Goal: Task Accomplishment & Management: Complete application form

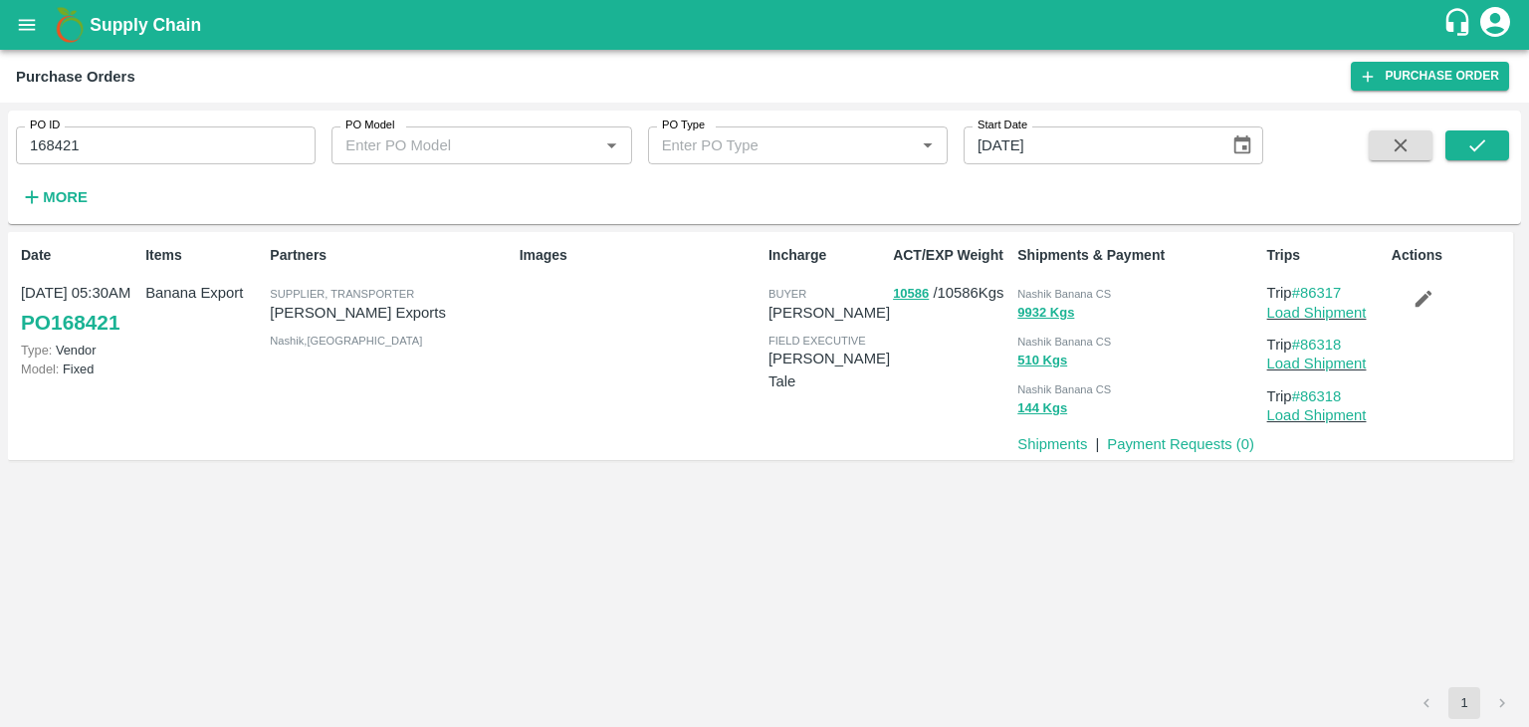
click at [140, 149] on input "168421" at bounding box center [166, 145] width 300 height 38
paste input "text"
type input "166903"
click at [1496, 144] on button "submit" at bounding box center [1477, 145] width 64 height 30
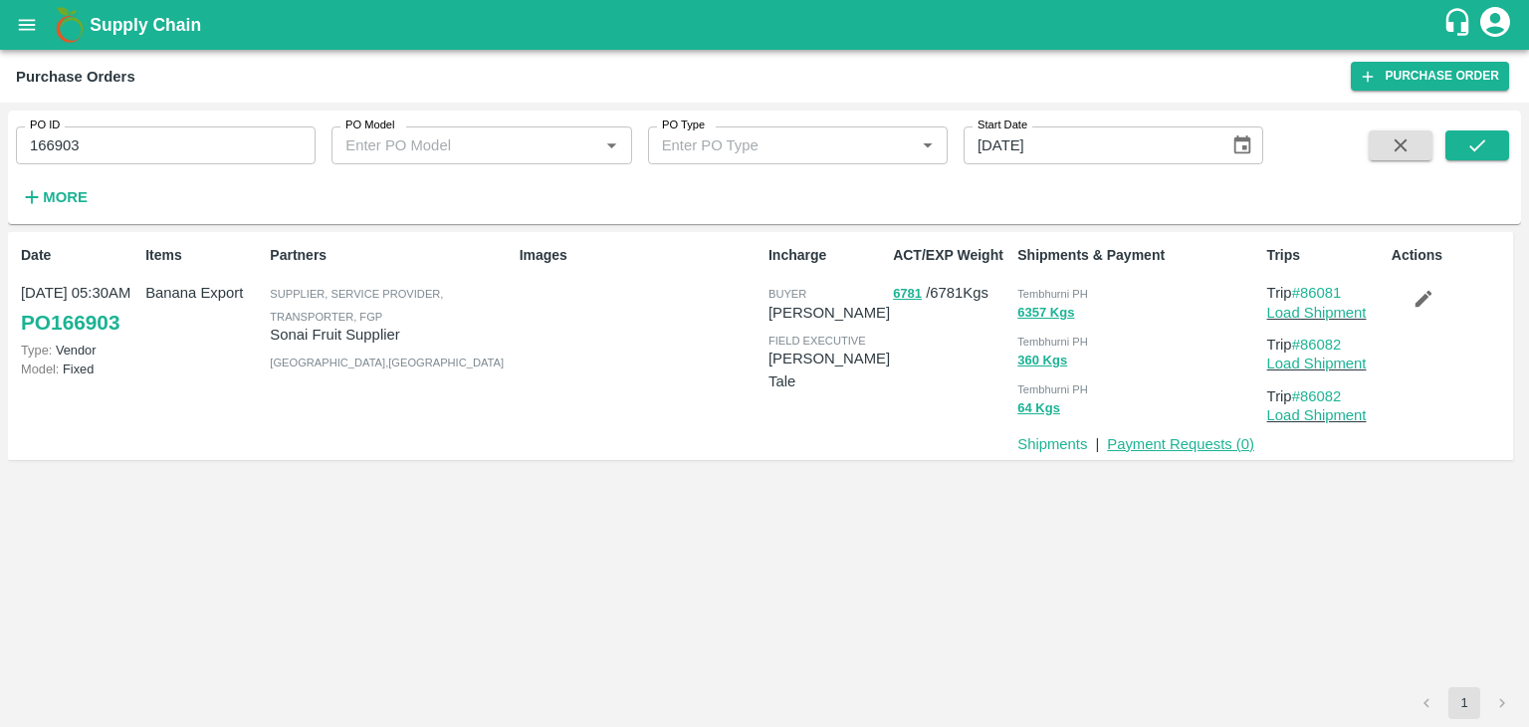
click at [1194, 445] on link "Payment Requests ( 0 )" at bounding box center [1180, 444] width 147 height 16
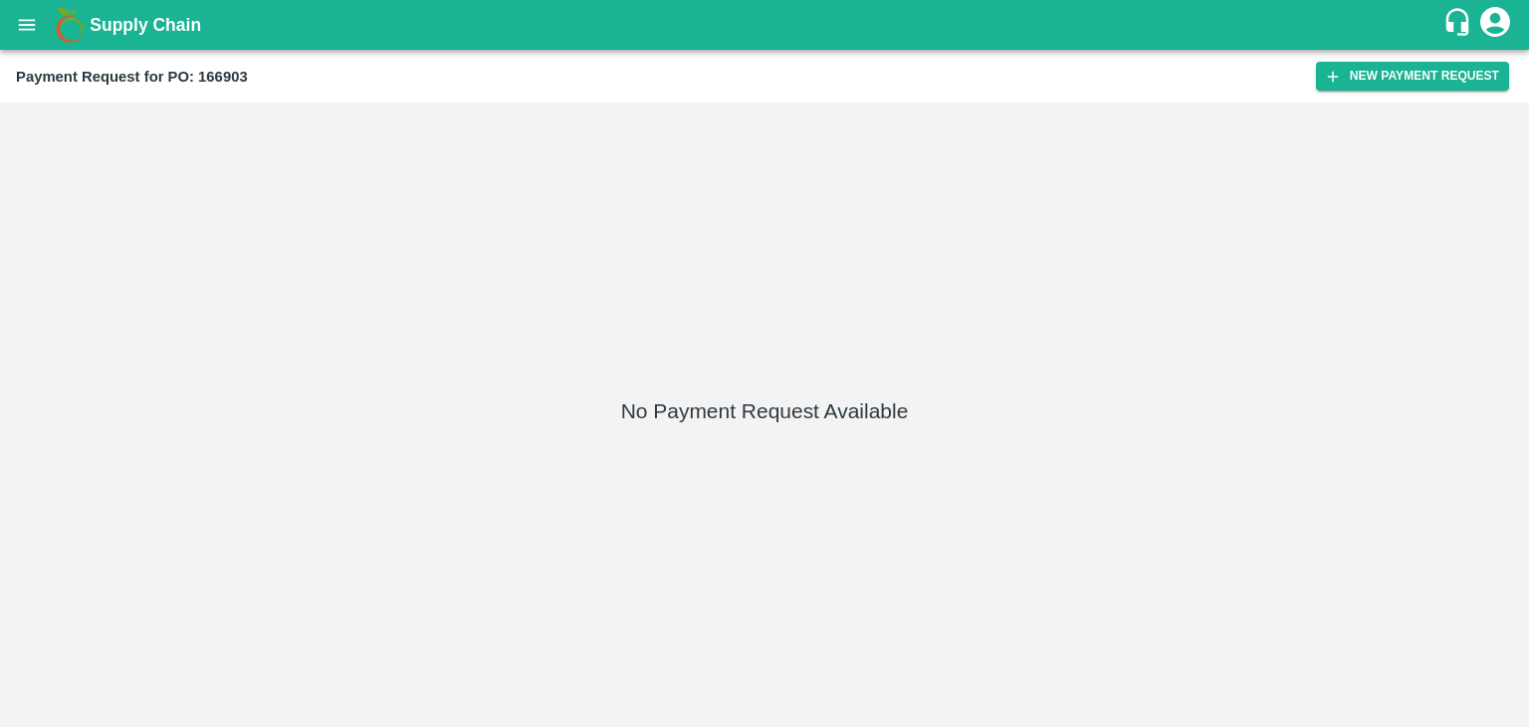
click at [1391, 91] on div "Payment Request for PO: 166903 New Payment Request" at bounding box center [764, 76] width 1529 height 53
click at [1409, 70] on button "New Payment Request" at bounding box center [1412, 76] width 193 height 29
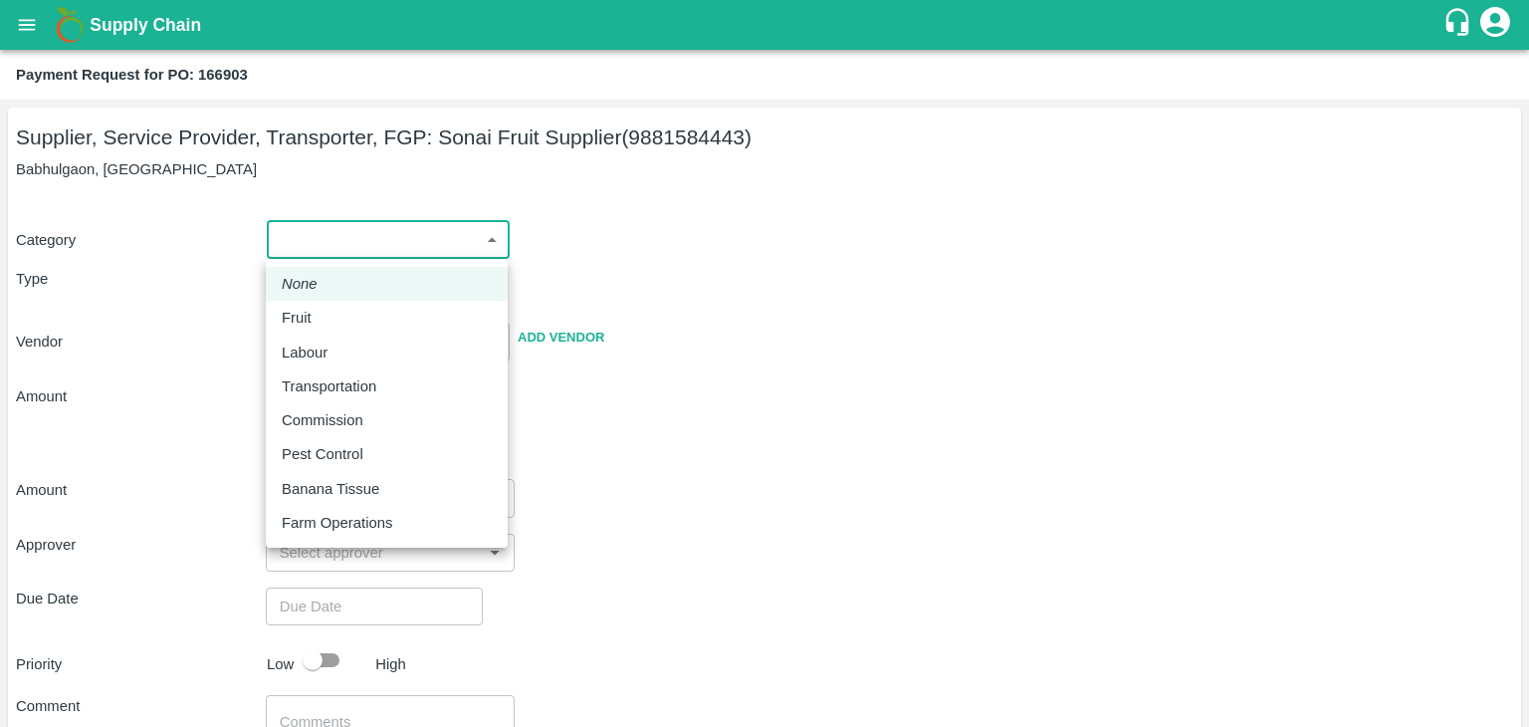
click at [291, 242] on body "Supply Chain Payment Request for PO: 166903 Supplier, Service Provider, Transpo…" at bounding box center [764, 363] width 1529 height 727
click at [322, 306] on li "Fruit" at bounding box center [387, 318] width 242 height 34
type input "1"
type input "Sonai Fruit Supplier - 9881584443(Supplier, Service Provider, Transporter, FGP)"
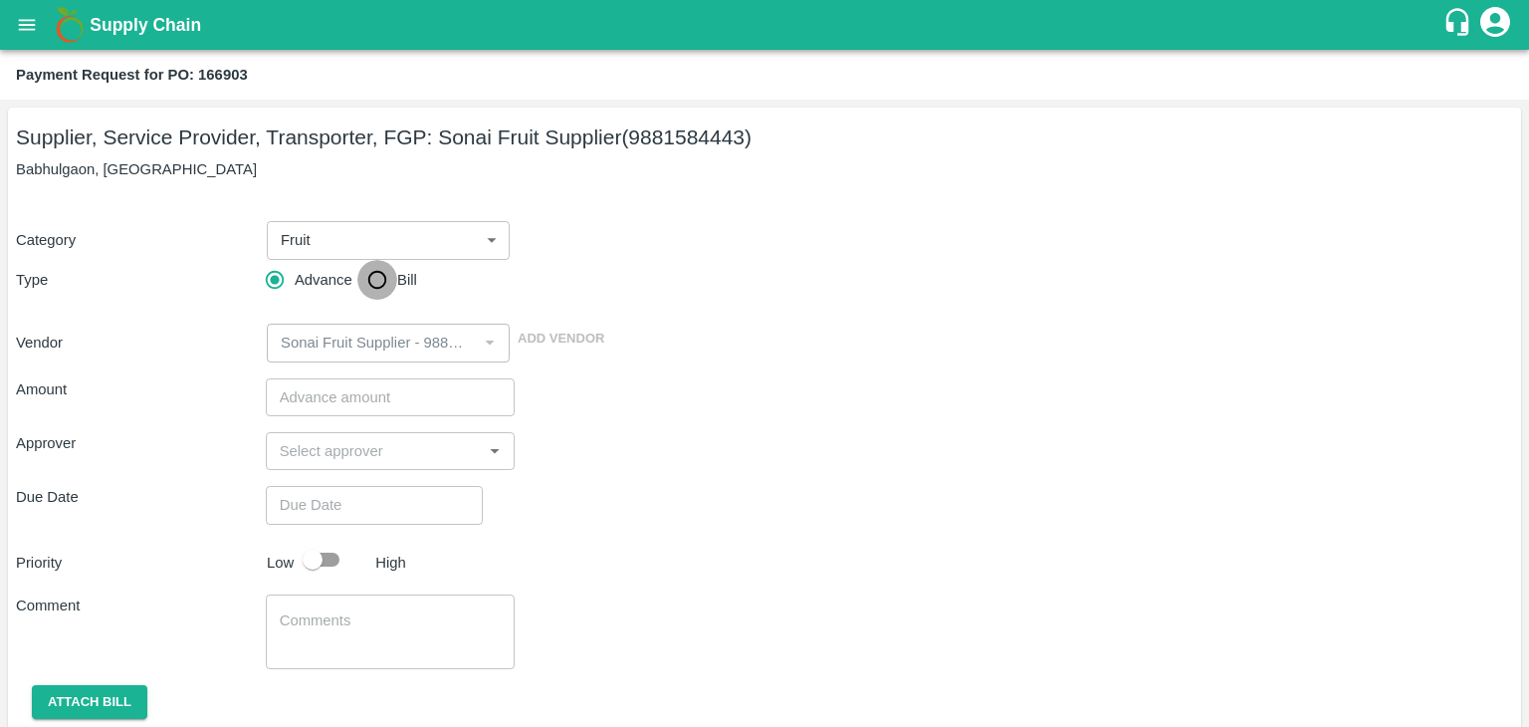
click at [371, 284] on input "Bill" at bounding box center [377, 280] width 40 height 40
radio input "true"
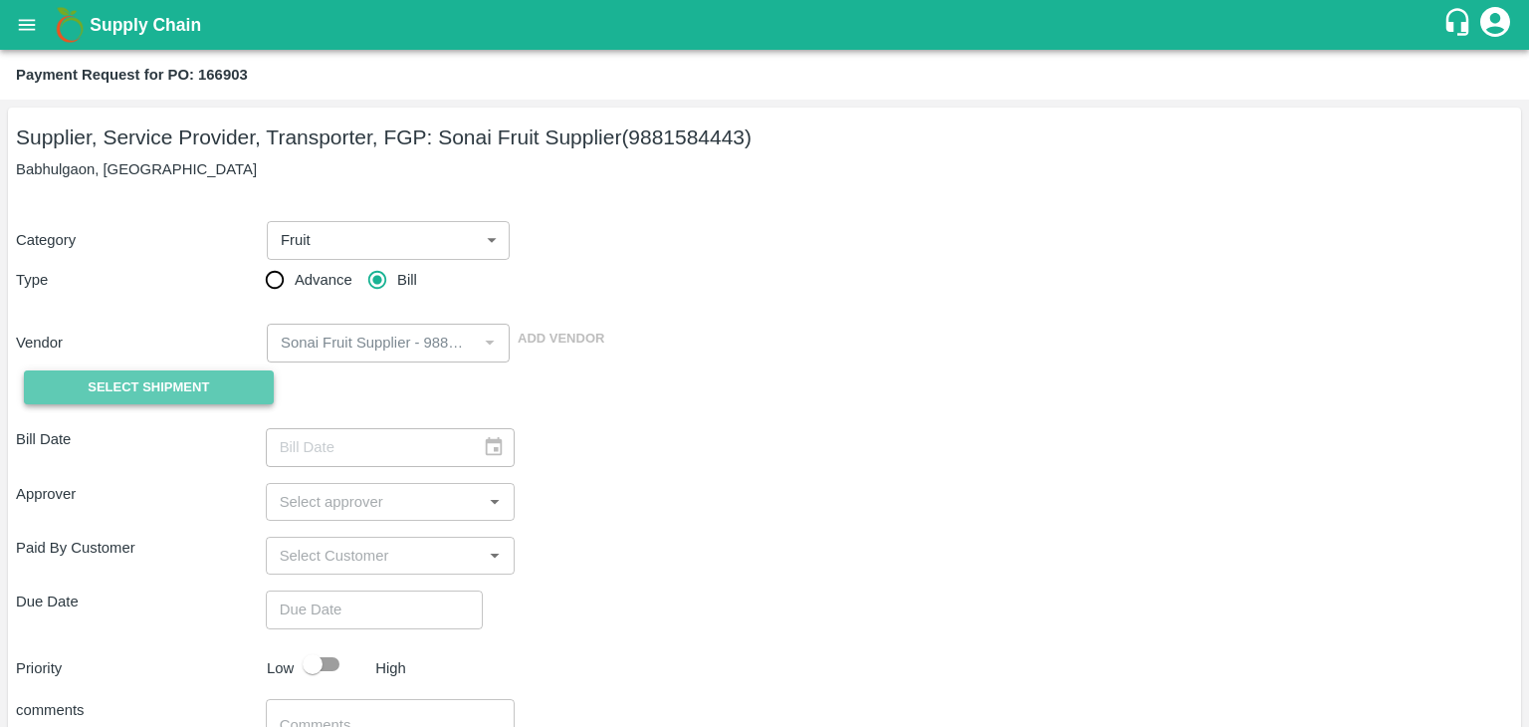
click at [139, 385] on span "Select Shipment" at bounding box center [148, 387] width 121 height 23
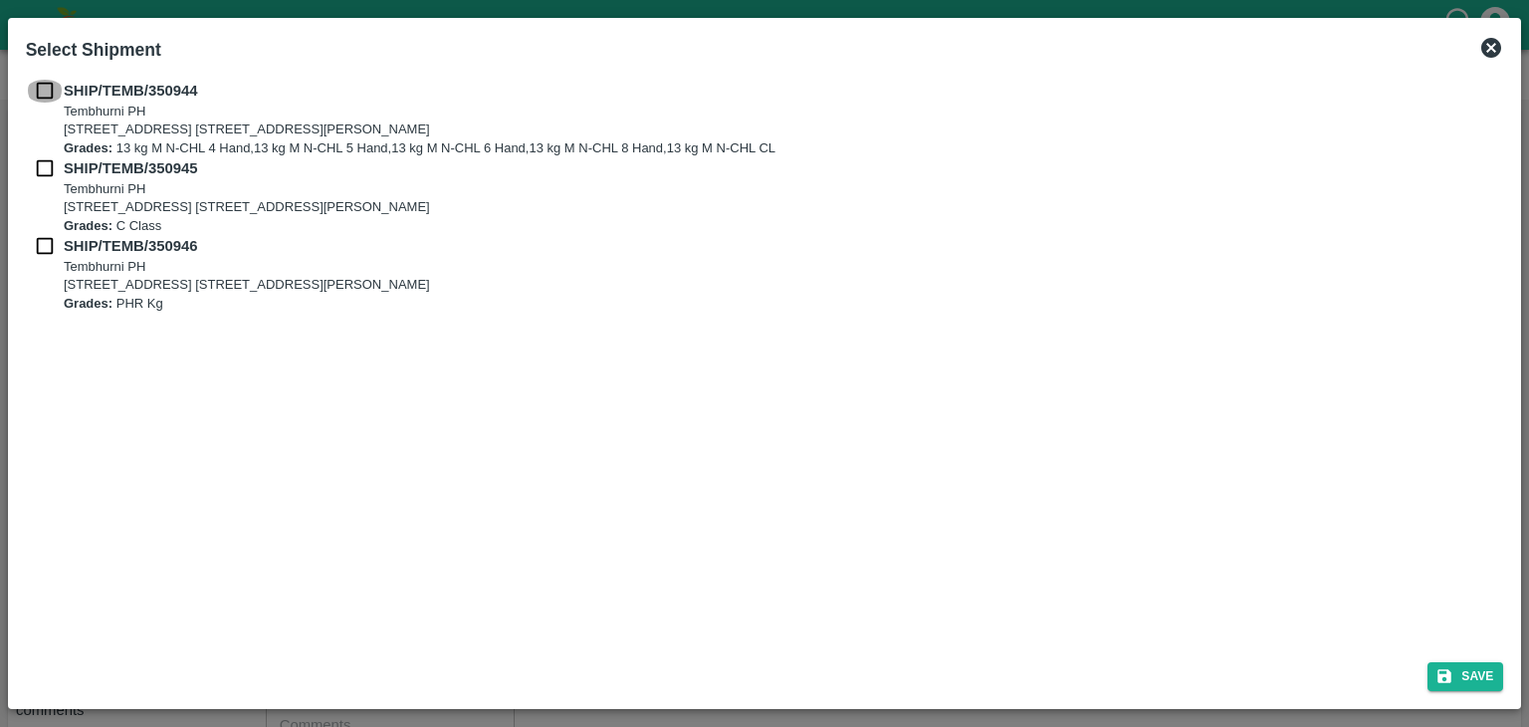
click at [32, 89] on input "checkbox" at bounding box center [45, 91] width 38 height 22
checkbox input "true"
click at [40, 160] on input "checkbox" at bounding box center [45, 168] width 38 height 22
checkbox input "true"
click at [40, 244] on input "checkbox" at bounding box center [45, 246] width 38 height 22
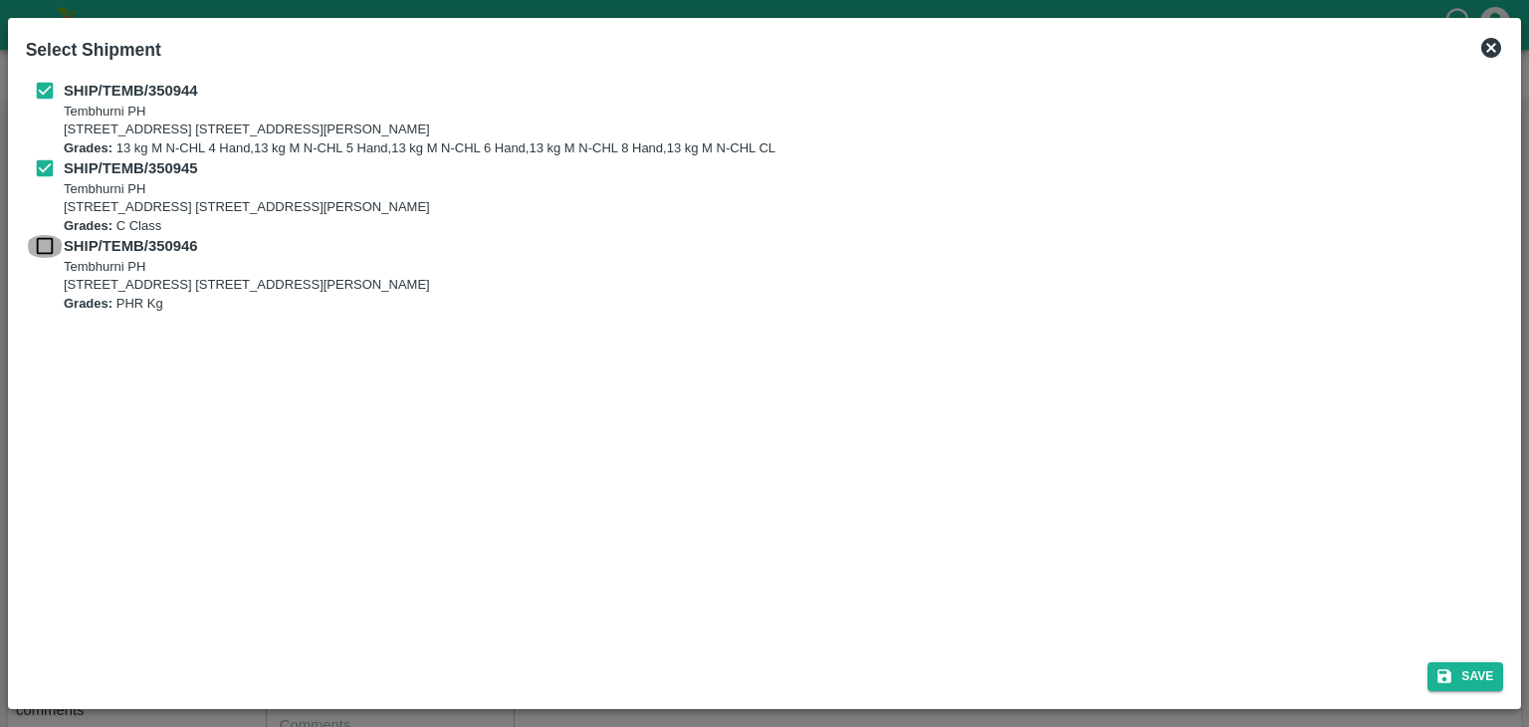
checkbox input "true"
click at [1459, 659] on div "Save" at bounding box center [765, 672] width 1494 height 53
click at [1470, 671] on button "Save" at bounding box center [1465, 676] width 76 height 29
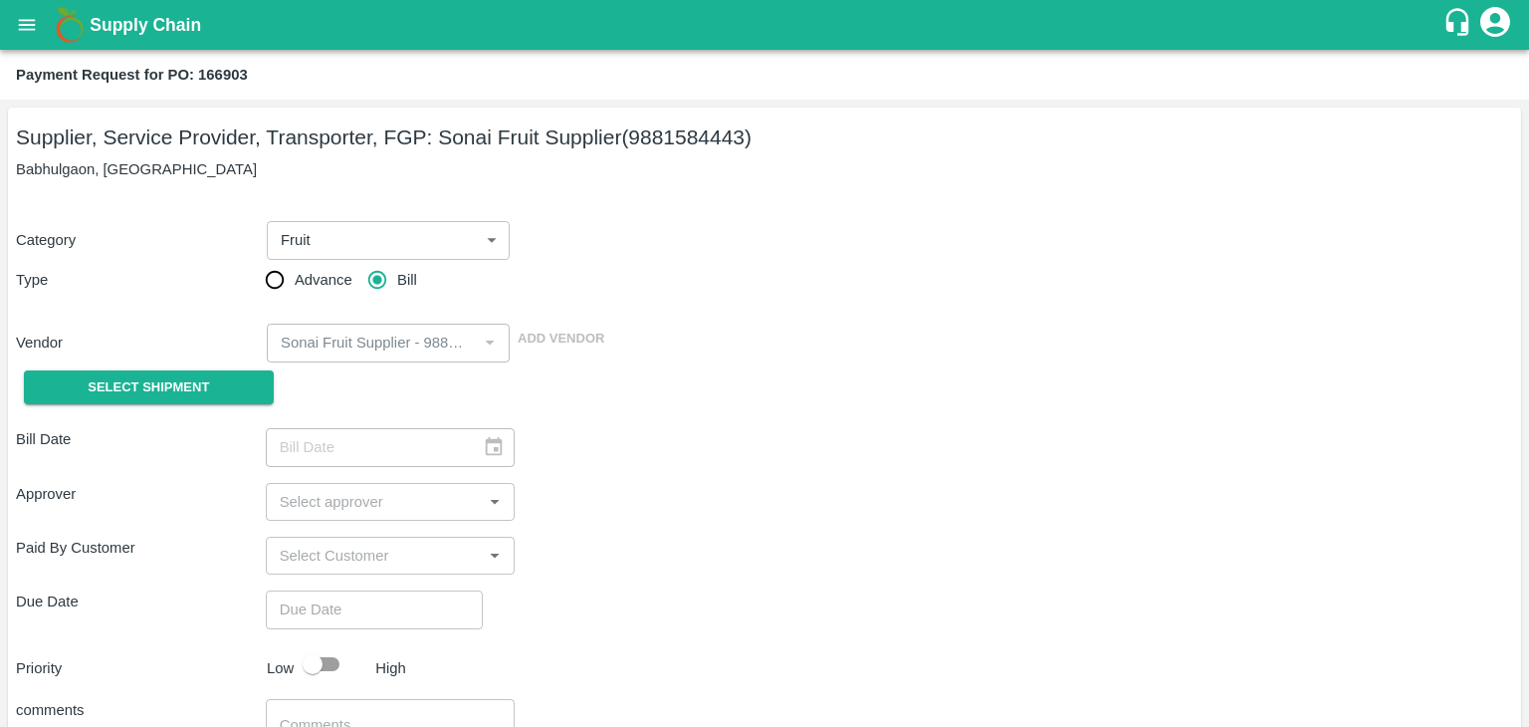
type input "02/08/2025"
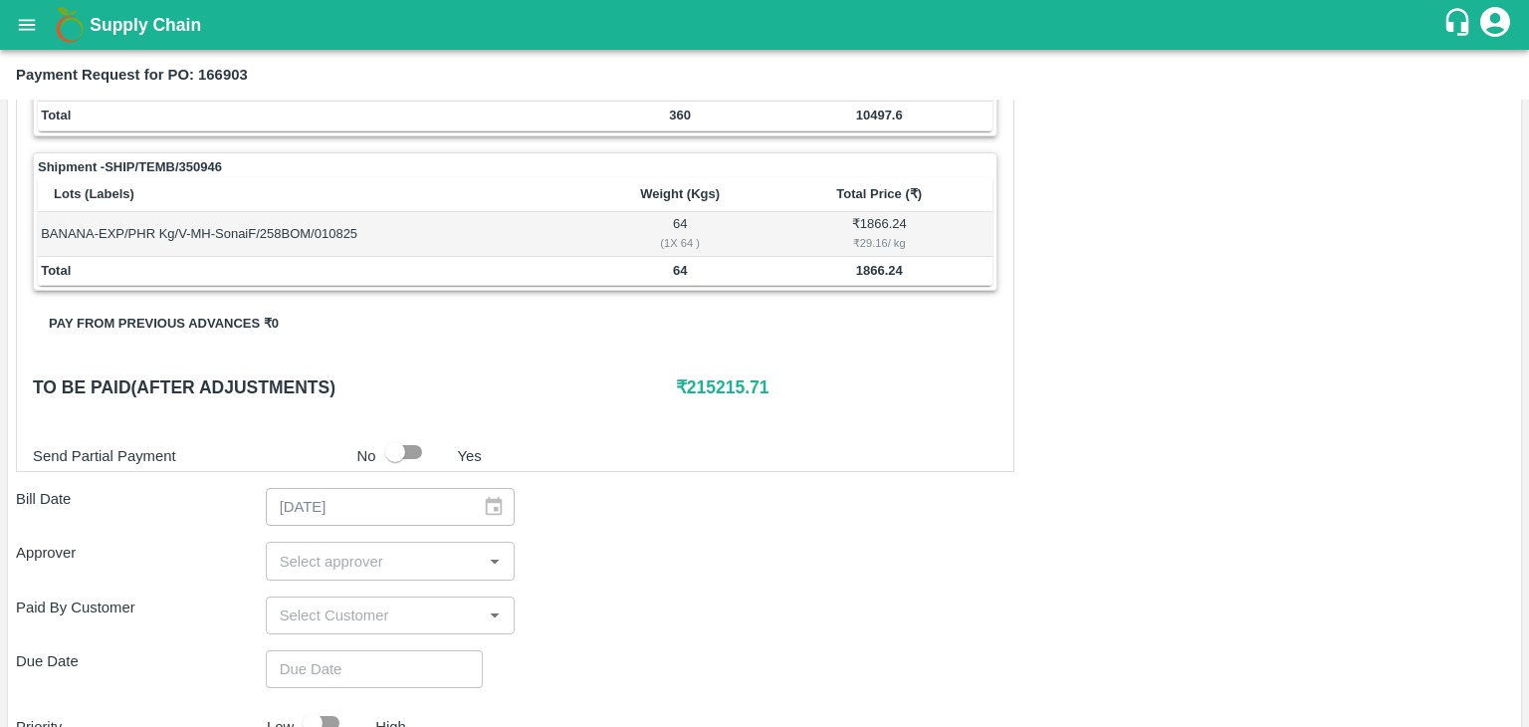
scroll to position [976, 0]
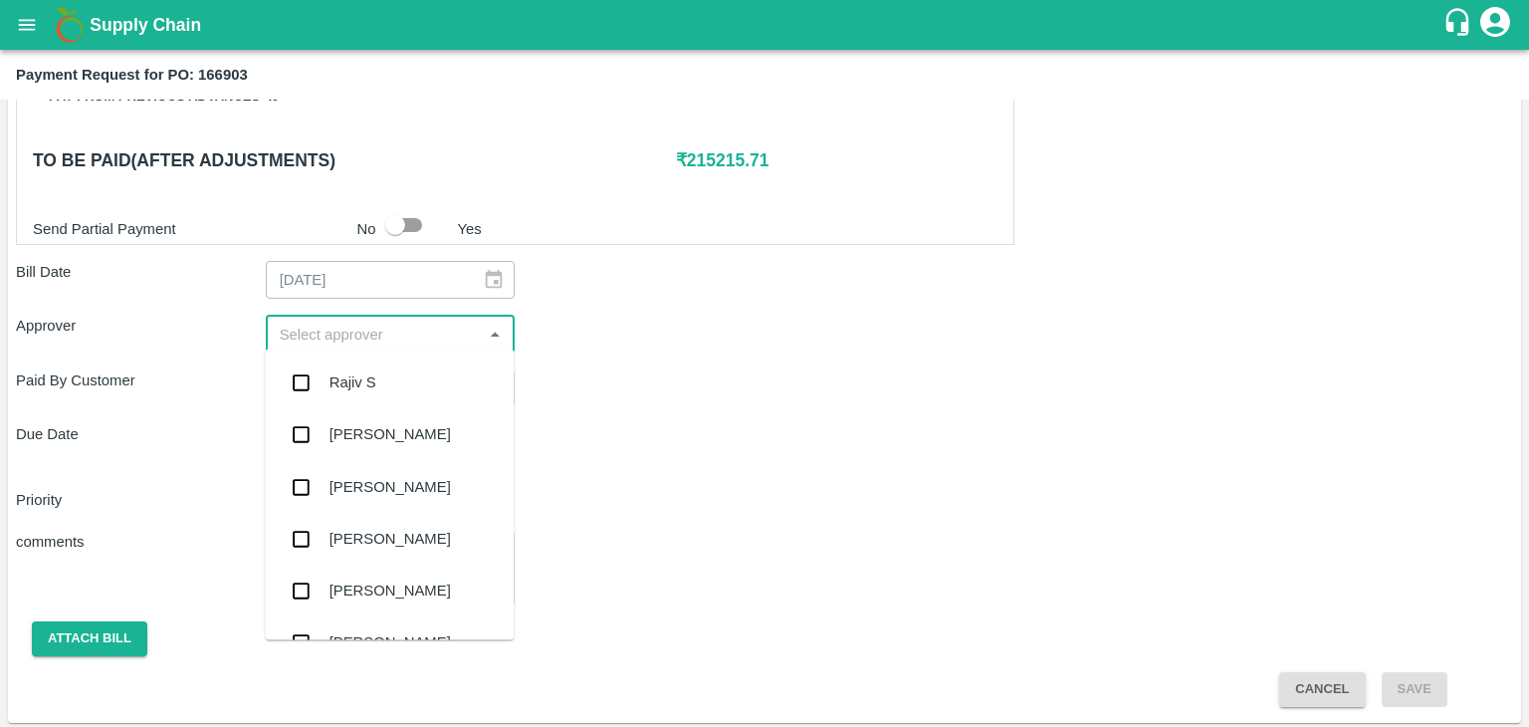
click at [322, 337] on input "input" at bounding box center [374, 334] width 205 height 26
type input "Ajit"
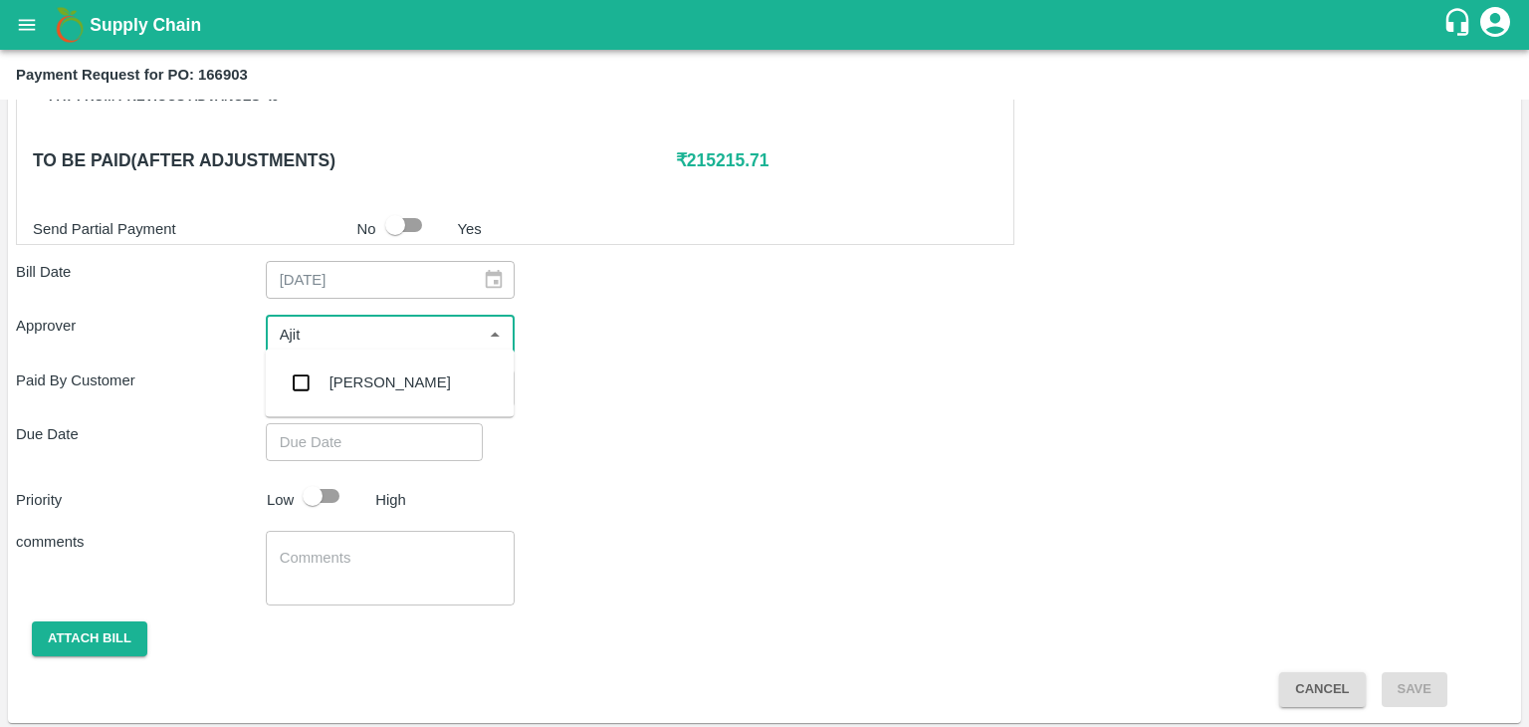
click at [362, 377] on div "[PERSON_NAME]" at bounding box center [389, 382] width 121 height 22
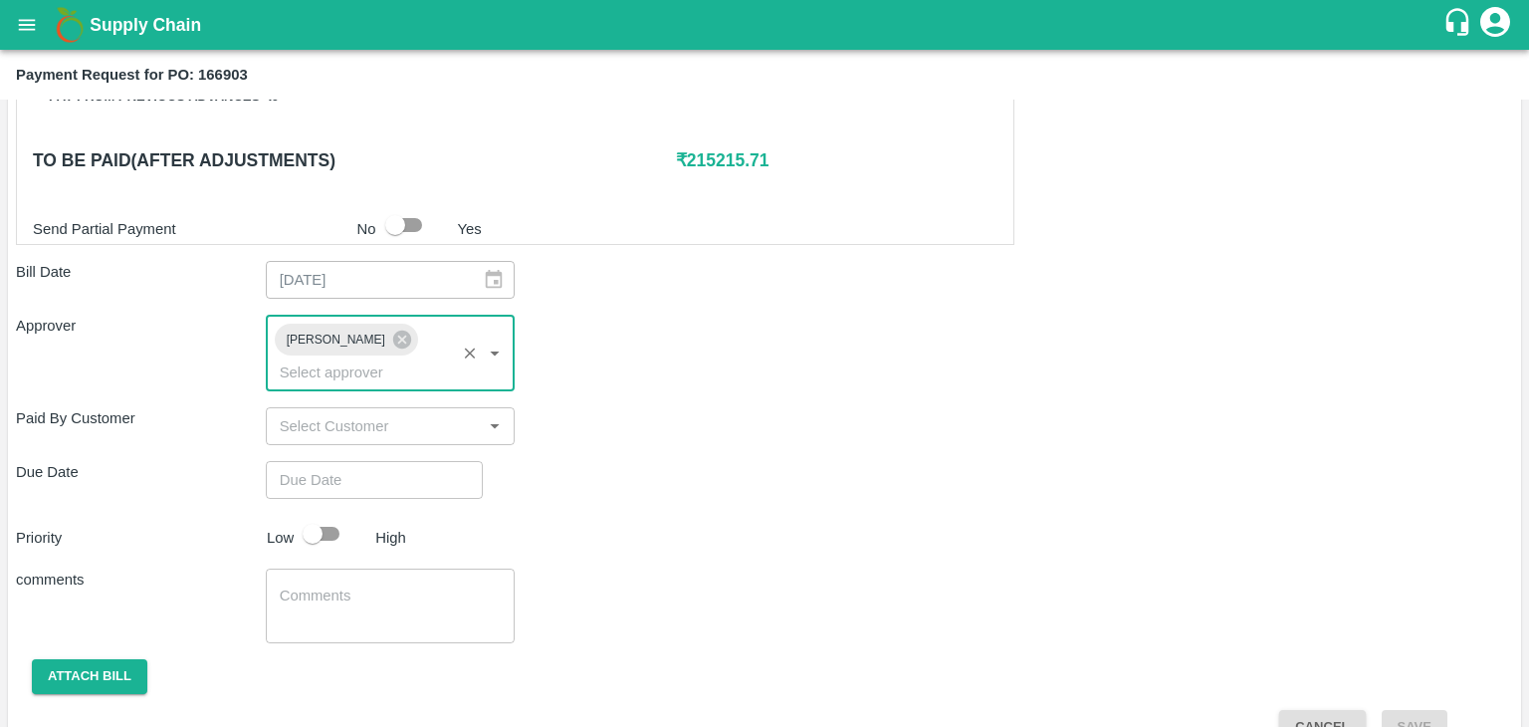
type input "DD/MM/YYYY hh:mm aa"
click at [391, 461] on input "DD/MM/YYYY hh:mm aa" at bounding box center [367, 480] width 203 height 38
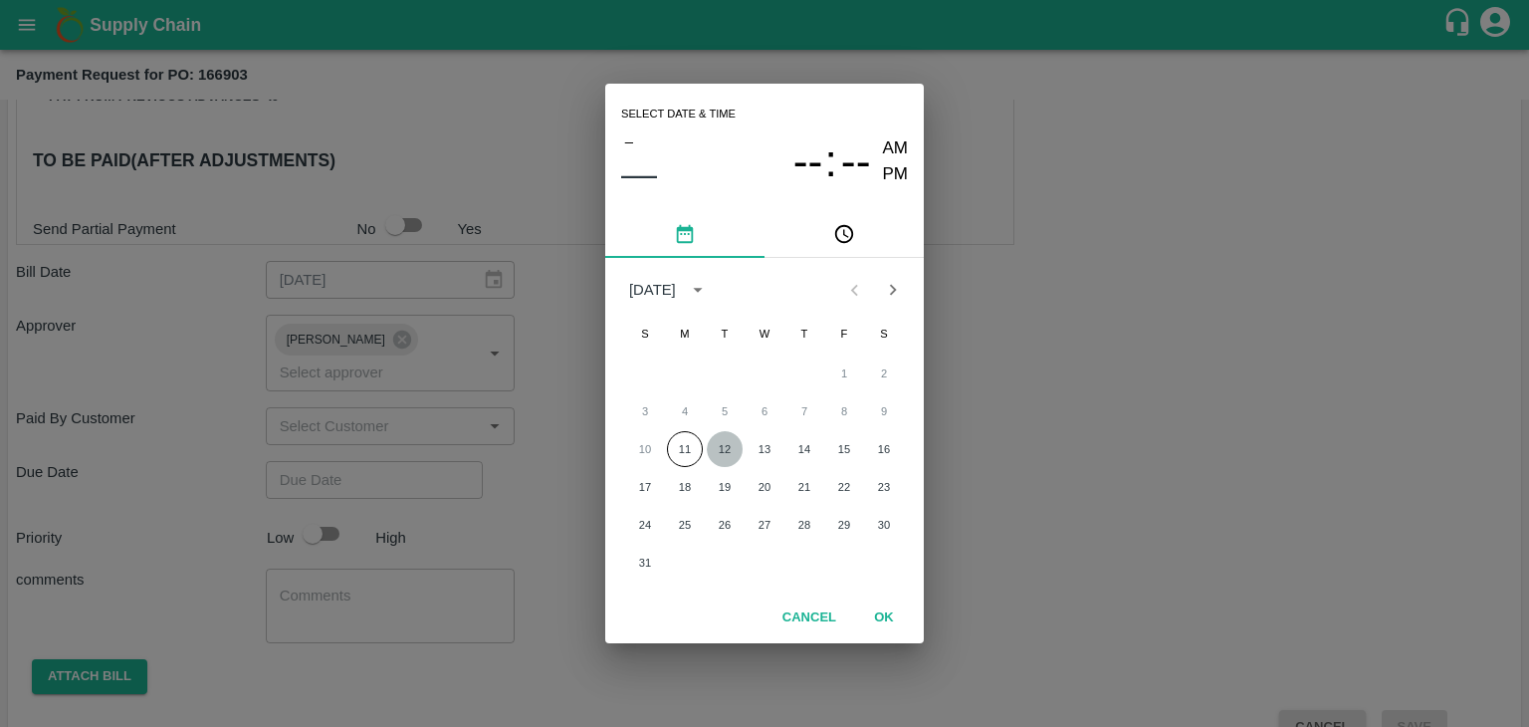
click at [718, 440] on button "12" at bounding box center [725, 449] width 36 height 36
type input "[DATE] 12:00 AM"
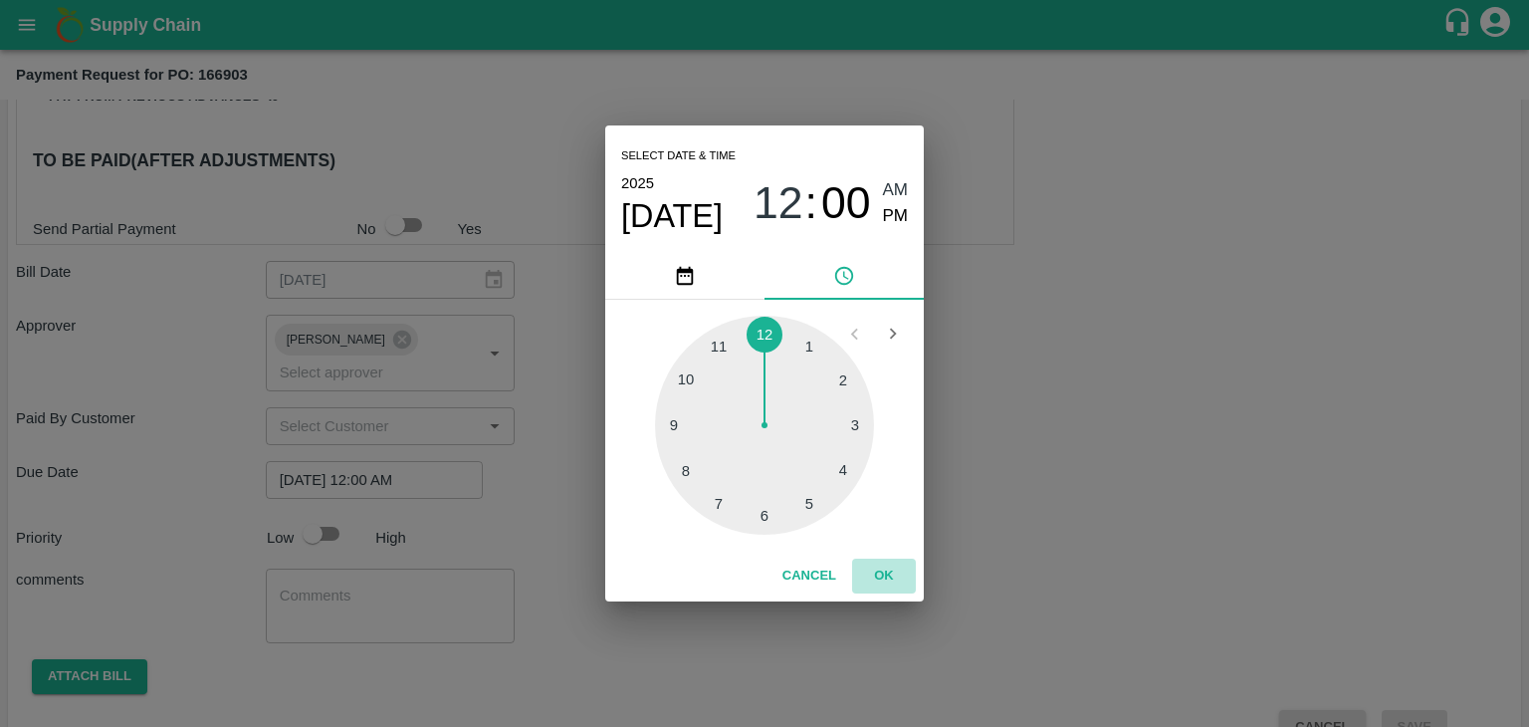
click at [868, 577] on button "OK" at bounding box center [884, 575] width 64 height 35
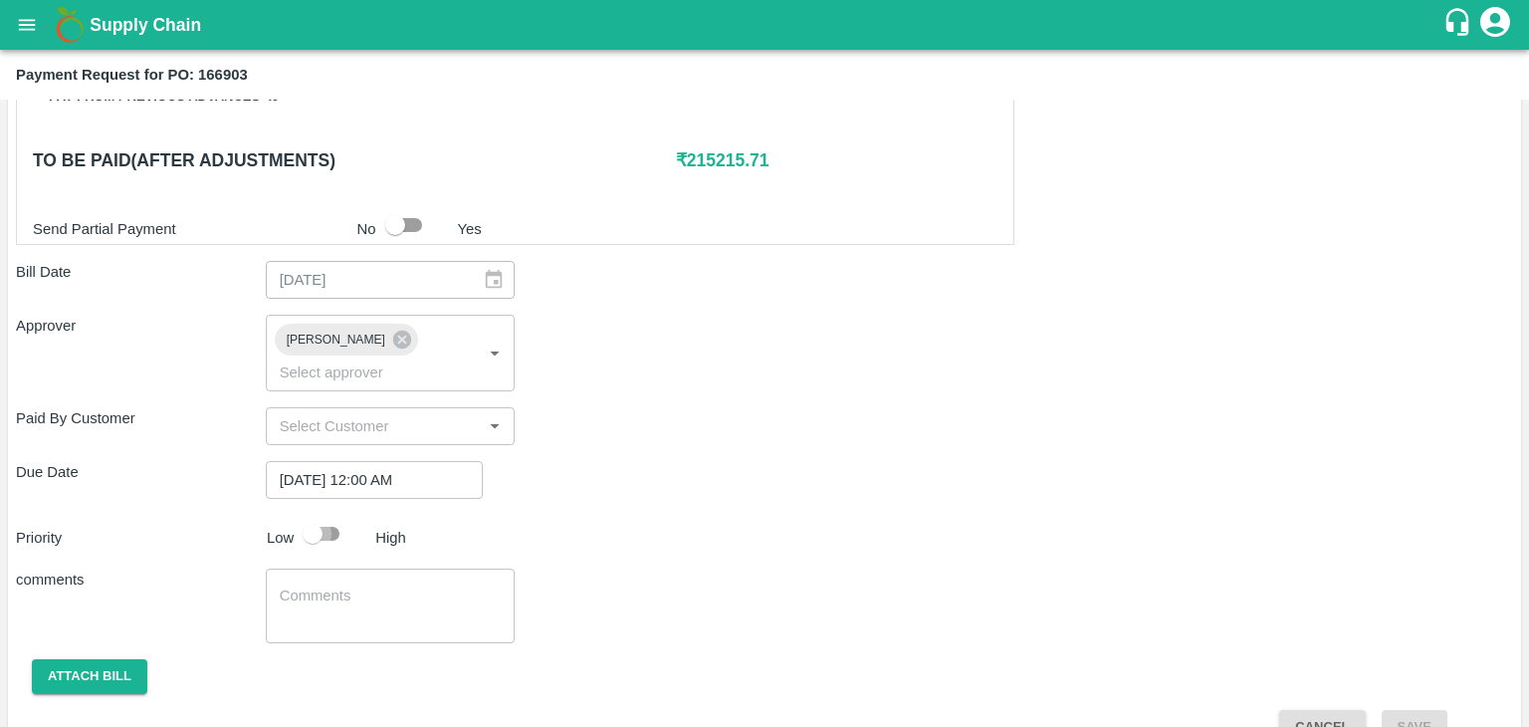
click at [330, 515] on input "checkbox" at bounding box center [312, 534] width 113 height 38
checkbox input "true"
click at [384, 585] on textarea at bounding box center [391, 606] width 222 height 42
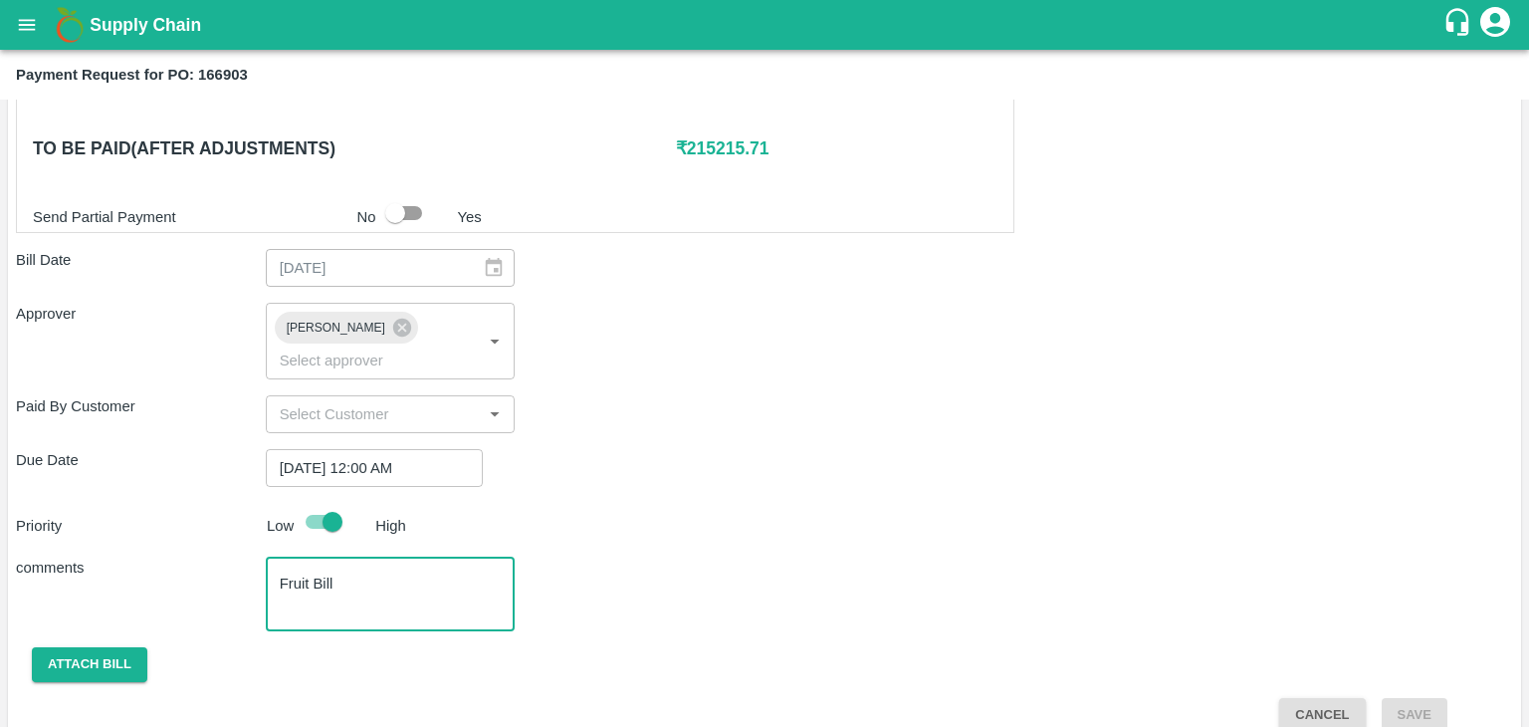
type textarea "Fruit Bill"
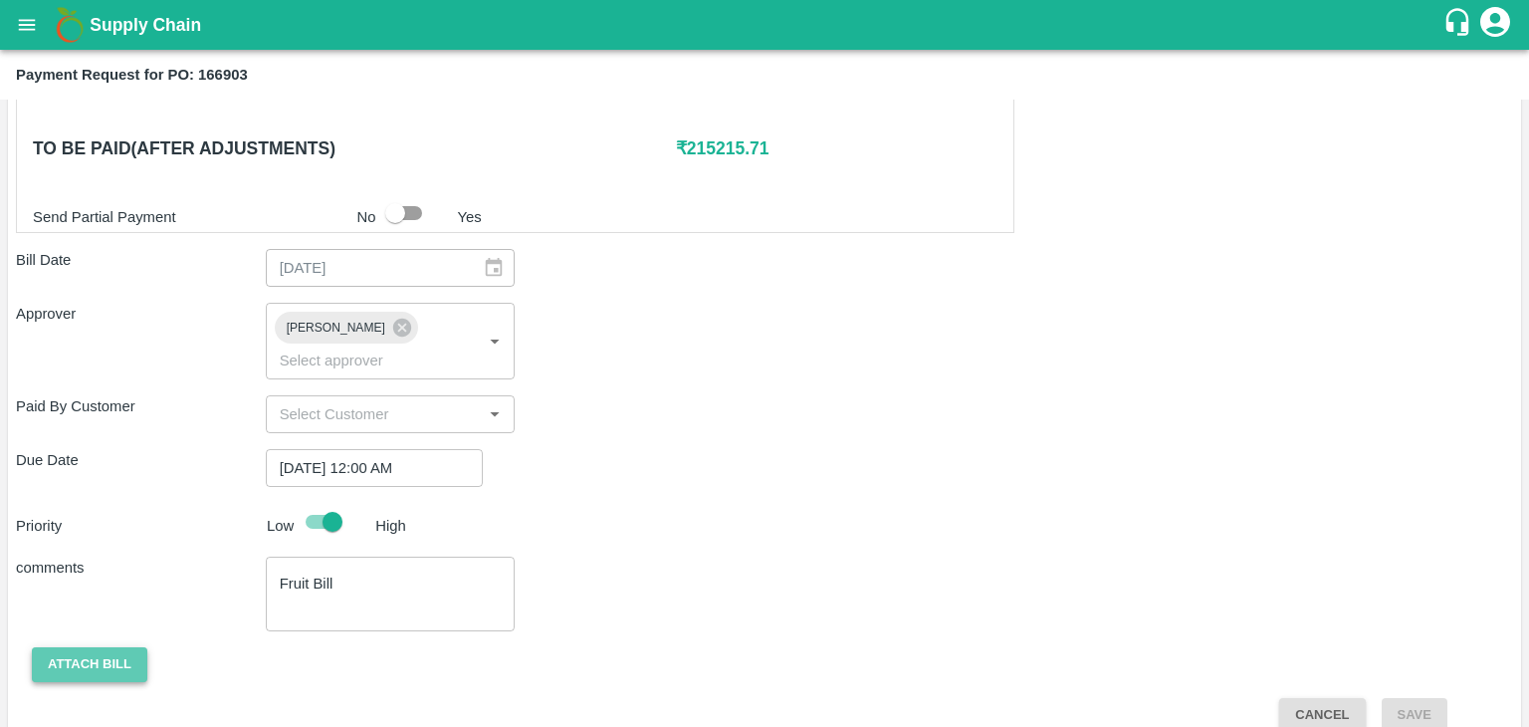
click at [74, 649] on button "Attach bill" at bounding box center [89, 664] width 115 height 35
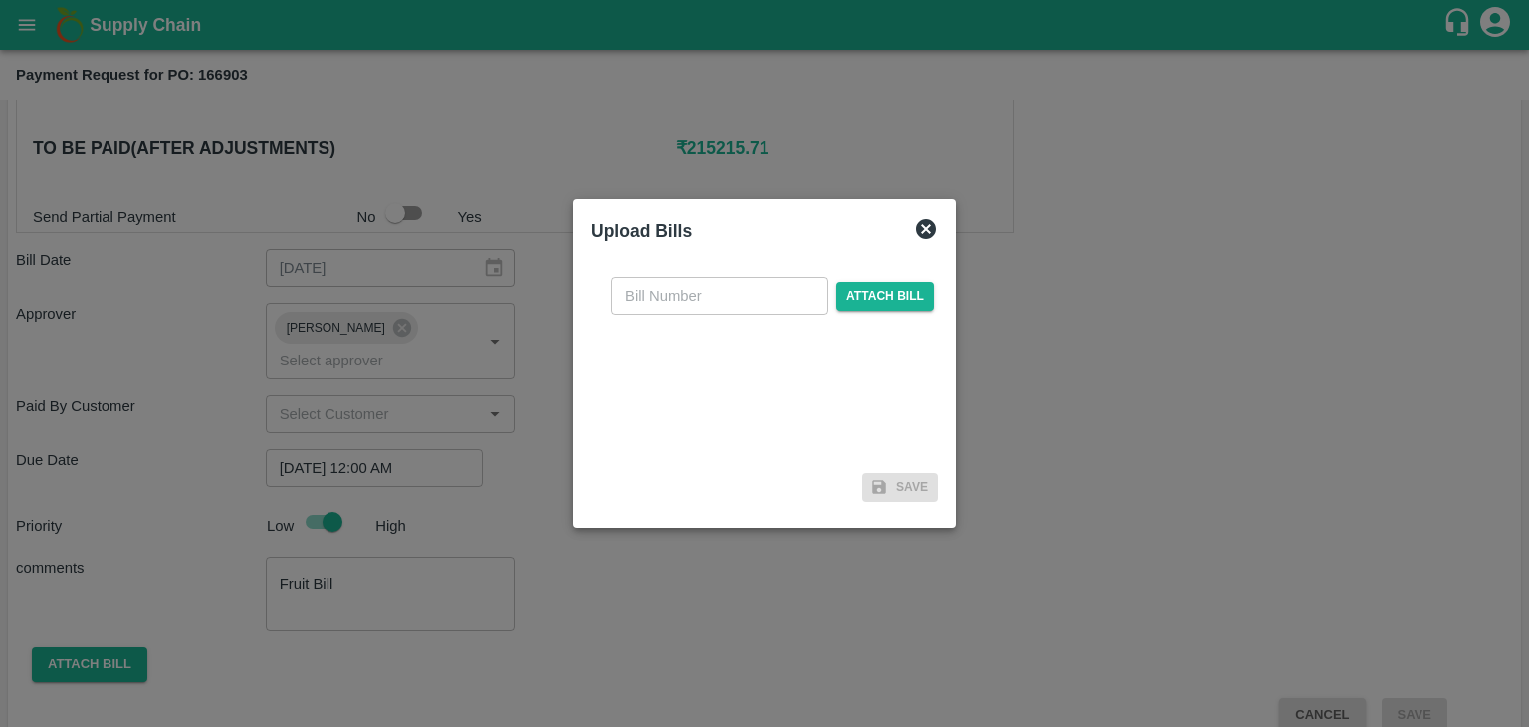
click at [758, 300] on input "text" at bounding box center [719, 296] width 217 height 38
type input "1180"
click at [900, 288] on span "Attach bill" at bounding box center [885, 296] width 98 height 29
click at [0, 0] on input "Attach bill" at bounding box center [0, 0] width 0 height 0
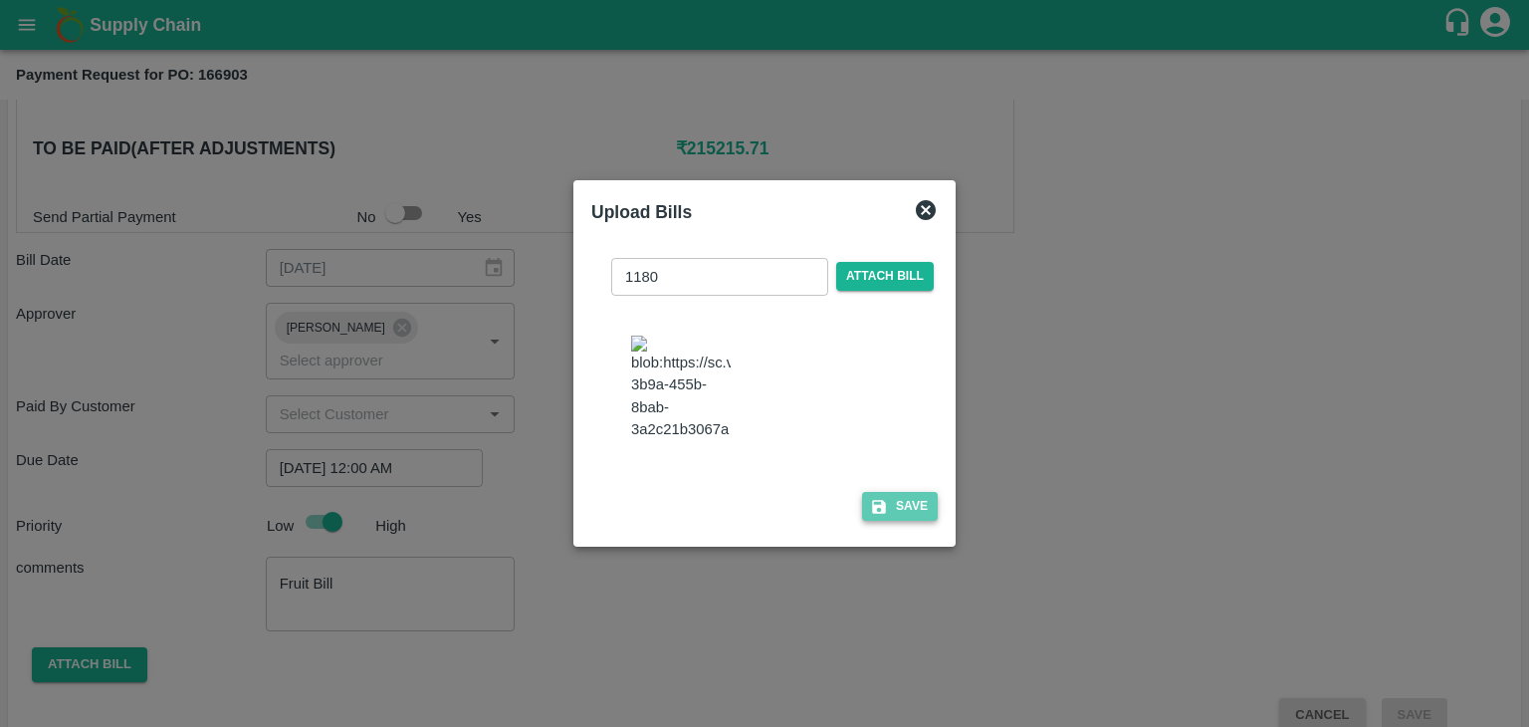
click at [908, 492] on button "Save" at bounding box center [900, 506] width 76 height 29
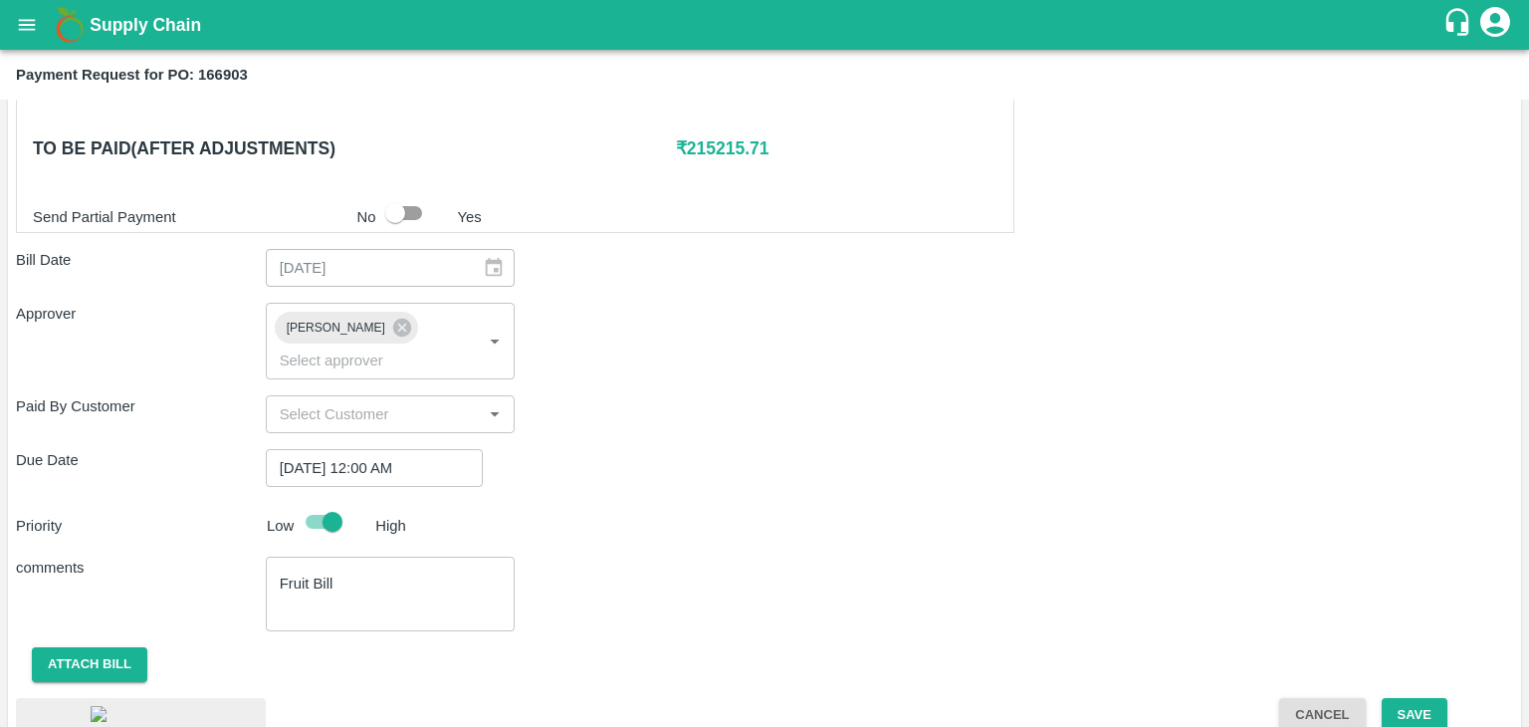
scroll to position [1082, 0]
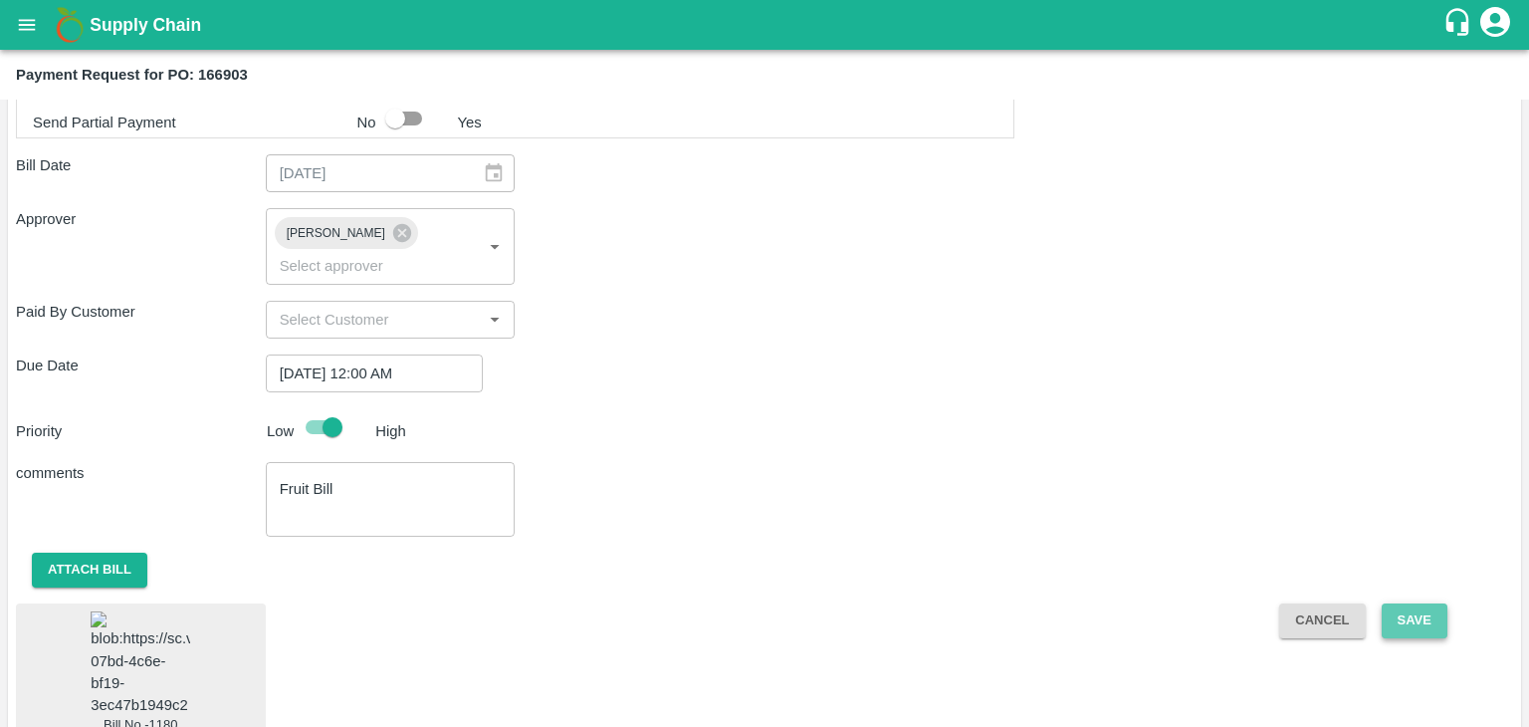
click at [1429, 603] on button "Save" at bounding box center [1415, 620] width 66 height 35
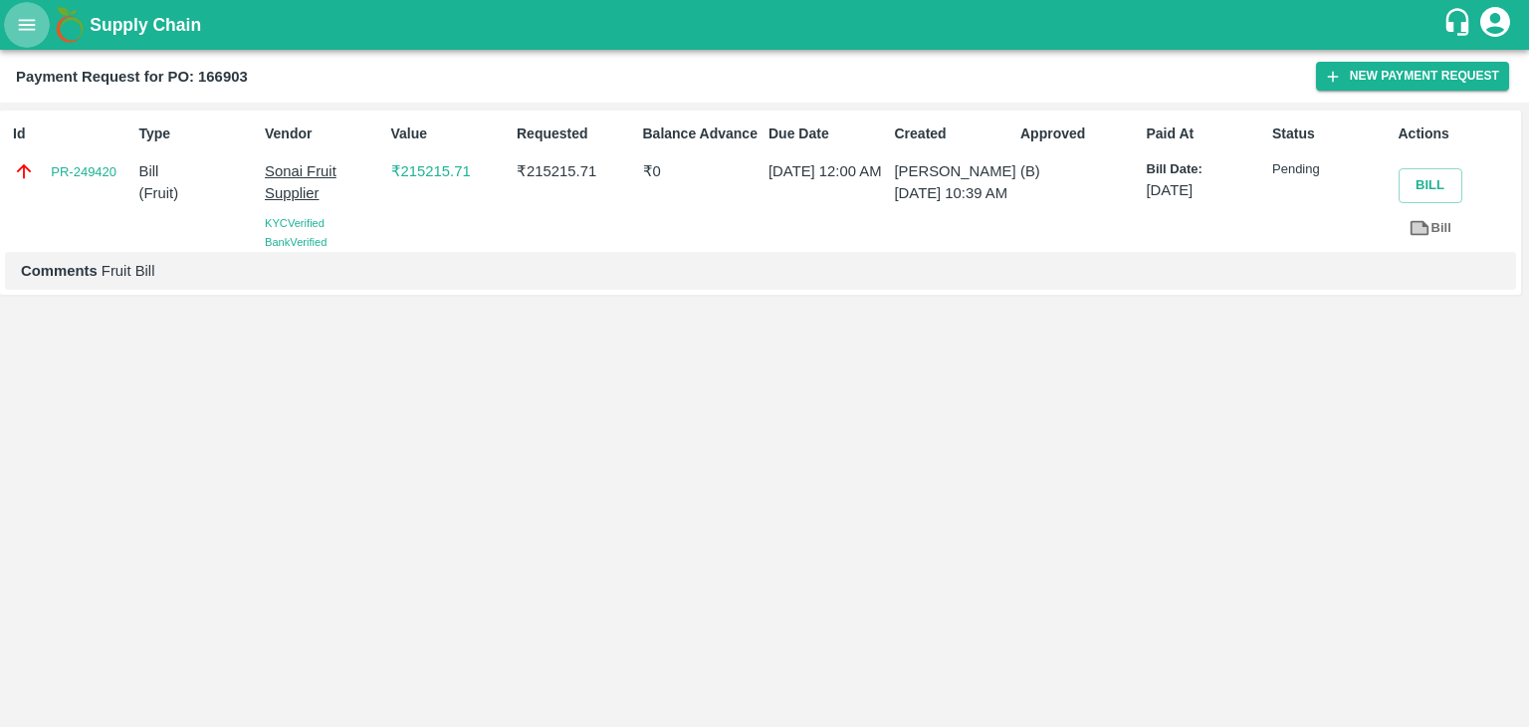
click at [18, 18] on icon "open drawer" at bounding box center [27, 25] width 22 height 22
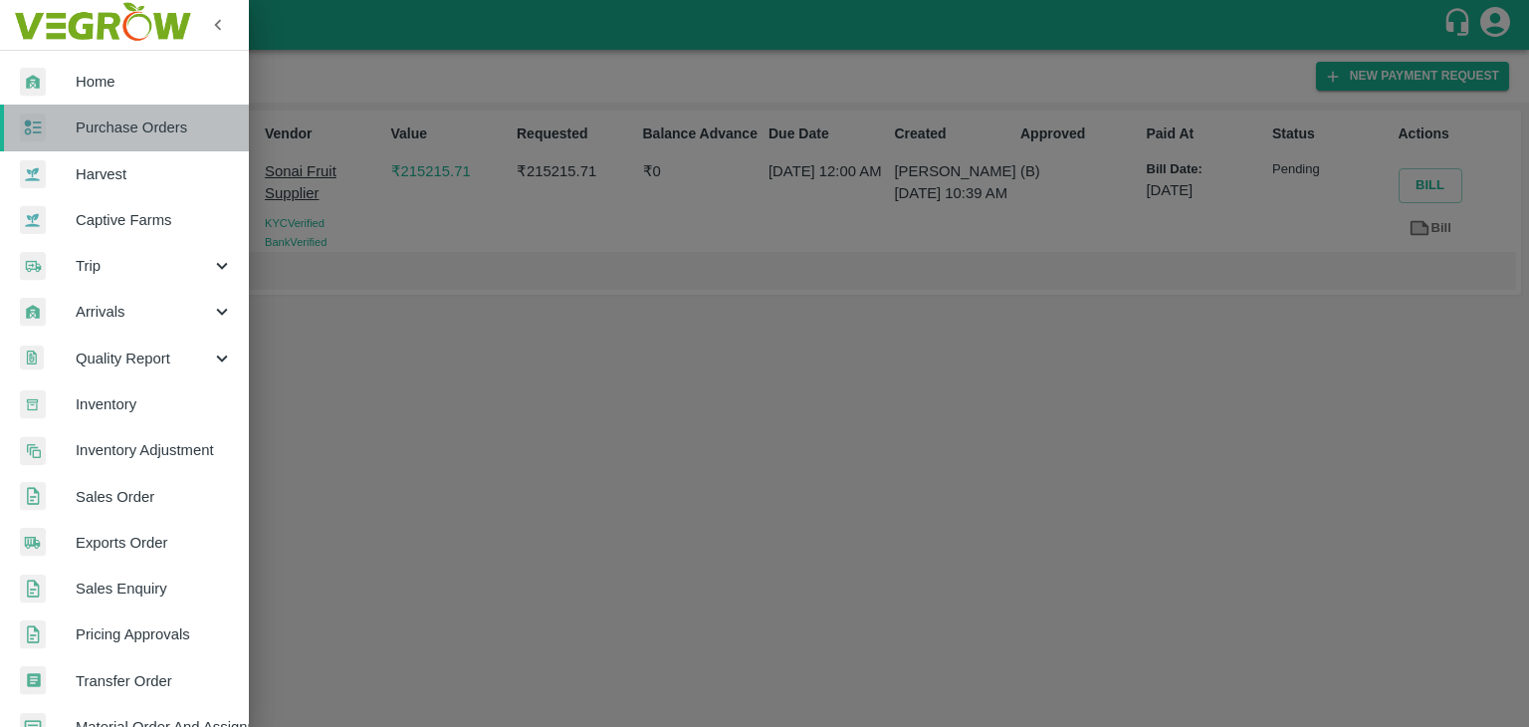
click at [150, 135] on span "Purchase Orders" at bounding box center [154, 127] width 157 height 22
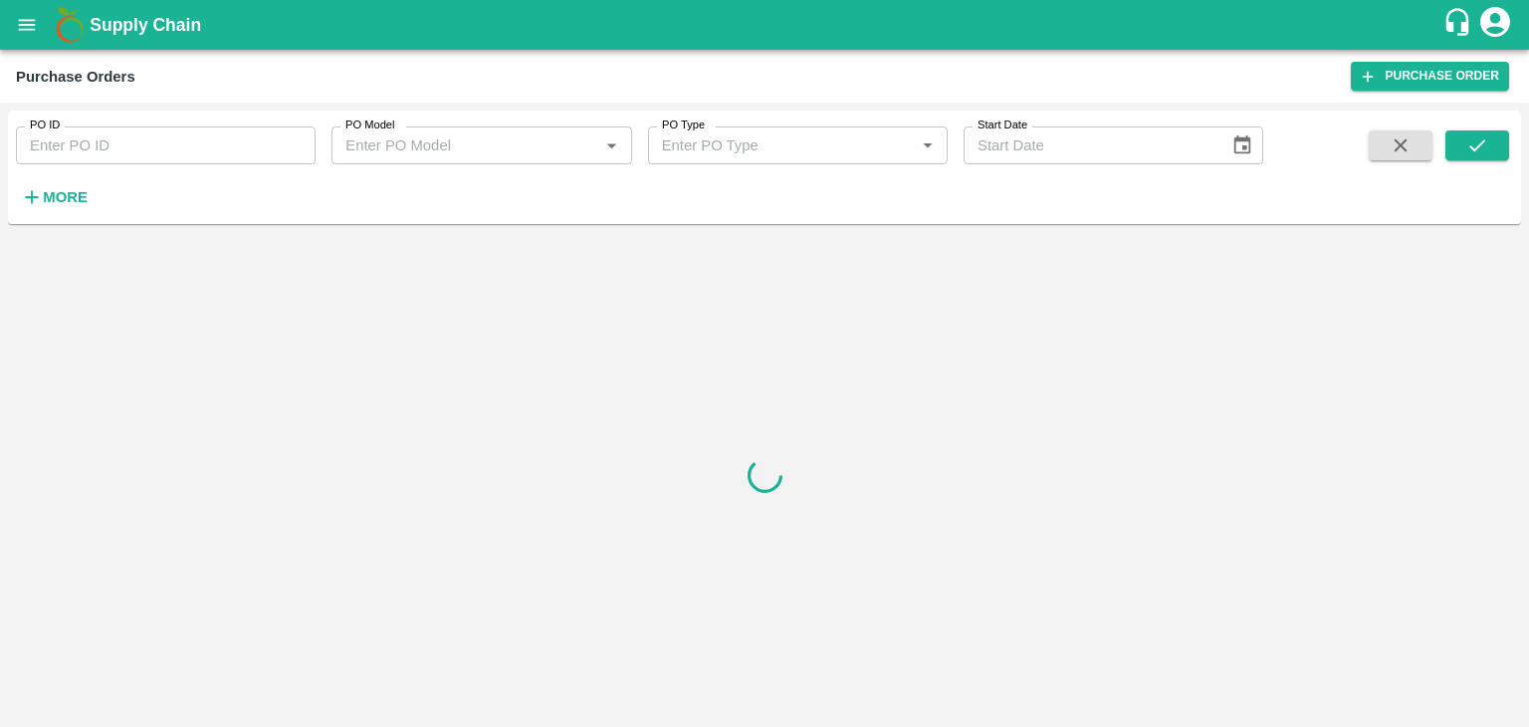
click at [238, 149] on input "PO ID" at bounding box center [166, 145] width 300 height 38
paste input "167106"
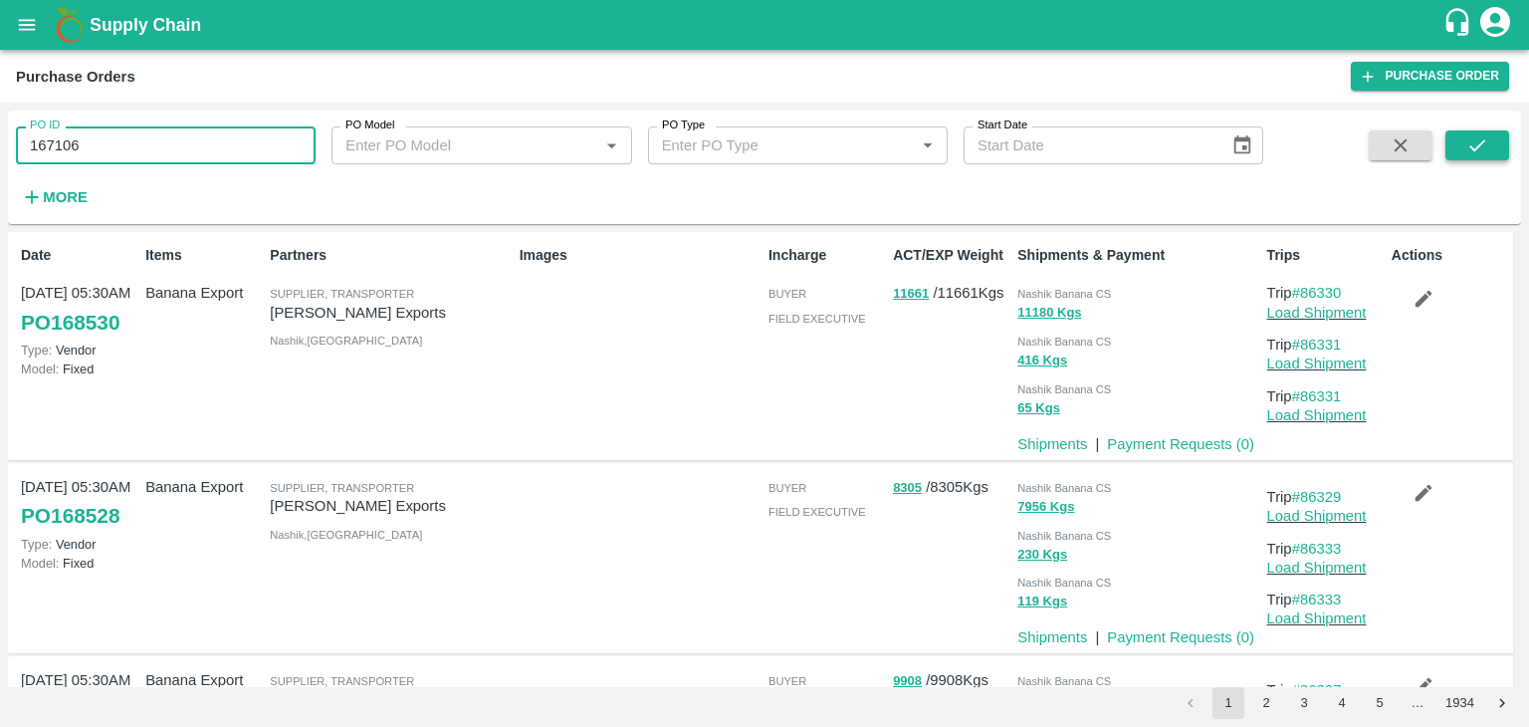
type input "167106"
click at [1481, 140] on icon "submit" at bounding box center [1477, 145] width 22 height 22
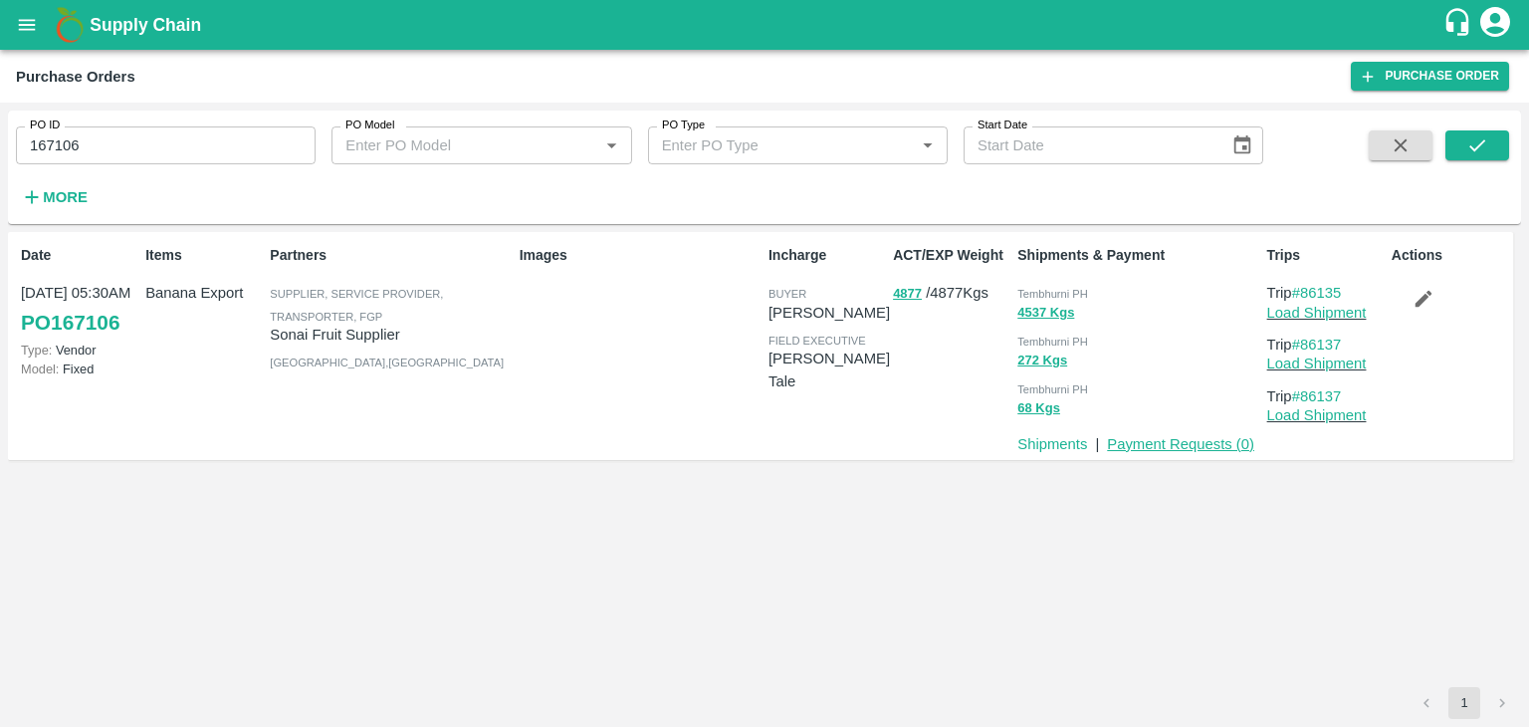
click at [1147, 445] on link "Payment Requests ( 0 )" at bounding box center [1180, 444] width 147 height 16
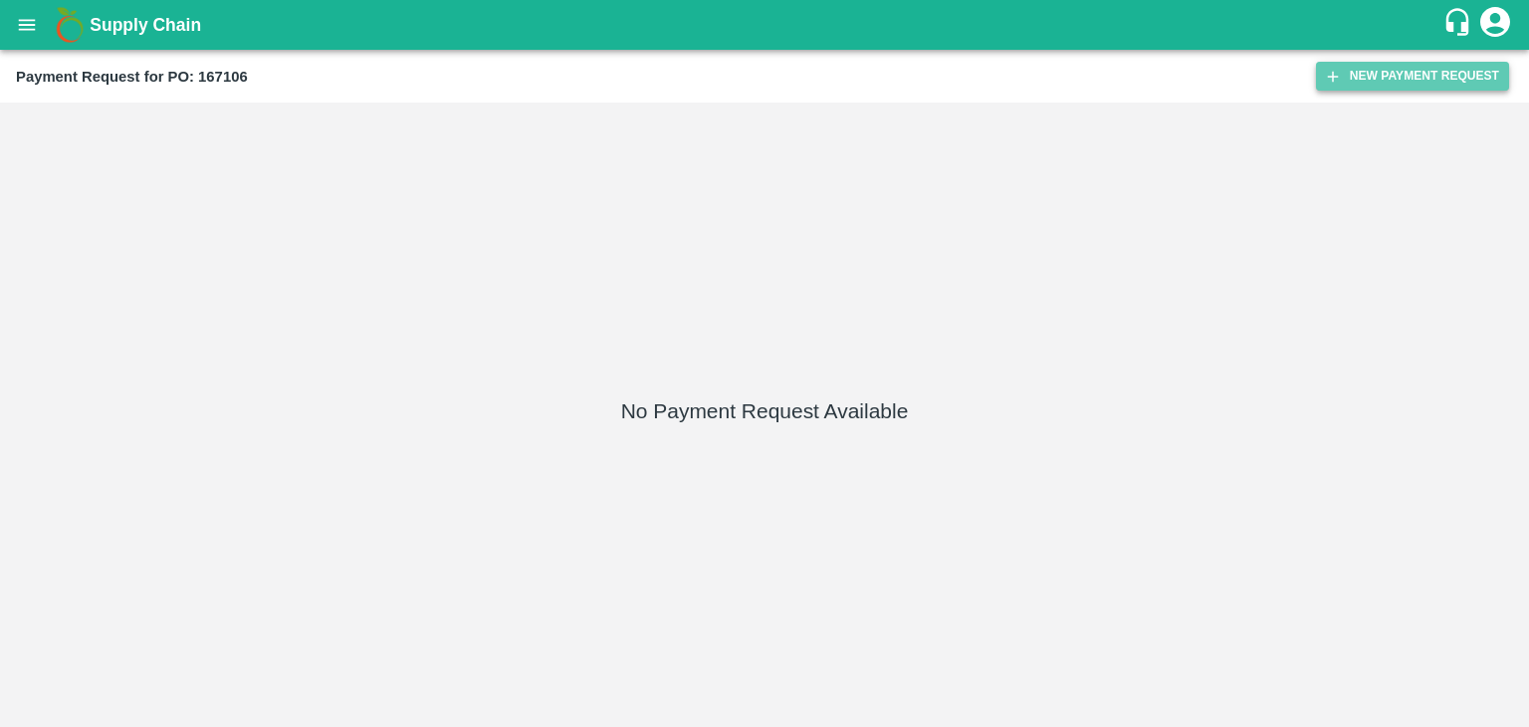
click at [1370, 76] on button "New Payment Request" at bounding box center [1412, 76] width 193 height 29
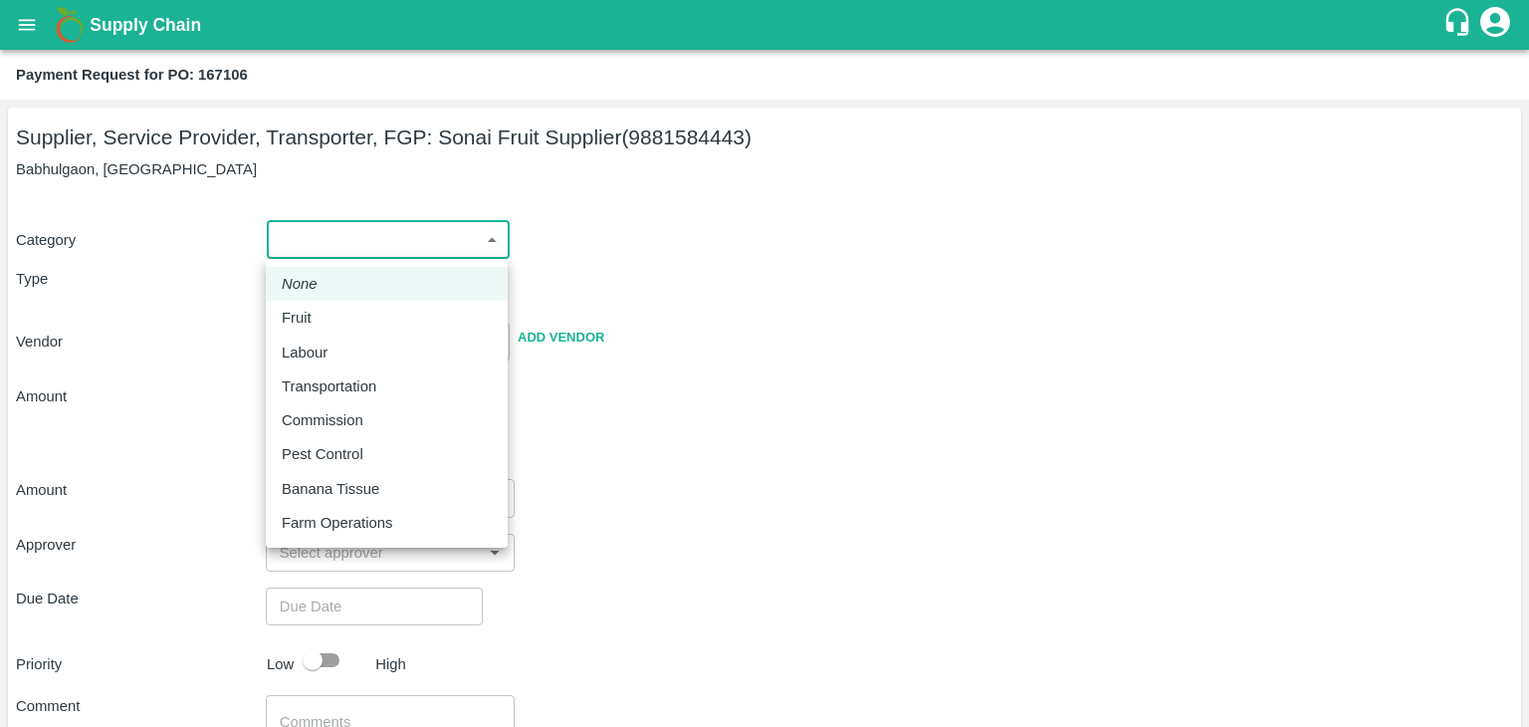
click at [299, 223] on body "Supply Chain Payment Request for PO: 167106 Supplier, Service Provider, Transpo…" at bounding box center [764, 363] width 1529 height 727
click at [323, 301] on li "Fruit" at bounding box center [387, 318] width 242 height 34
type input "1"
type input "Sonai Fruit Supplier - 9881584443(Supplier, Service Provider, Transporter, FGP)"
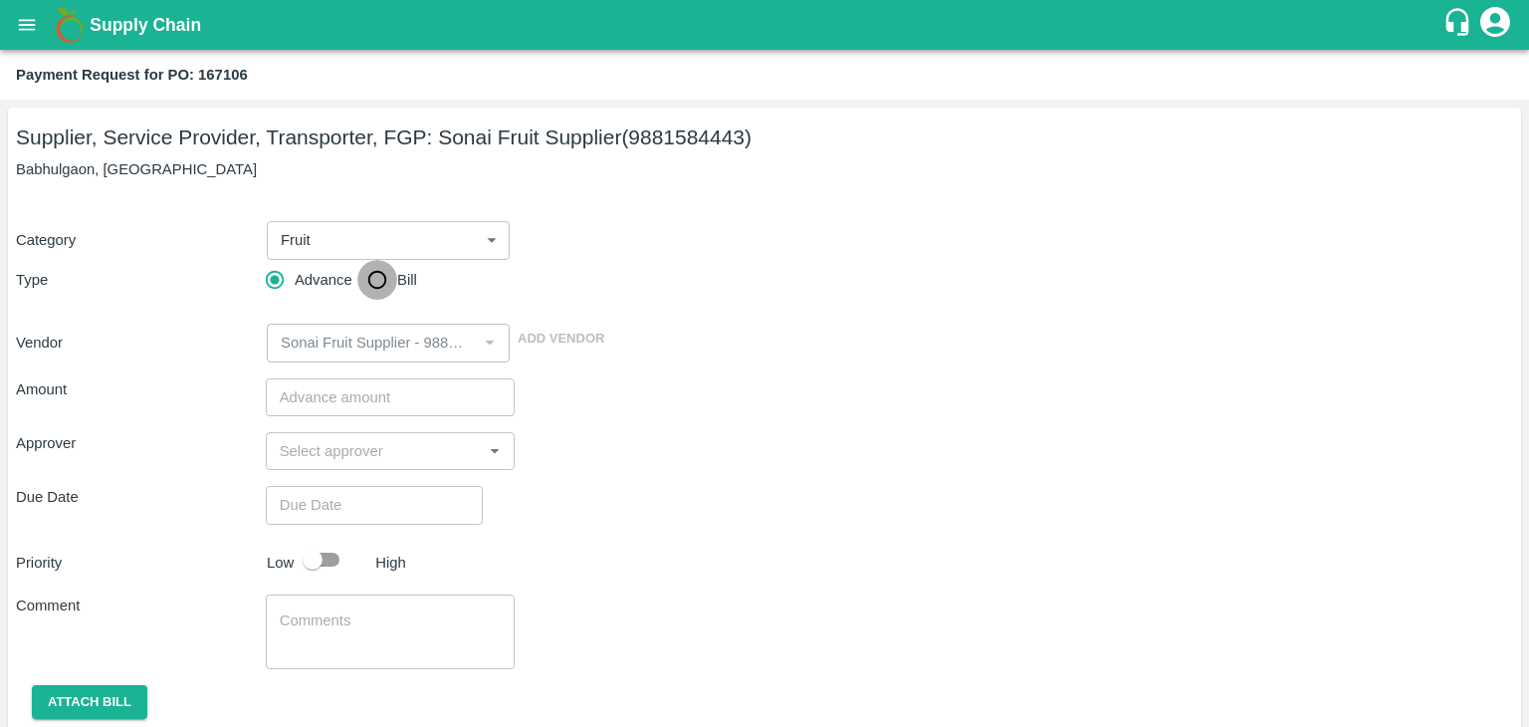
click at [374, 279] on input "Bill" at bounding box center [377, 280] width 40 height 40
radio input "true"
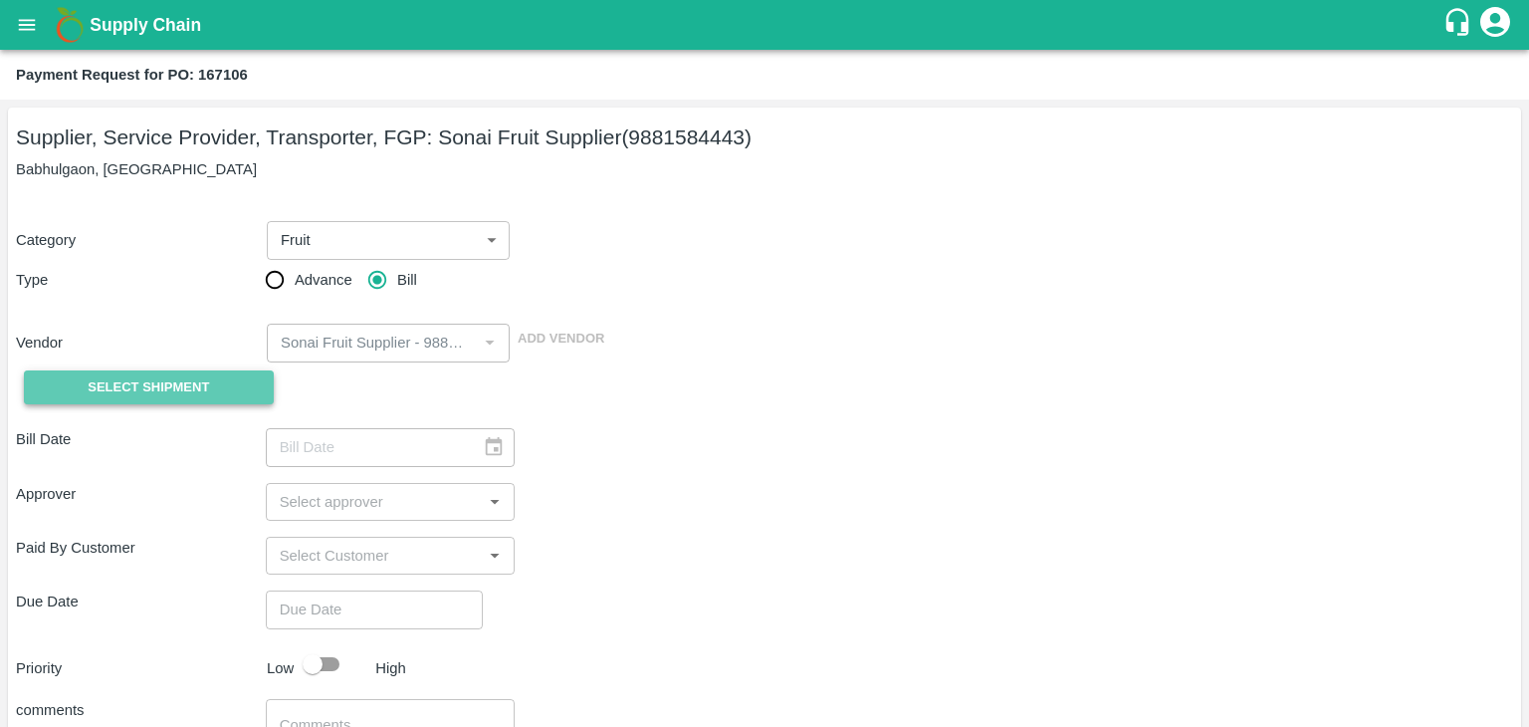
click at [156, 394] on span "Select Shipment" at bounding box center [148, 387] width 121 height 23
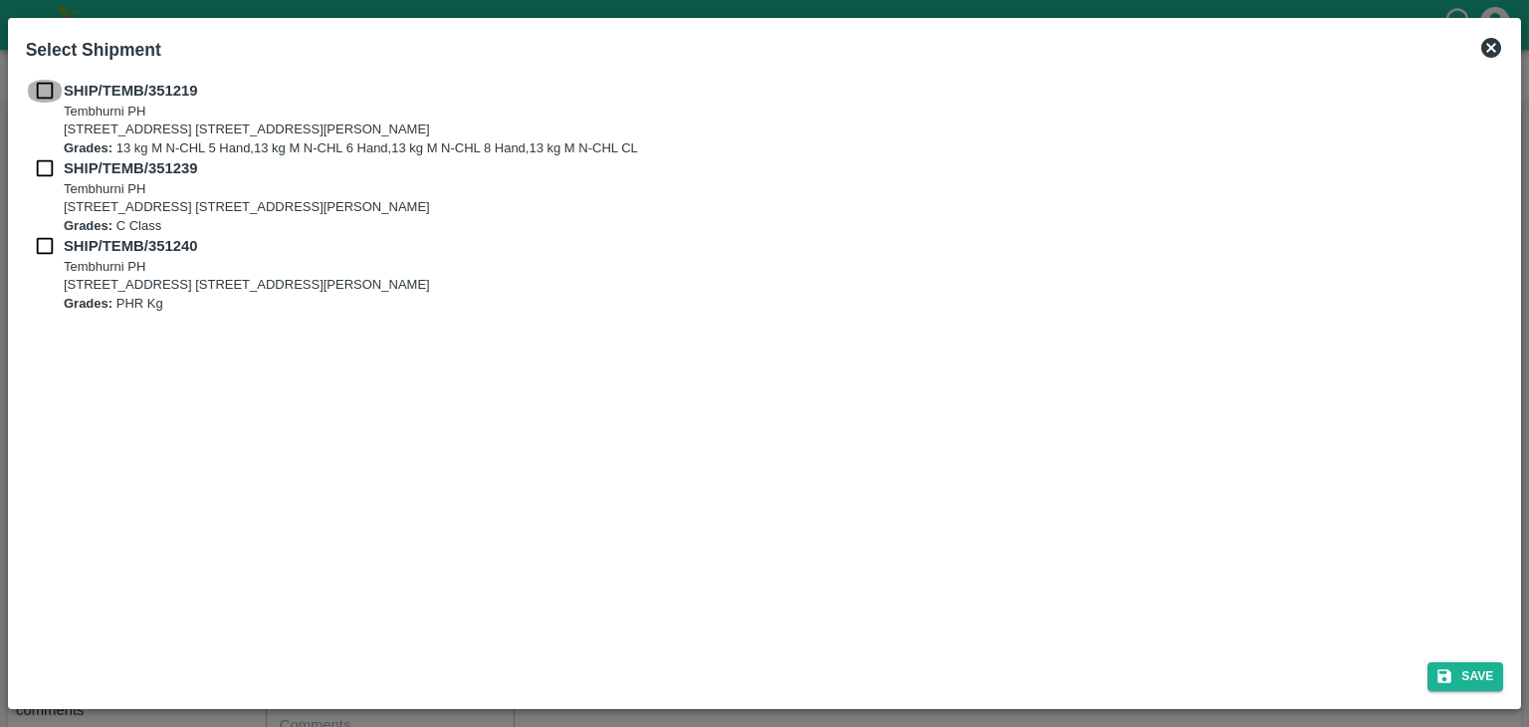
click at [37, 91] on input "checkbox" at bounding box center [45, 91] width 38 height 22
checkbox input "true"
click at [42, 165] on input "checkbox" at bounding box center [45, 168] width 38 height 22
checkbox input "true"
click at [41, 258] on div "SHIP/TEMB/351240 Tembhurni PH Tembhurni PH 205, PLOT NO. E-5, YASHSHREE INDUSTR…" at bounding box center [765, 274] width 1478 height 78
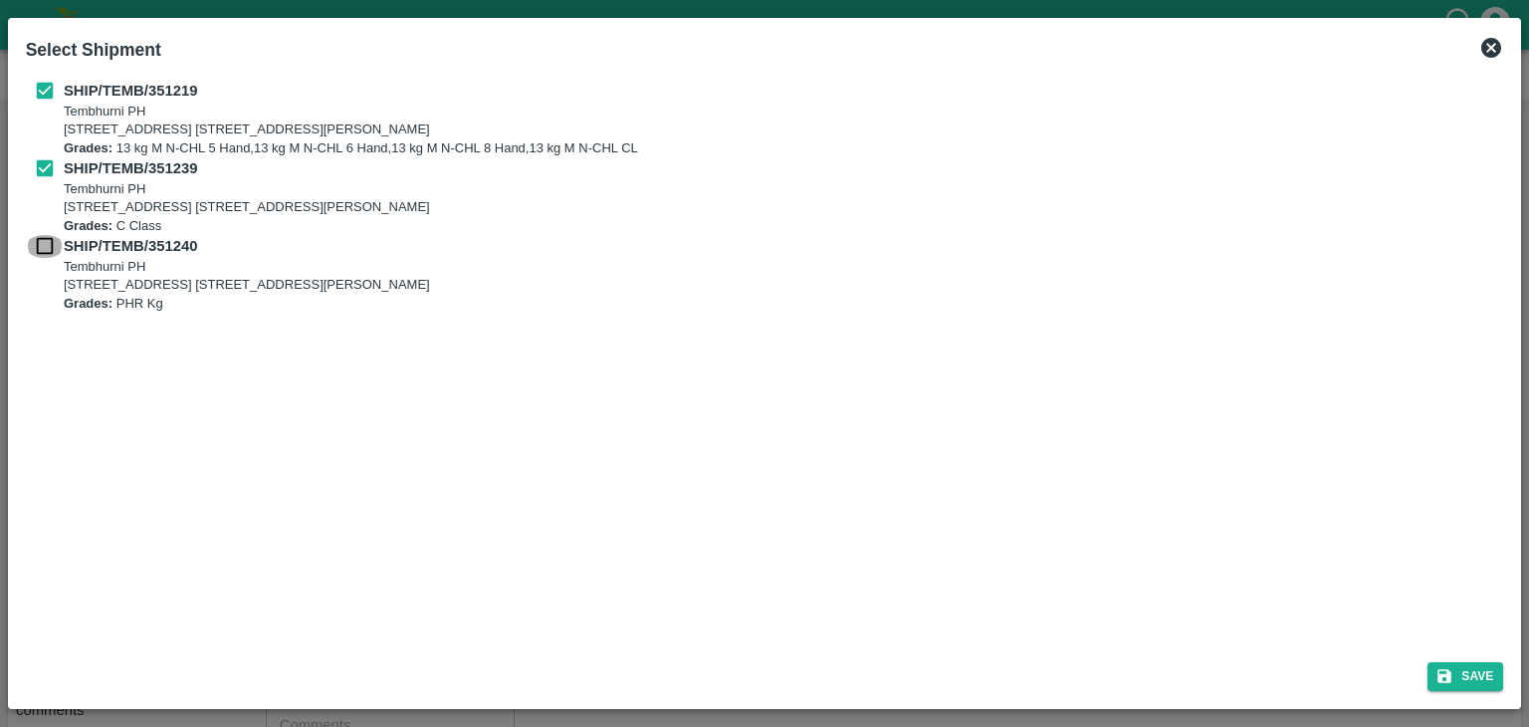
click at [38, 236] on input "checkbox" at bounding box center [45, 246] width 38 height 22
checkbox input "true"
click at [1458, 670] on button "Save" at bounding box center [1465, 676] width 76 height 29
type input "02/08/2025"
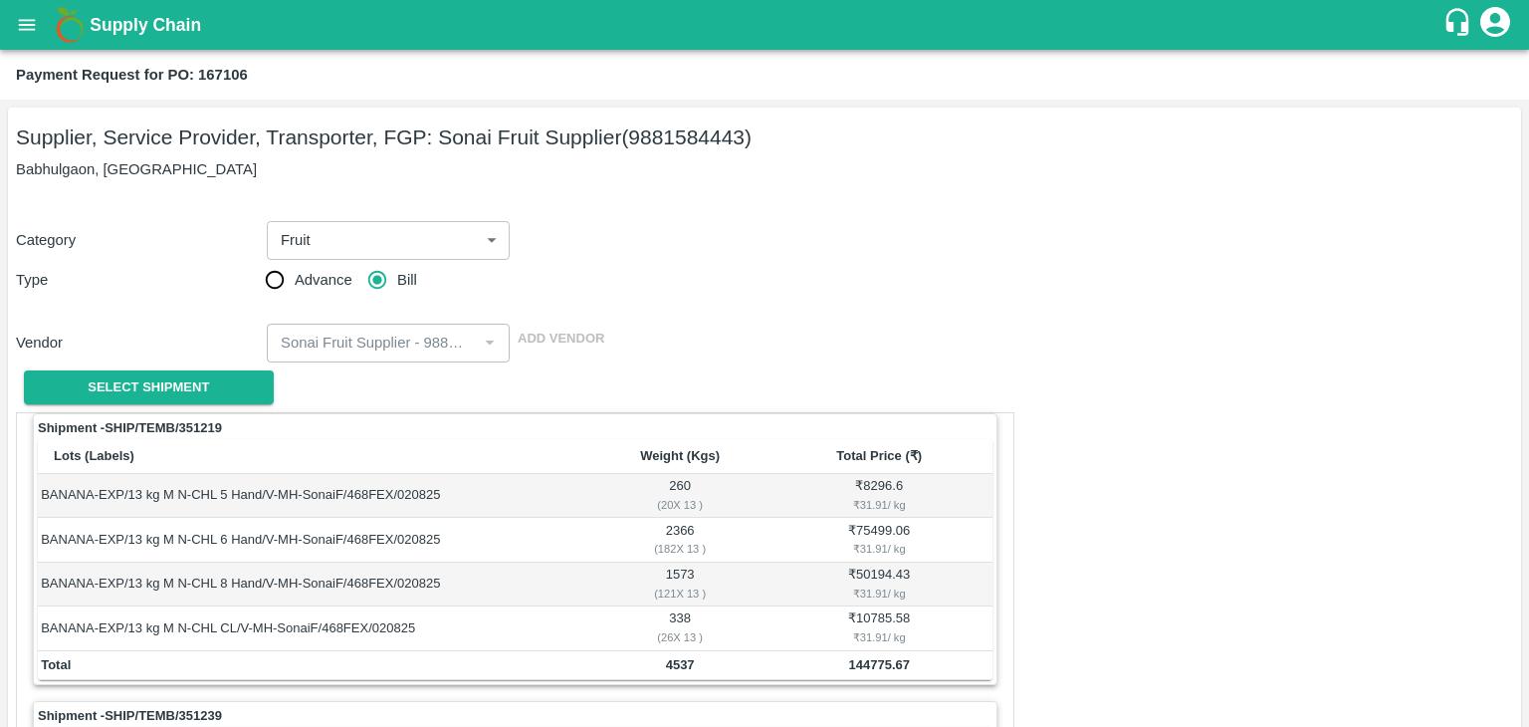
scroll to position [932, 0]
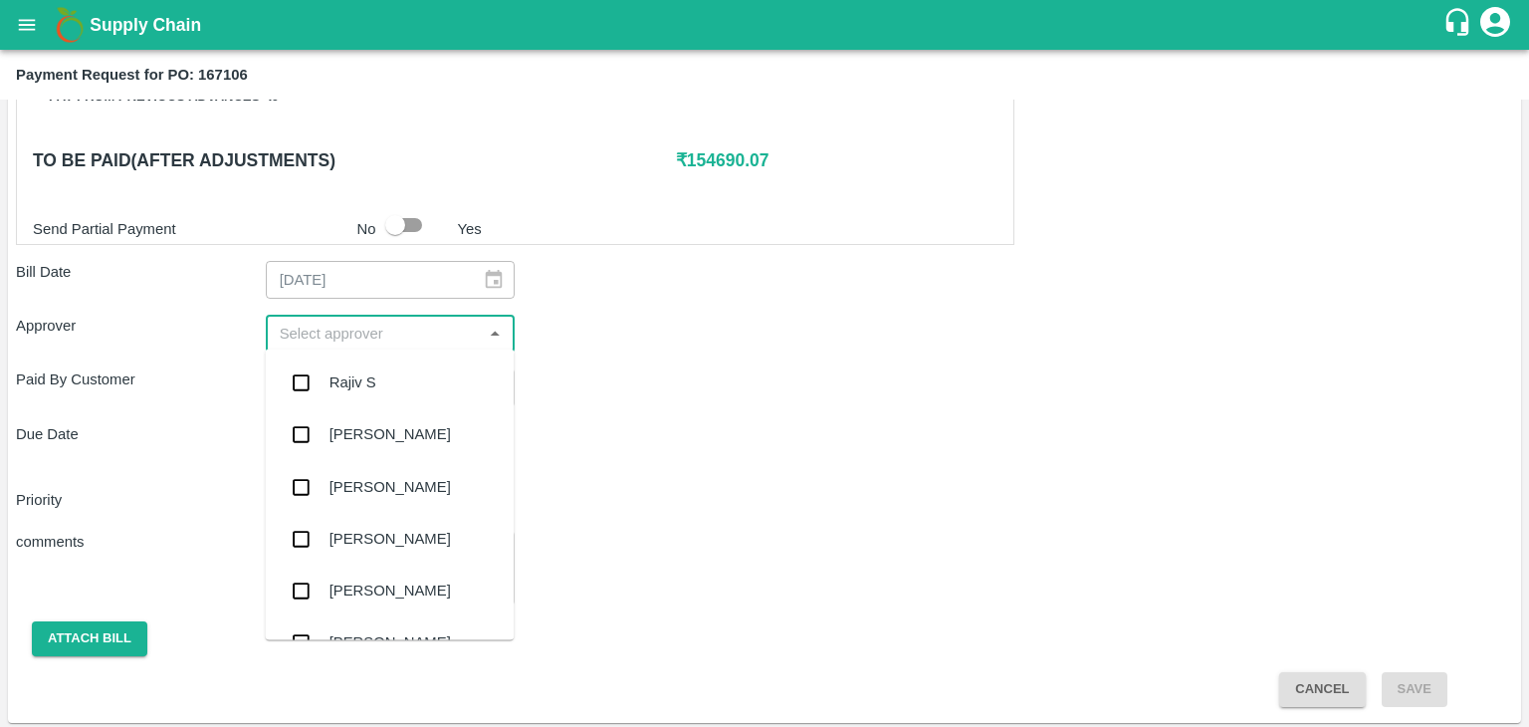
click at [335, 337] on input "input" at bounding box center [374, 334] width 205 height 26
type input "Ajit"
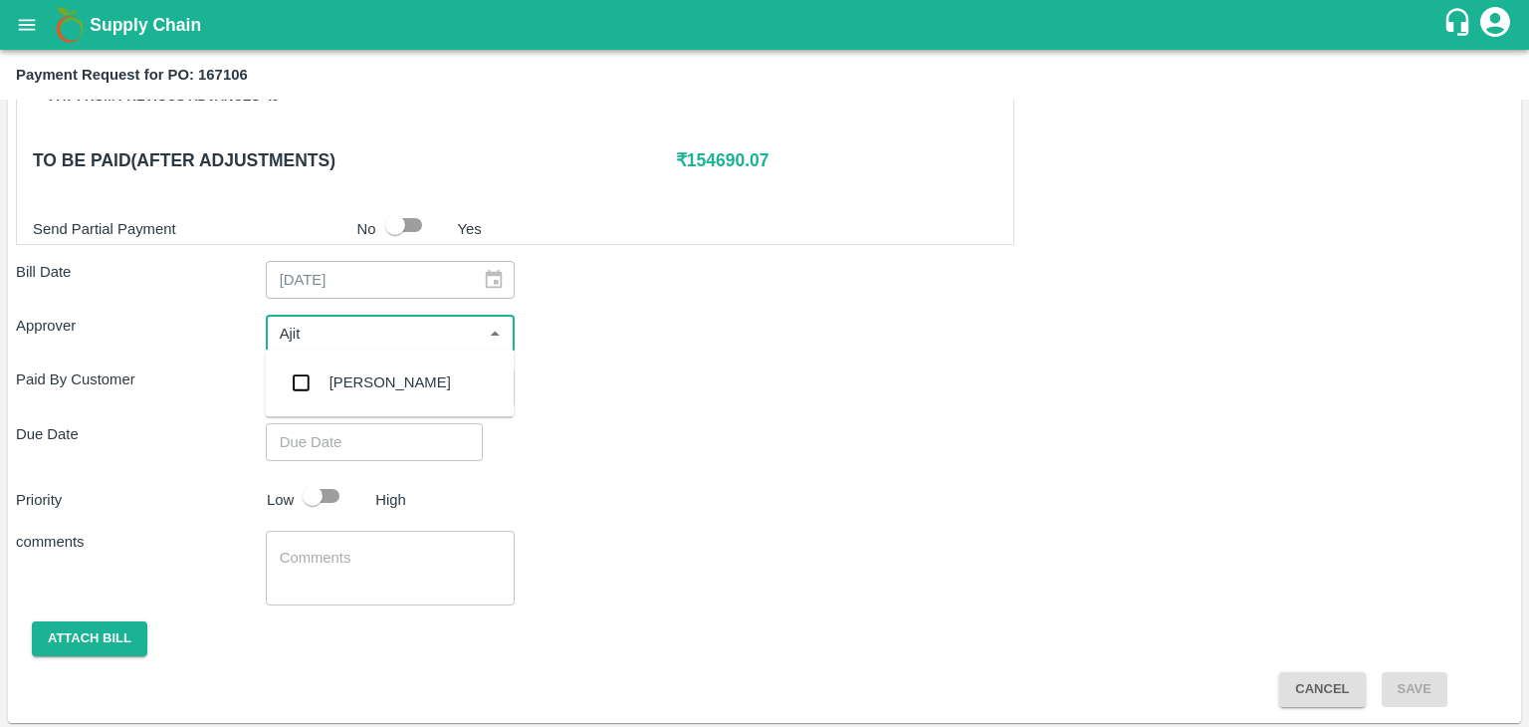
click at [363, 376] on div "[PERSON_NAME]" at bounding box center [389, 382] width 121 height 22
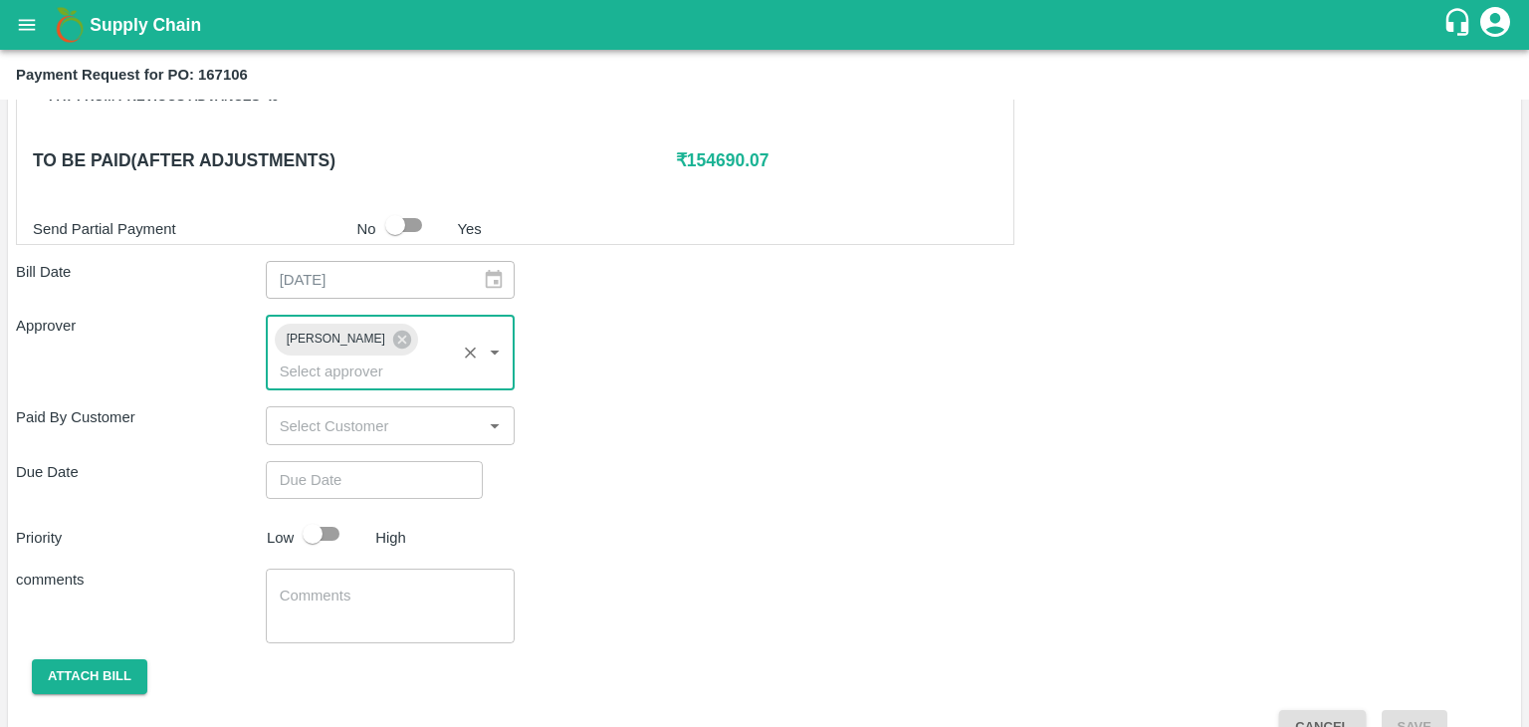
type input "DD/MM/YYYY hh:mm aa"
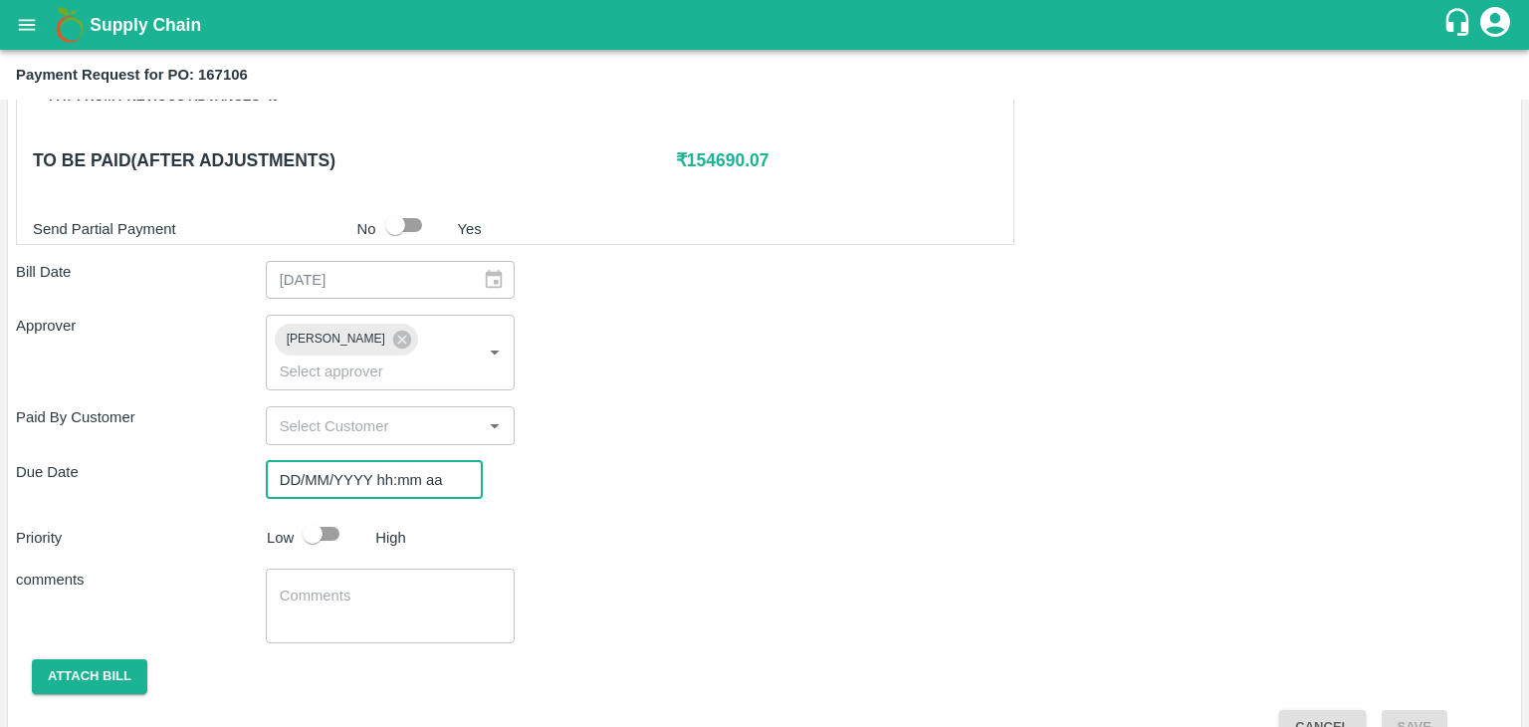
click at [415, 461] on input "DD/MM/YYYY hh:mm aa" at bounding box center [367, 480] width 203 height 38
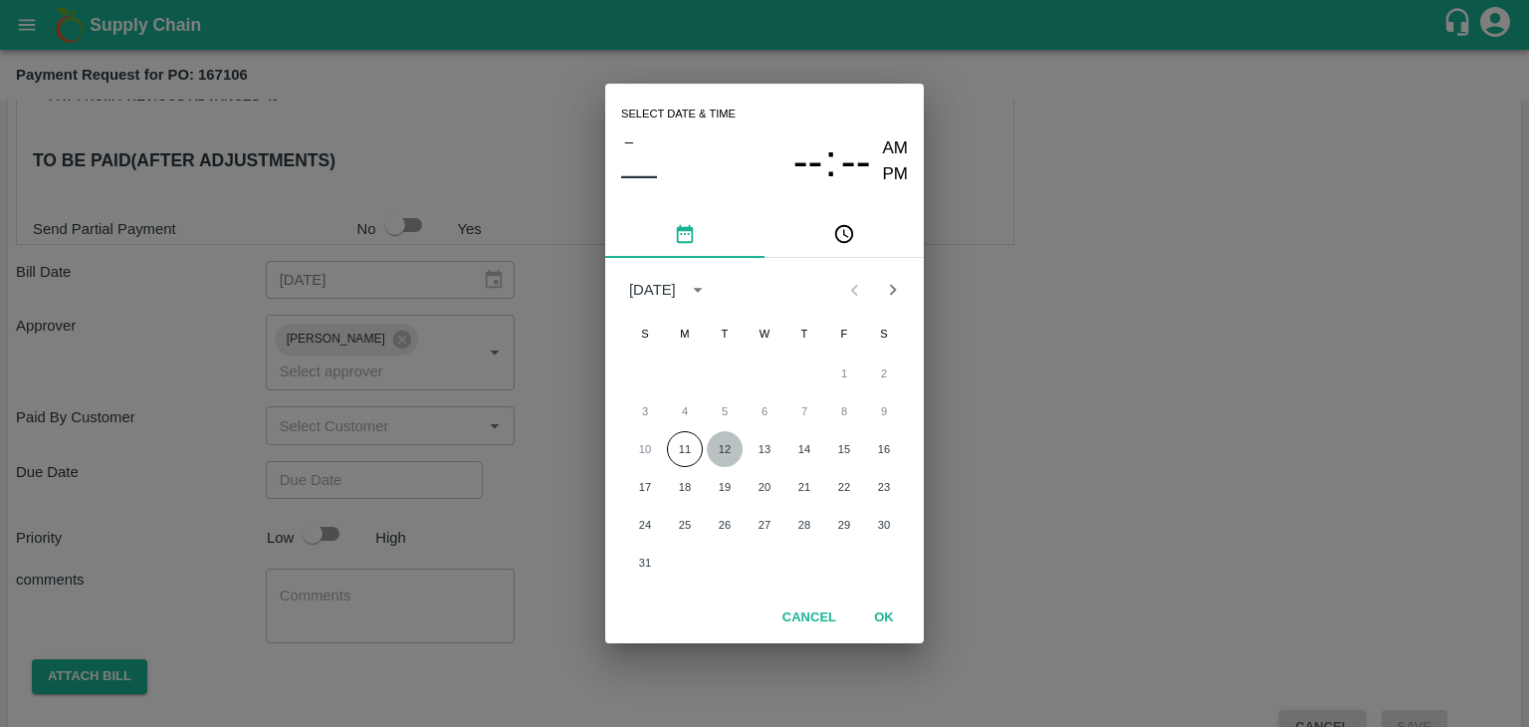
click at [741, 454] on button "12" at bounding box center [725, 449] width 36 height 36
type input "[DATE] 12:00 AM"
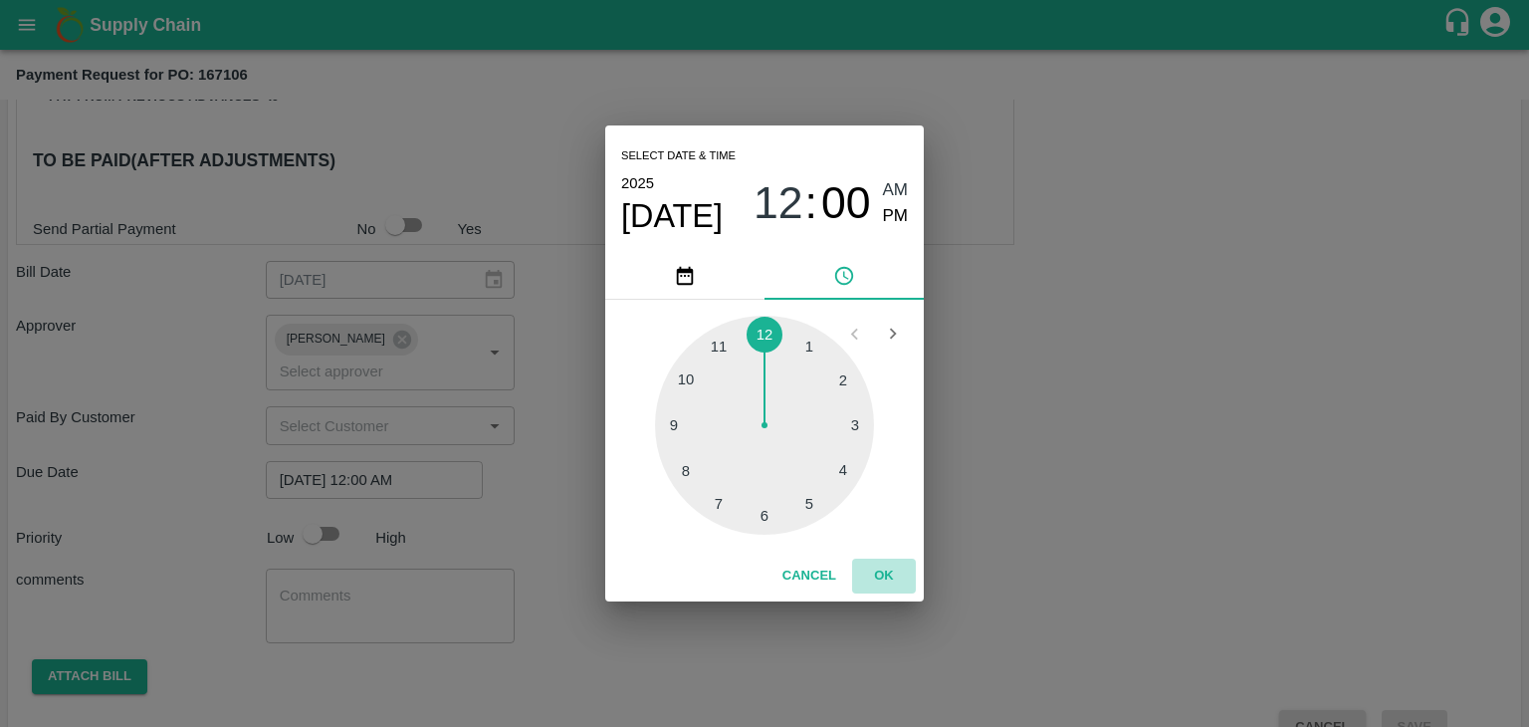
click at [892, 562] on button "OK" at bounding box center [884, 575] width 64 height 35
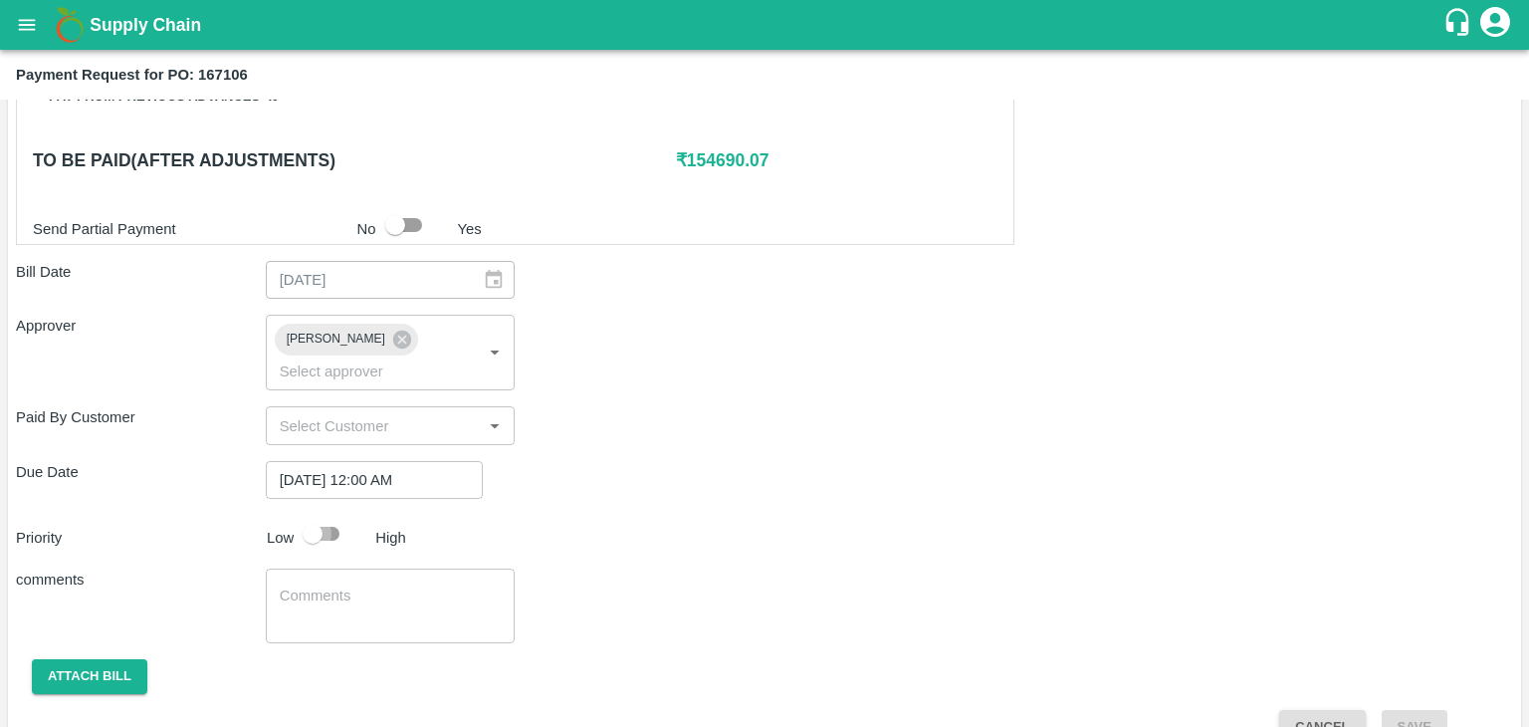
click at [325, 515] on input "checkbox" at bounding box center [312, 534] width 113 height 38
checkbox input "true"
click at [399, 600] on div "x ​" at bounding box center [391, 605] width 250 height 75
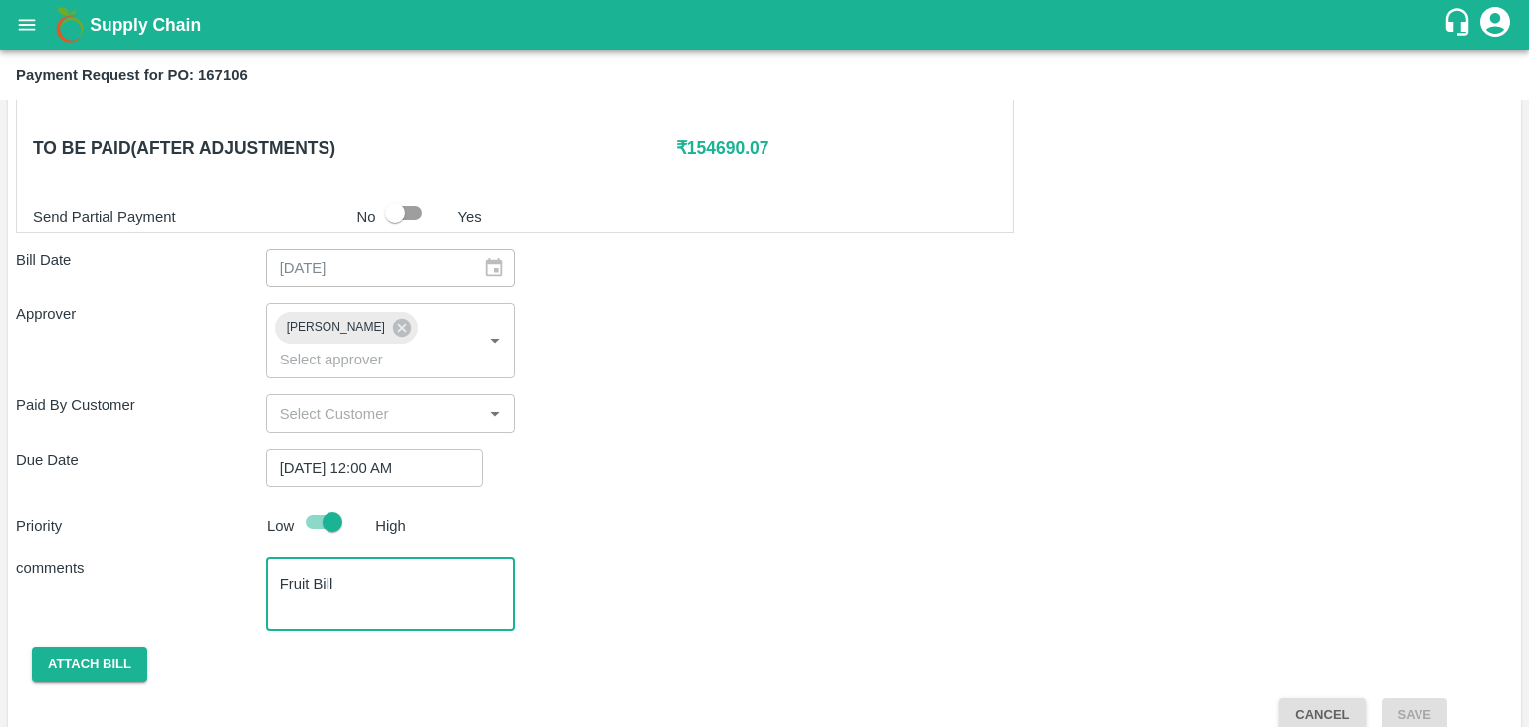
scroll to position [943, 0]
type textarea "Fruit Bill"
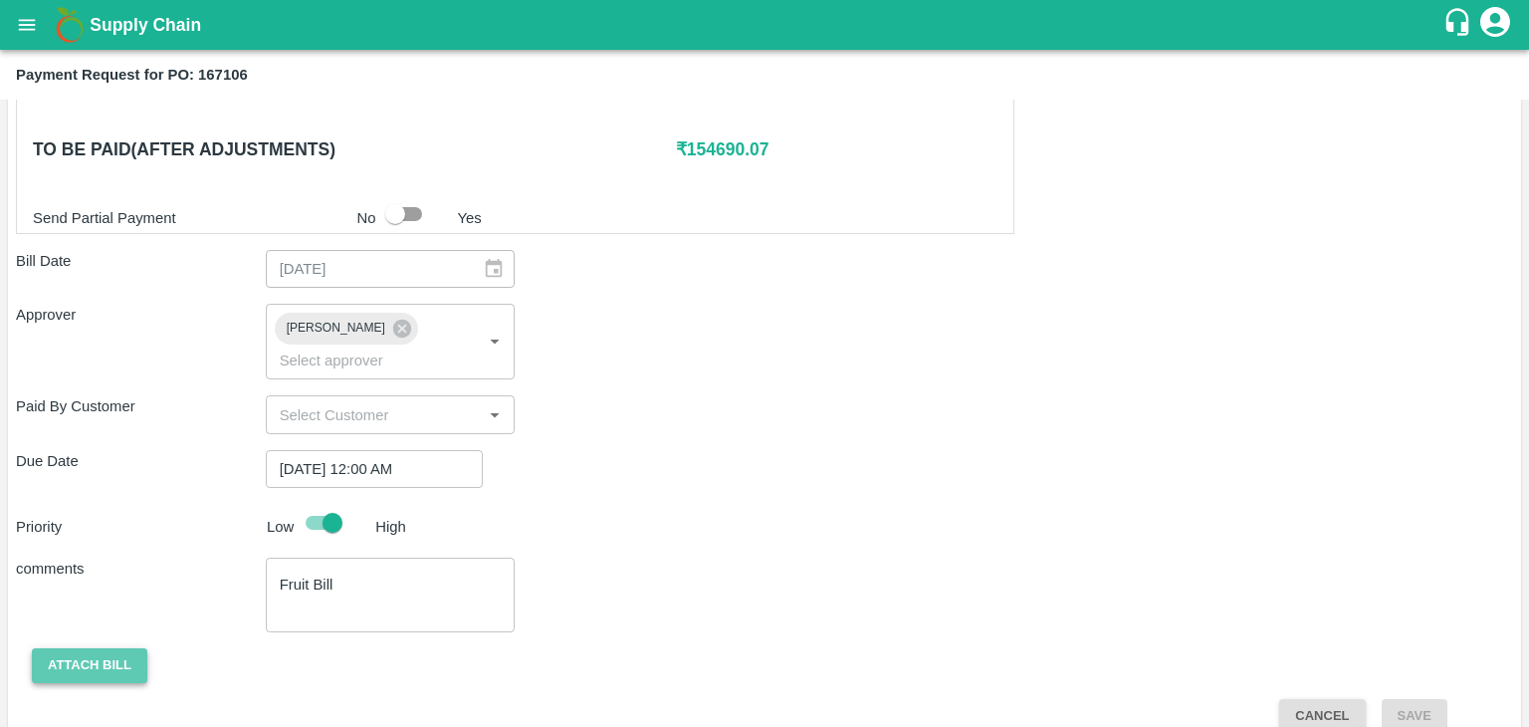
click at [80, 648] on button "Attach bill" at bounding box center [89, 665] width 115 height 35
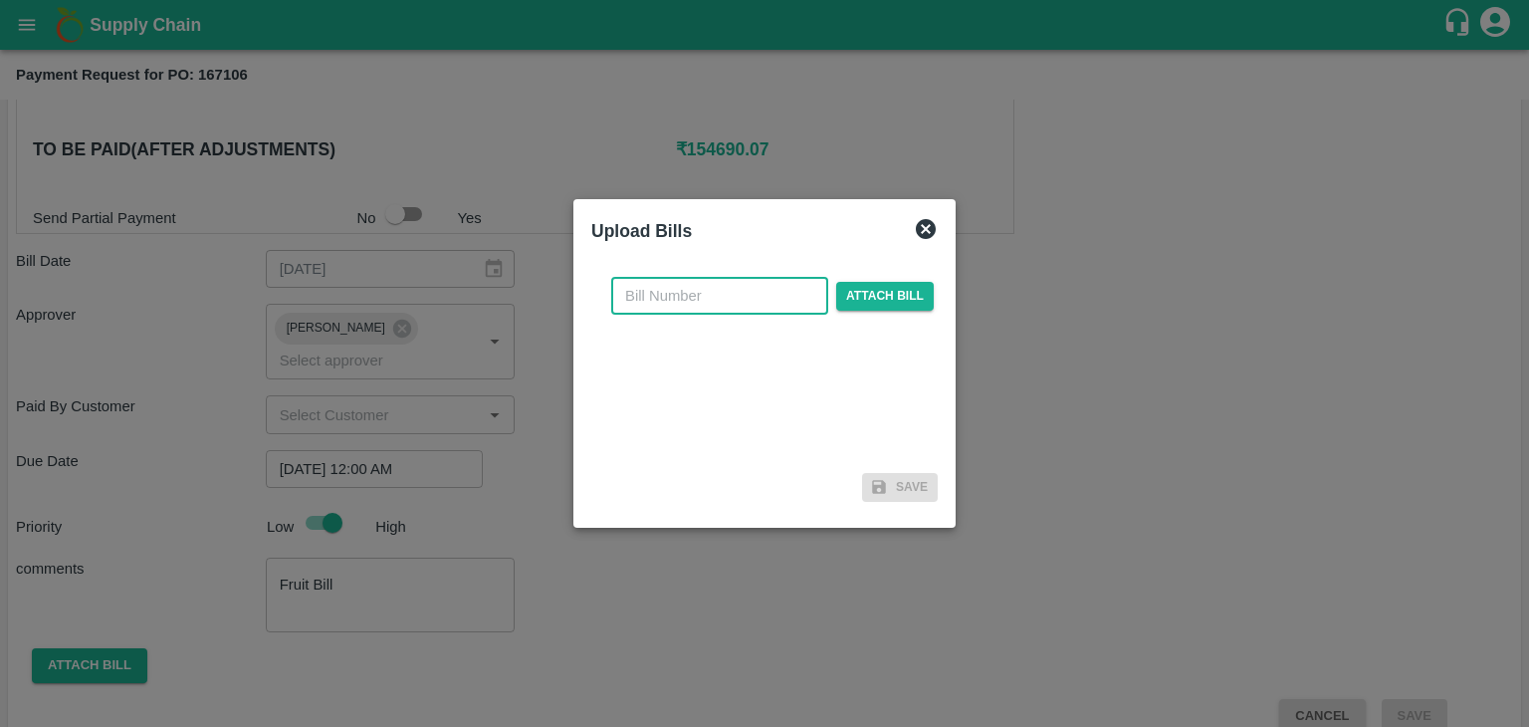
click at [717, 298] on input "text" at bounding box center [719, 296] width 217 height 38
type input "1182"
click at [879, 300] on span "Attach bill" at bounding box center [885, 296] width 98 height 29
click at [0, 0] on input "Attach bill" at bounding box center [0, 0] width 0 height 0
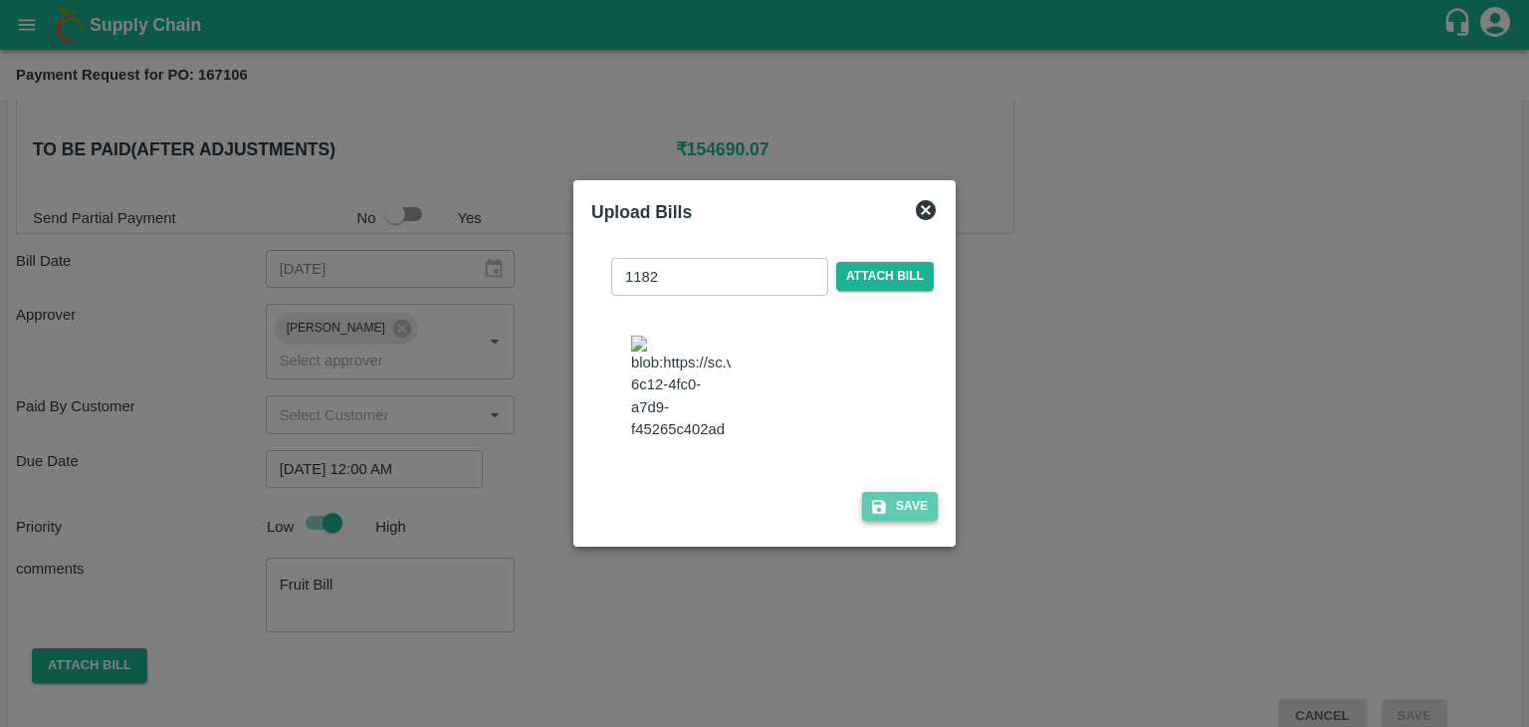
click at [924, 496] on button "Save" at bounding box center [900, 506] width 76 height 29
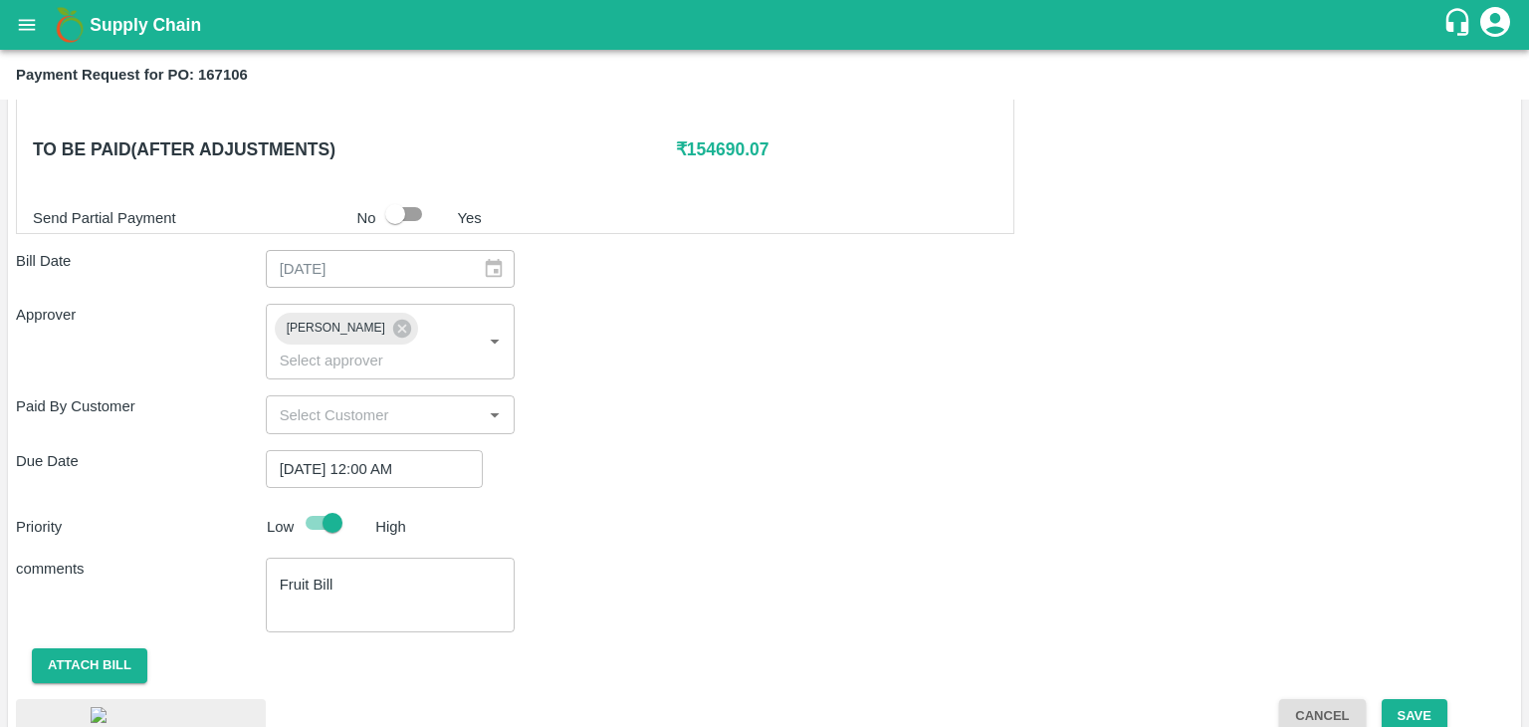
scroll to position [1040, 0]
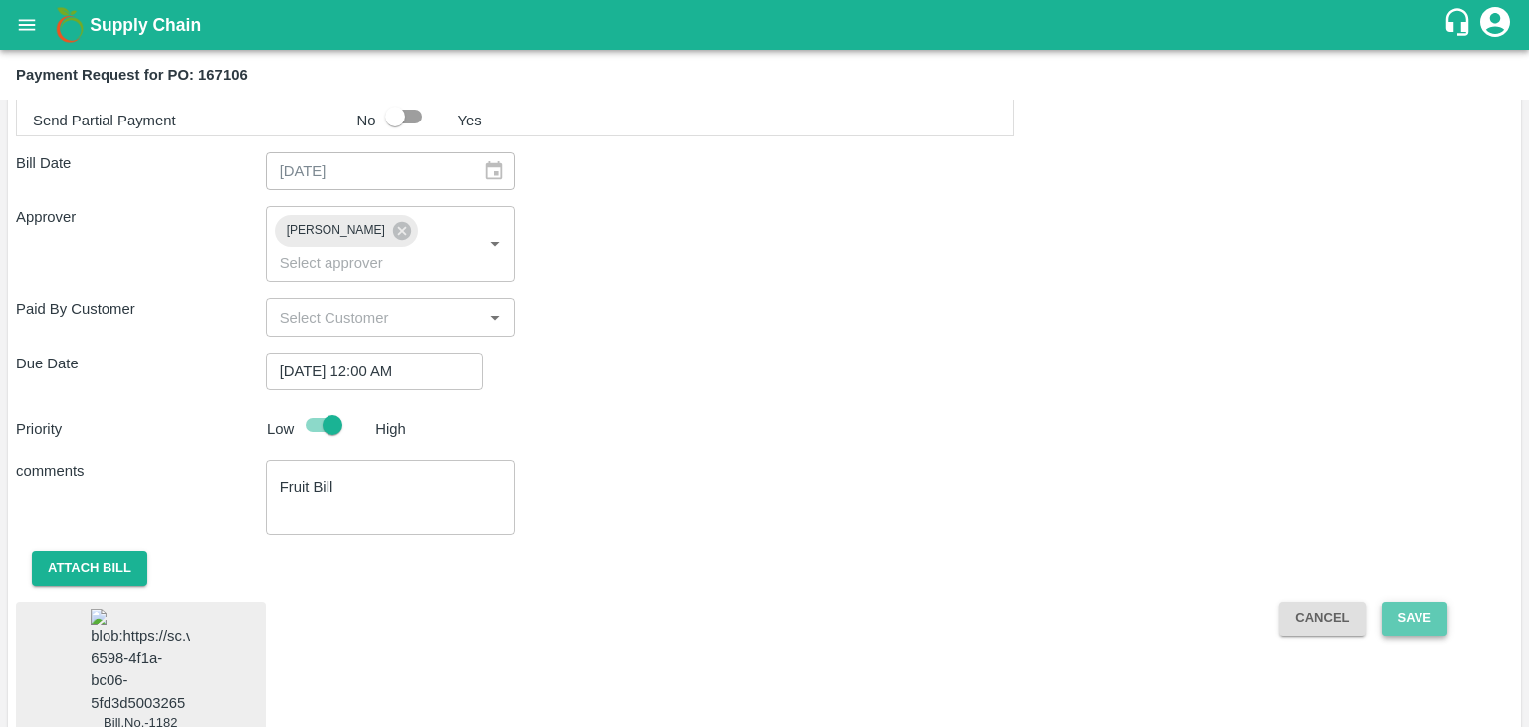
click at [1392, 601] on button "Save" at bounding box center [1415, 618] width 66 height 35
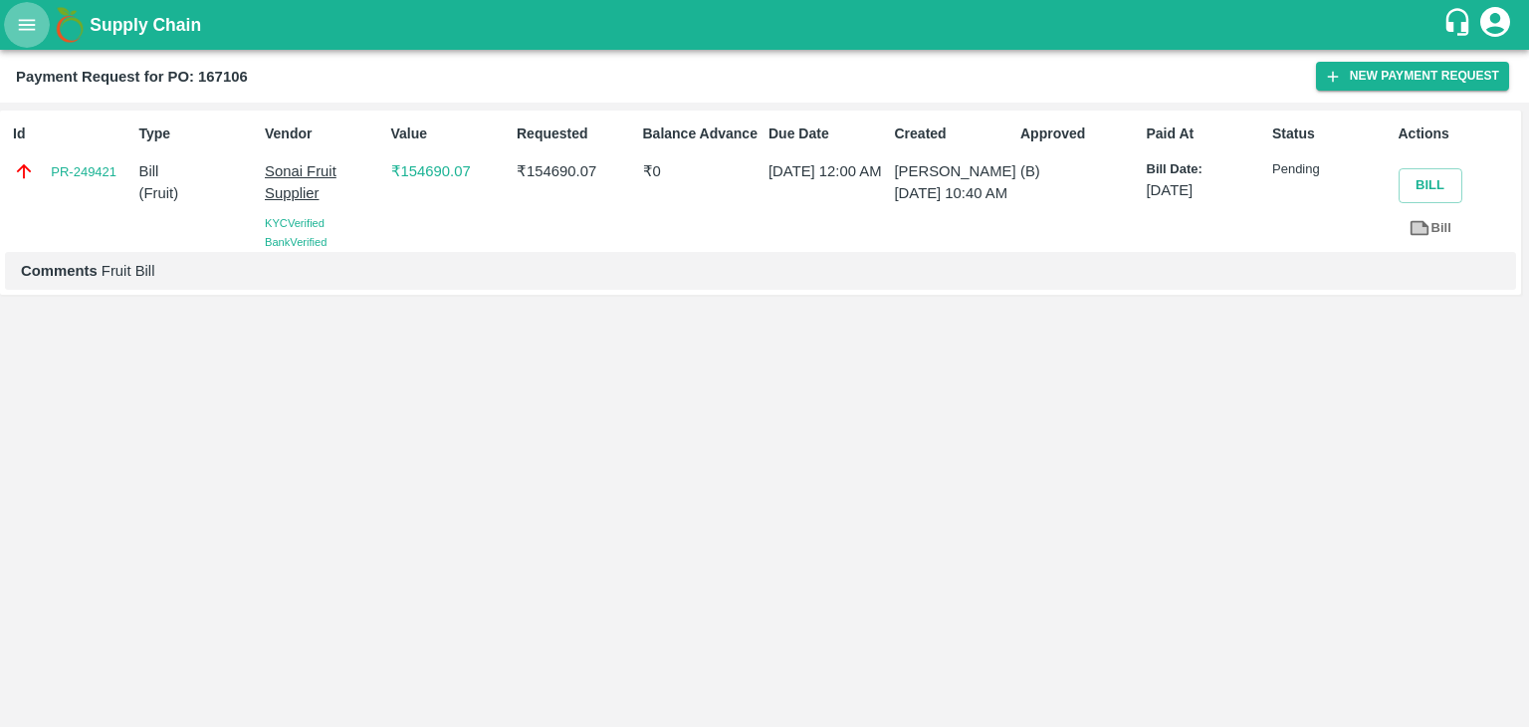
click at [4, 26] on button "open drawer" at bounding box center [27, 25] width 46 height 46
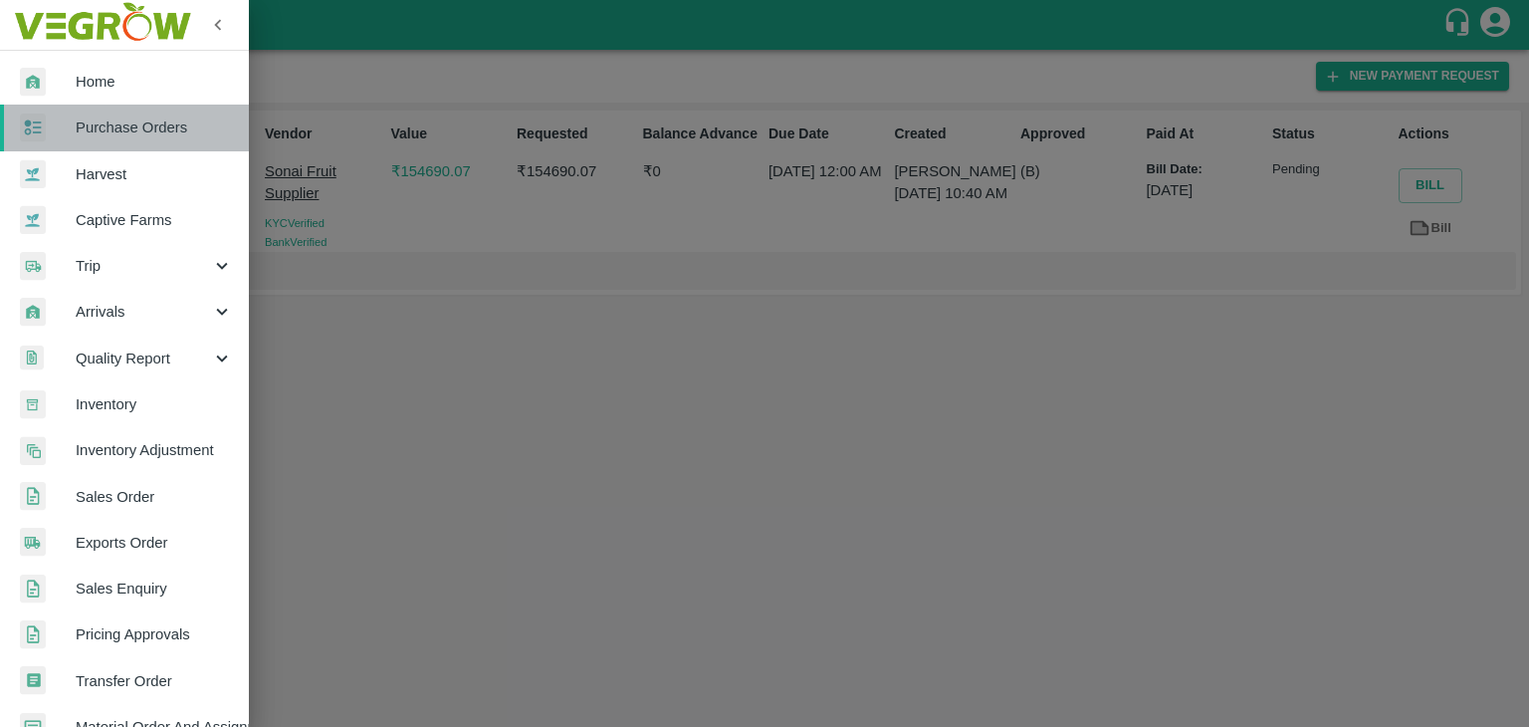
click at [147, 124] on span "Purchase Orders" at bounding box center [154, 127] width 157 height 22
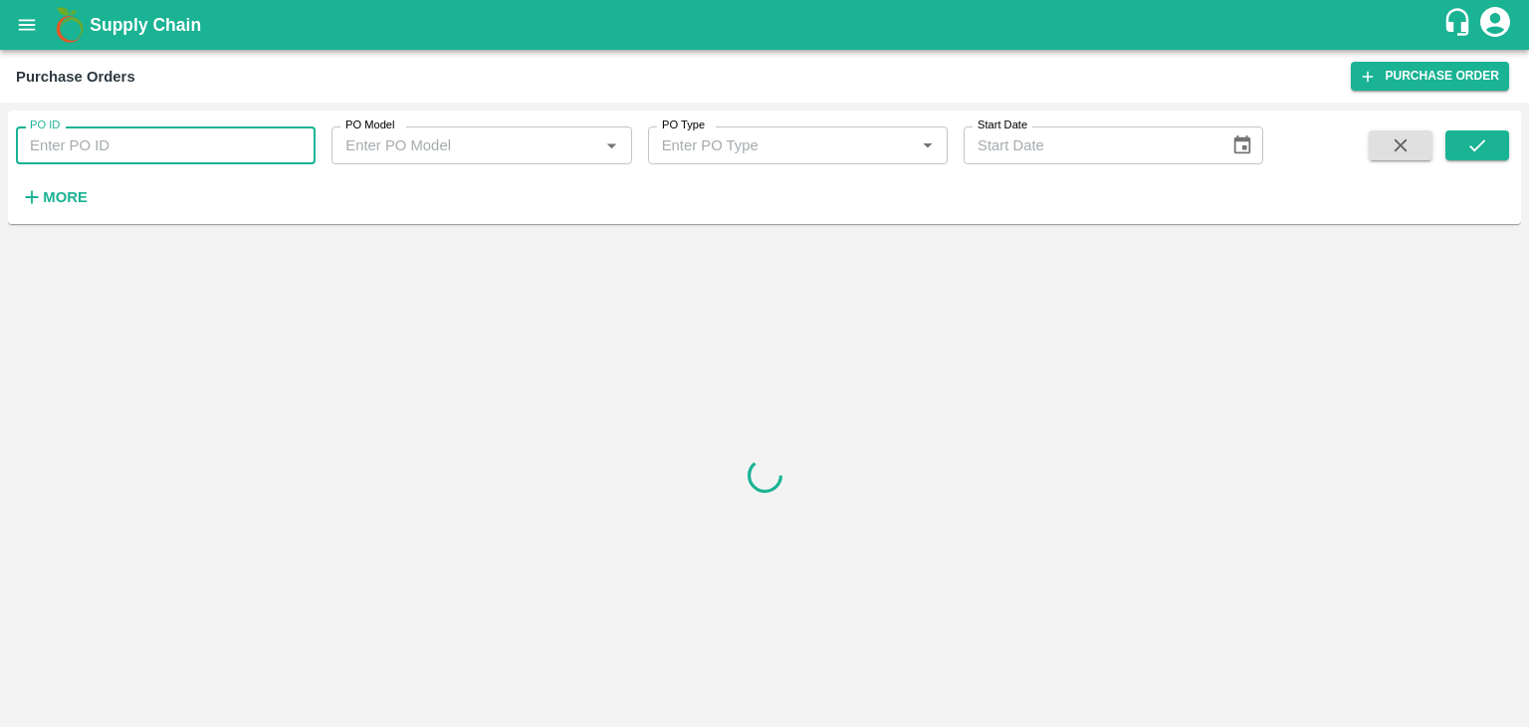
click at [227, 138] on input "PO ID" at bounding box center [166, 145] width 300 height 38
paste input "167824"
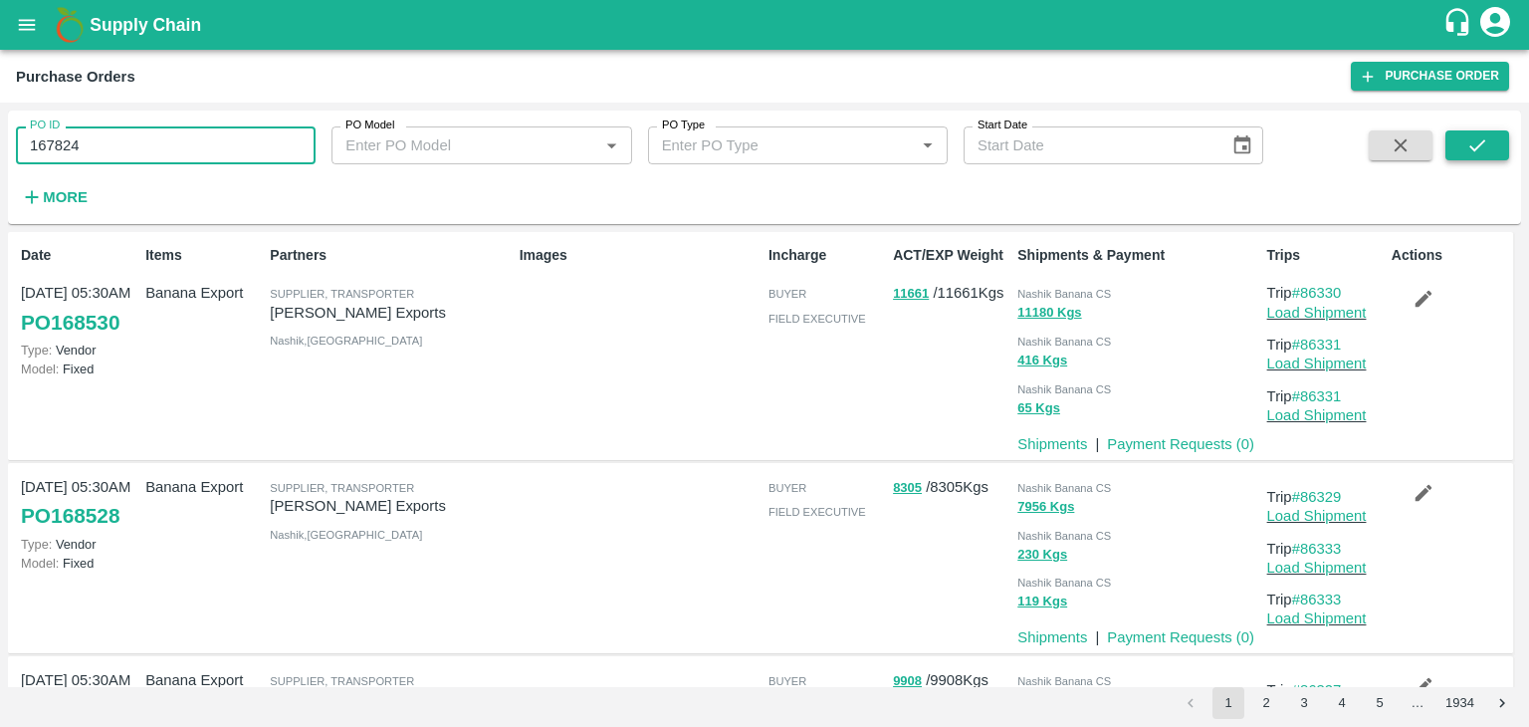
type input "167824"
click at [1471, 136] on icon "submit" at bounding box center [1477, 145] width 22 height 22
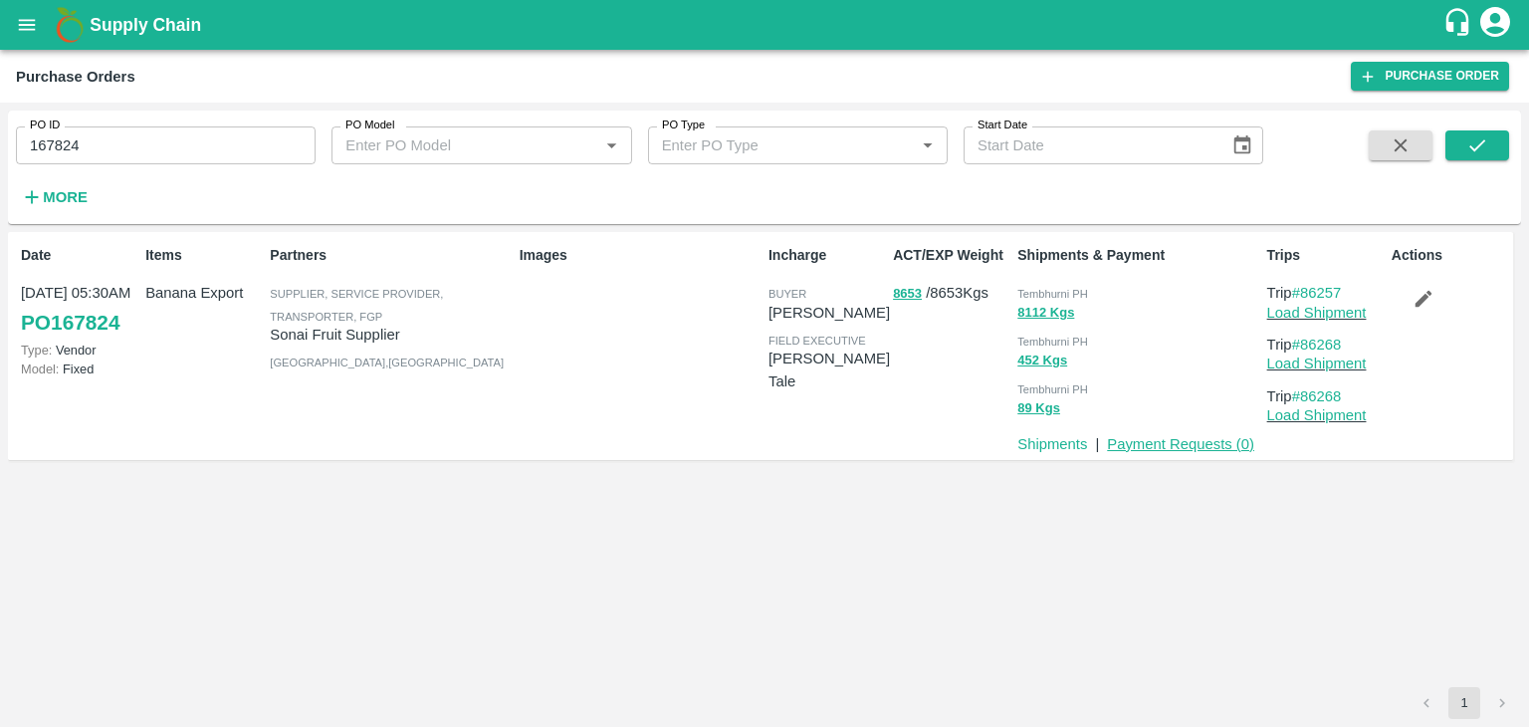
click at [1151, 440] on link "Payment Requests ( 0 )" at bounding box center [1180, 444] width 147 height 16
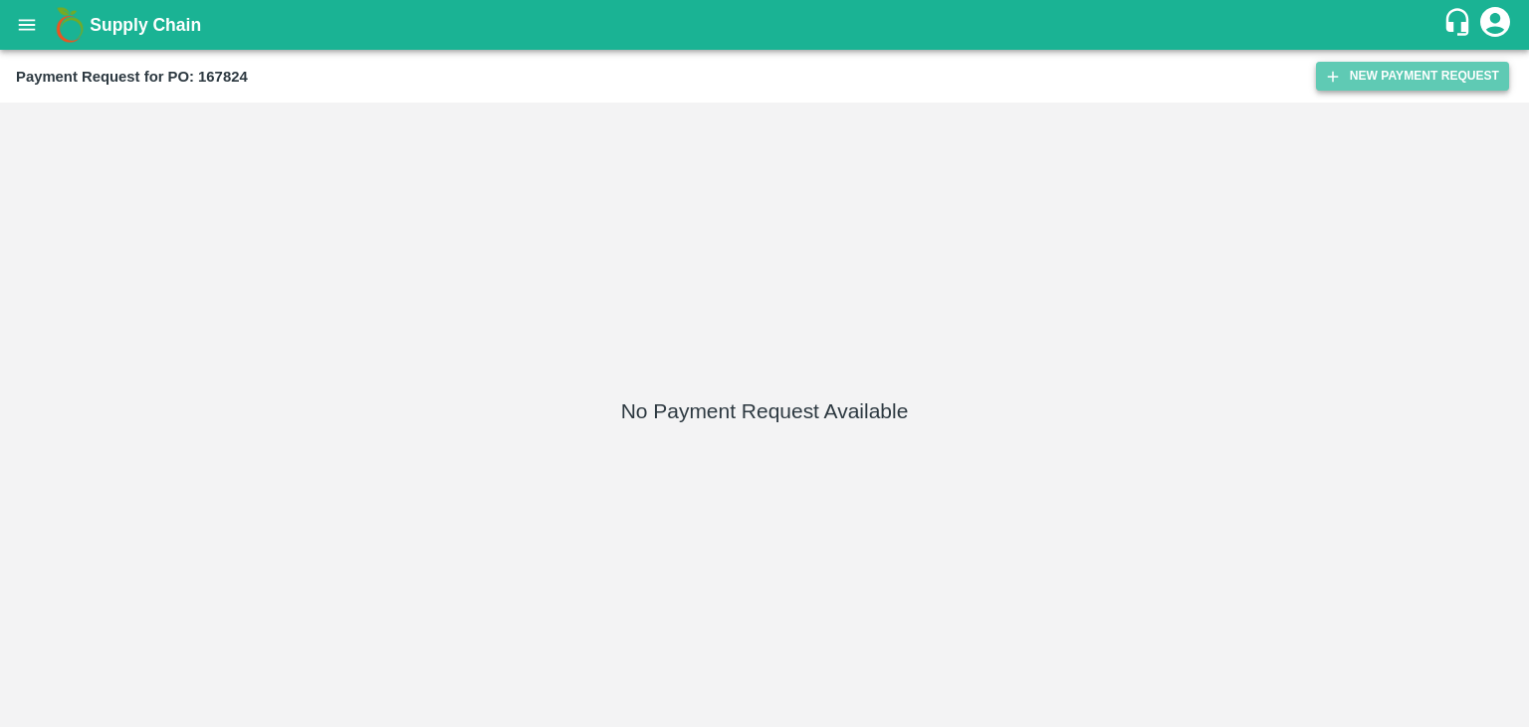
click at [1445, 79] on button "New Payment Request" at bounding box center [1412, 76] width 193 height 29
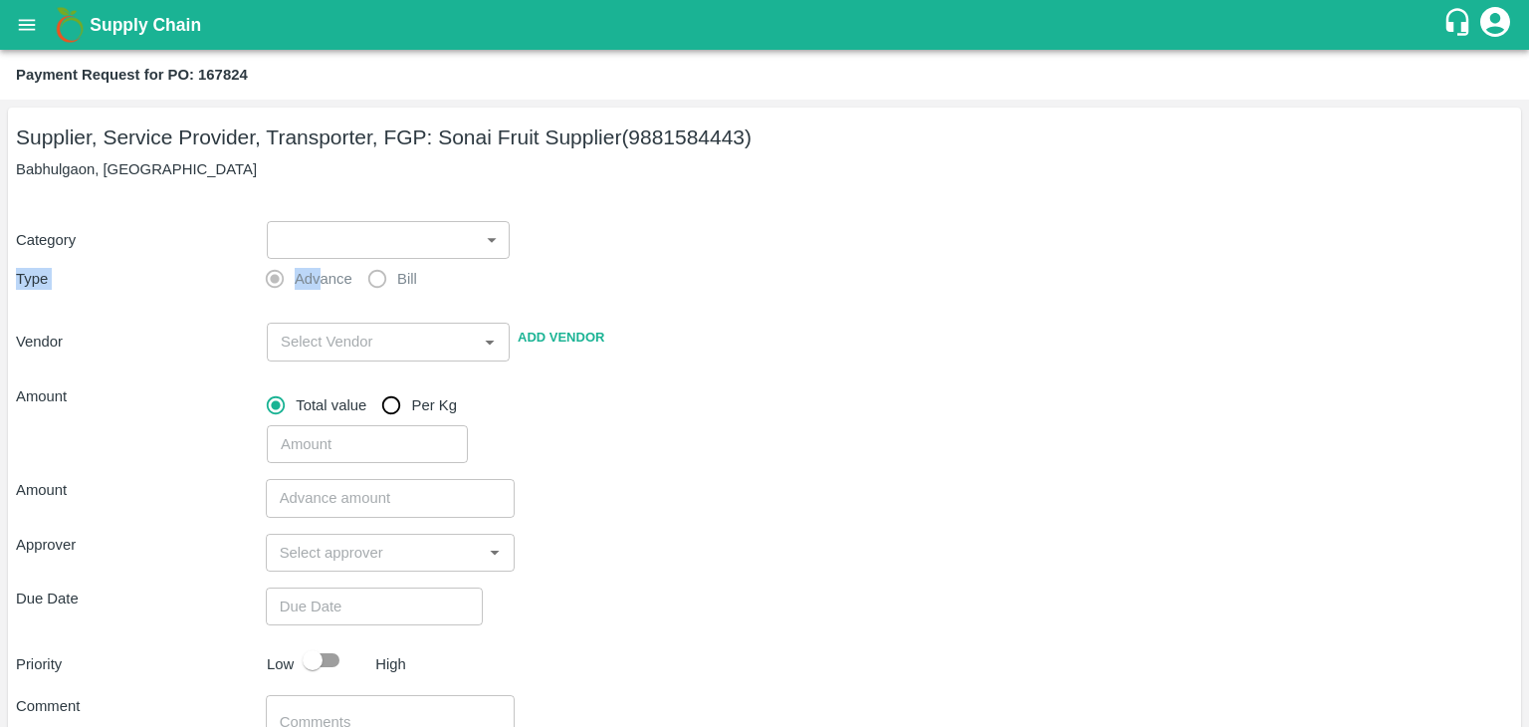
drag, startPoint x: 323, startPoint y: 259, endPoint x: 303, endPoint y: 243, distance: 25.5
click at [303, 243] on div "Category ​ ​ Type Advance Bill Vendor ​ Add Vendor Amount Total value Per Kg ​" at bounding box center [764, 330] width 1497 height 267
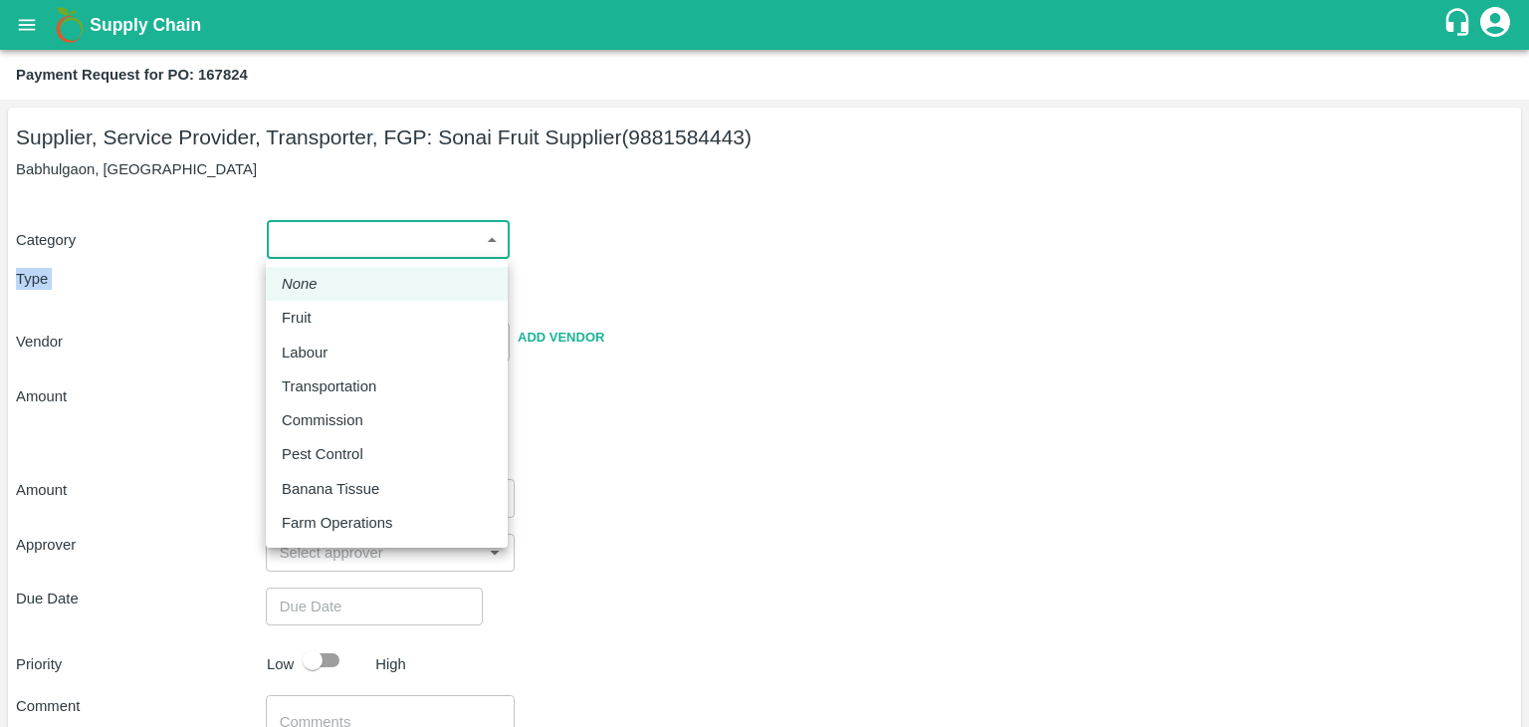
drag, startPoint x: 303, startPoint y: 243, endPoint x: 342, endPoint y: 331, distance: 97.1
click at [342, 331] on body "Supply Chain Payment Request for PO: 167824 Supplier, Service Provider, Transpo…" at bounding box center [764, 363] width 1529 height 727
click at [357, 309] on div "Fruit" at bounding box center [387, 318] width 210 height 22
type input "1"
type input "Sonai Fruit Supplier - 9881584443(Supplier, Service Provider, Transporter, FGP)"
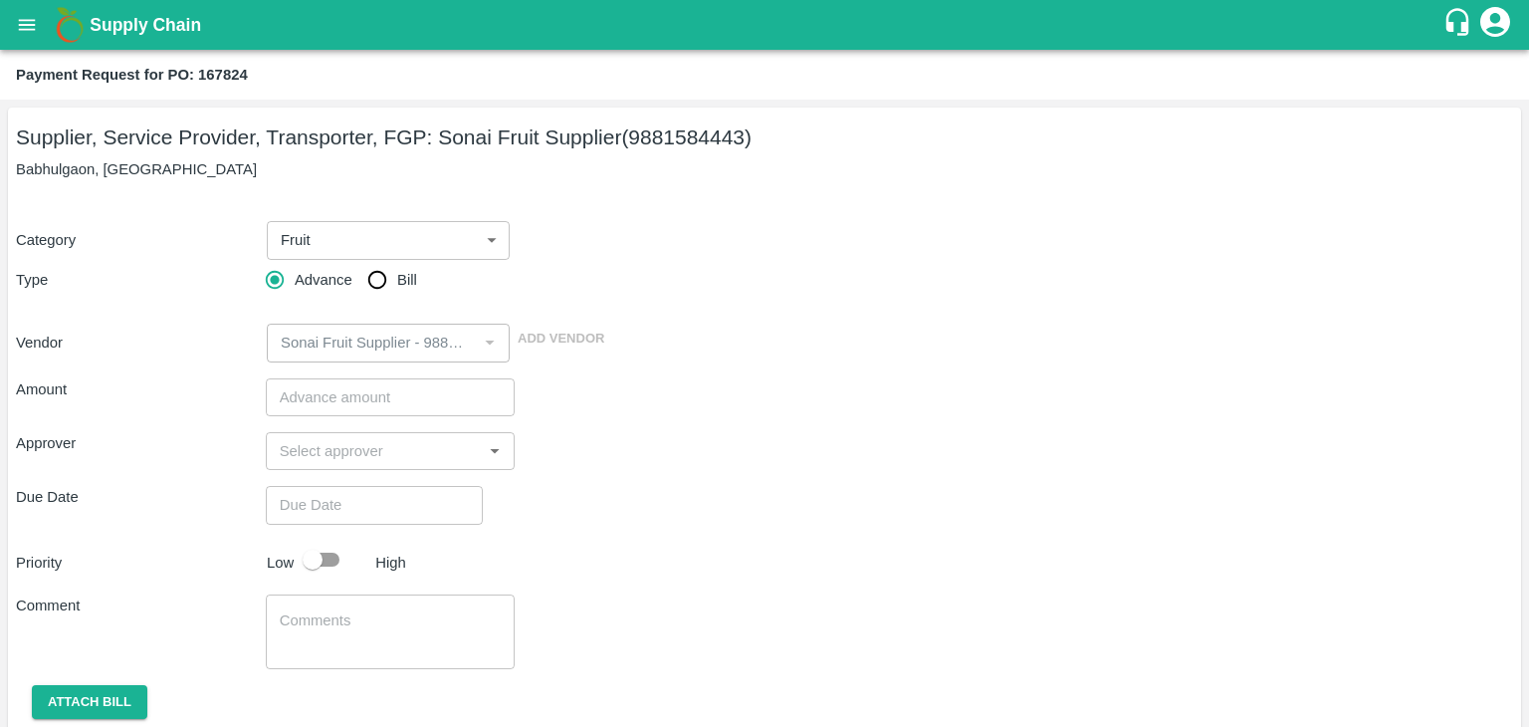
click at [397, 283] on span "Bill" at bounding box center [407, 280] width 20 height 22
click at [396, 283] on input "Bill" at bounding box center [377, 280] width 40 height 40
radio input "true"
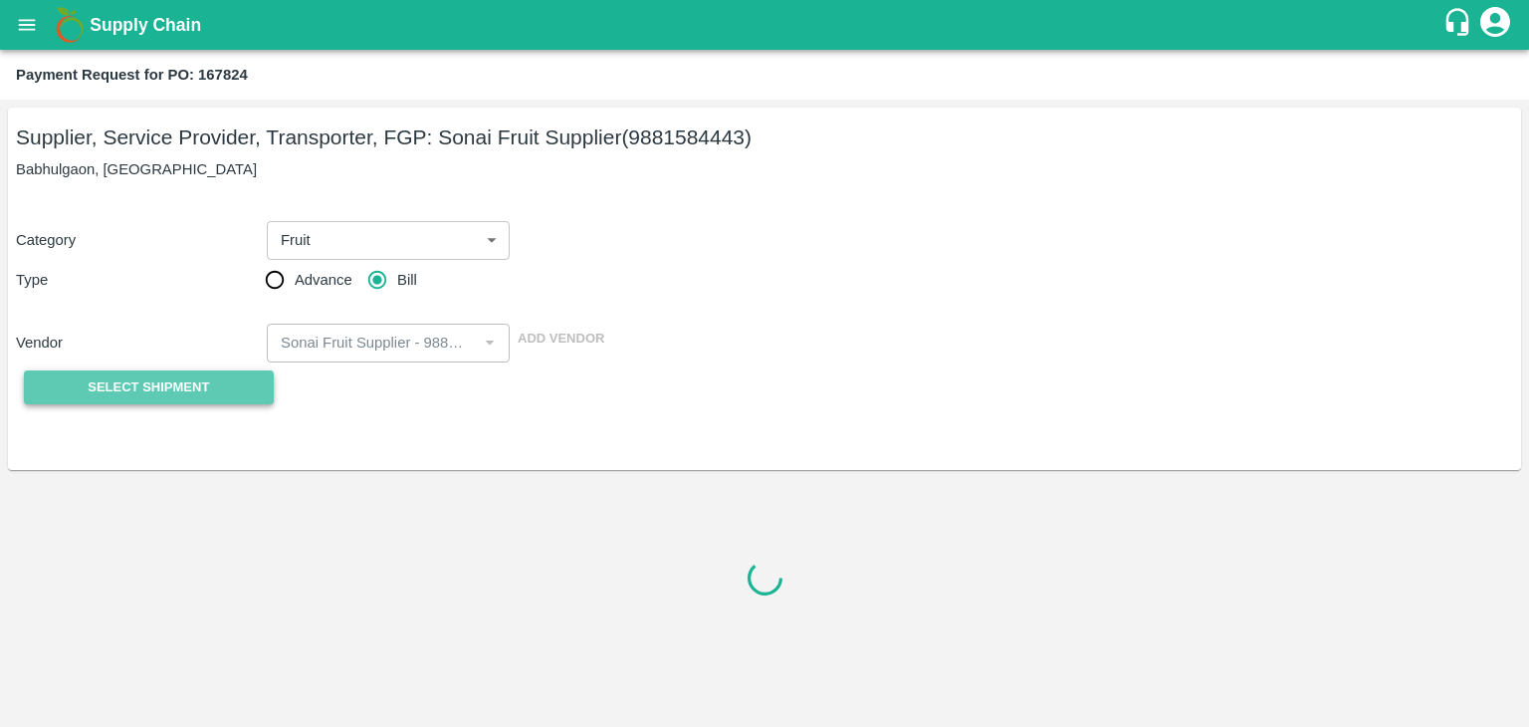
click at [143, 383] on span "Select Shipment" at bounding box center [148, 387] width 121 height 23
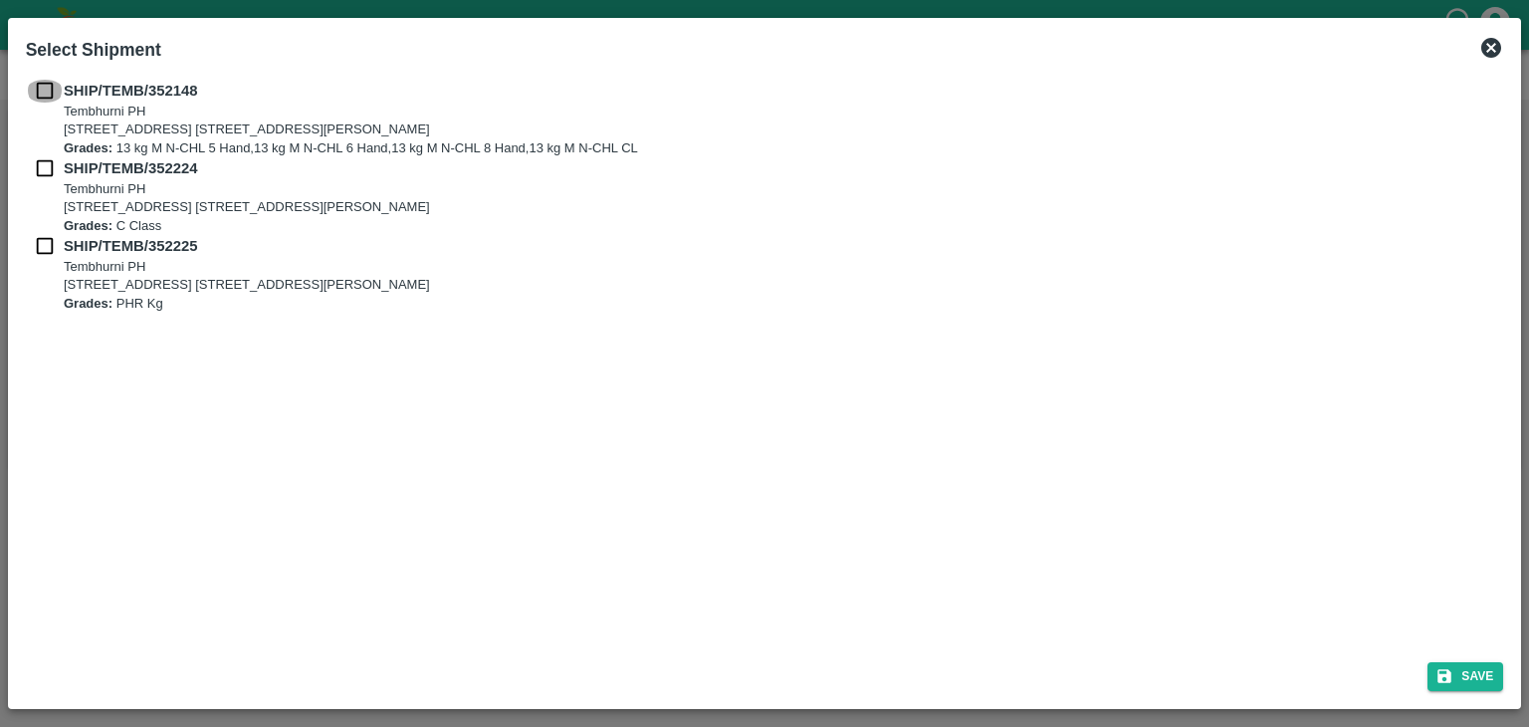
click at [35, 93] on input "checkbox" at bounding box center [45, 91] width 38 height 22
checkbox input "true"
click at [40, 160] on input "checkbox" at bounding box center [45, 168] width 38 height 22
checkbox input "true"
click at [40, 249] on input "checkbox" at bounding box center [45, 246] width 38 height 22
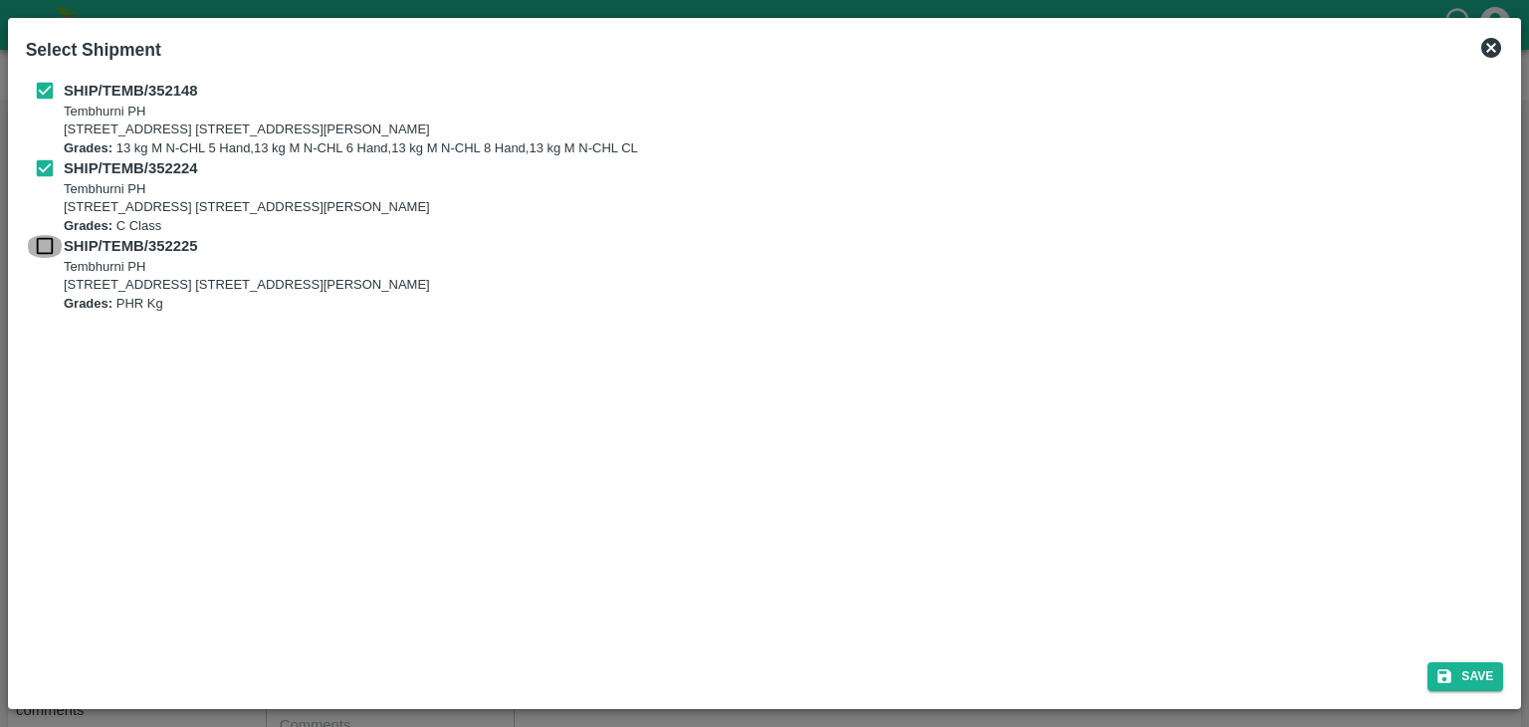
checkbox input "true"
click at [1471, 672] on button "Save" at bounding box center [1465, 676] width 76 height 29
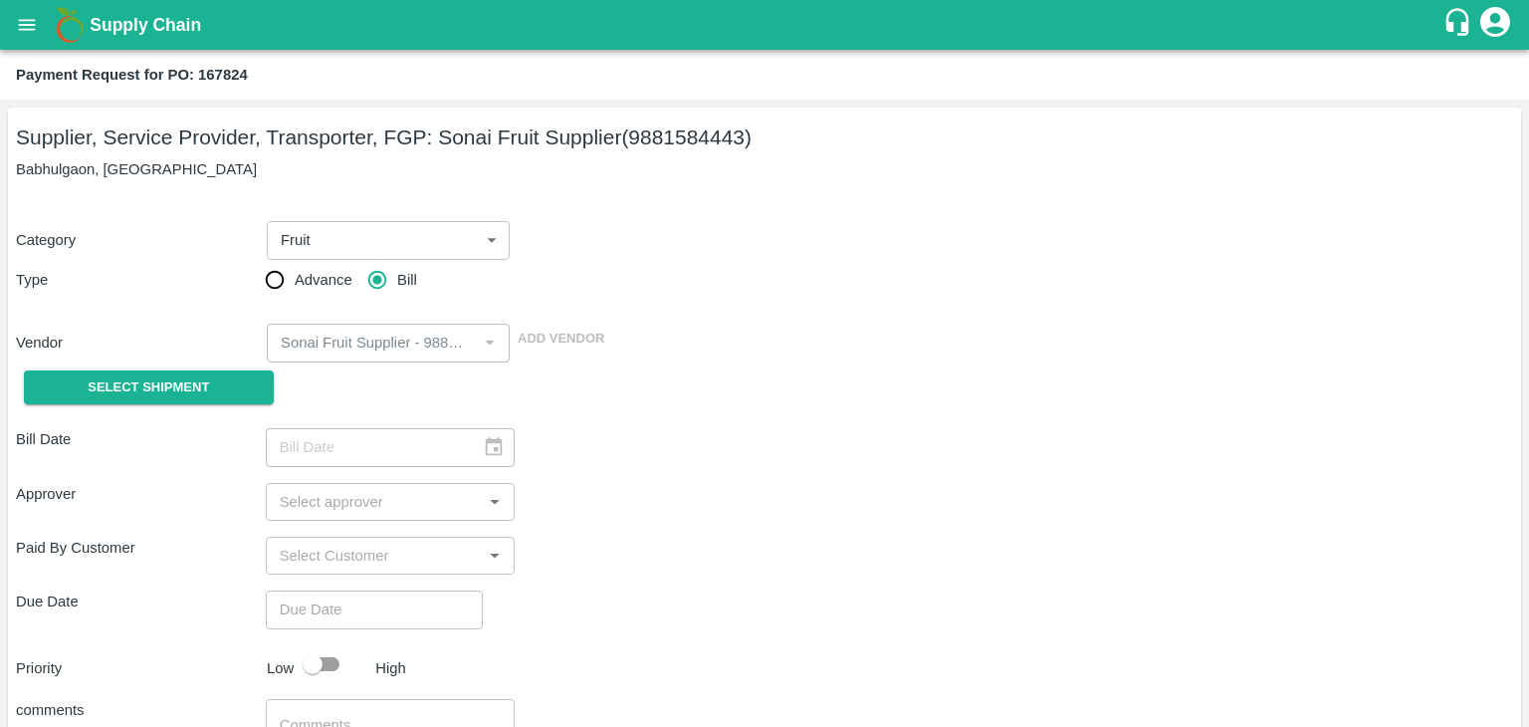
type input "[DATE]"
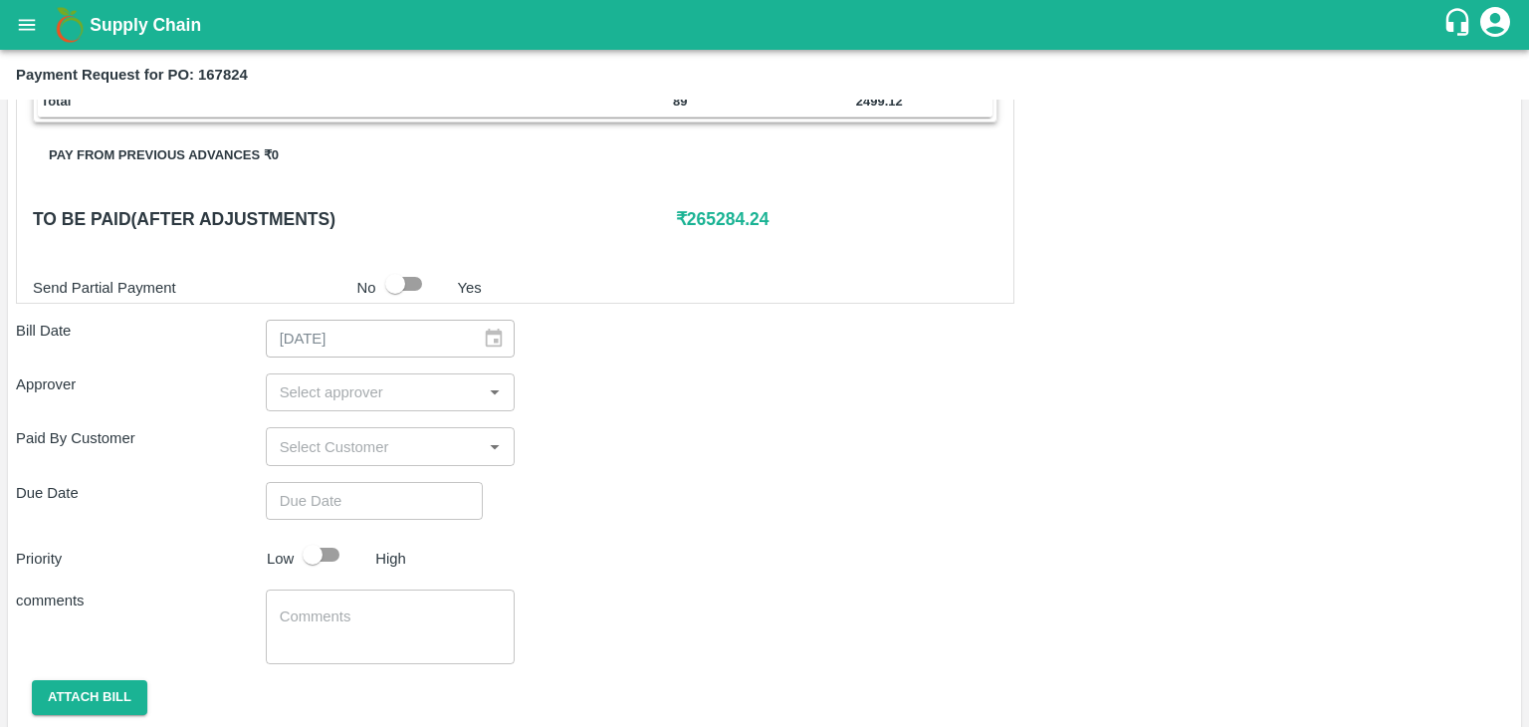
scroll to position [932, 0]
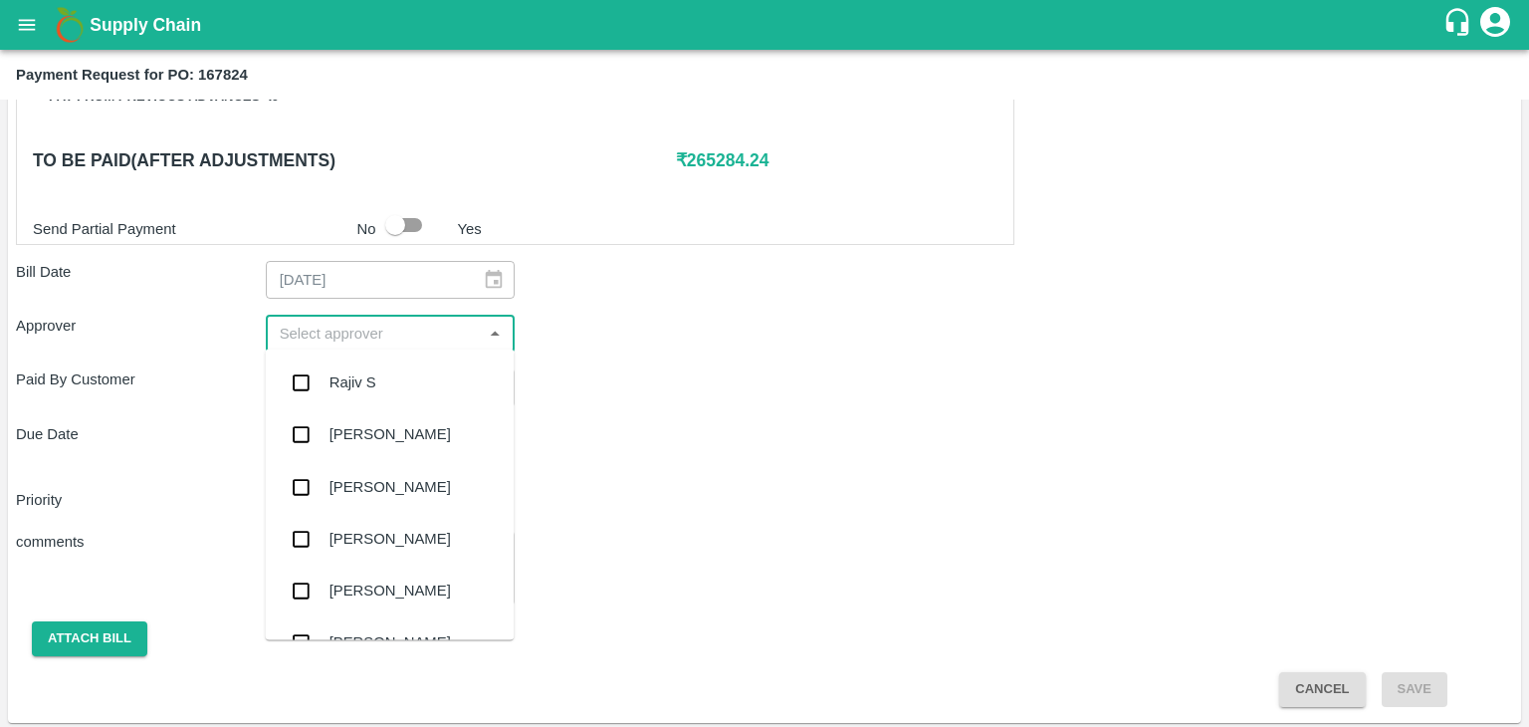
click at [348, 329] on input "input" at bounding box center [374, 334] width 205 height 26
type input "Ajit"
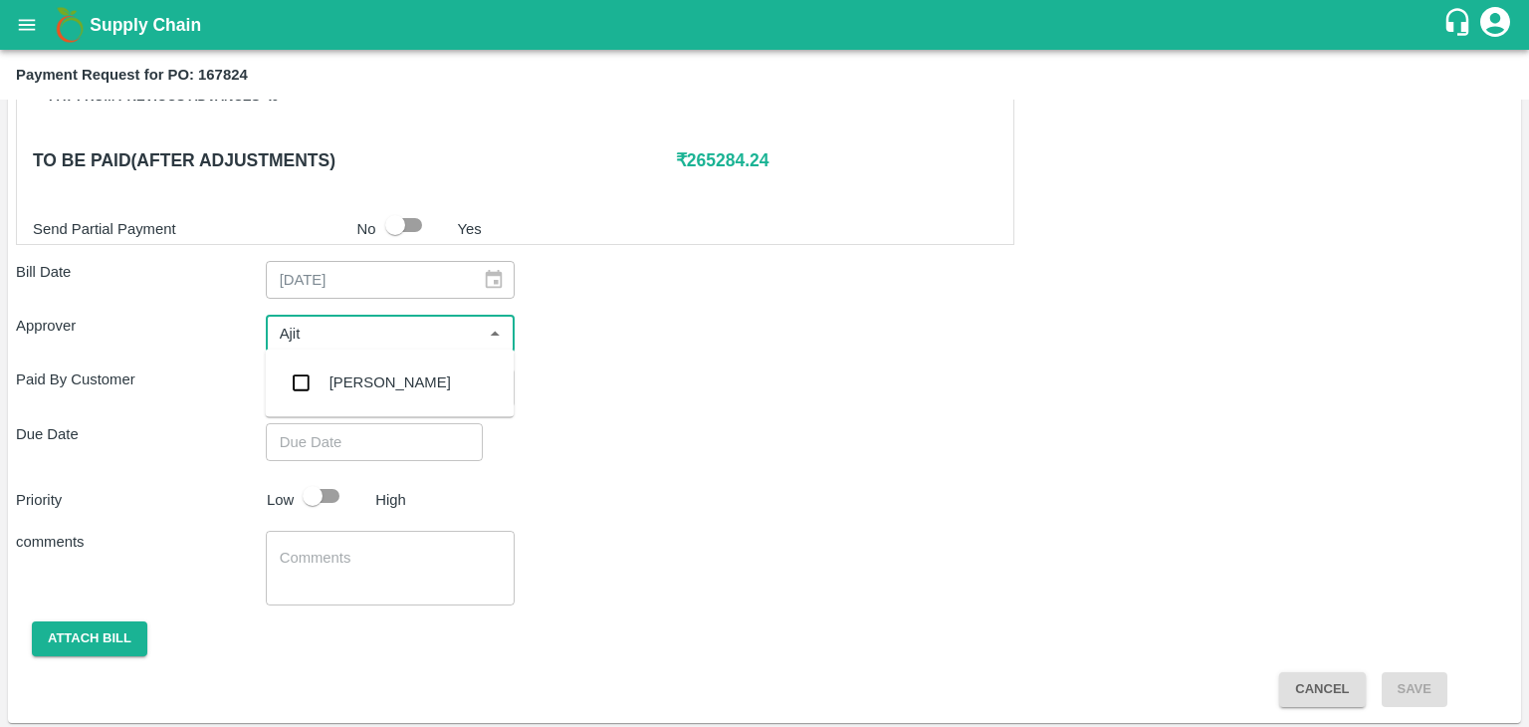
click at [369, 372] on div "[PERSON_NAME]" at bounding box center [389, 382] width 121 height 22
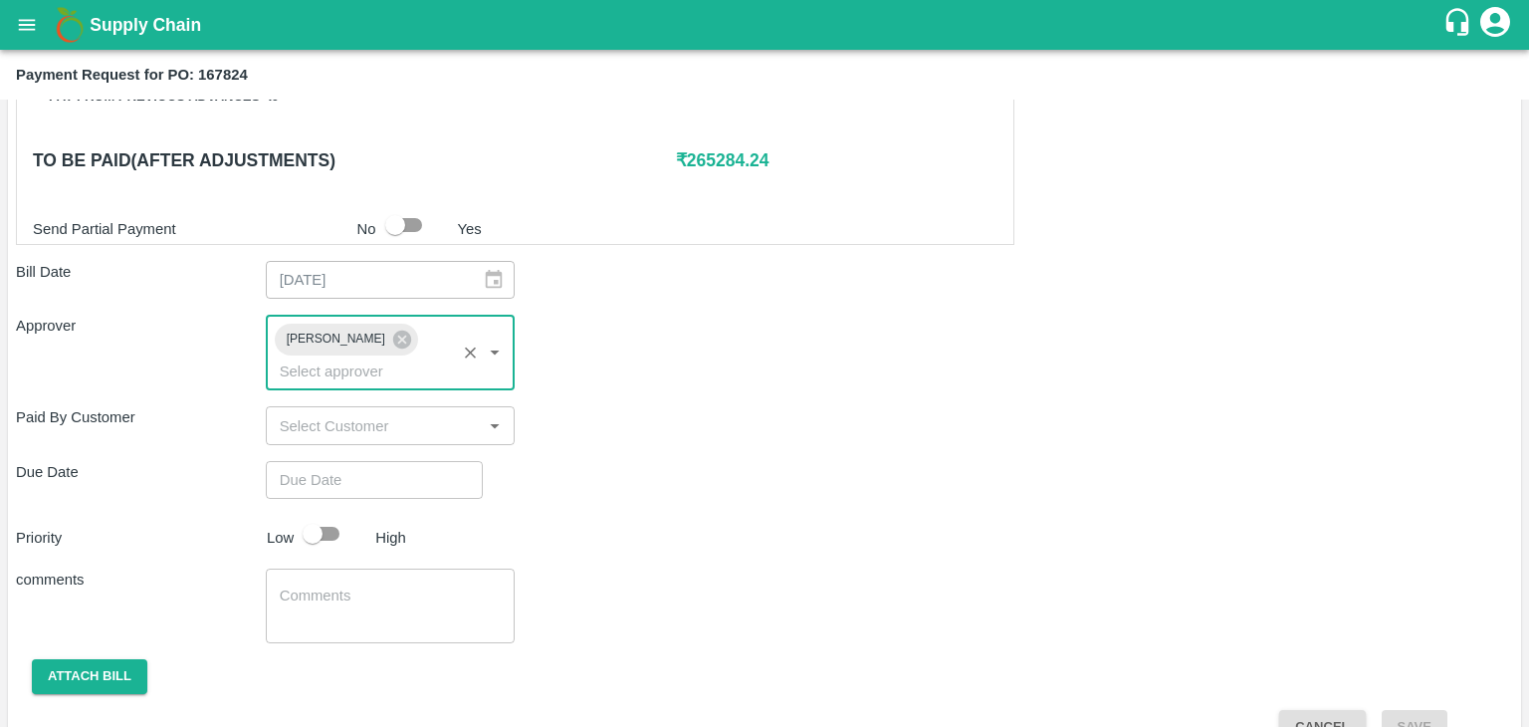
type input "DD/MM/YYYY hh:mm aa"
click at [390, 461] on input "DD/MM/YYYY hh:mm aa" at bounding box center [367, 480] width 203 height 38
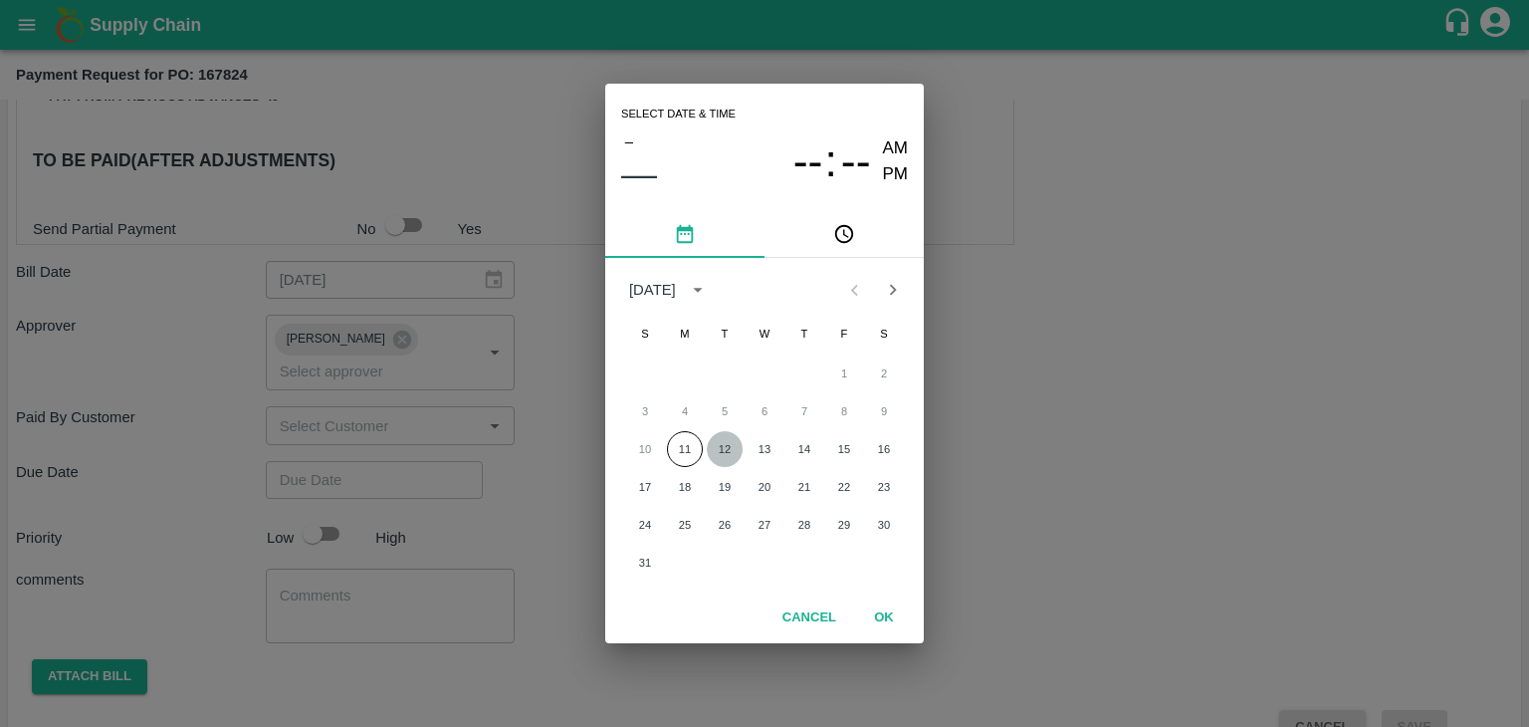
click at [733, 453] on button "12" at bounding box center [725, 449] width 36 height 36
type input "[DATE] 12:00 AM"
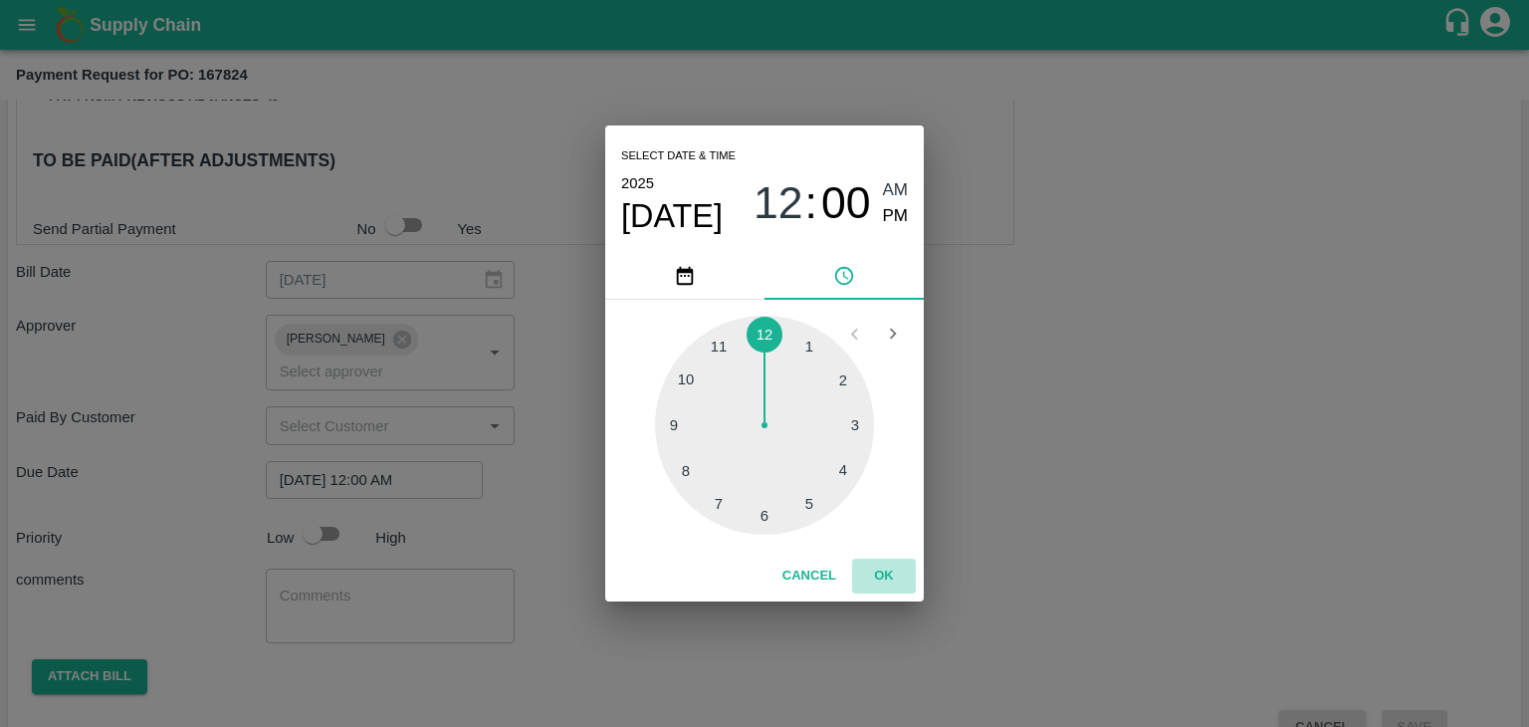
click at [912, 582] on button "OK" at bounding box center [884, 575] width 64 height 35
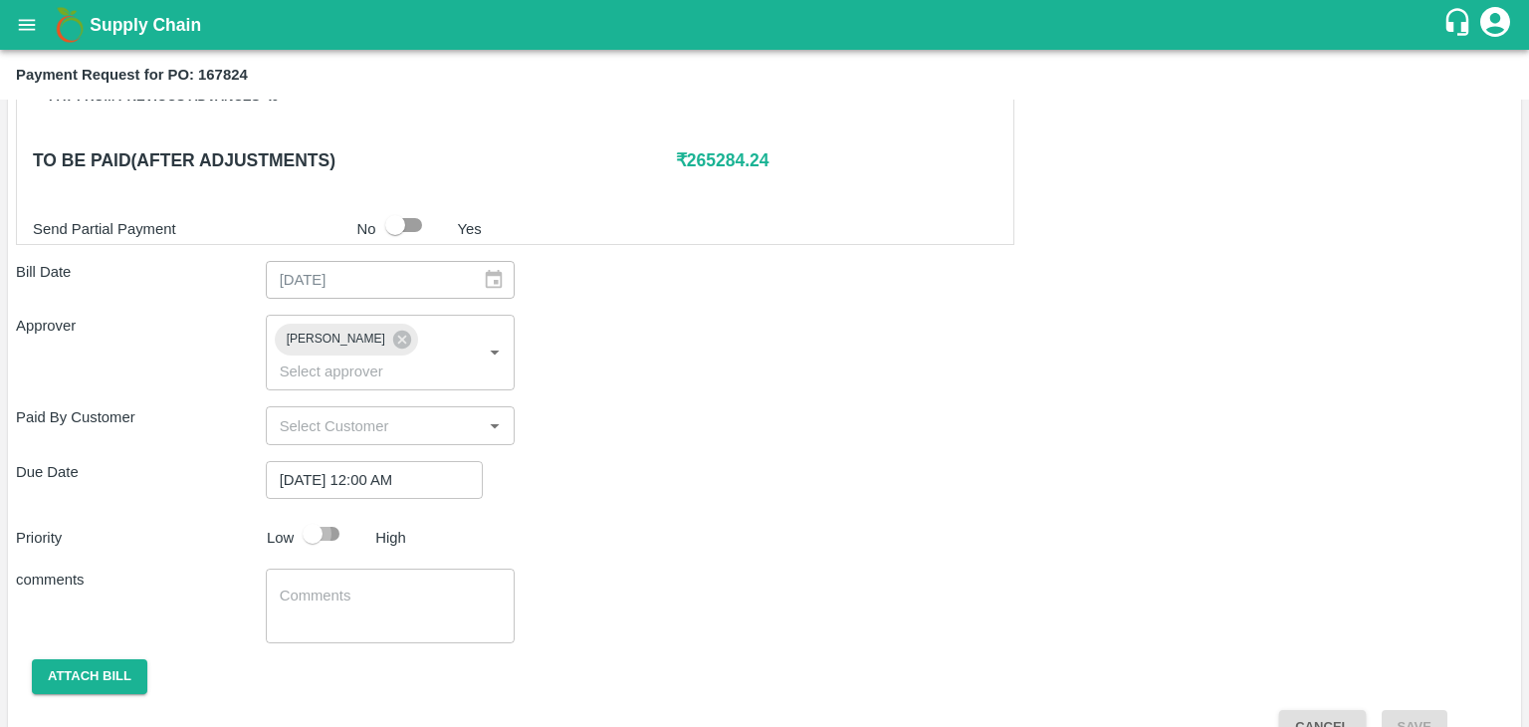
click at [326, 515] on input "checkbox" at bounding box center [312, 534] width 113 height 38
checkbox input "true"
click at [391, 585] on textarea at bounding box center [391, 606] width 222 height 42
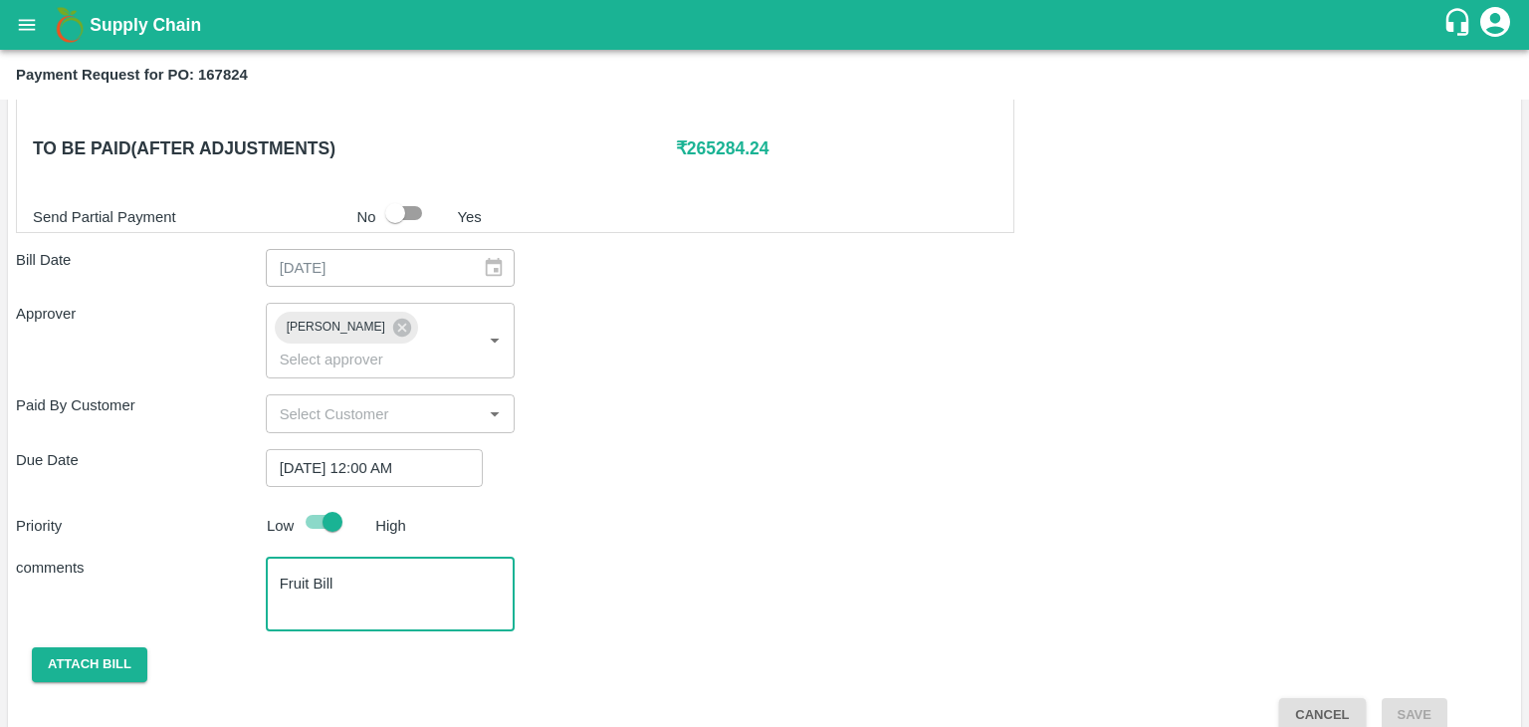
type textarea "Fruit Bill"
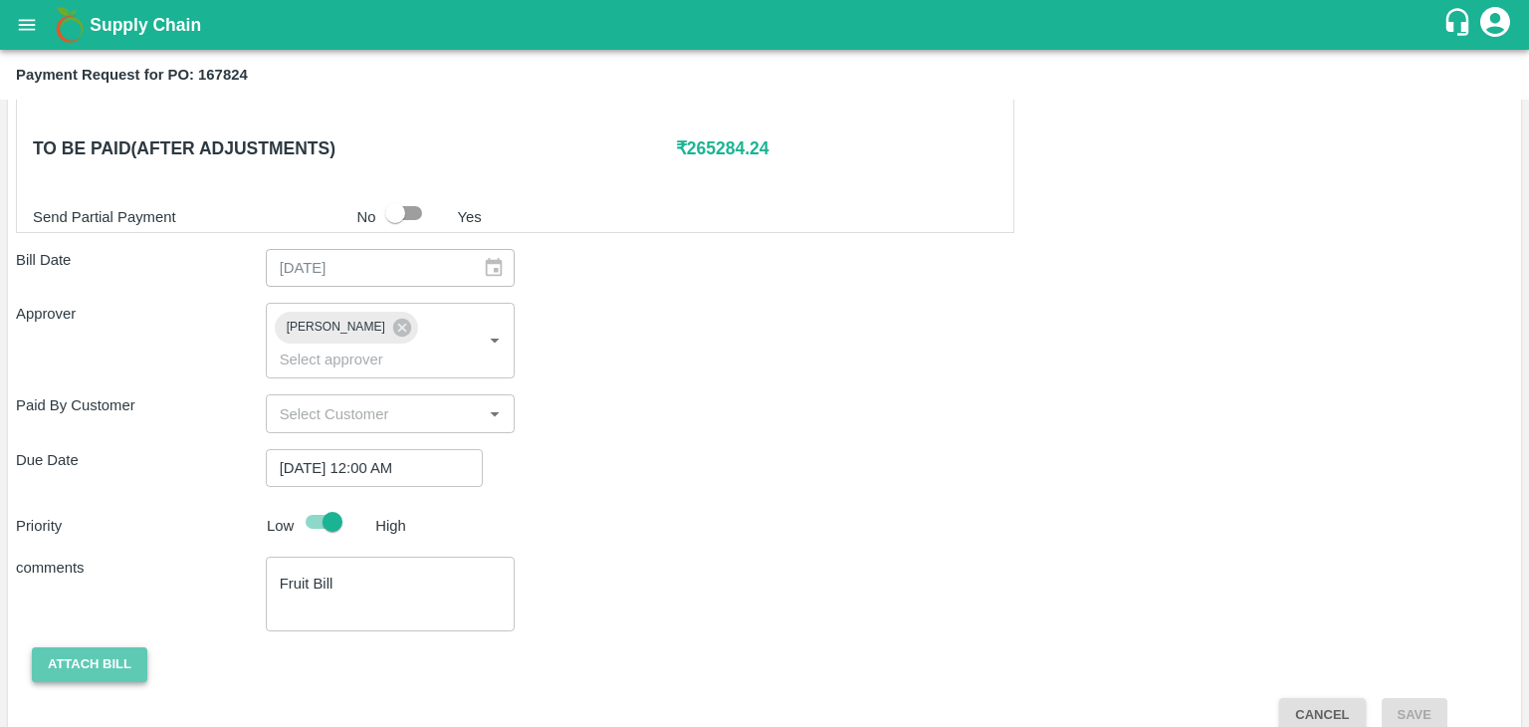
click at [79, 647] on button "Attach bill" at bounding box center [89, 664] width 115 height 35
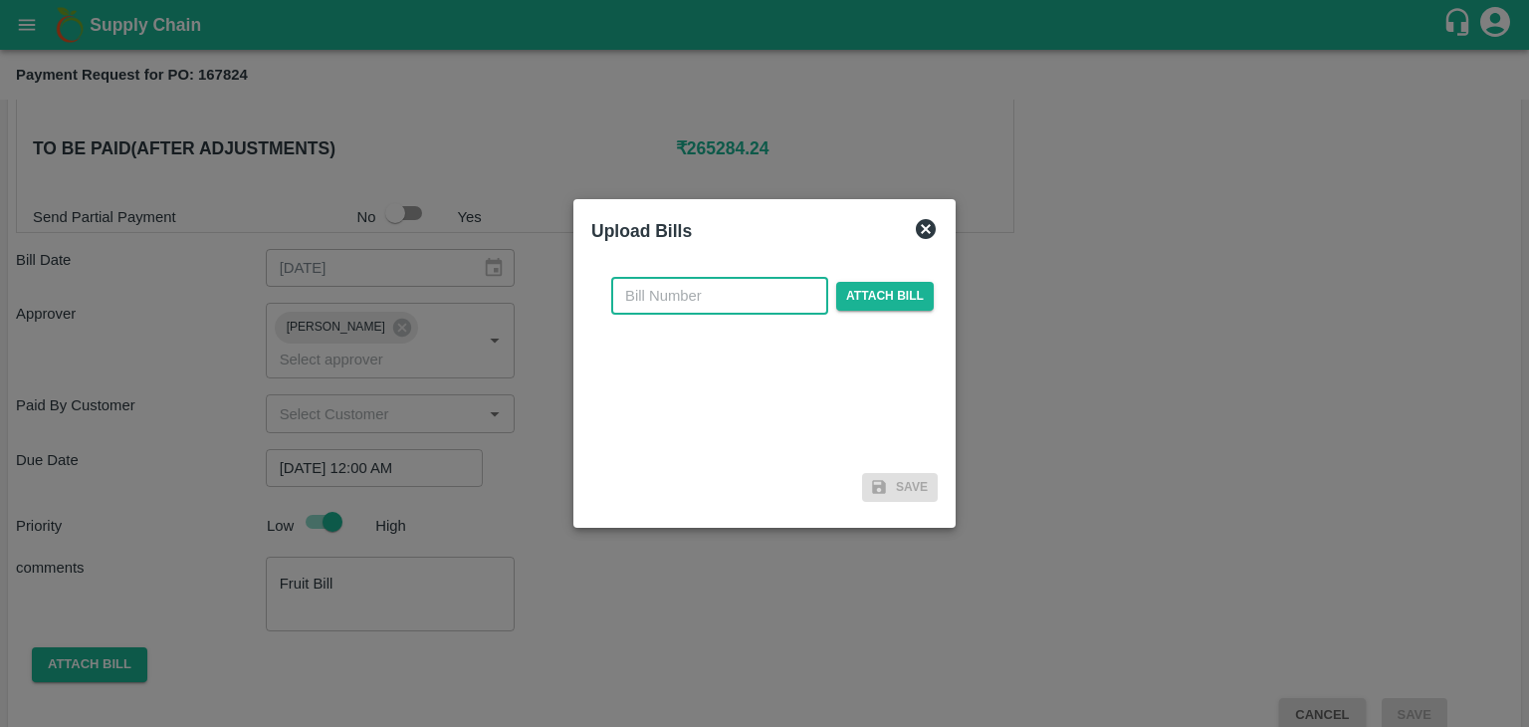
click at [698, 292] on input "text" at bounding box center [719, 296] width 217 height 38
type input "1184"
click at [880, 291] on span "Attach bill" at bounding box center [885, 296] width 98 height 29
click at [0, 0] on input "Attach bill" at bounding box center [0, 0] width 0 height 0
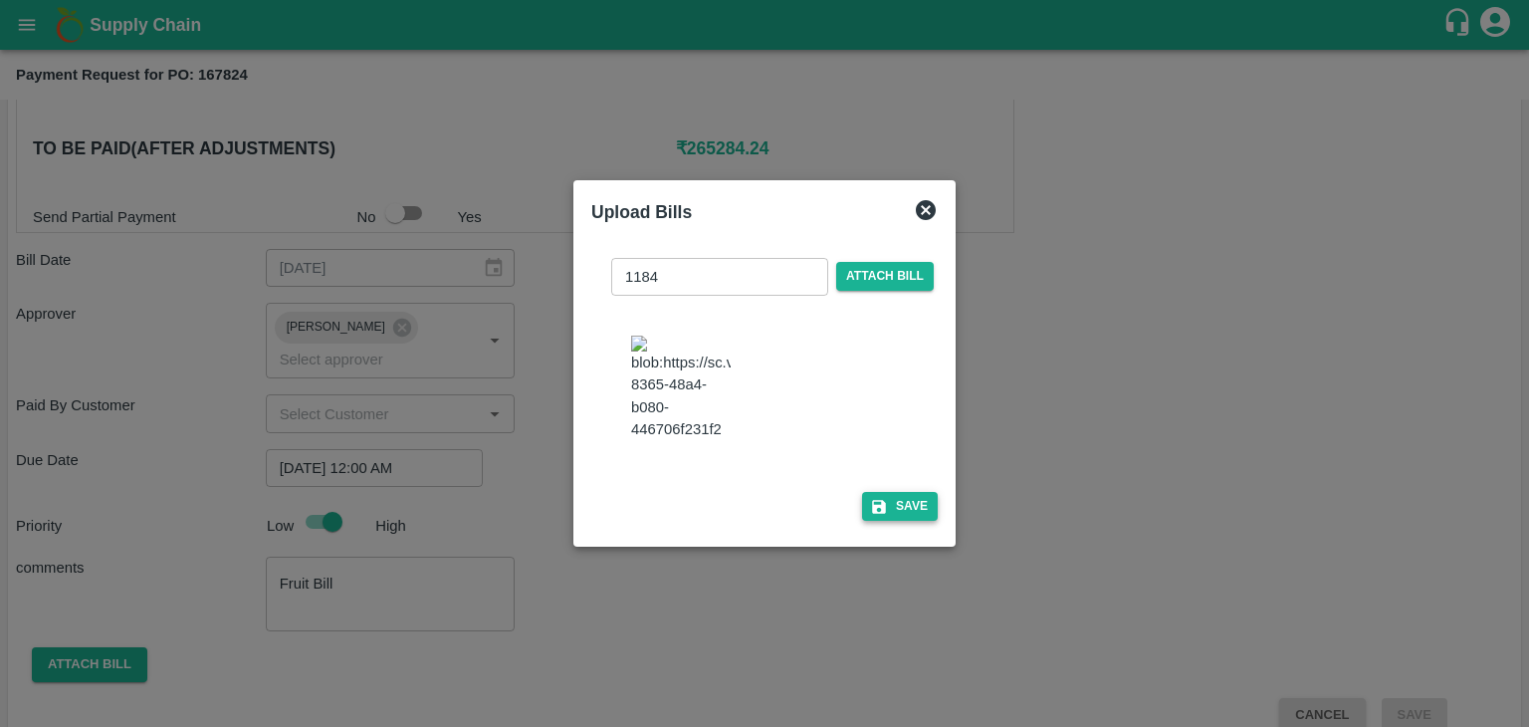
click at [900, 503] on button "Save" at bounding box center [900, 506] width 76 height 29
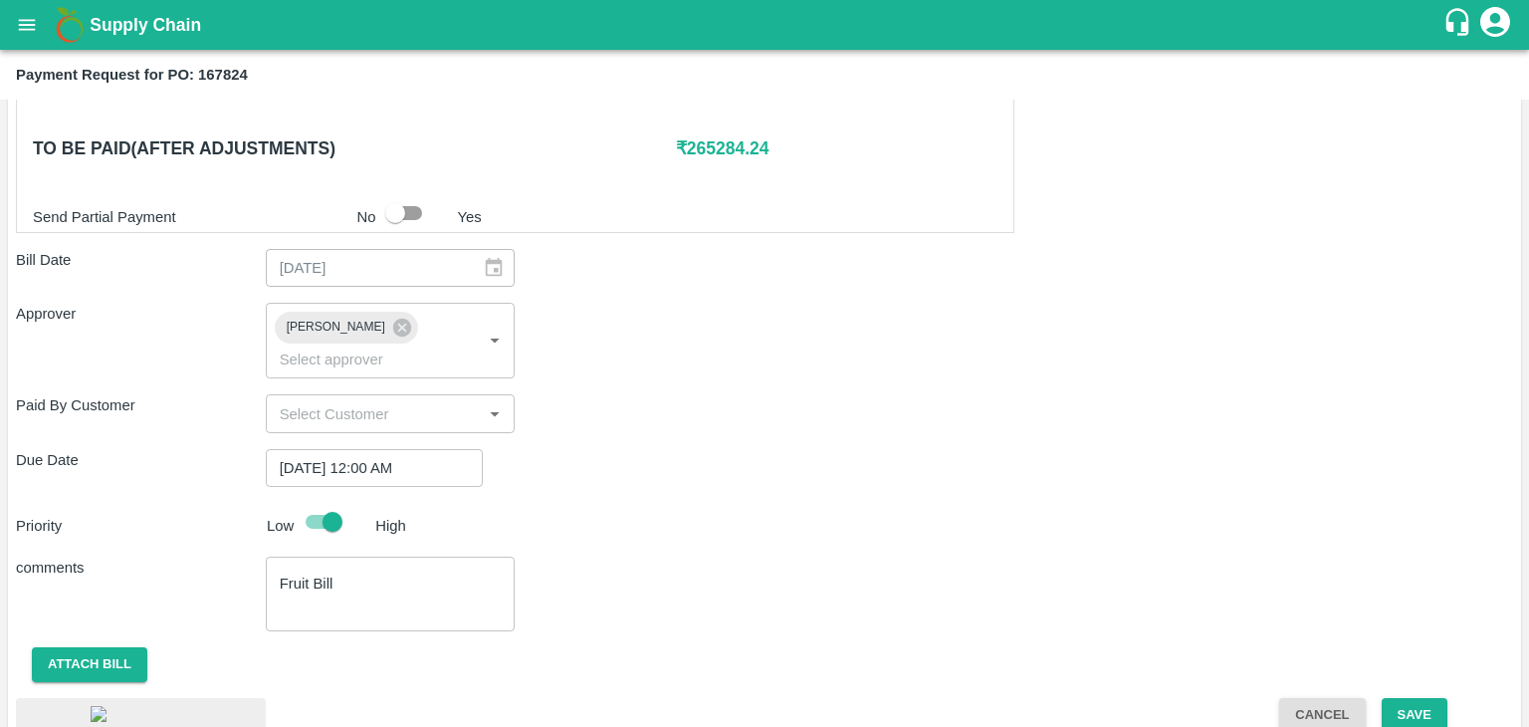
scroll to position [1037, 0]
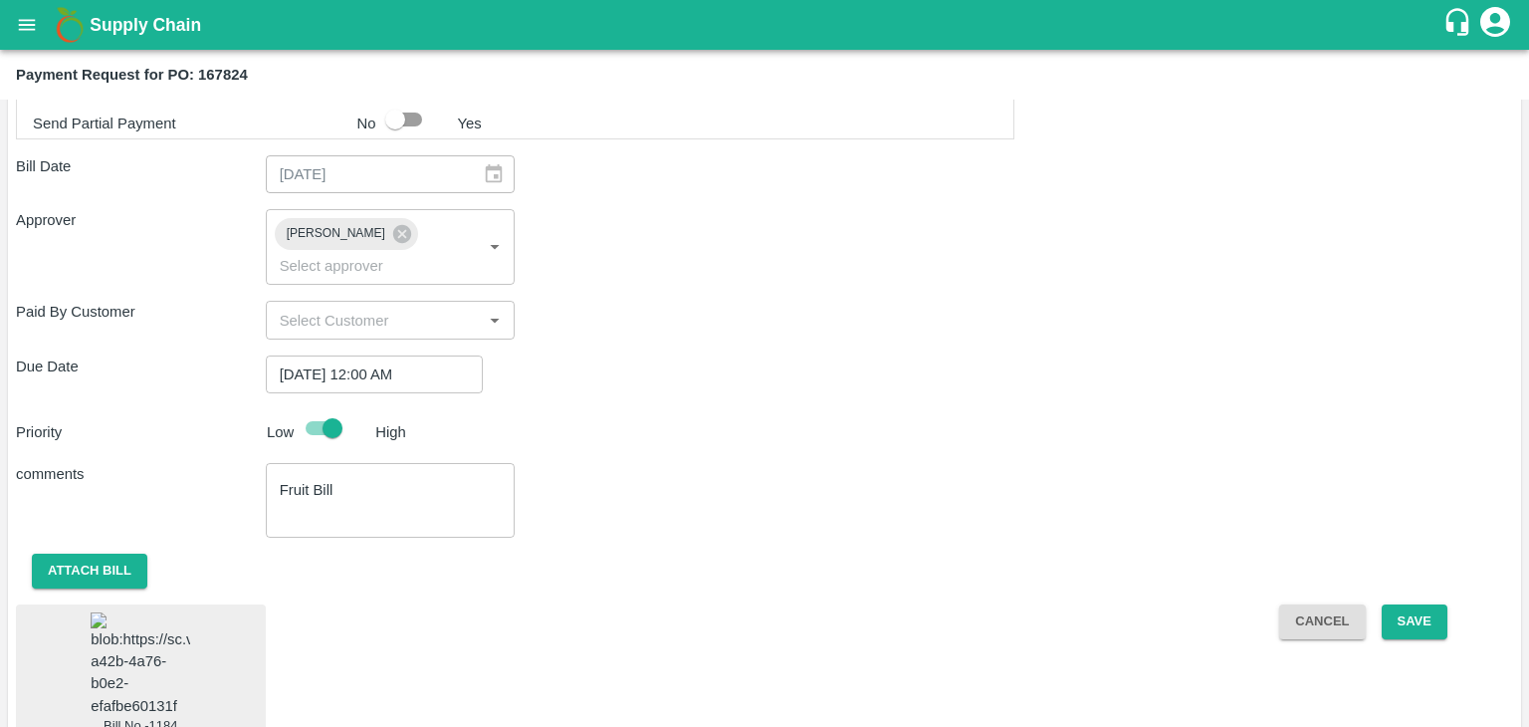
click at [145, 621] on img at bounding box center [141, 664] width 100 height 105
click at [1421, 604] on button "Save" at bounding box center [1415, 621] width 66 height 35
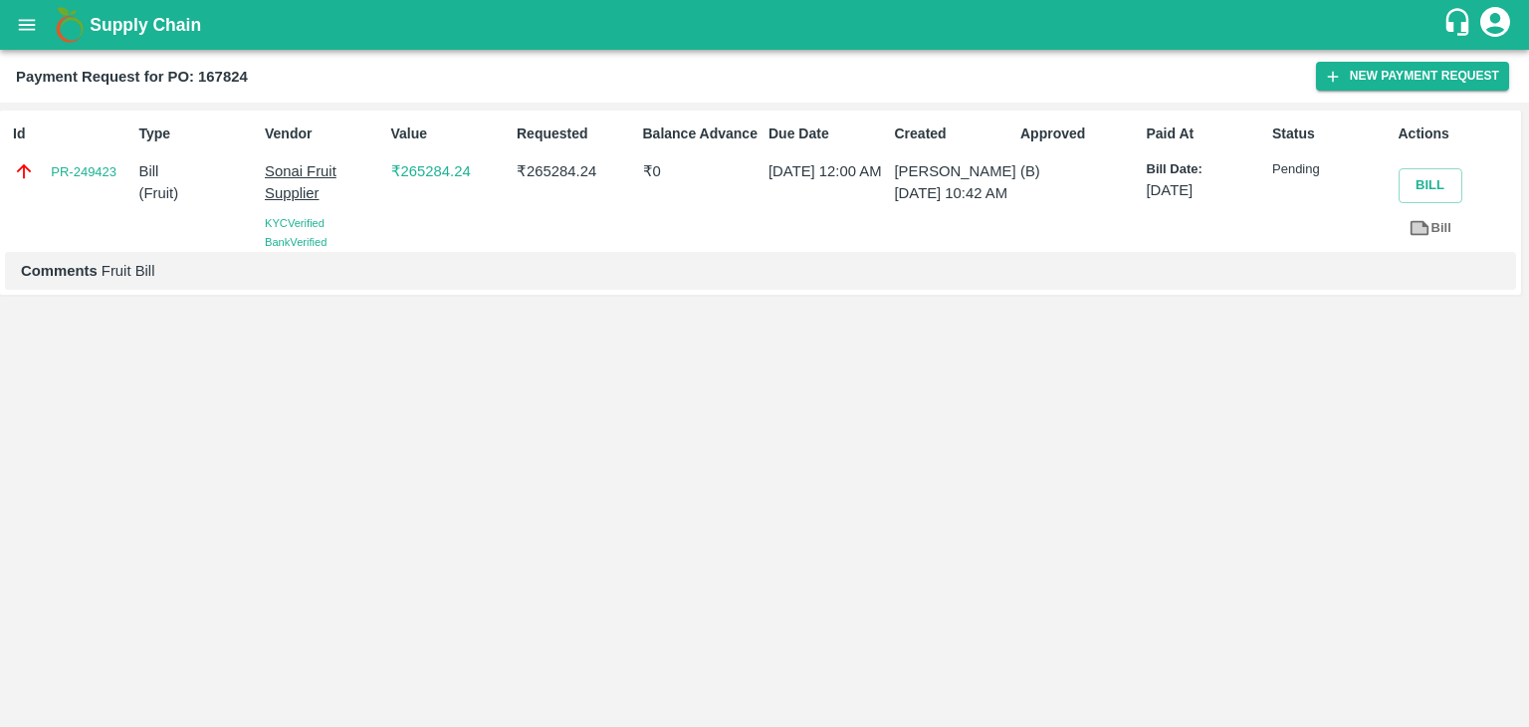
click at [19, 23] on icon "open drawer" at bounding box center [27, 25] width 22 height 22
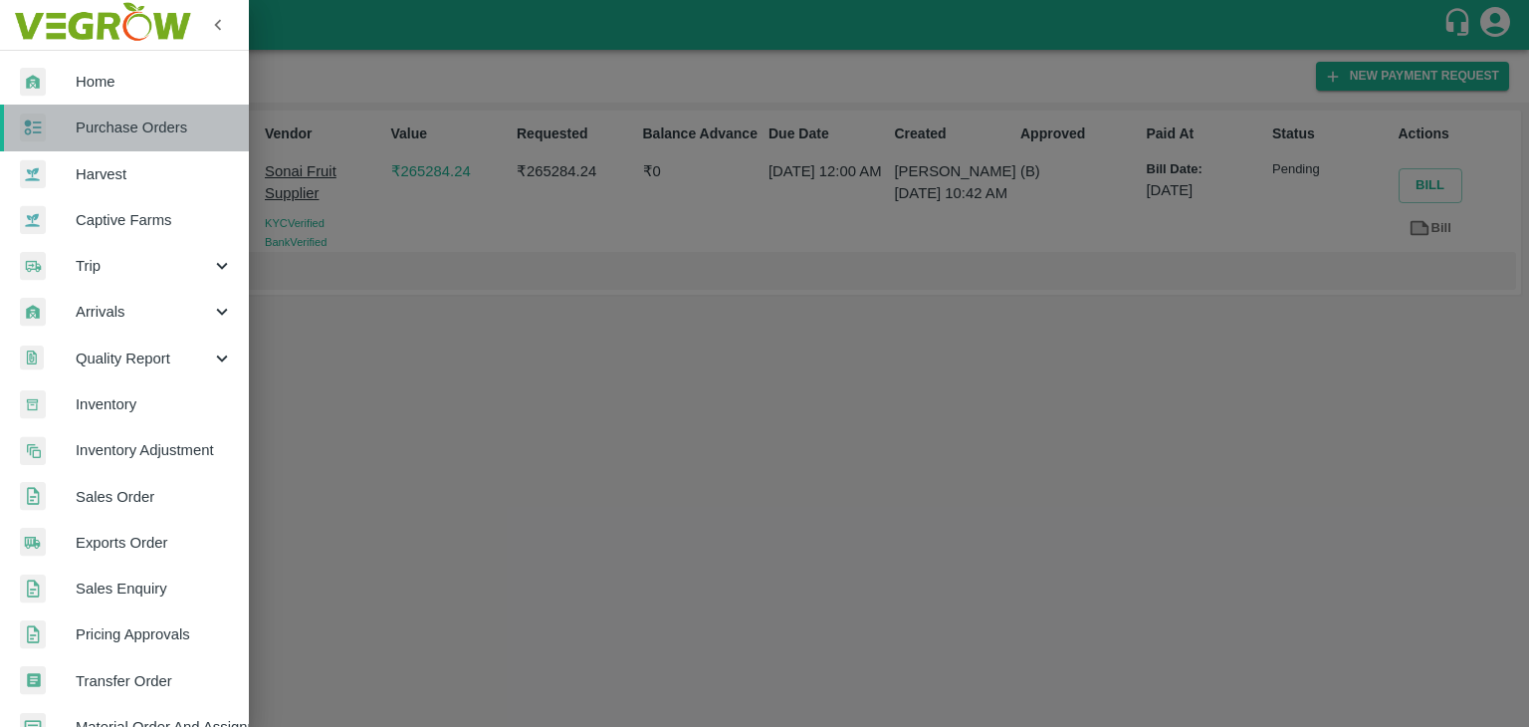
click at [151, 127] on span "Purchase Orders" at bounding box center [154, 127] width 157 height 22
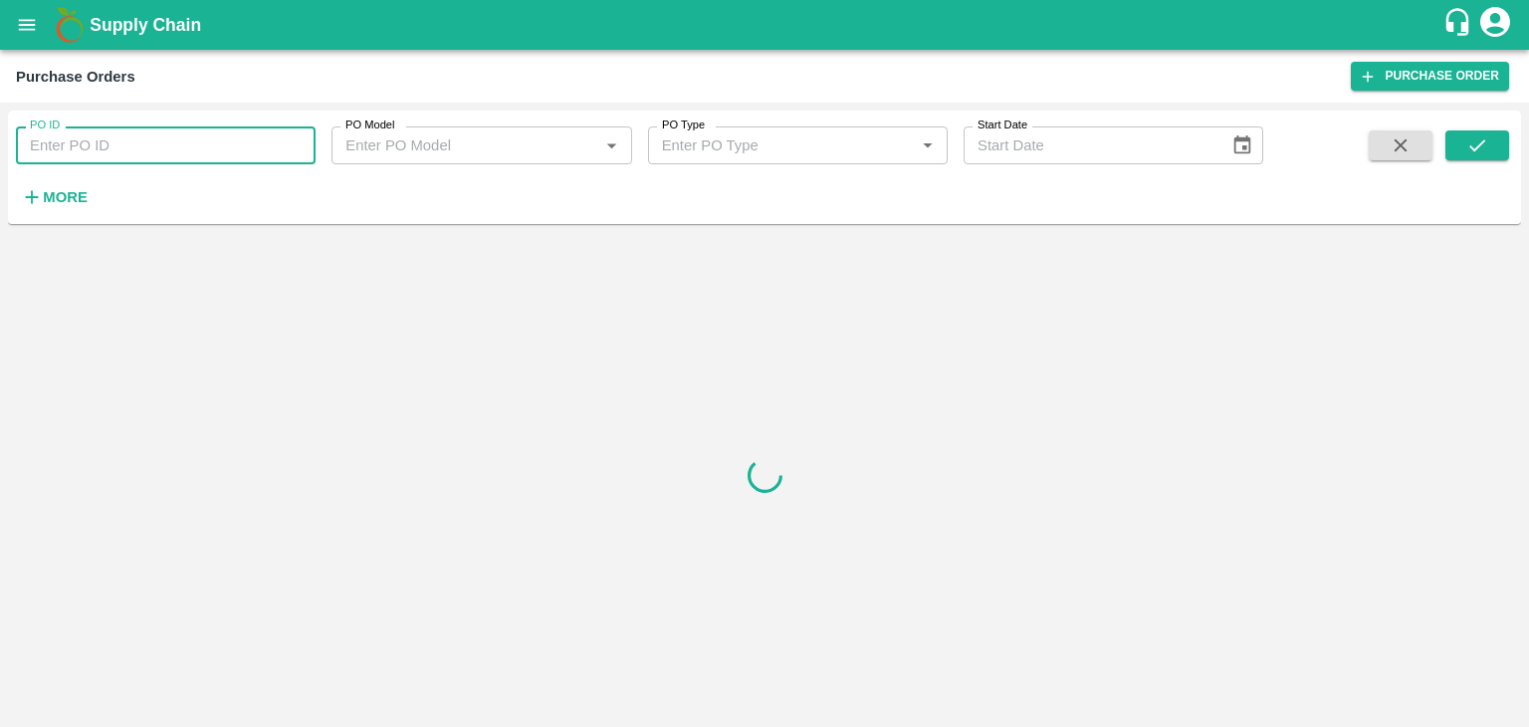
click at [208, 140] on input "PO ID" at bounding box center [166, 145] width 300 height 38
paste input "167863"
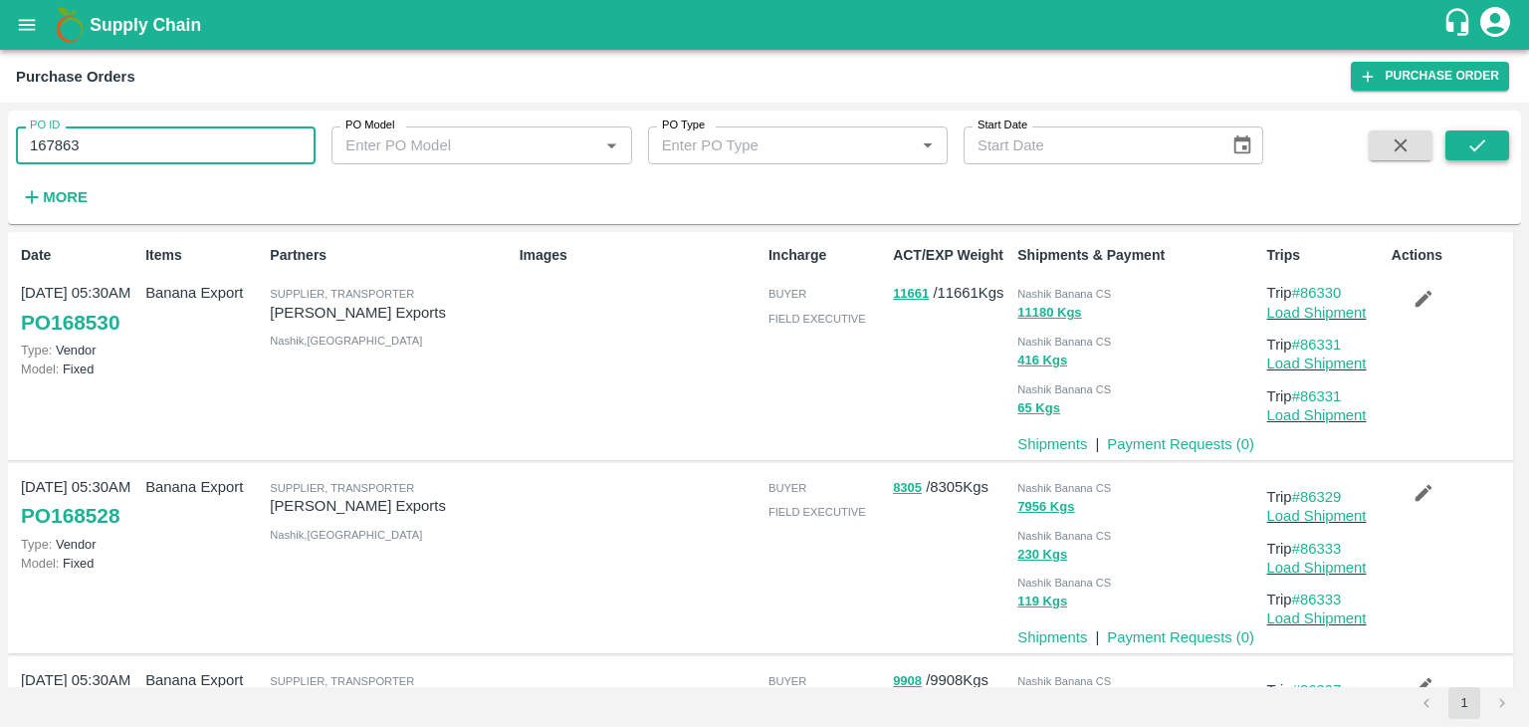
type input "167863"
click at [1458, 144] on button "submit" at bounding box center [1477, 145] width 64 height 30
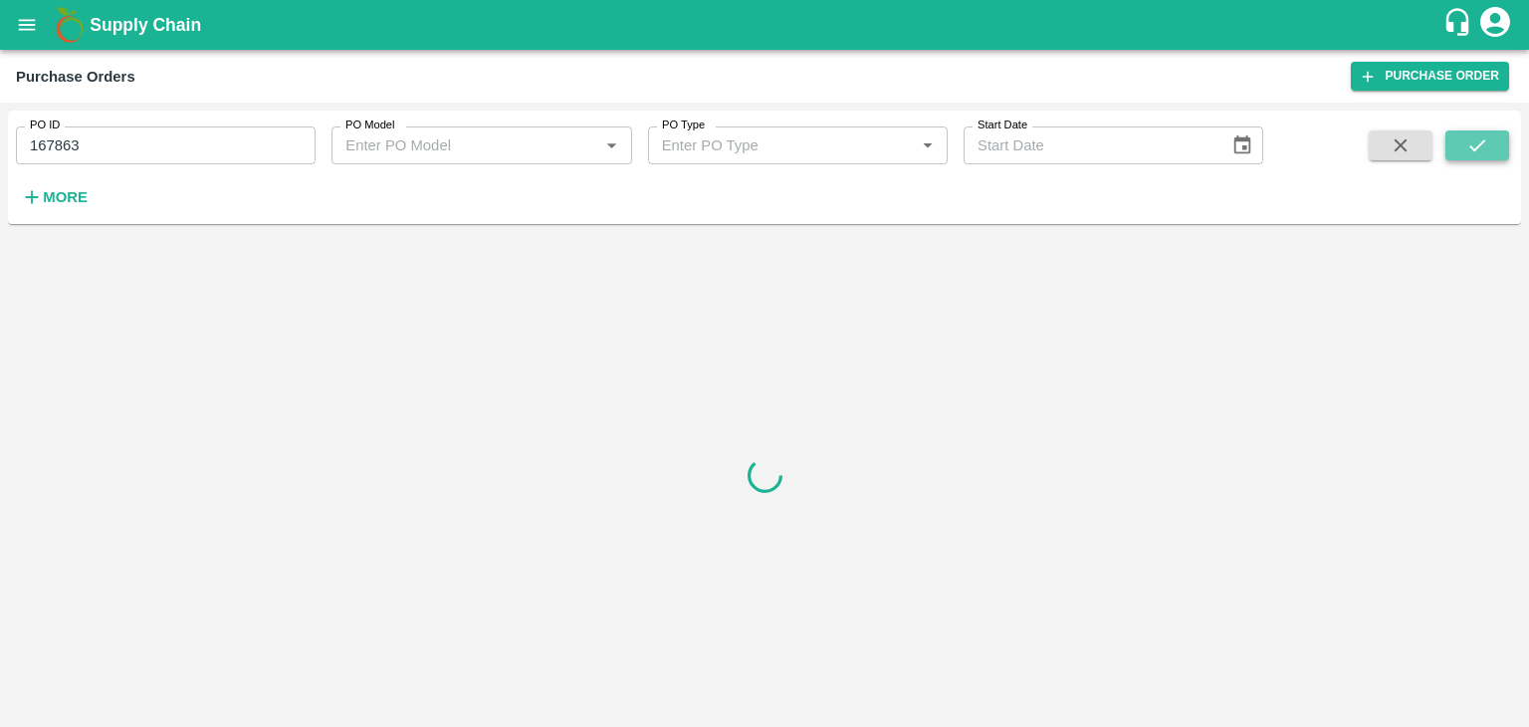
click at [1458, 144] on button "submit" at bounding box center [1477, 145] width 64 height 30
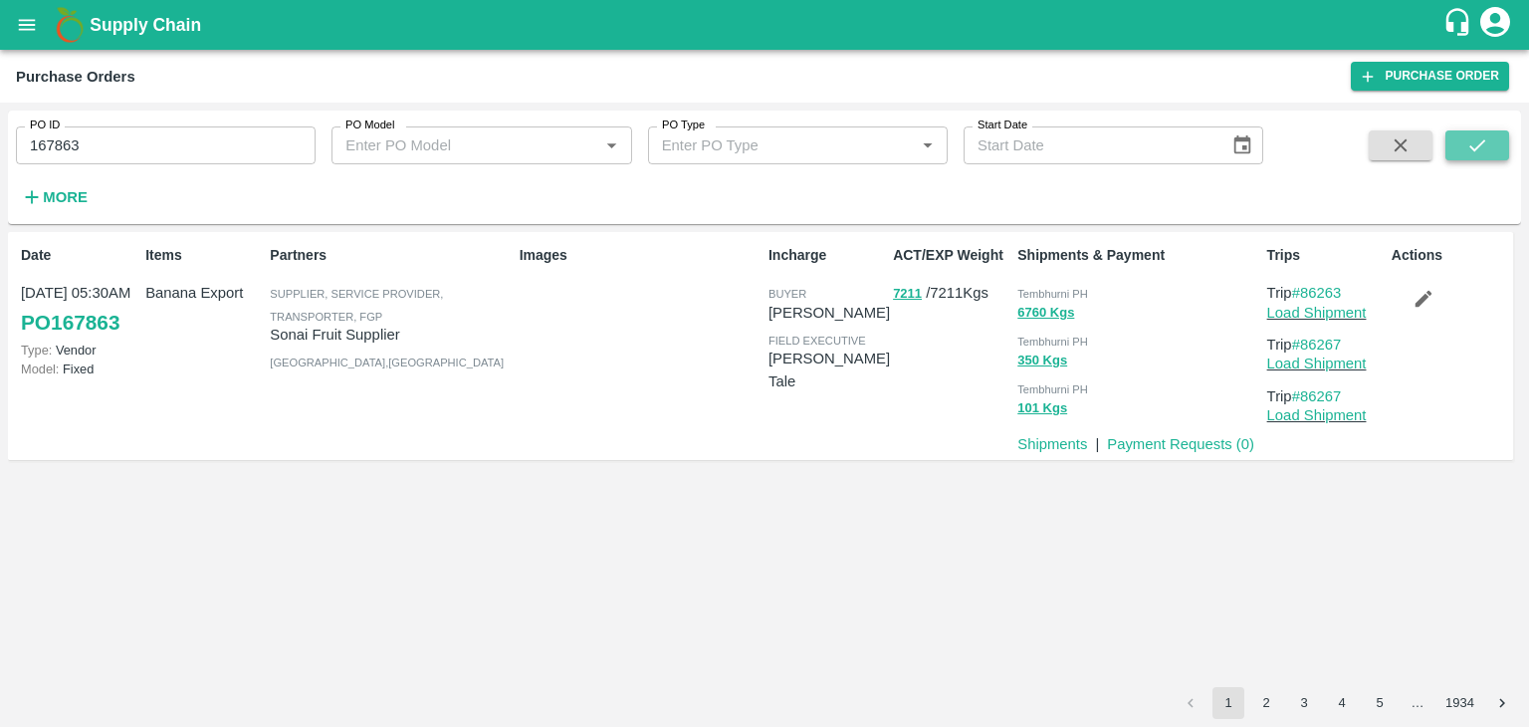
click at [1458, 144] on button "submit" at bounding box center [1477, 145] width 64 height 30
click at [1178, 442] on link "Payment Requests ( 0 )" at bounding box center [1180, 444] width 147 height 16
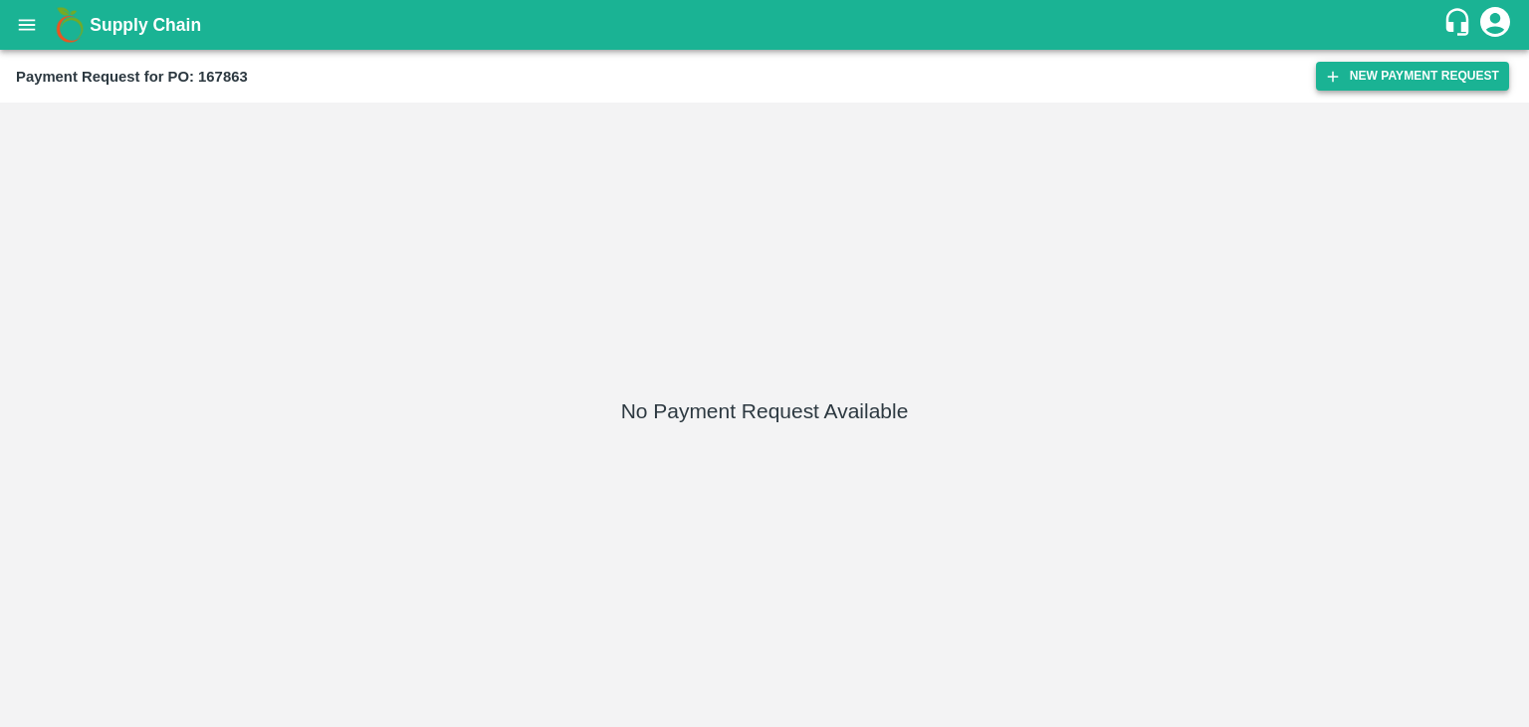
click at [1394, 63] on button "New Payment Request" at bounding box center [1412, 76] width 193 height 29
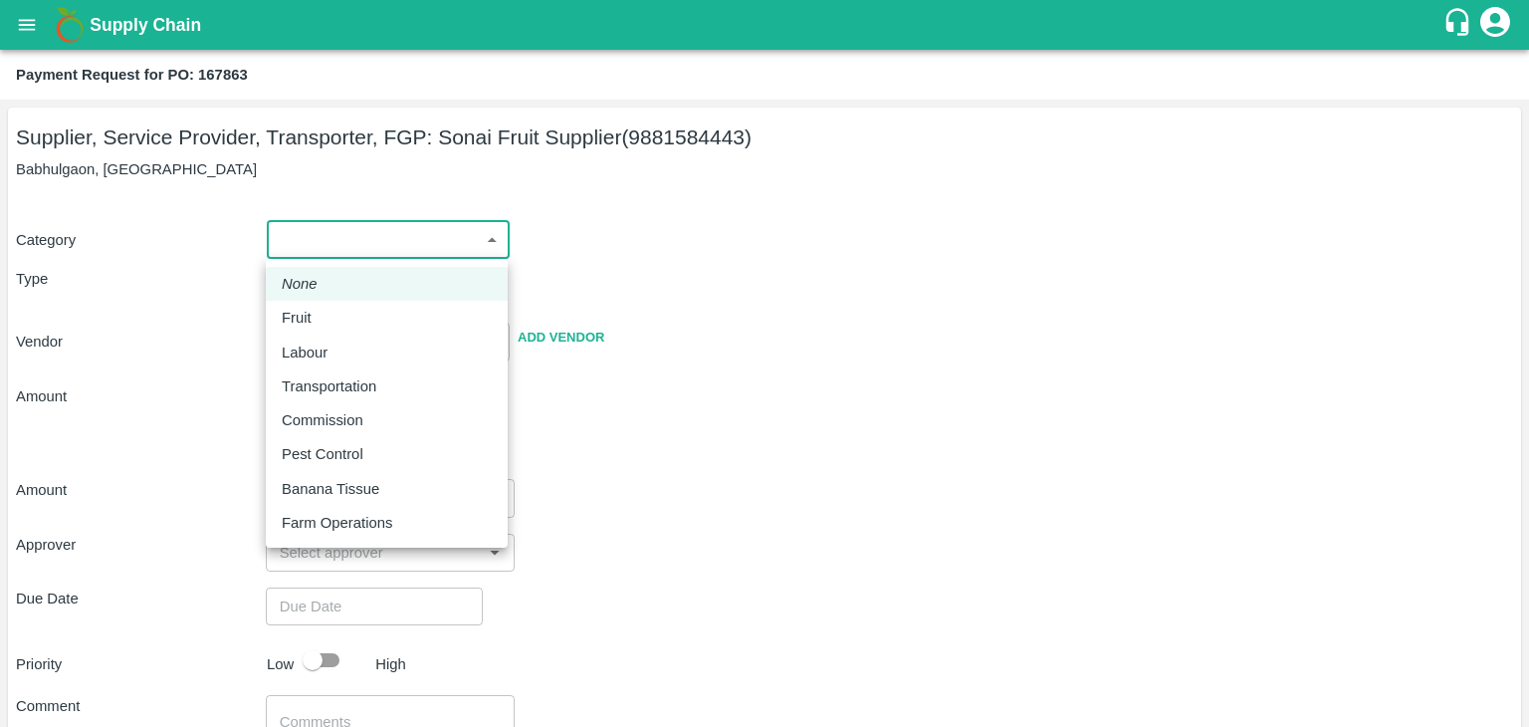
click at [293, 257] on body "Supply Chain Payment Request for PO: 167863 Supplier, Service Provider, Transpo…" at bounding box center [764, 363] width 1529 height 727
click at [329, 307] on div "Fruit" at bounding box center [387, 318] width 210 height 22
type input "1"
type input "Sonai Fruit Supplier - 9881584443(Supplier, Service Provider, Transporter, FGP)"
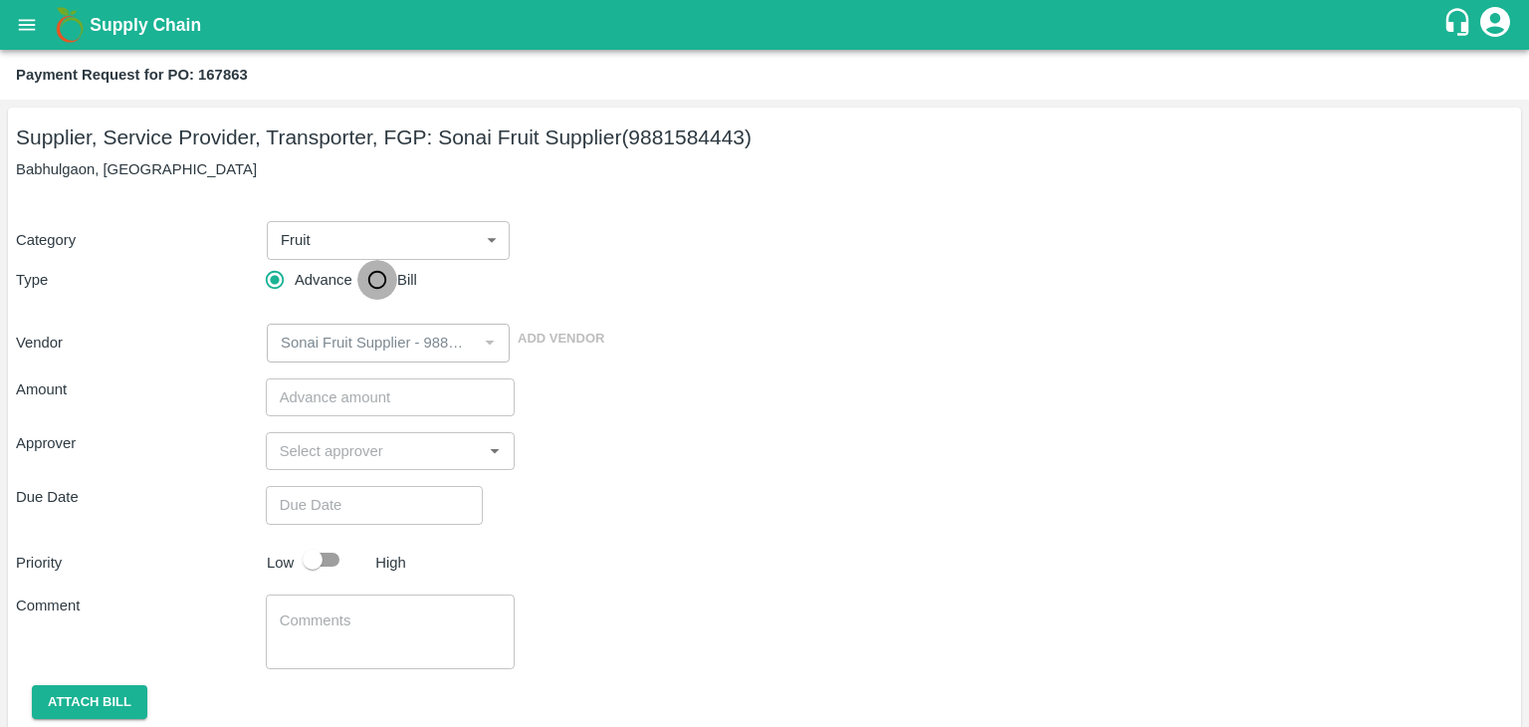
click at [376, 271] on input "Bill" at bounding box center [377, 280] width 40 height 40
radio input "true"
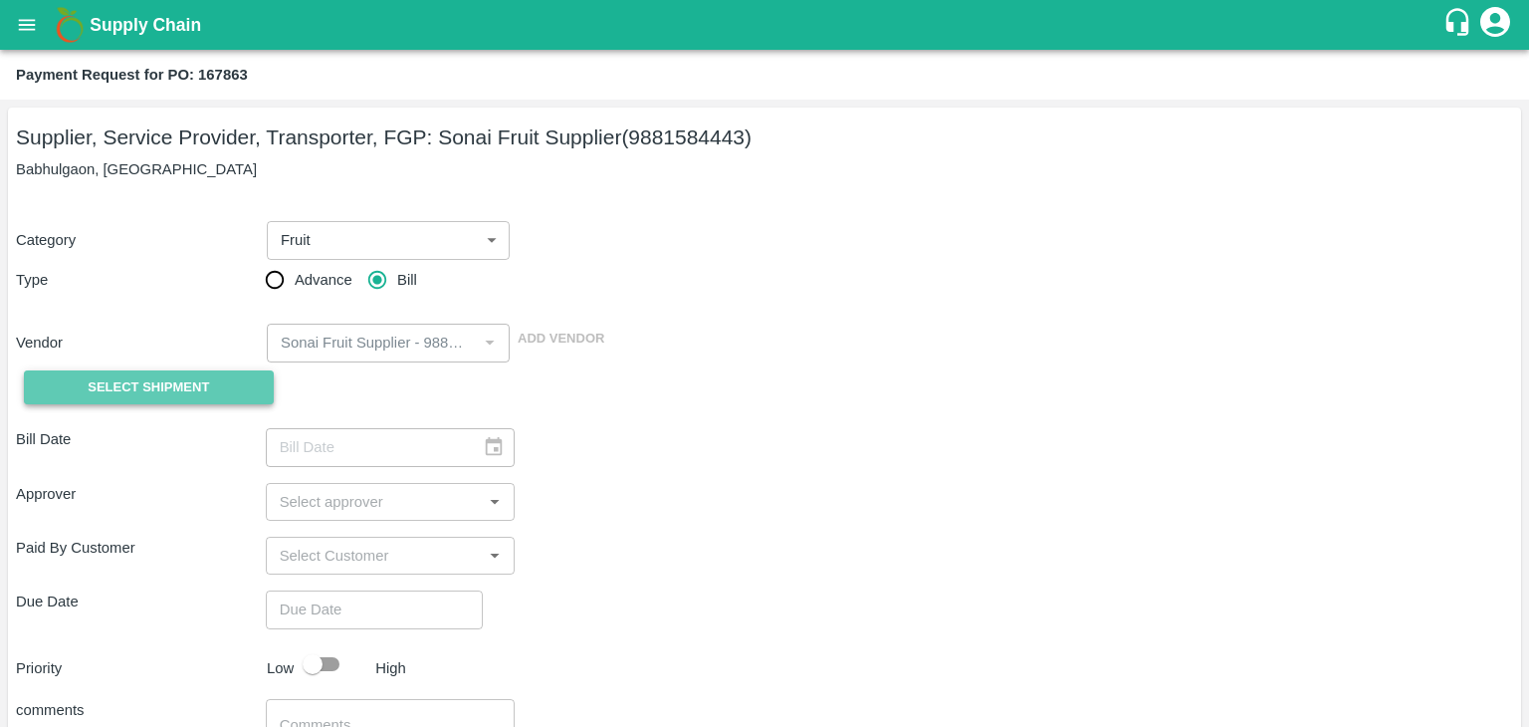
click at [152, 399] on button "Select Shipment" at bounding box center [149, 387] width 250 height 35
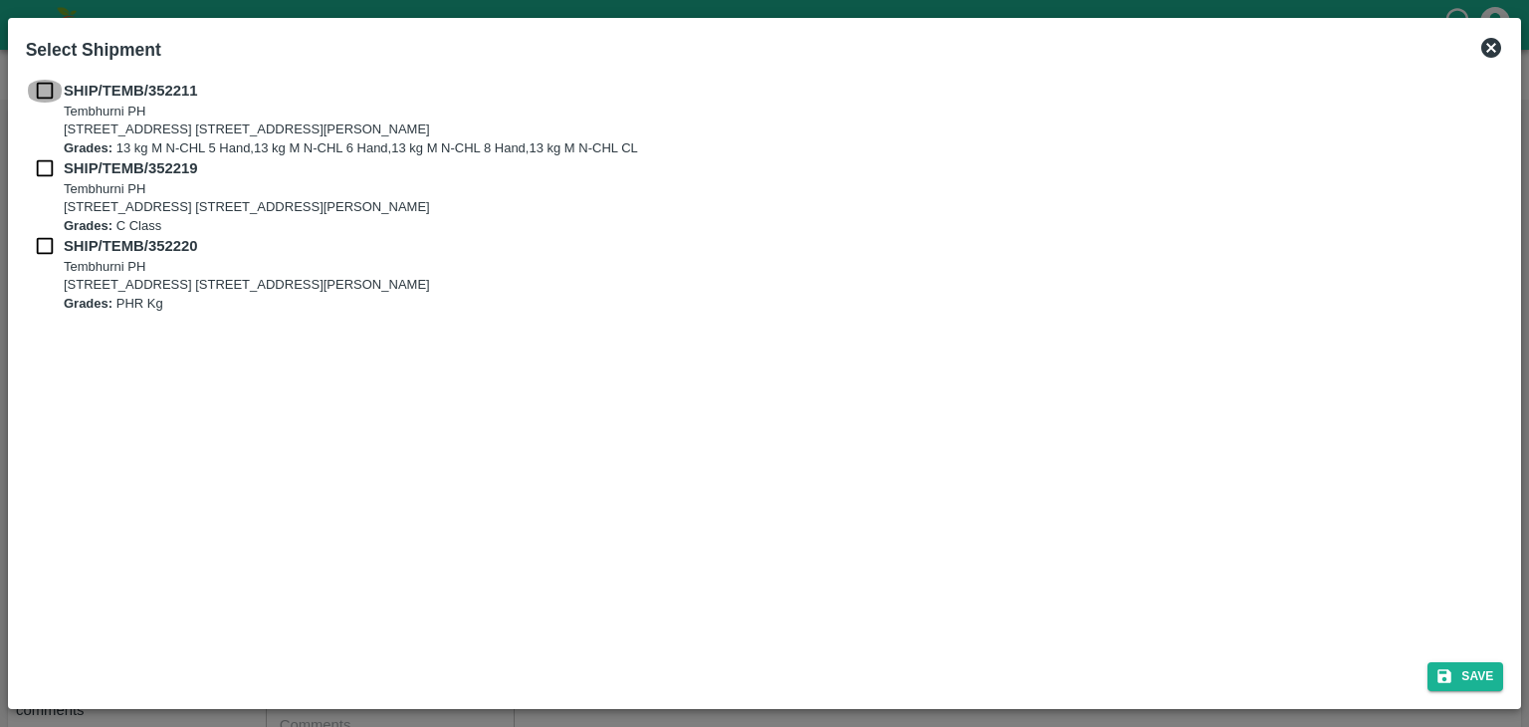
click at [40, 84] on input "checkbox" at bounding box center [45, 91] width 38 height 22
checkbox input "true"
click at [40, 155] on div "SHIP/TEMB/[STREET_ADDRESS] E-5, YASHSHREE INDUSTRIES, M.I.D.C., A/P TEMBHURANI …" at bounding box center [765, 119] width 1478 height 78
click at [41, 163] on input "checkbox" at bounding box center [45, 168] width 38 height 22
checkbox input "true"
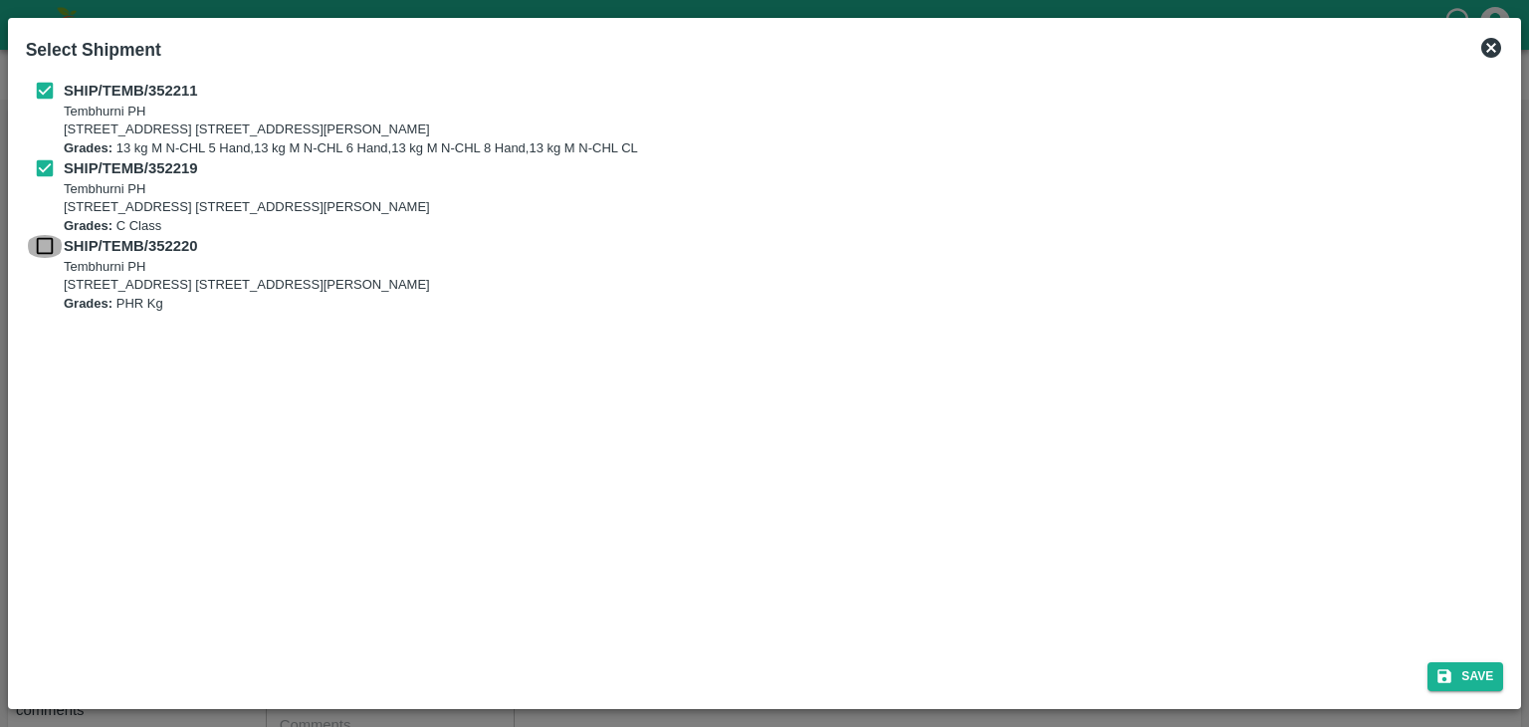
click at [38, 244] on input "checkbox" at bounding box center [45, 246] width 38 height 22
checkbox input "true"
click at [1473, 682] on button "Save" at bounding box center [1465, 676] width 76 height 29
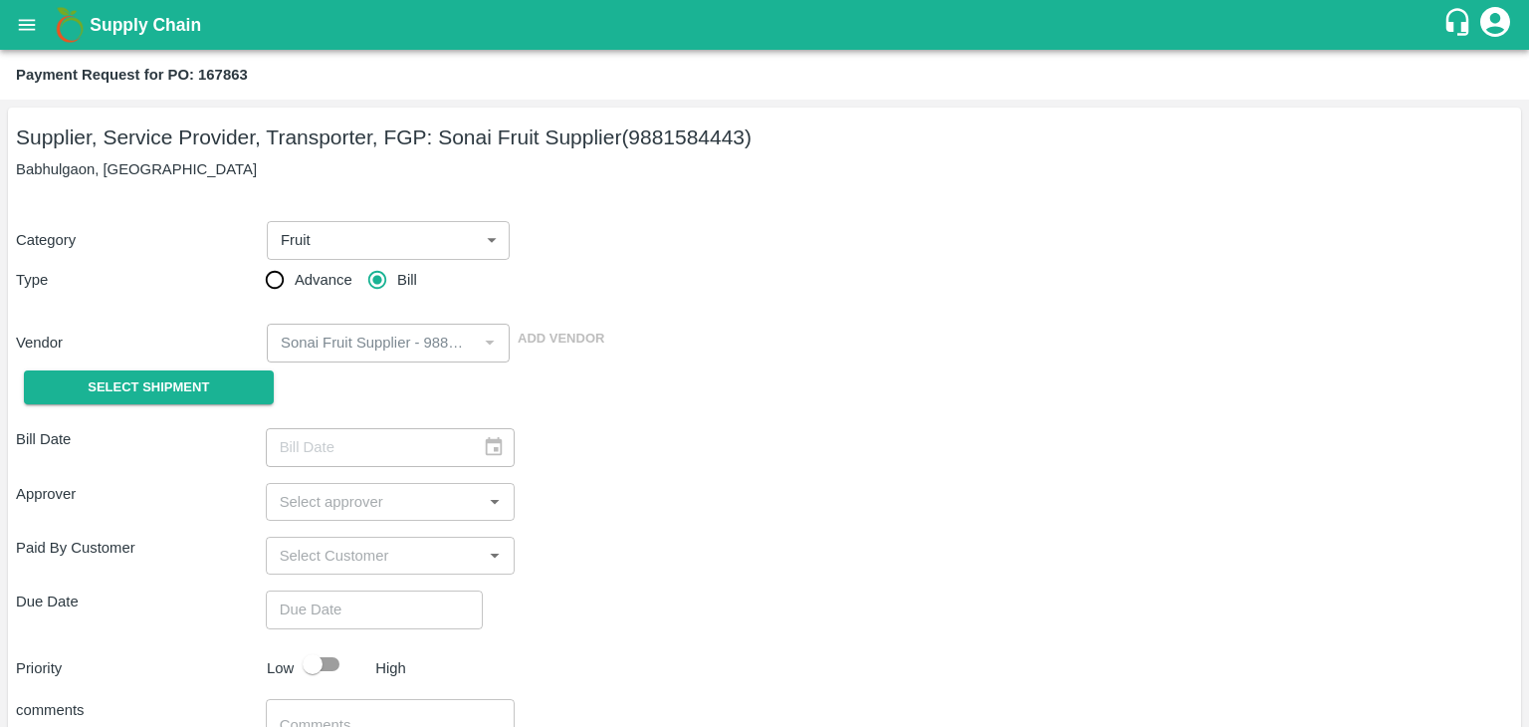
type input "[DATE]"
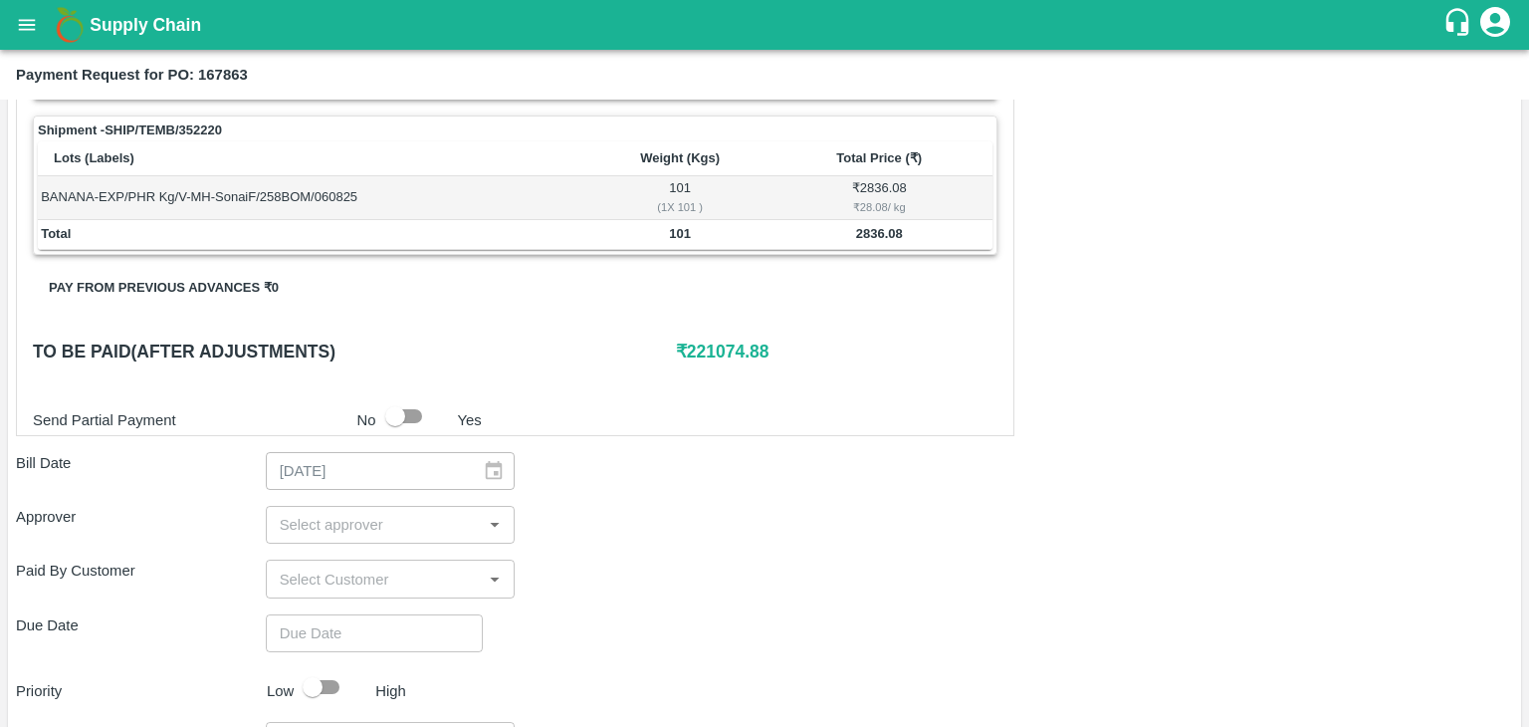
scroll to position [932, 0]
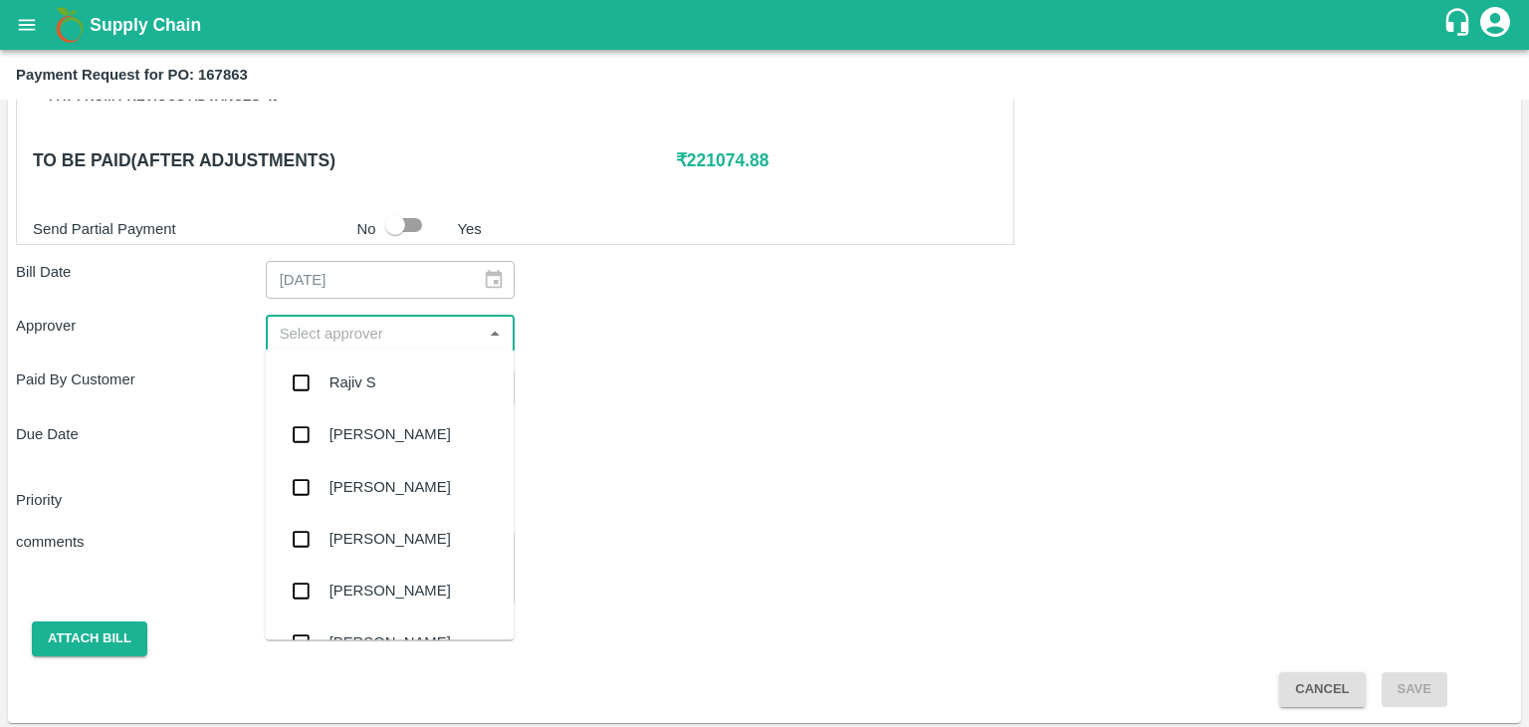
click at [463, 332] on input "input" at bounding box center [374, 334] width 205 height 26
type input "Ajit"
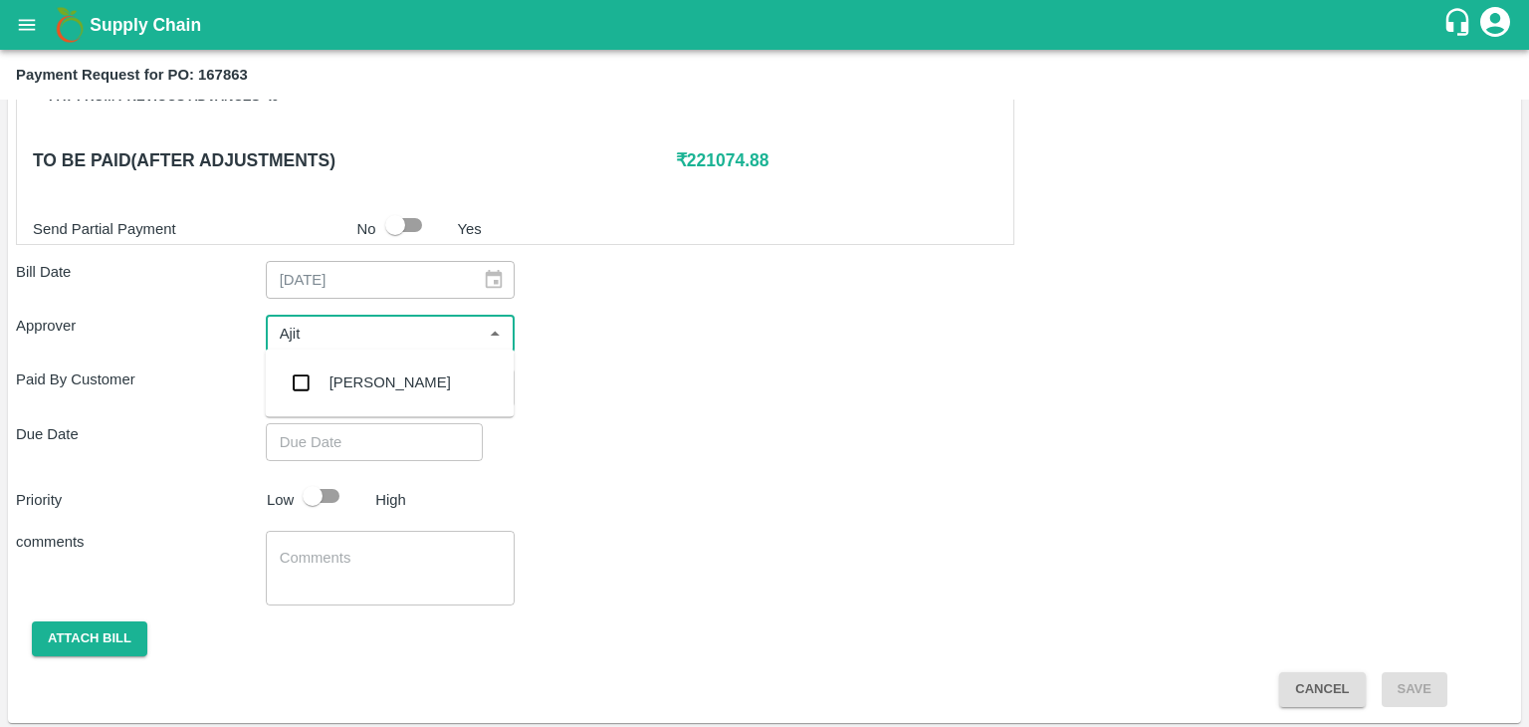
click at [386, 388] on div "[PERSON_NAME]" at bounding box center [389, 382] width 249 height 52
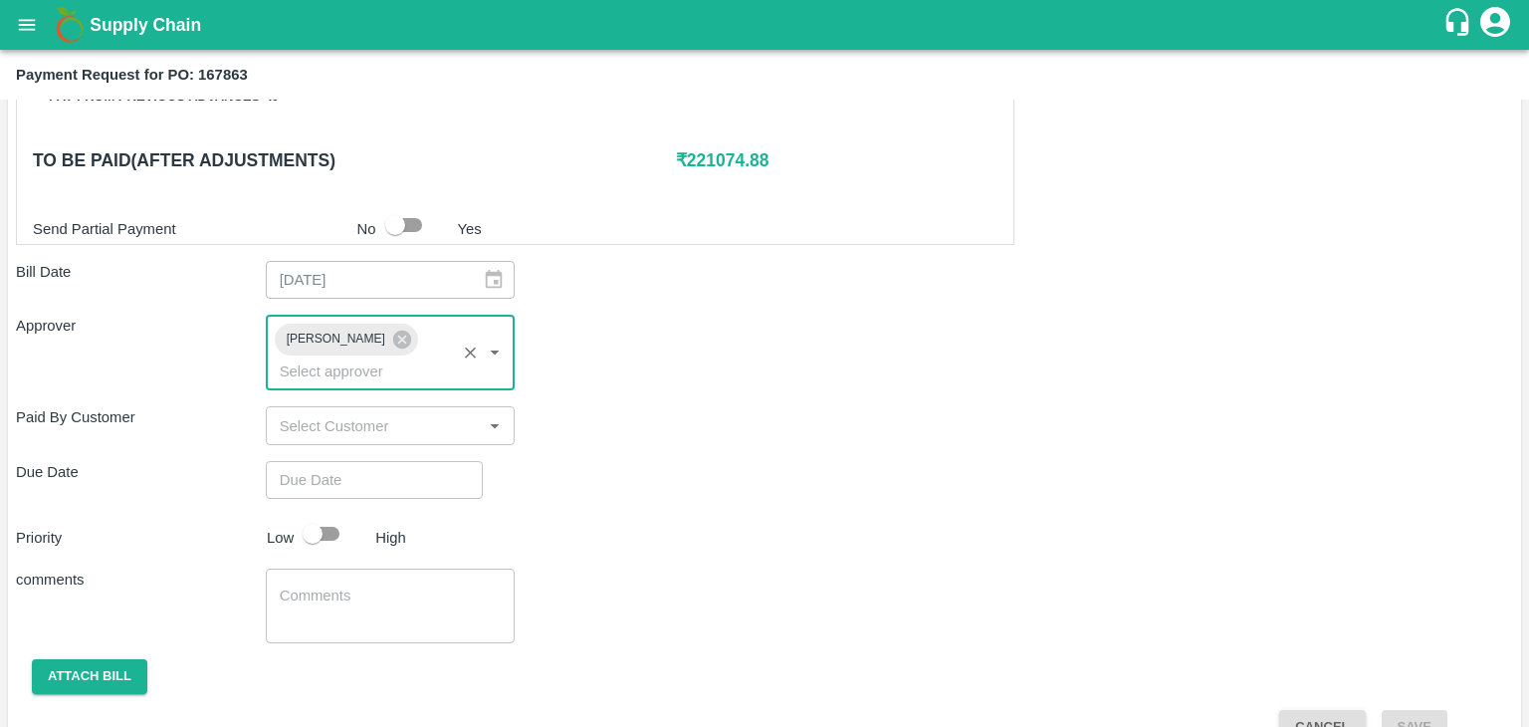
type input "DD/MM/YYYY hh:mm aa"
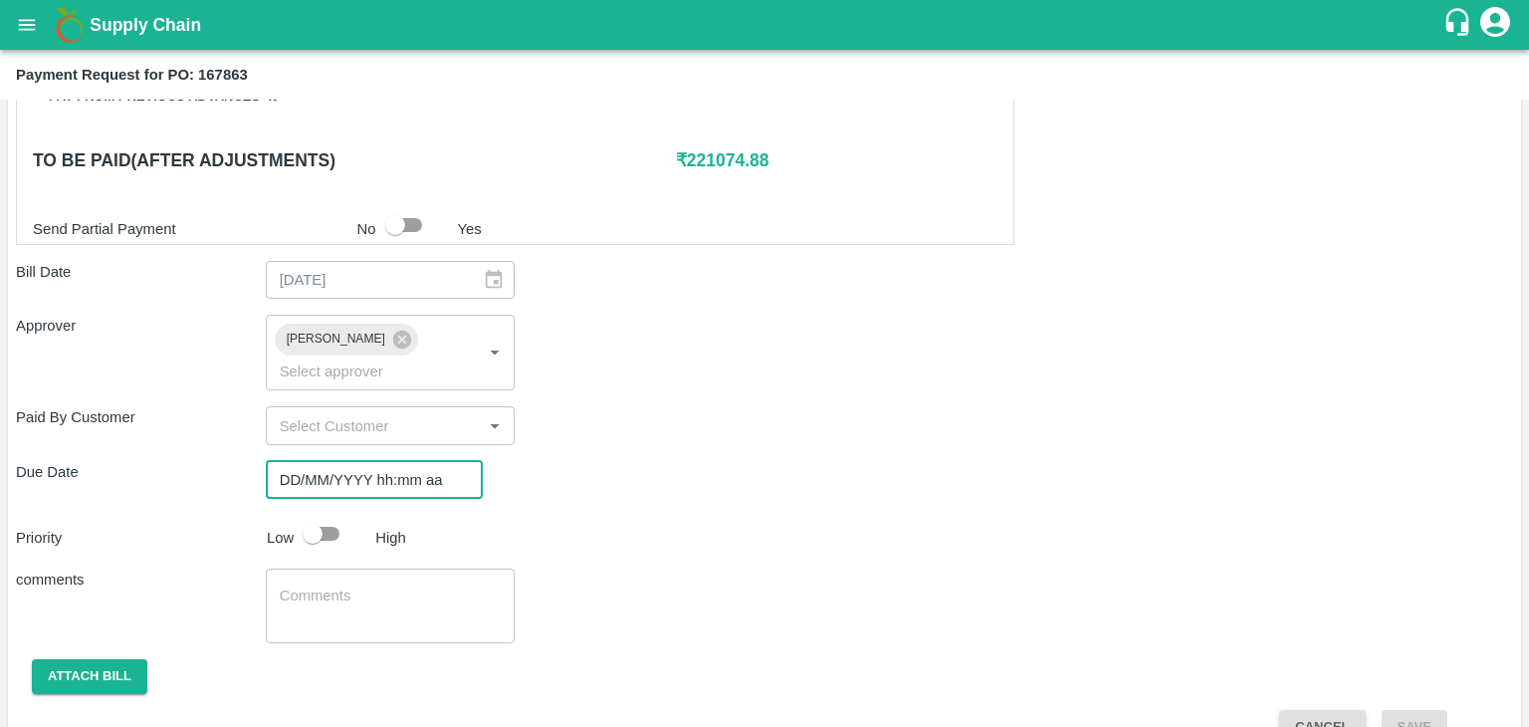
click at [406, 461] on input "DD/MM/YYYY hh:mm aa" at bounding box center [367, 480] width 203 height 38
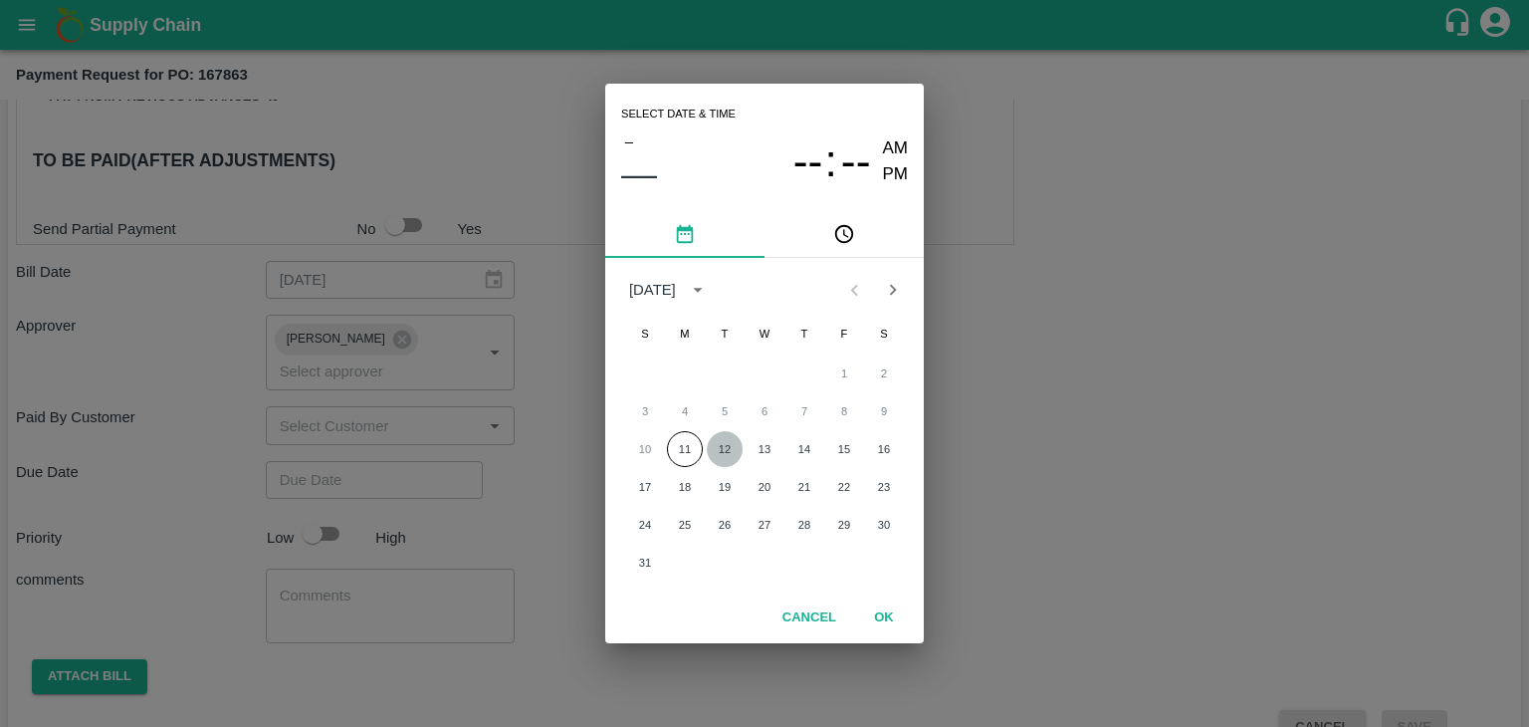
click at [725, 448] on button "12" at bounding box center [725, 449] width 36 height 36
type input "[DATE] 12:00 AM"
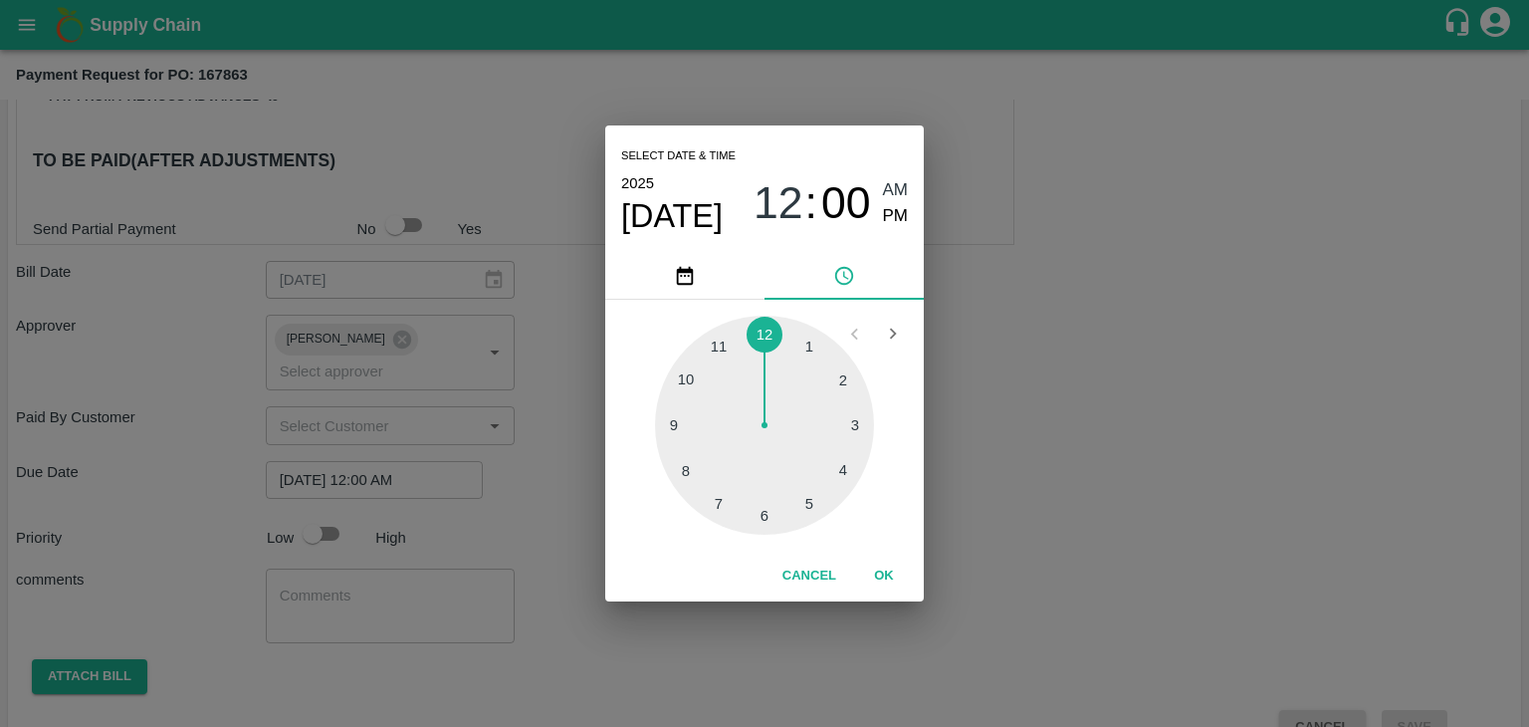
click at [888, 580] on button "OK" at bounding box center [884, 575] width 64 height 35
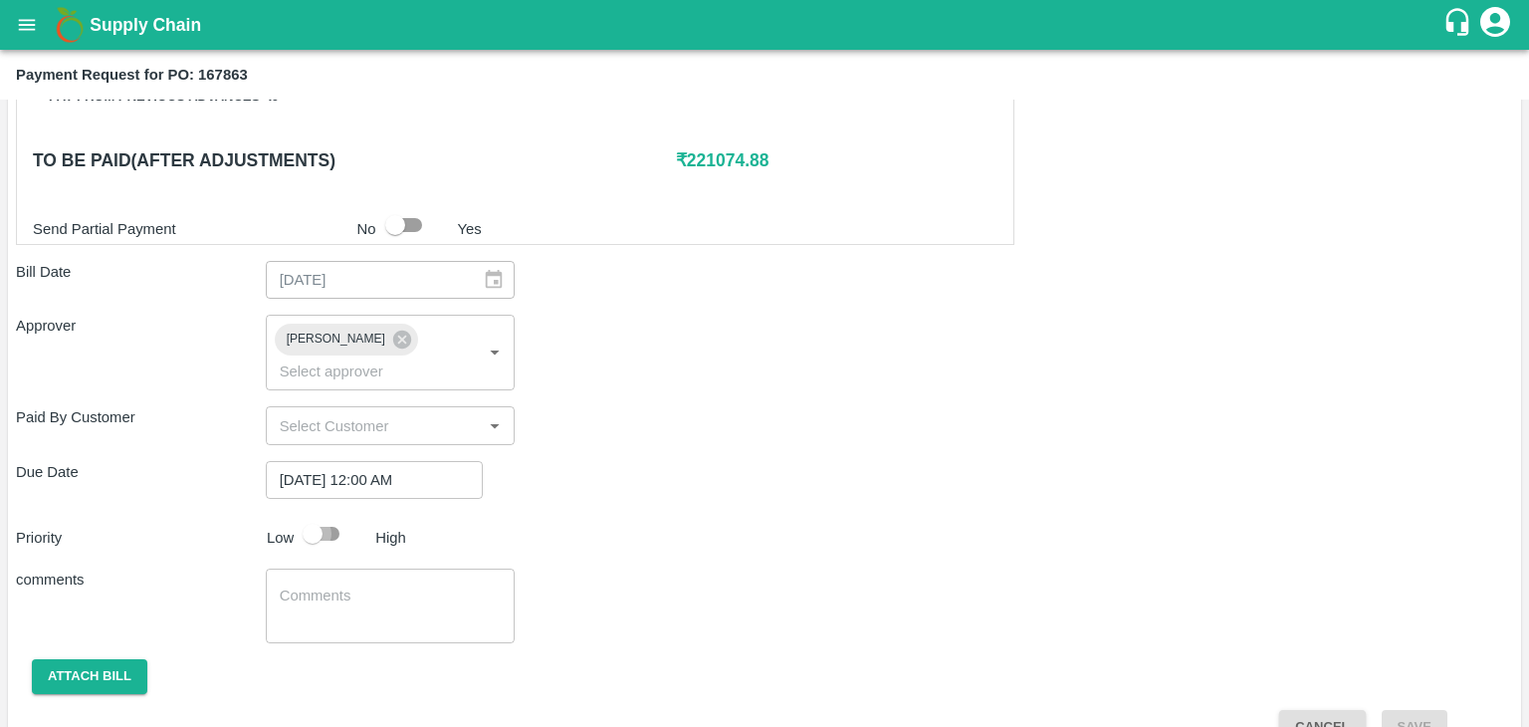
click at [328, 515] on input "checkbox" at bounding box center [312, 534] width 113 height 38
checkbox input "true"
click at [359, 568] on div "x ​" at bounding box center [391, 605] width 250 height 75
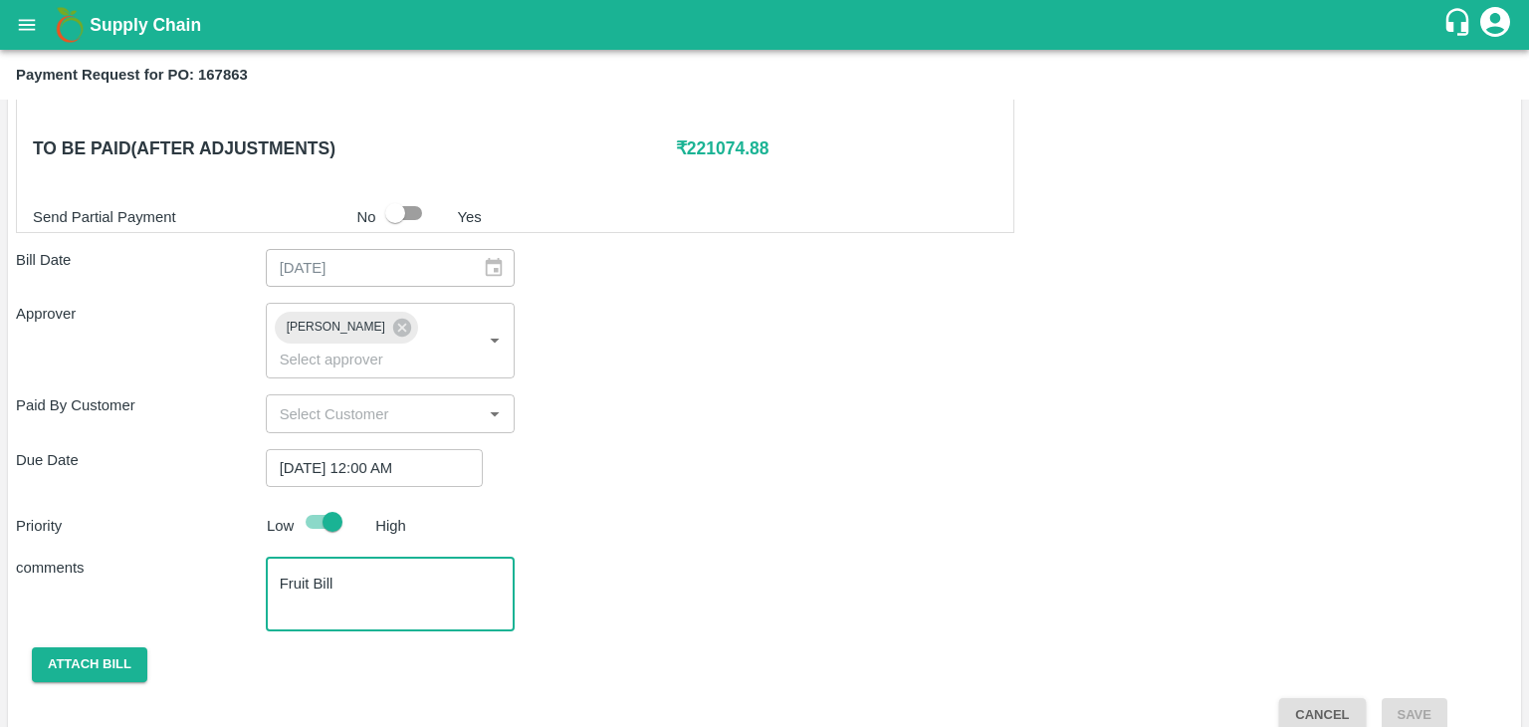
type textarea "Fruit Bill"
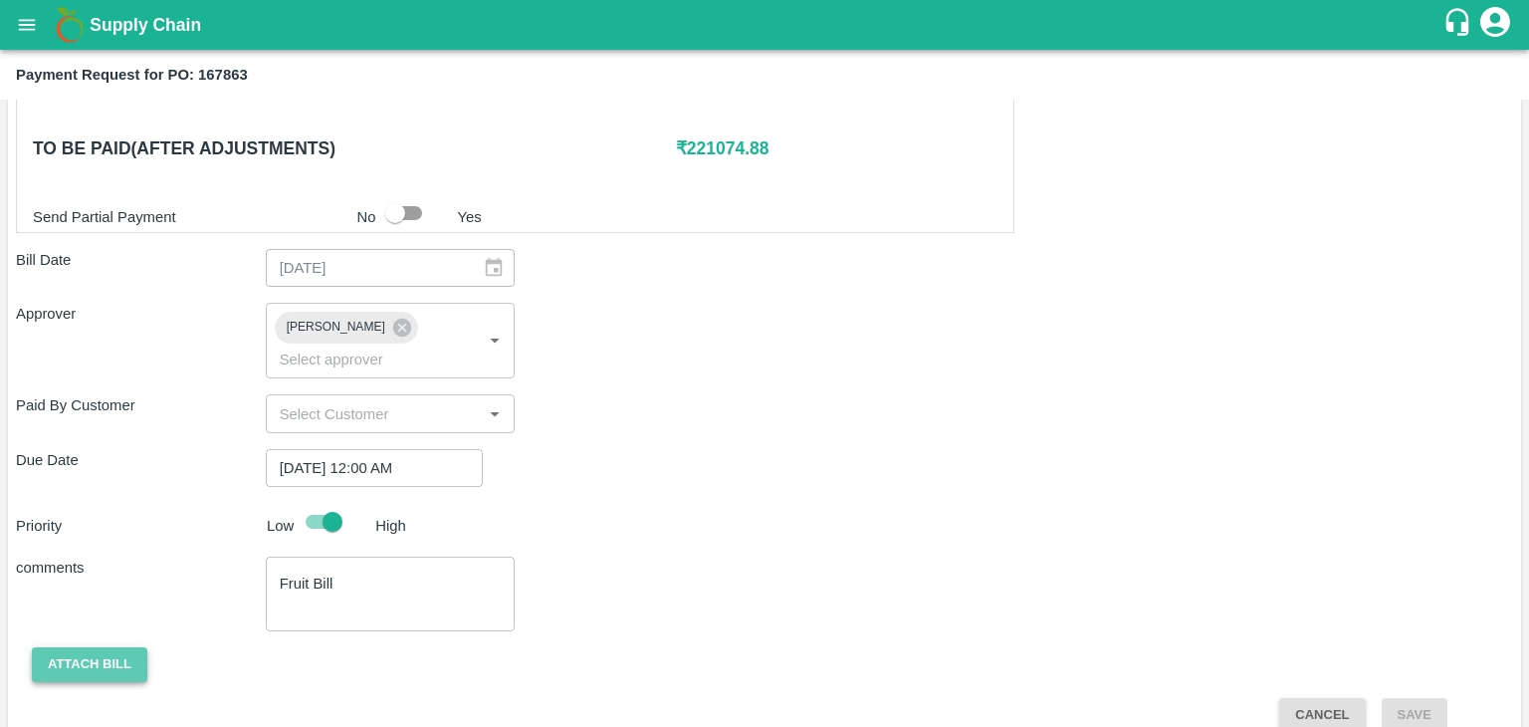
click at [86, 647] on button "Attach bill" at bounding box center [89, 664] width 115 height 35
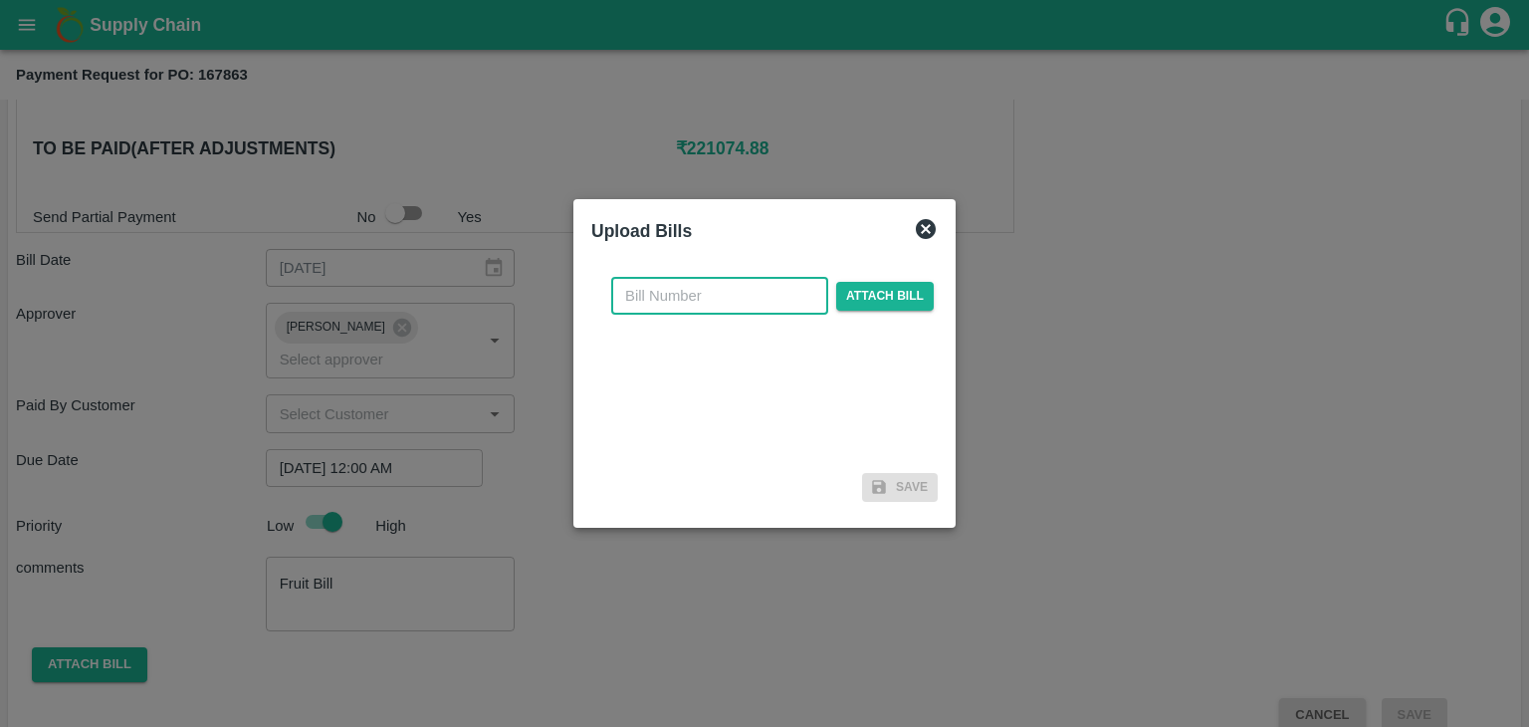
click at [749, 303] on input "text" at bounding box center [719, 296] width 217 height 38
type input "1188"
click at [872, 300] on span "Attach bill" at bounding box center [885, 296] width 98 height 29
click at [0, 0] on input "Attach bill" at bounding box center [0, 0] width 0 height 0
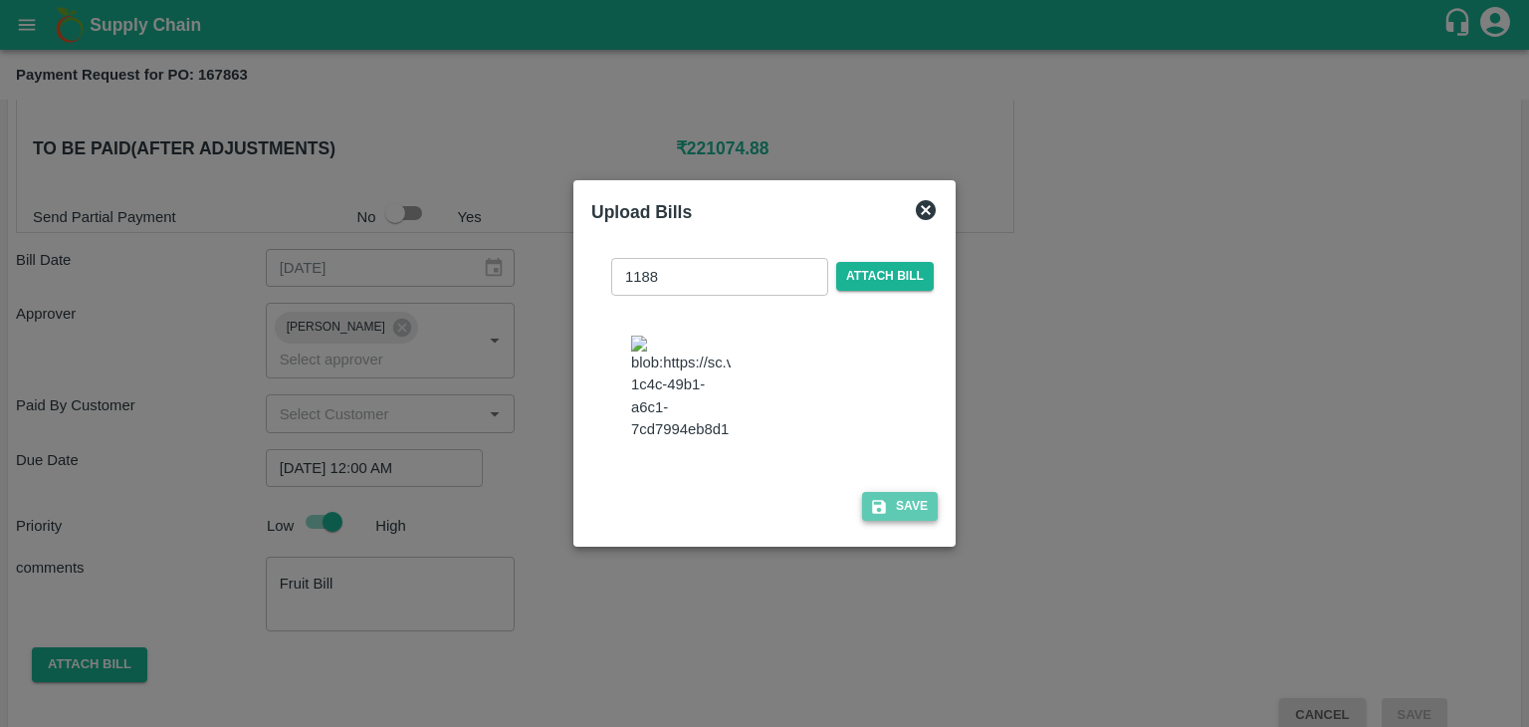
click at [900, 510] on button "Save" at bounding box center [900, 506] width 76 height 29
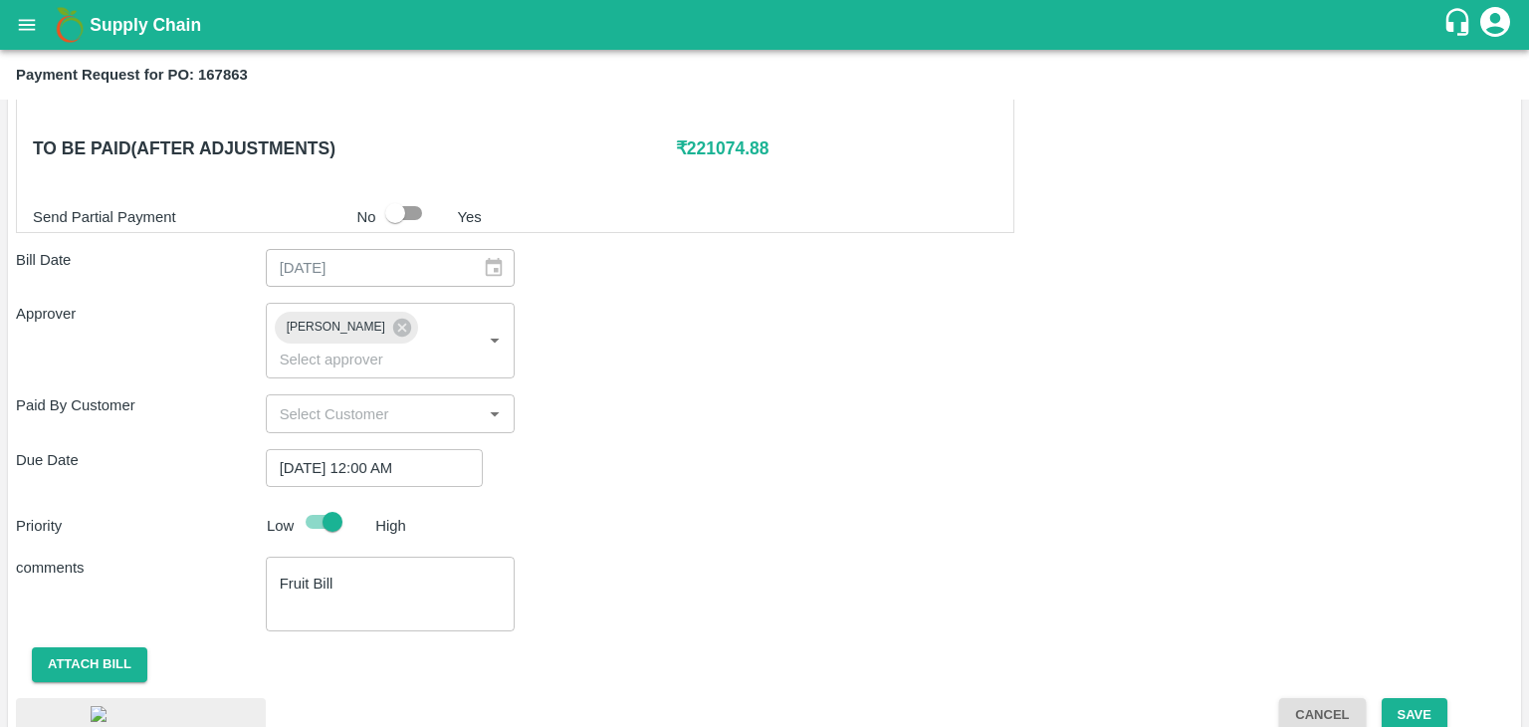
scroll to position [1041, 0]
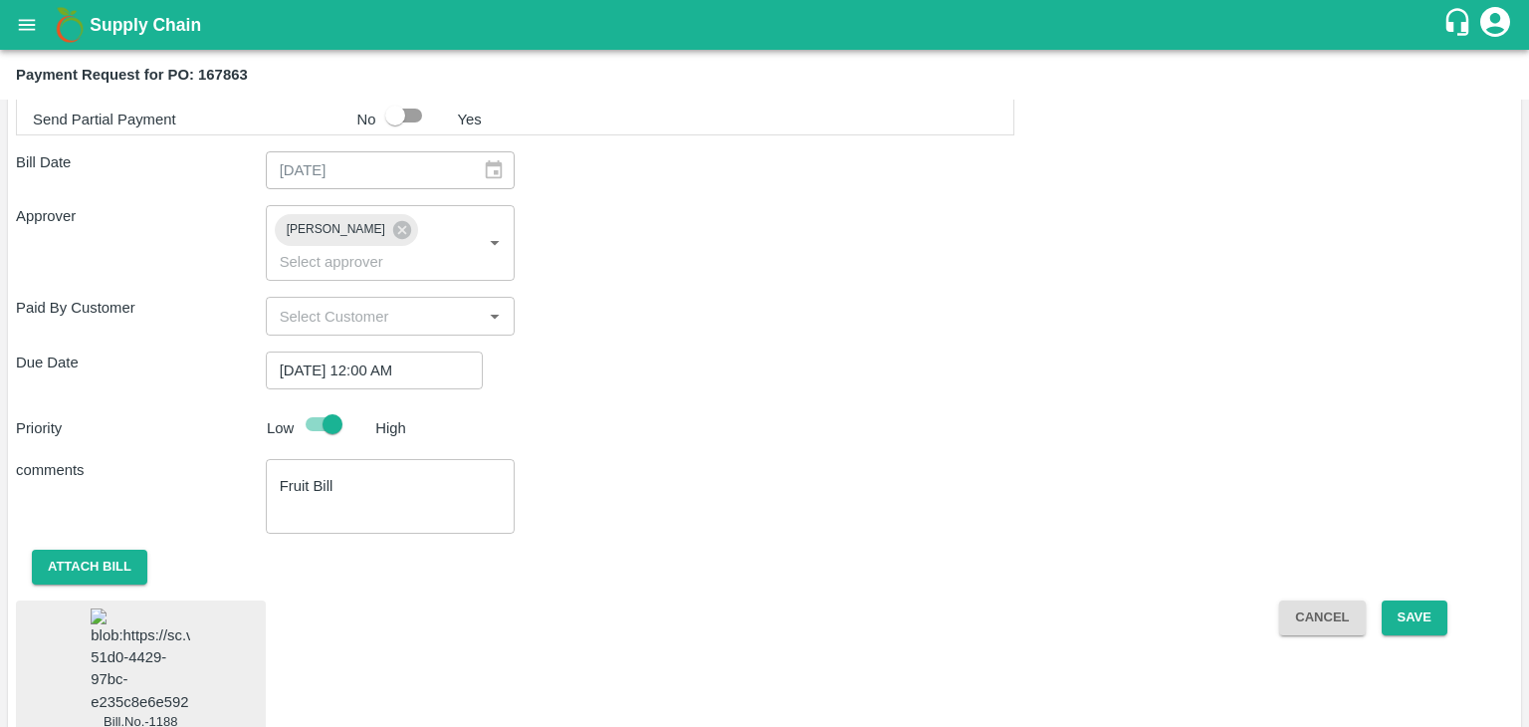
click at [167, 608] on img at bounding box center [141, 660] width 100 height 105
click at [1414, 600] on button "Save" at bounding box center [1415, 617] width 66 height 35
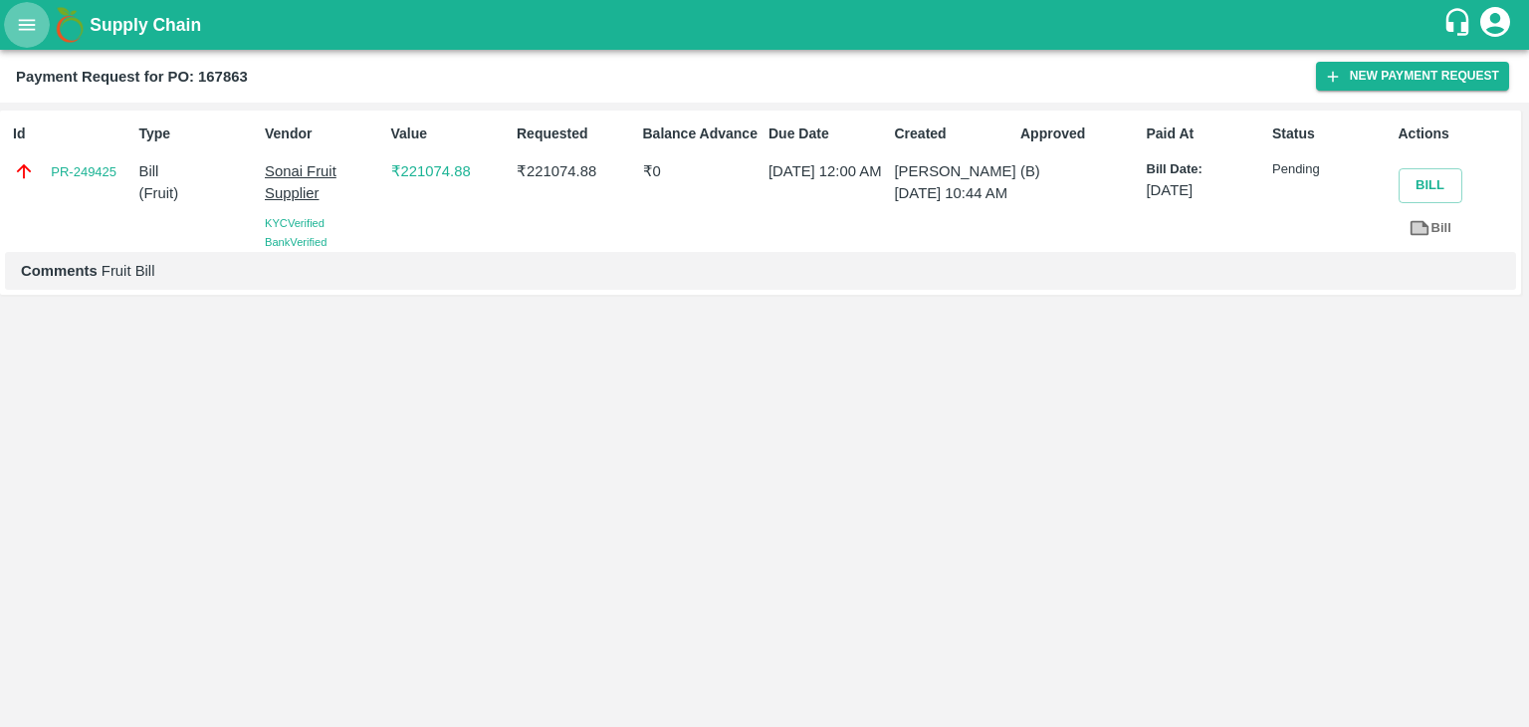
click at [42, 29] on button "open drawer" at bounding box center [27, 25] width 46 height 46
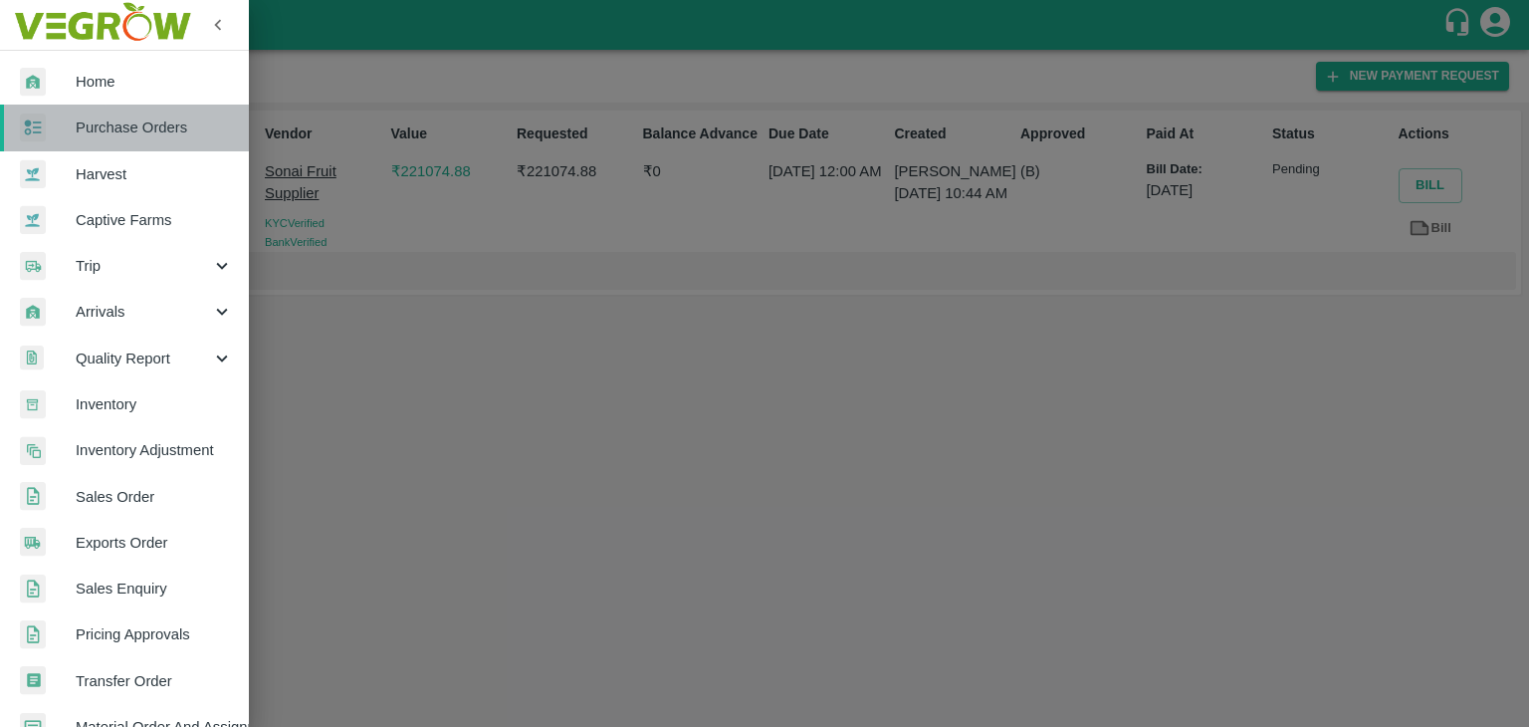
click at [153, 123] on span "Purchase Orders" at bounding box center [154, 127] width 157 height 22
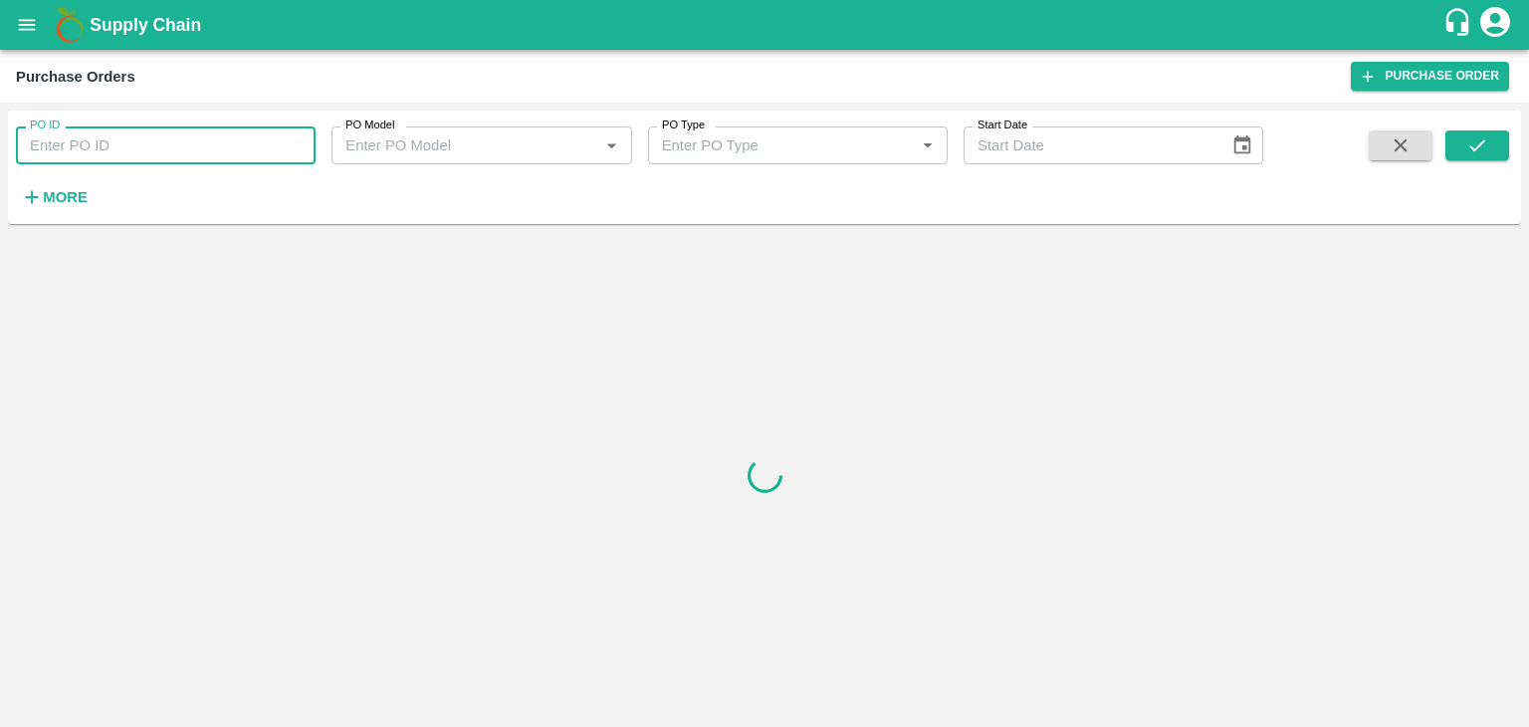
click at [217, 139] on input "PO ID" at bounding box center [166, 145] width 300 height 38
paste input "167867"
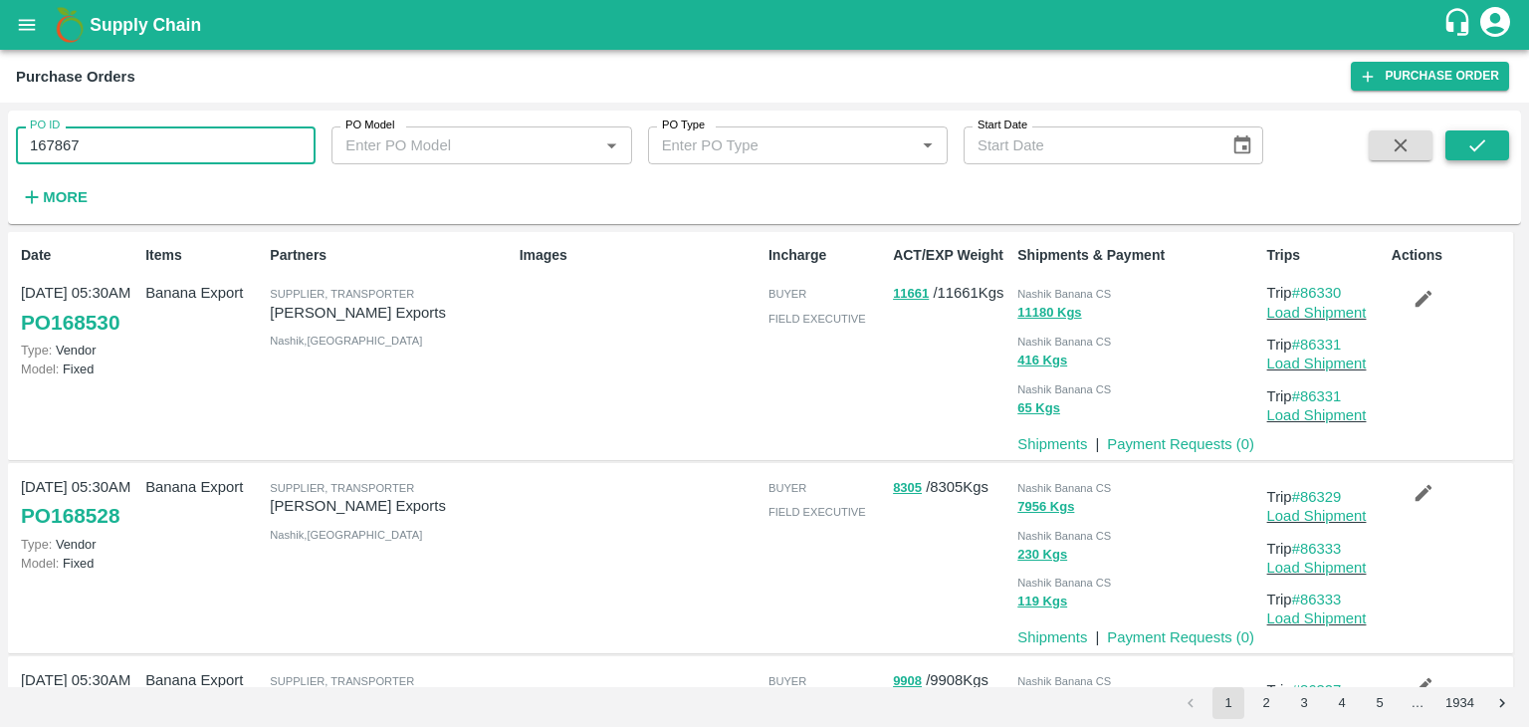
type input "167867"
click at [1491, 132] on button "submit" at bounding box center [1477, 145] width 64 height 30
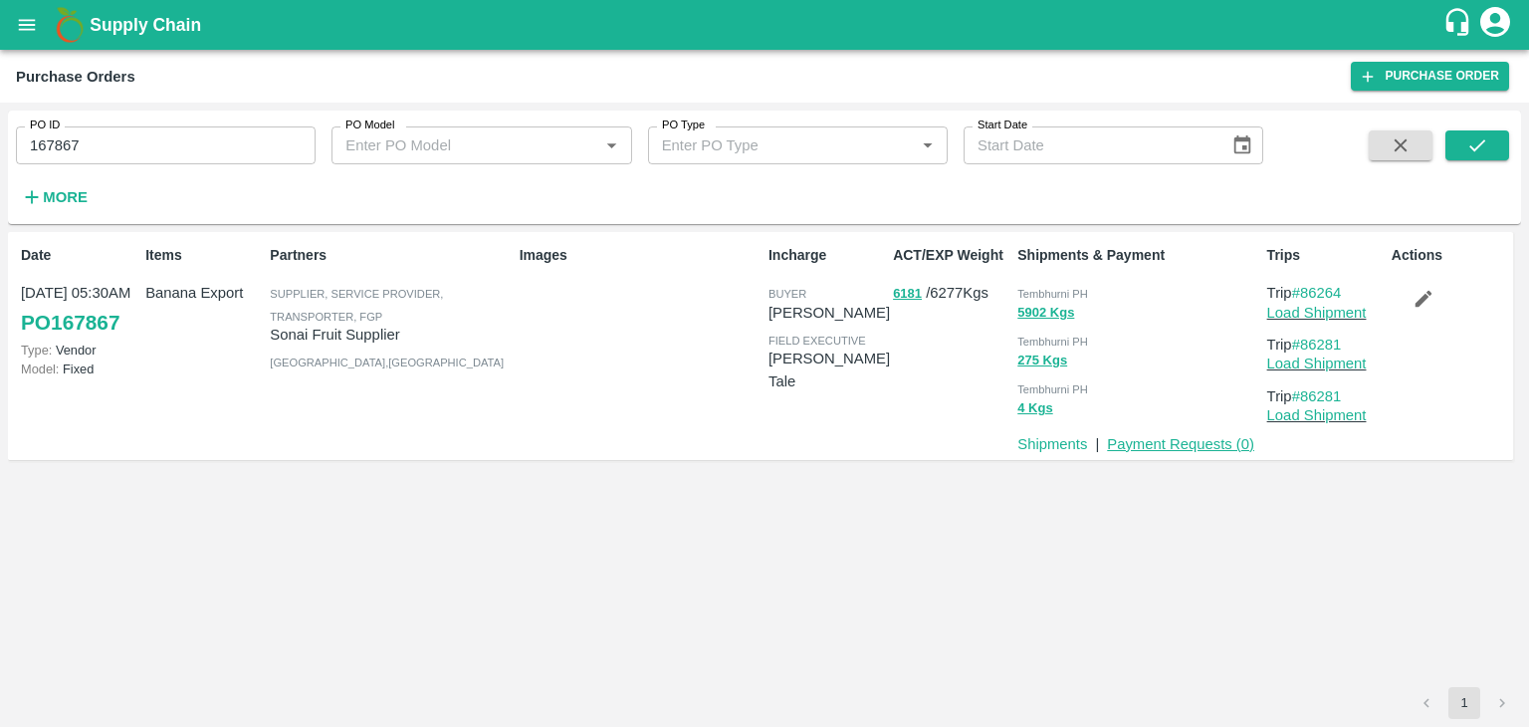
drag, startPoint x: 1191, startPoint y: 428, endPoint x: 1200, endPoint y: 448, distance: 22.3
click at [1200, 448] on div "Payment Requests ( 0 )" at bounding box center [1176, 440] width 155 height 30
click at [1200, 448] on link "Payment Requests ( 0 )" at bounding box center [1180, 444] width 147 height 16
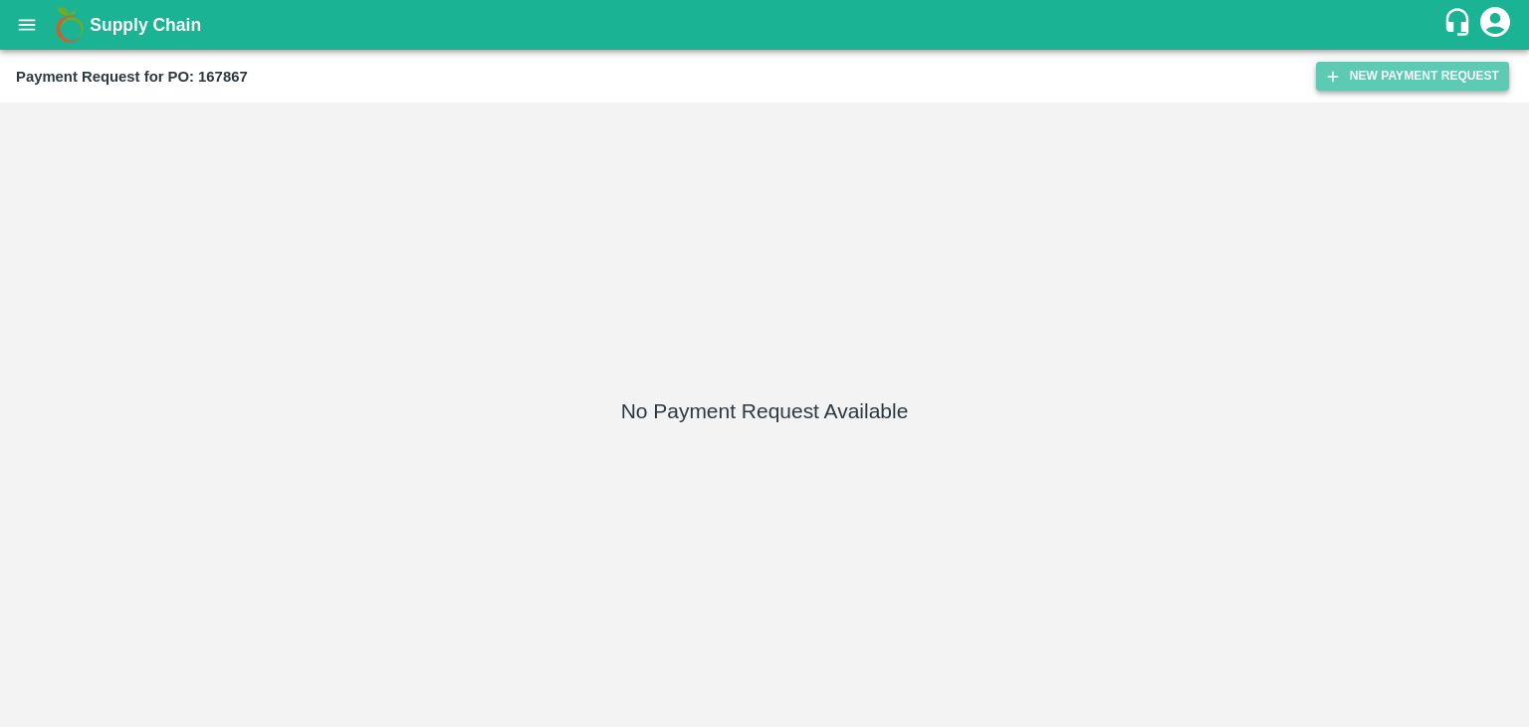
click at [1357, 67] on button "New Payment Request" at bounding box center [1412, 76] width 193 height 29
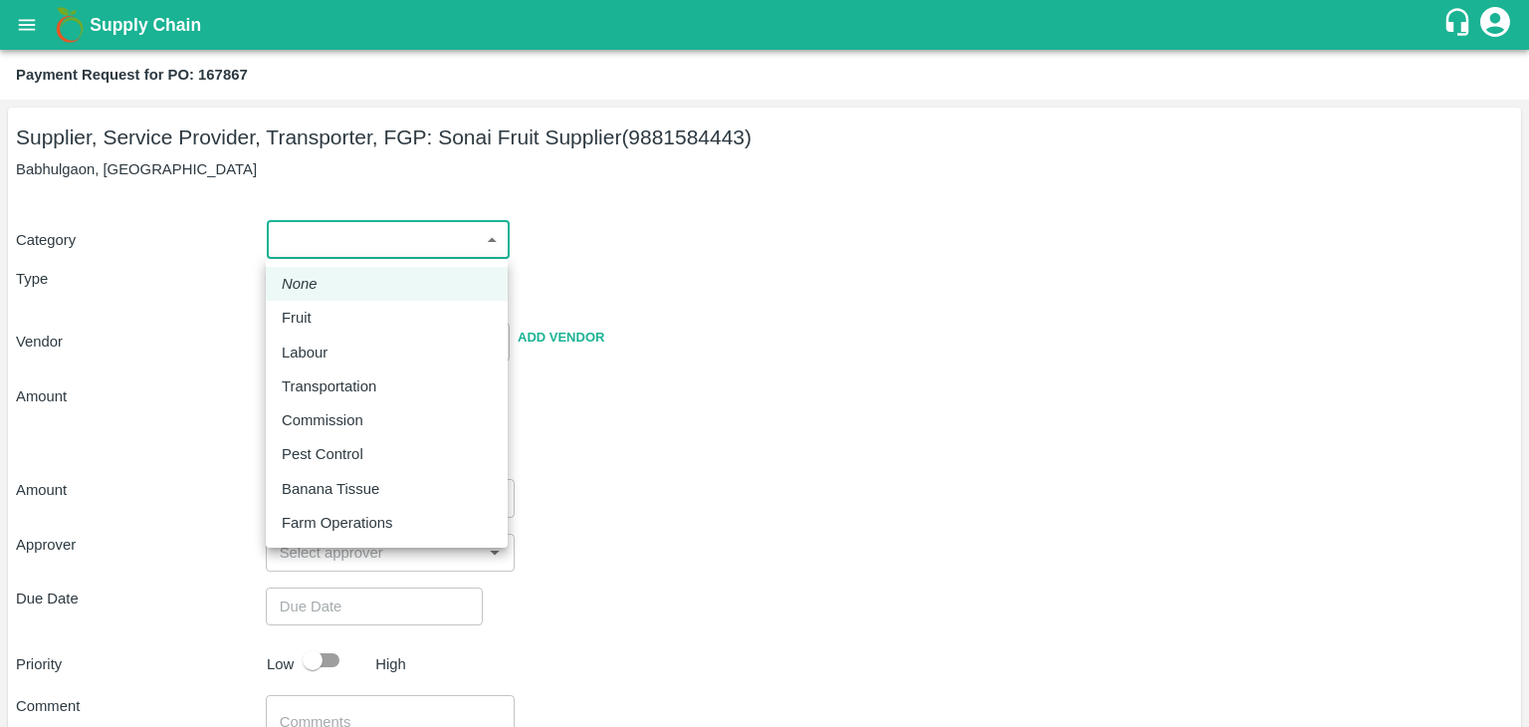
click at [291, 236] on body "Supply Chain Payment Request for PO: 167867 Supplier, Service Provider, Transpo…" at bounding box center [764, 363] width 1529 height 727
click at [350, 311] on div "Fruit" at bounding box center [387, 318] width 210 height 22
type input "1"
type input "Sonai Fruit Supplier - 9881584443(Supplier, Service Provider, Transporter, FGP)"
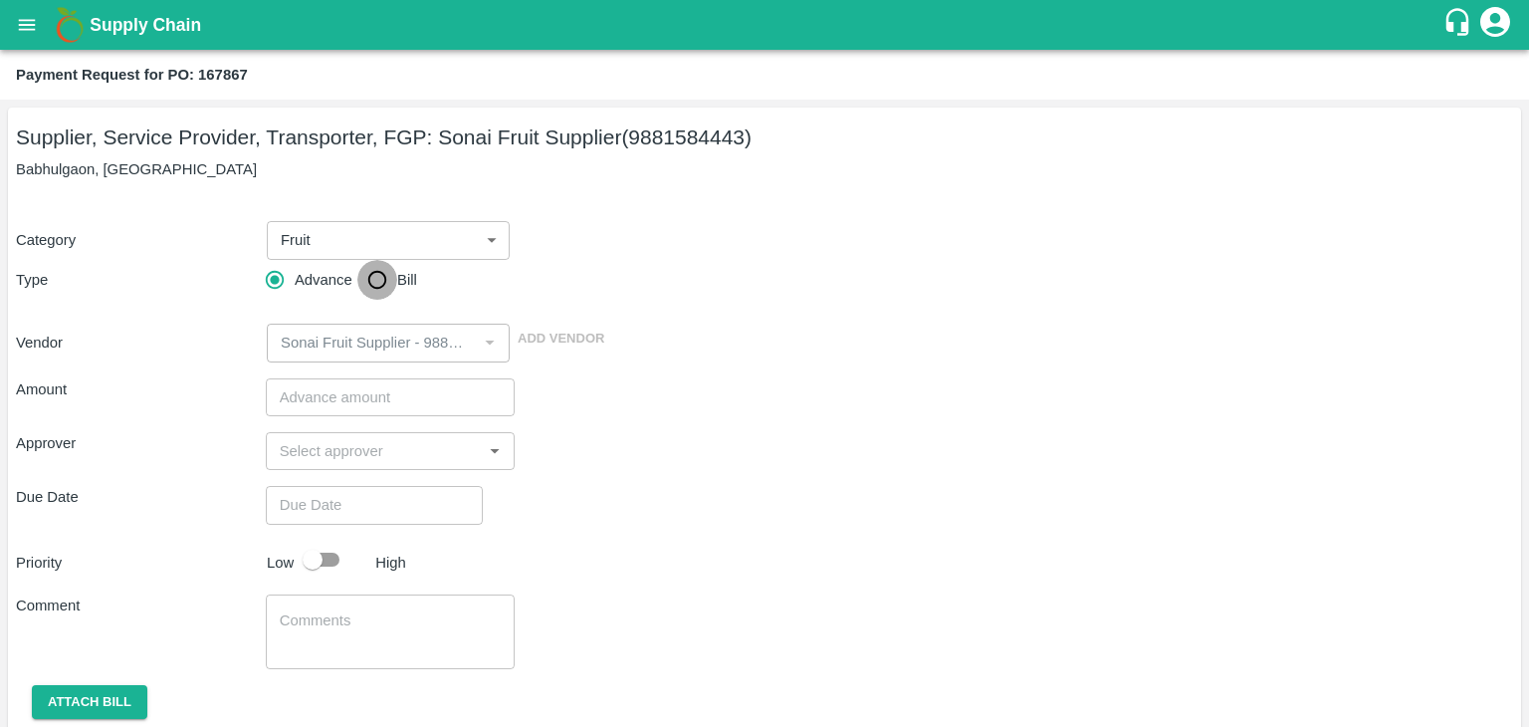
click at [374, 280] on input "Bill" at bounding box center [377, 280] width 40 height 40
radio input "true"
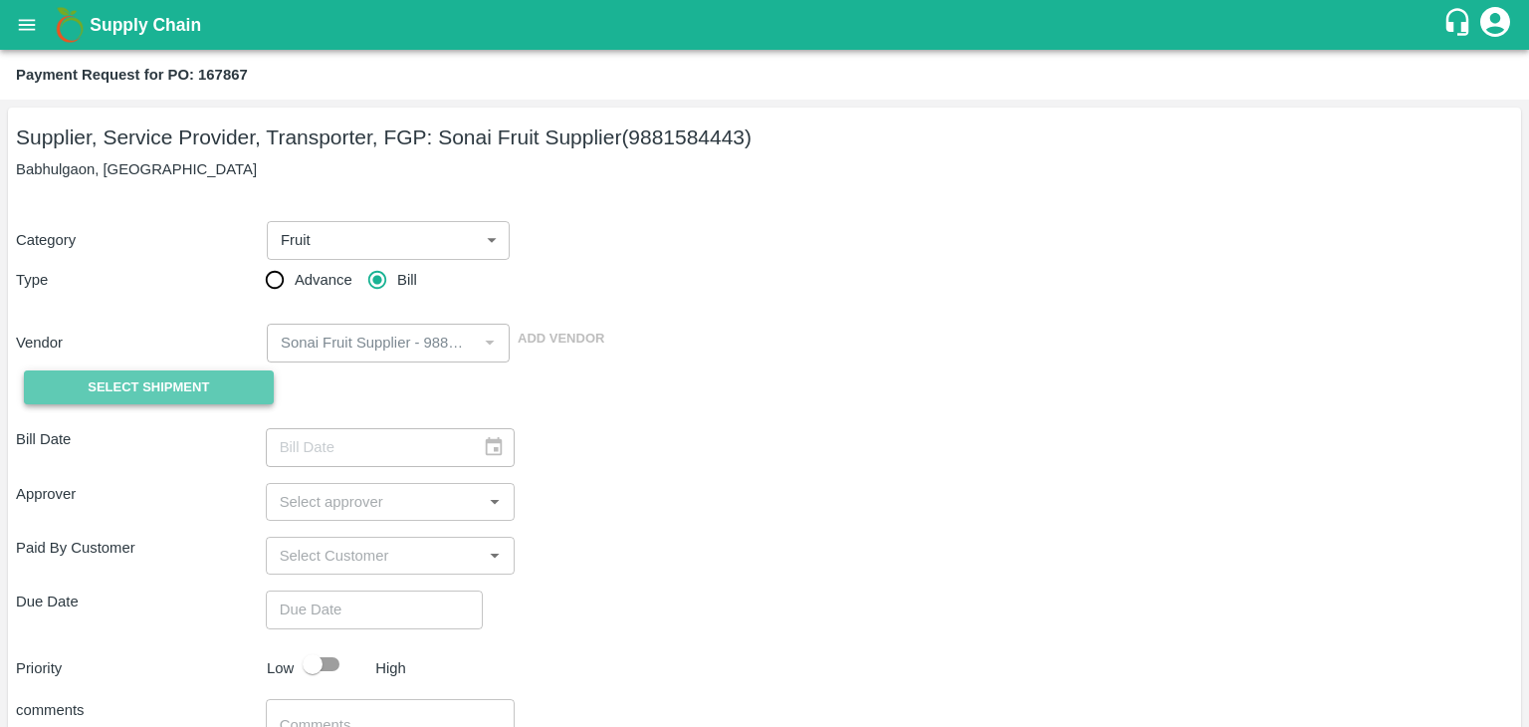
click at [186, 399] on button "Select Shipment" at bounding box center [149, 387] width 250 height 35
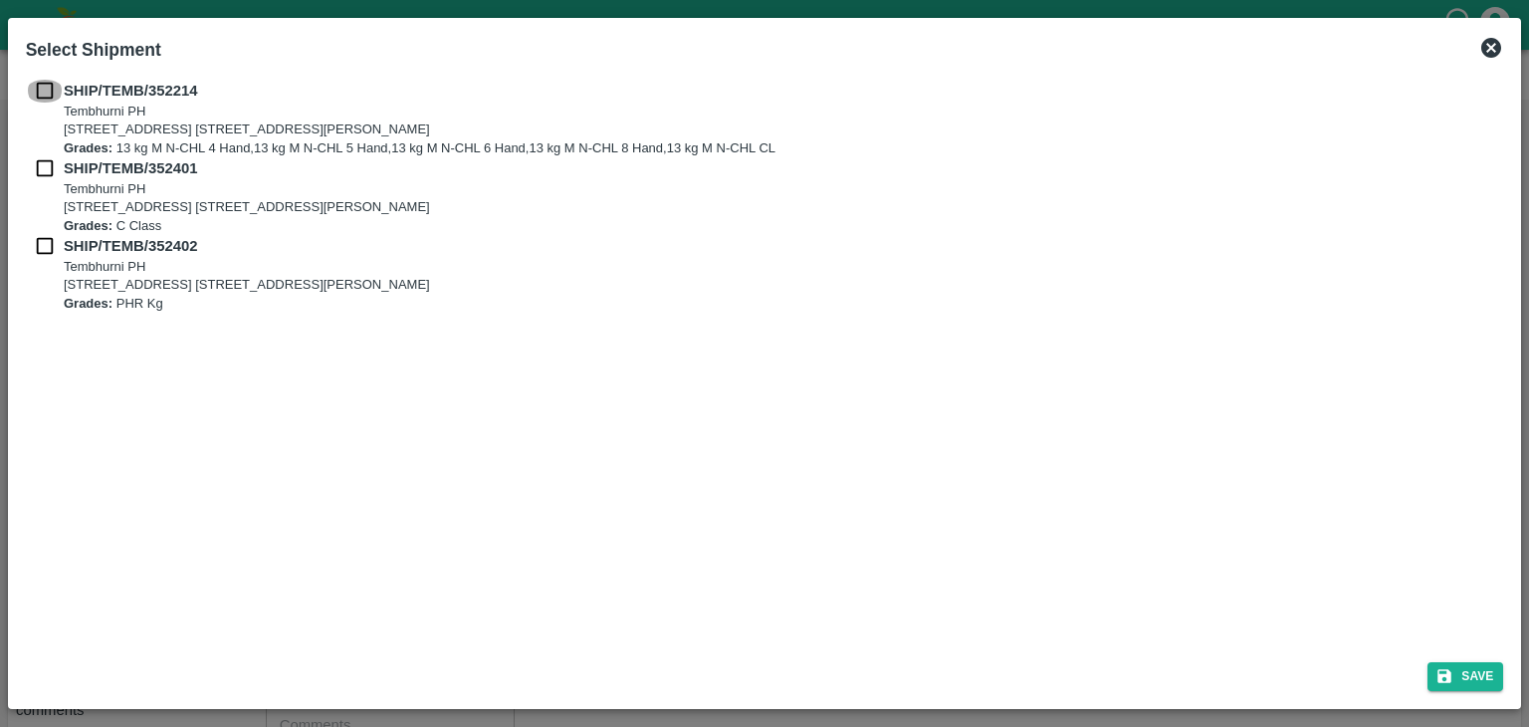
click at [41, 85] on input "checkbox" at bounding box center [45, 91] width 38 height 22
checkbox input "true"
click at [50, 174] on input "checkbox" at bounding box center [45, 168] width 38 height 22
checkbox input "true"
click at [47, 255] on input "checkbox" at bounding box center [45, 246] width 38 height 22
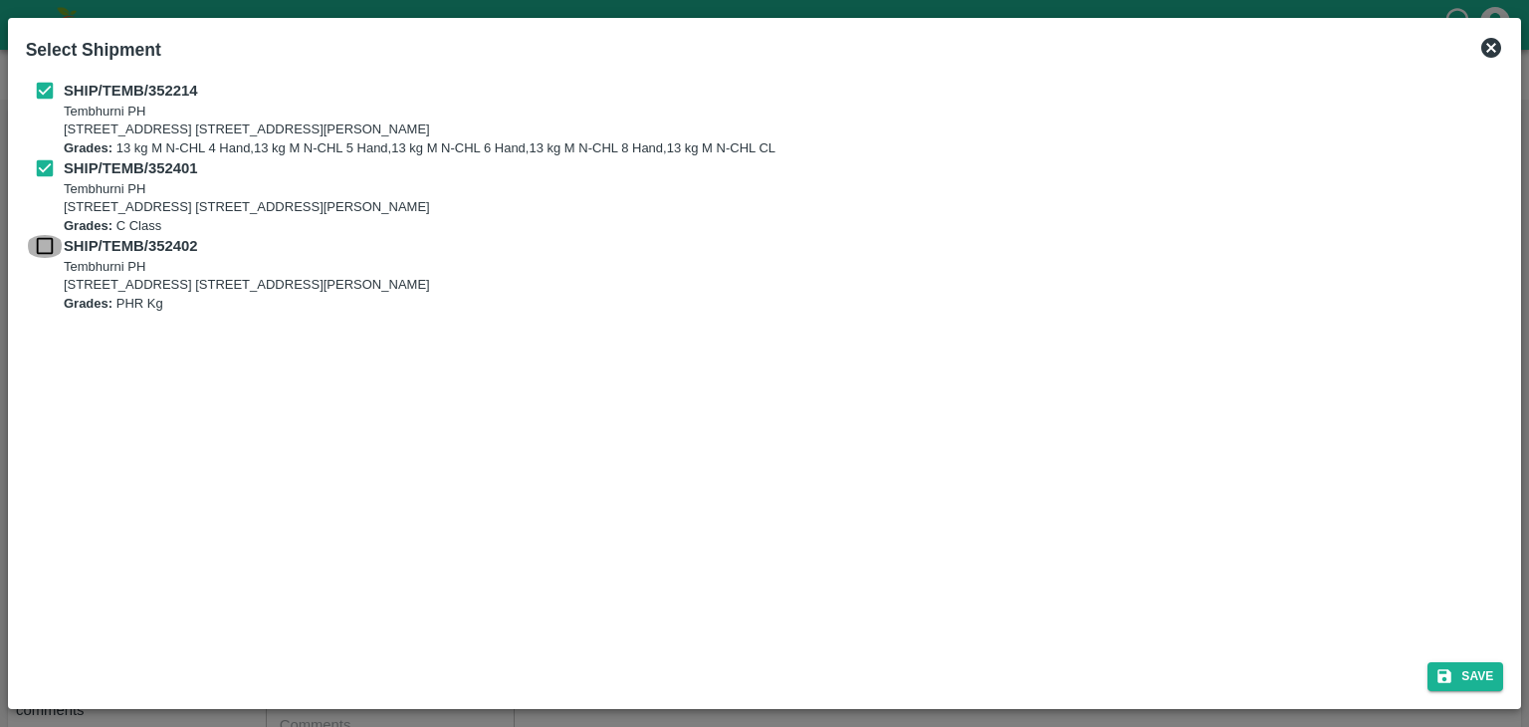
checkbox input "true"
click at [1492, 676] on button "Save" at bounding box center [1465, 676] width 76 height 29
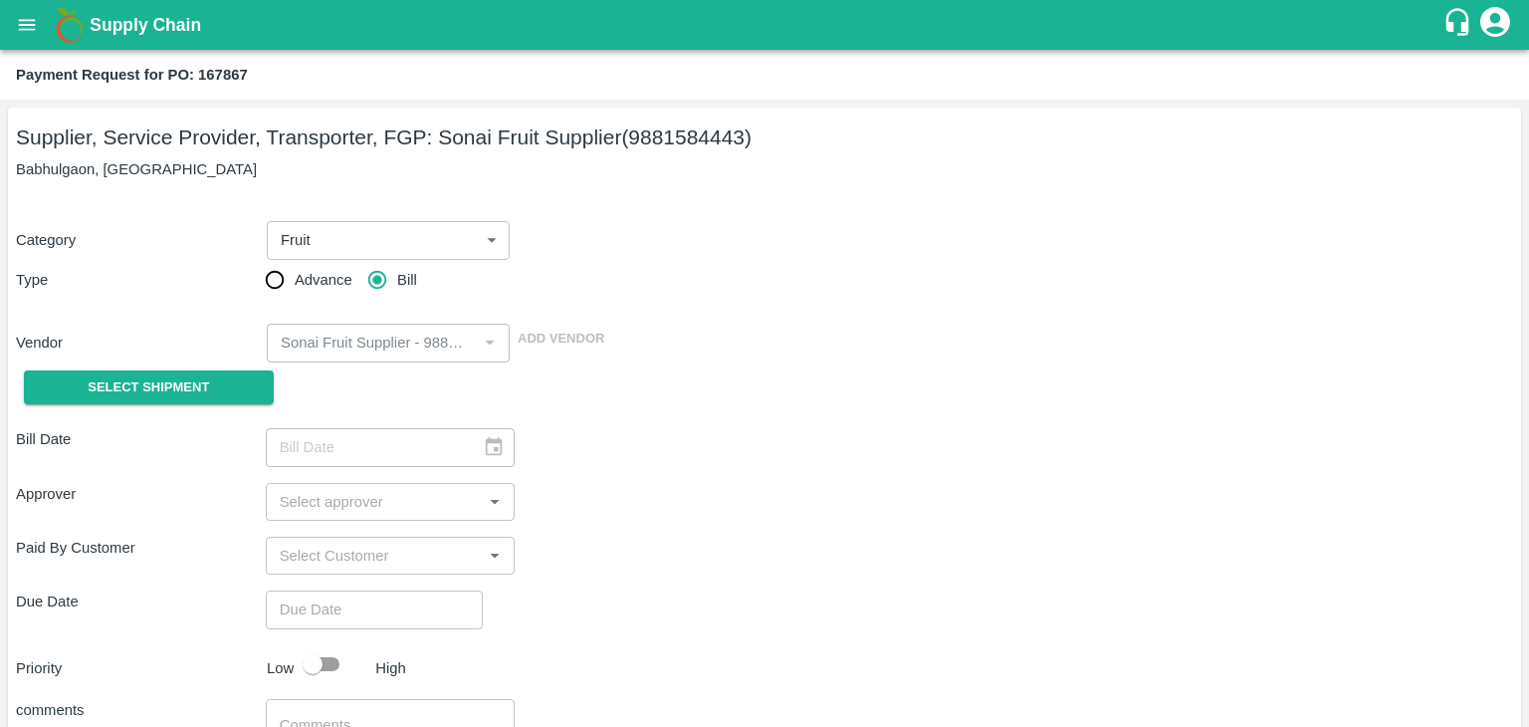
type input "07/08/2025"
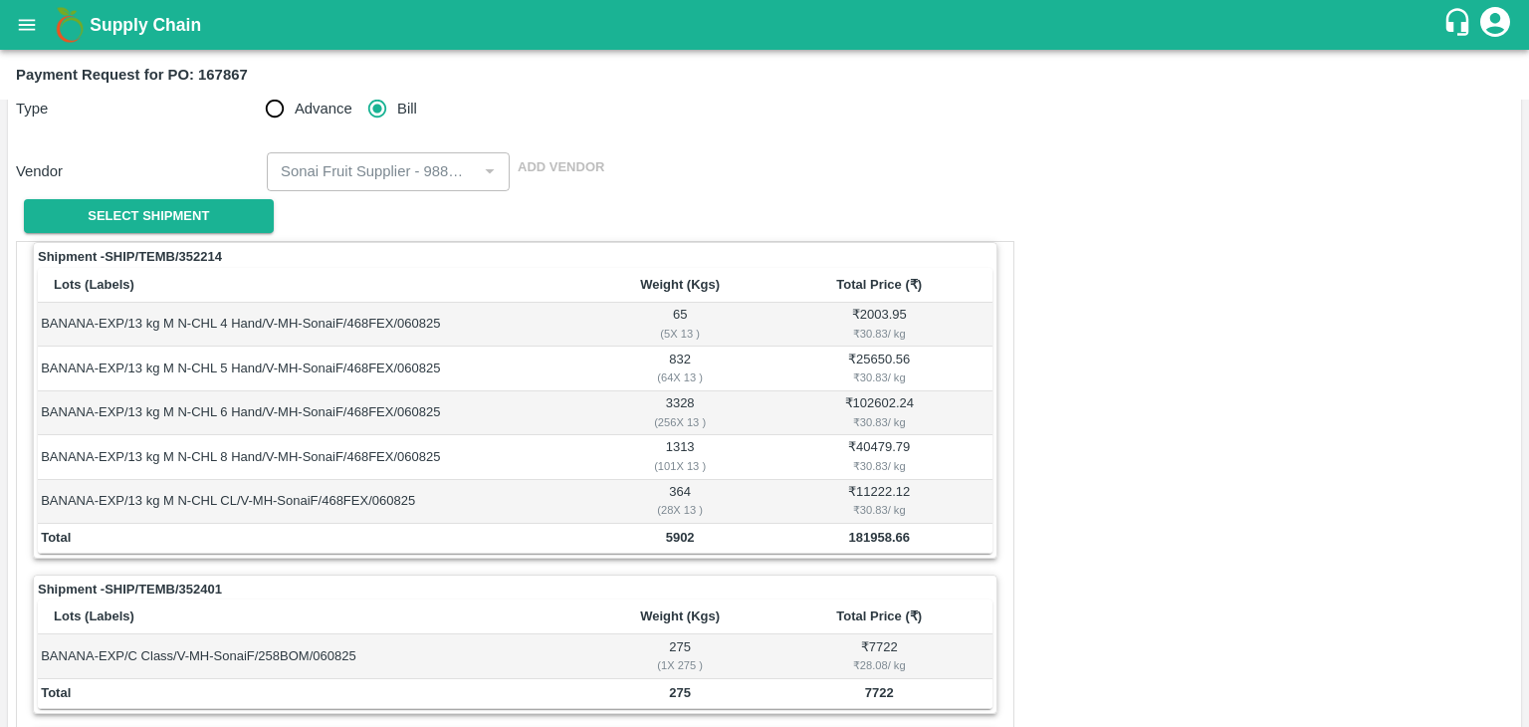
scroll to position [976, 0]
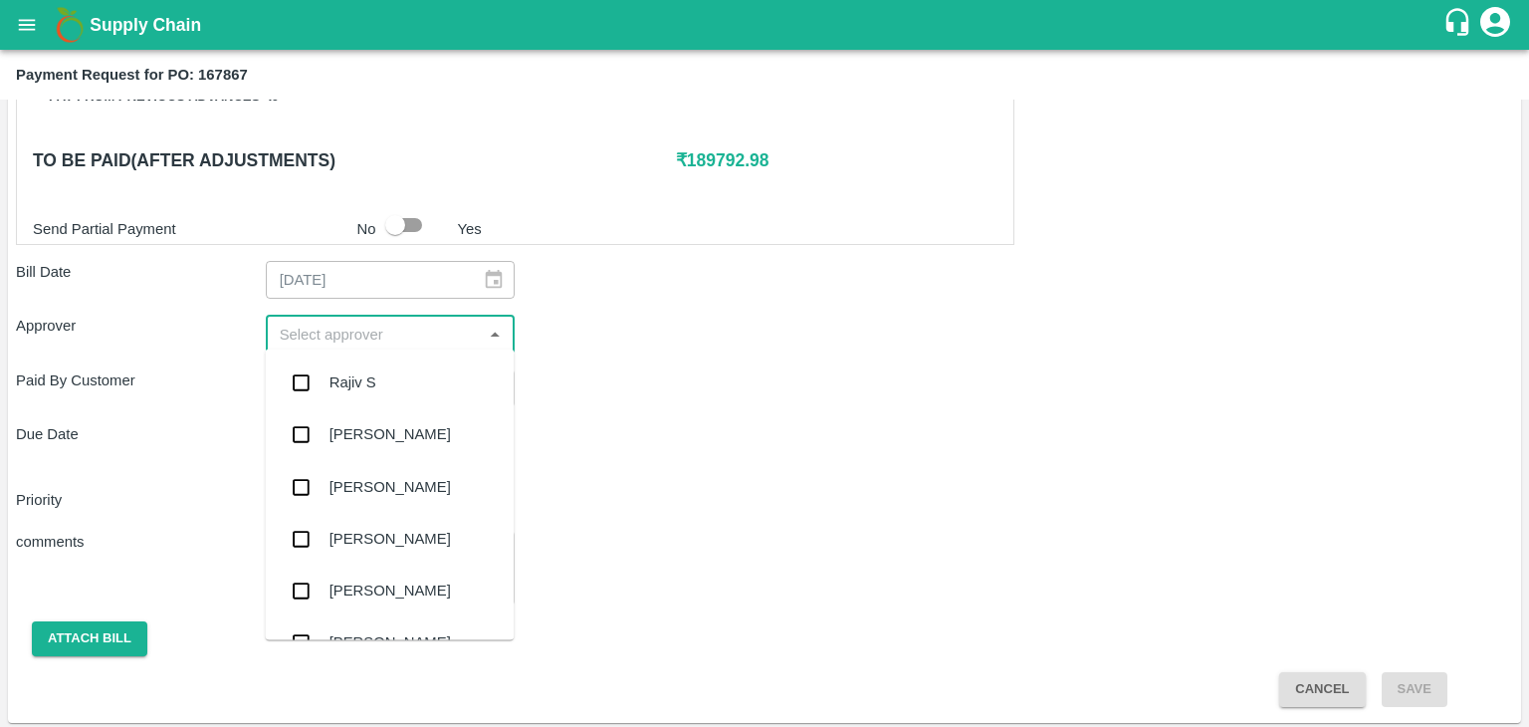
click at [325, 334] on input "input" at bounding box center [374, 334] width 205 height 26
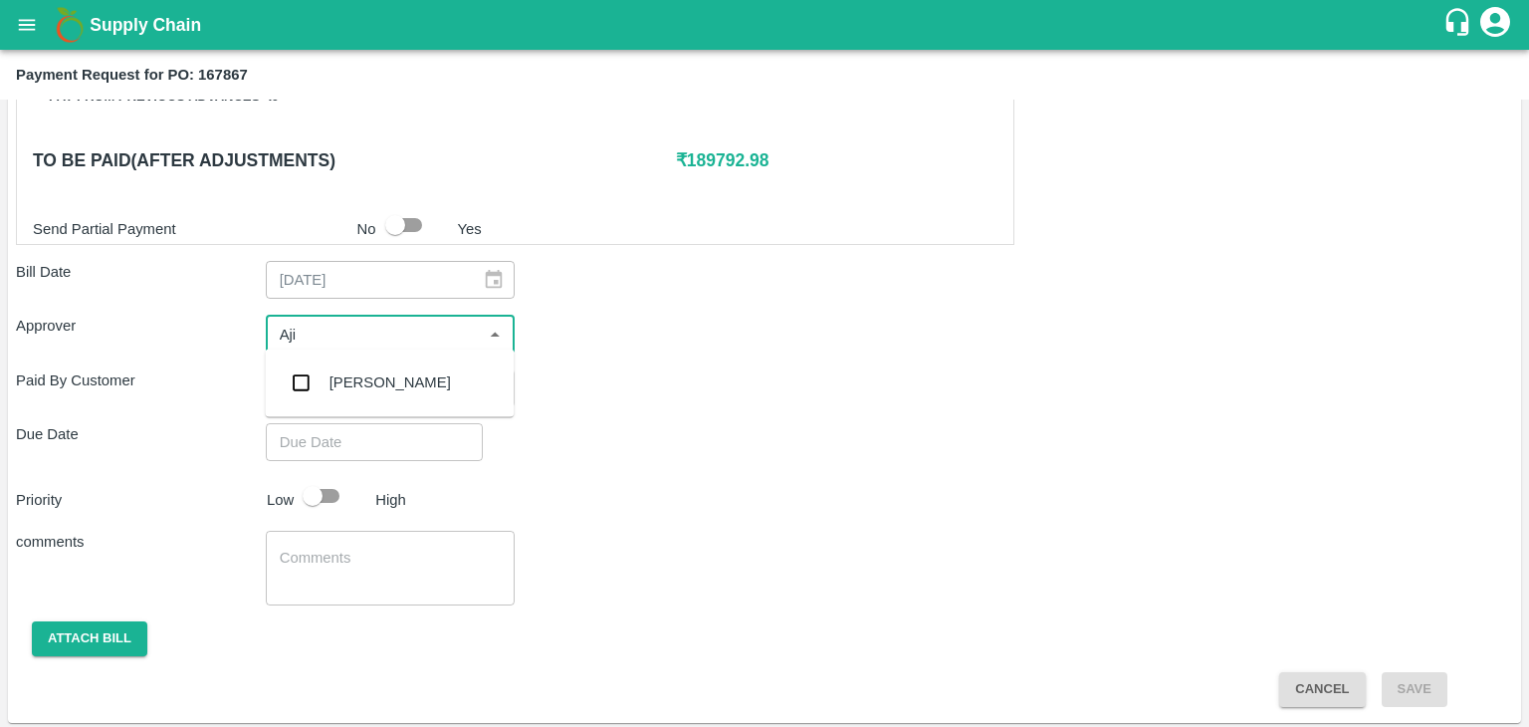
type input "Ajit"
click at [384, 376] on div "[PERSON_NAME]" at bounding box center [389, 382] width 121 height 22
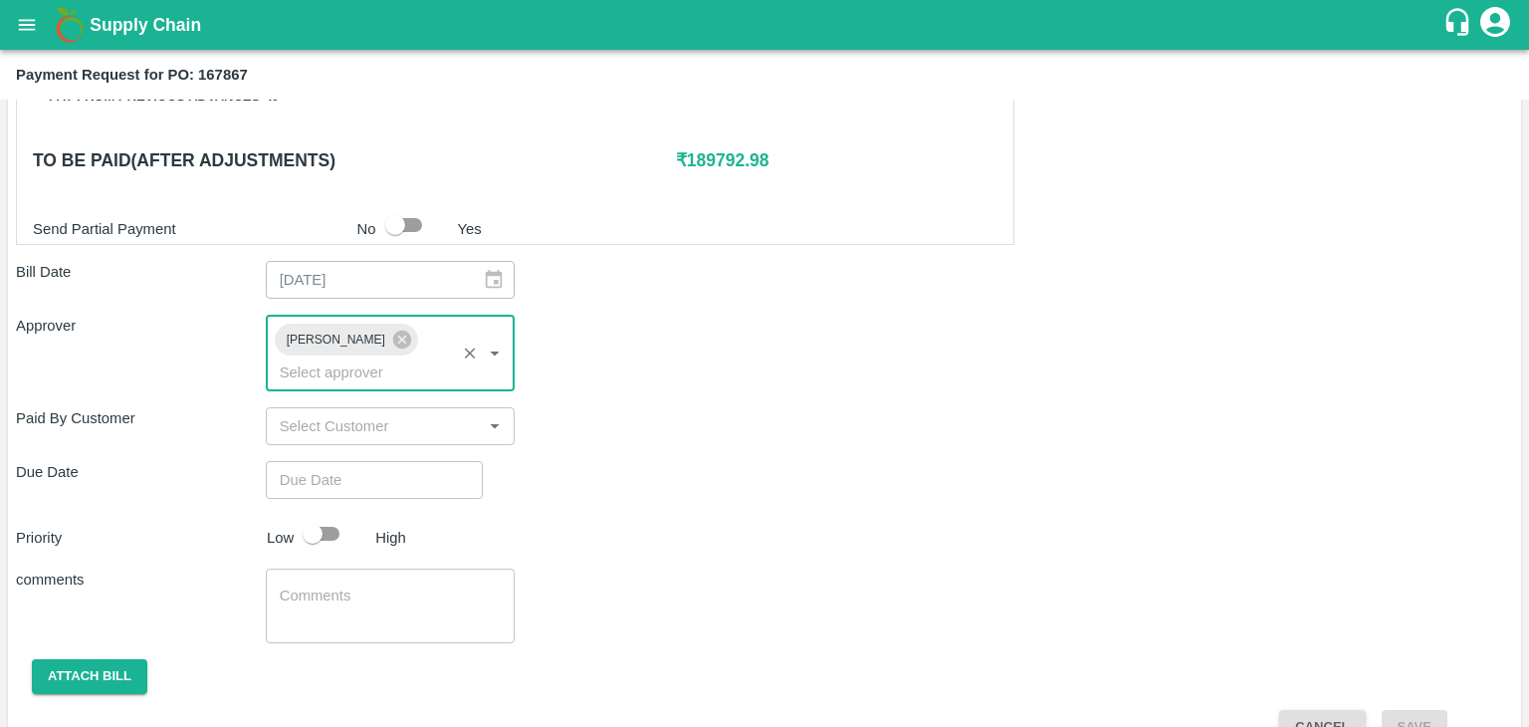
type input "DD/MM/YYYY hh:mm aa"
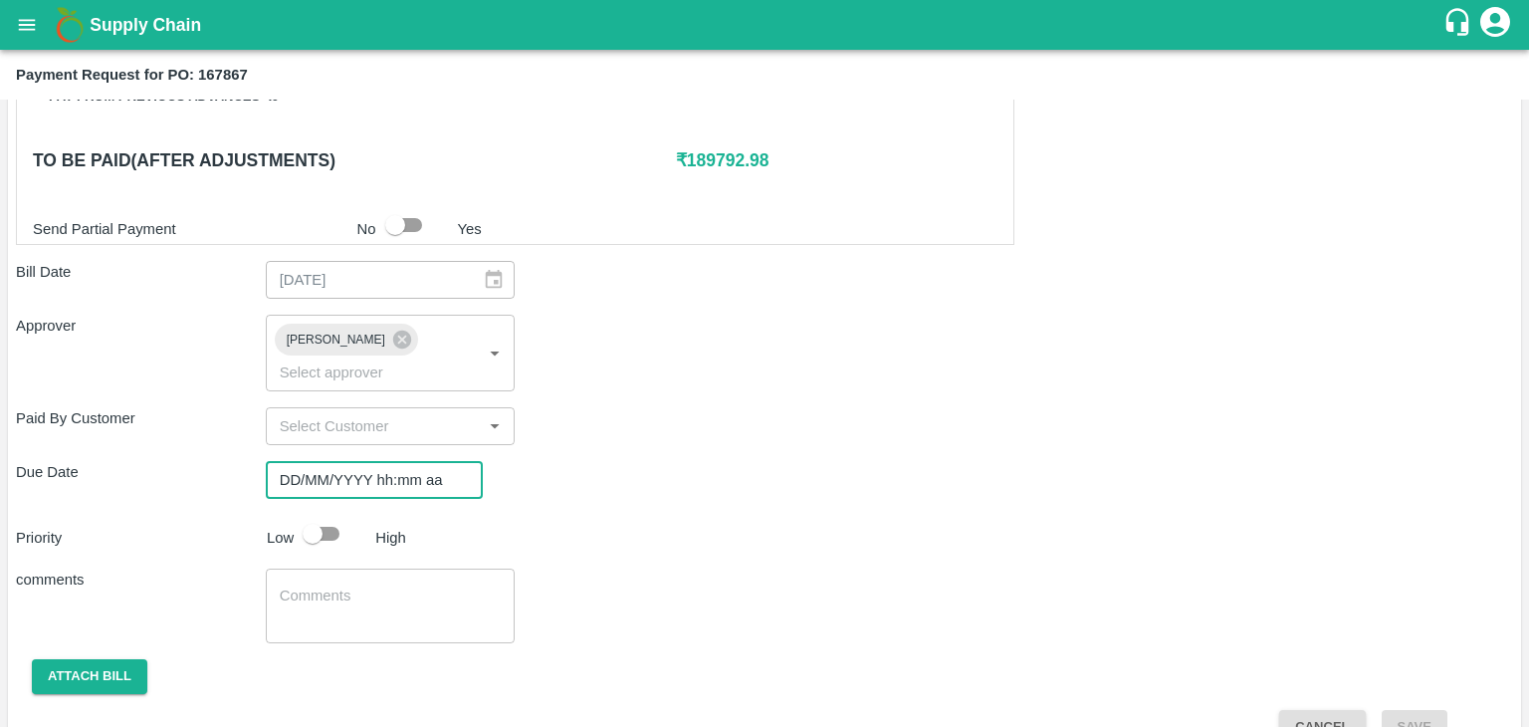
click at [410, 461] on input "DD/MM/YYYY hh:mm aa" at bounding box center [367, 480] width 203 height 38
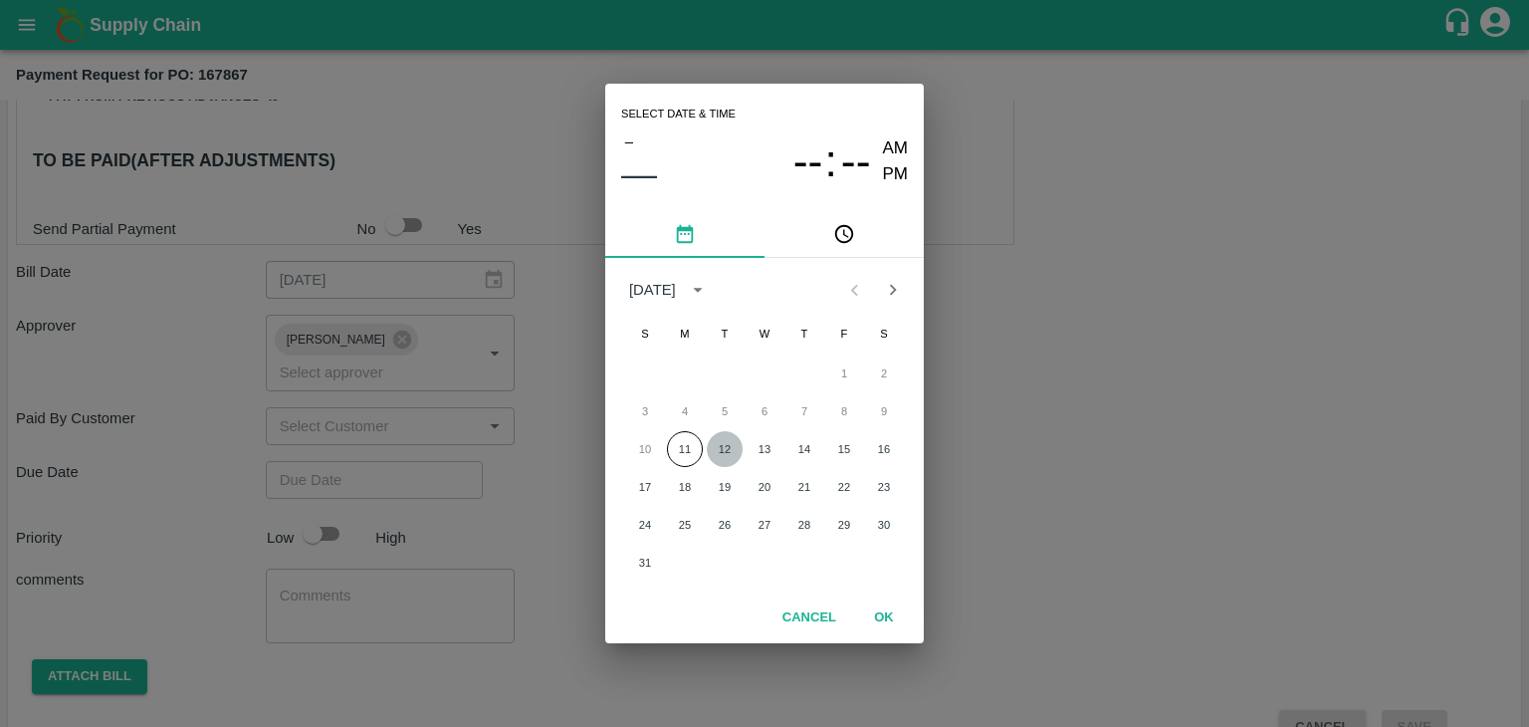
click at [722, 443] on button "12" at bounding box center [725, 449] width 36 height 36
type input "[DATE] 12:00 AM"
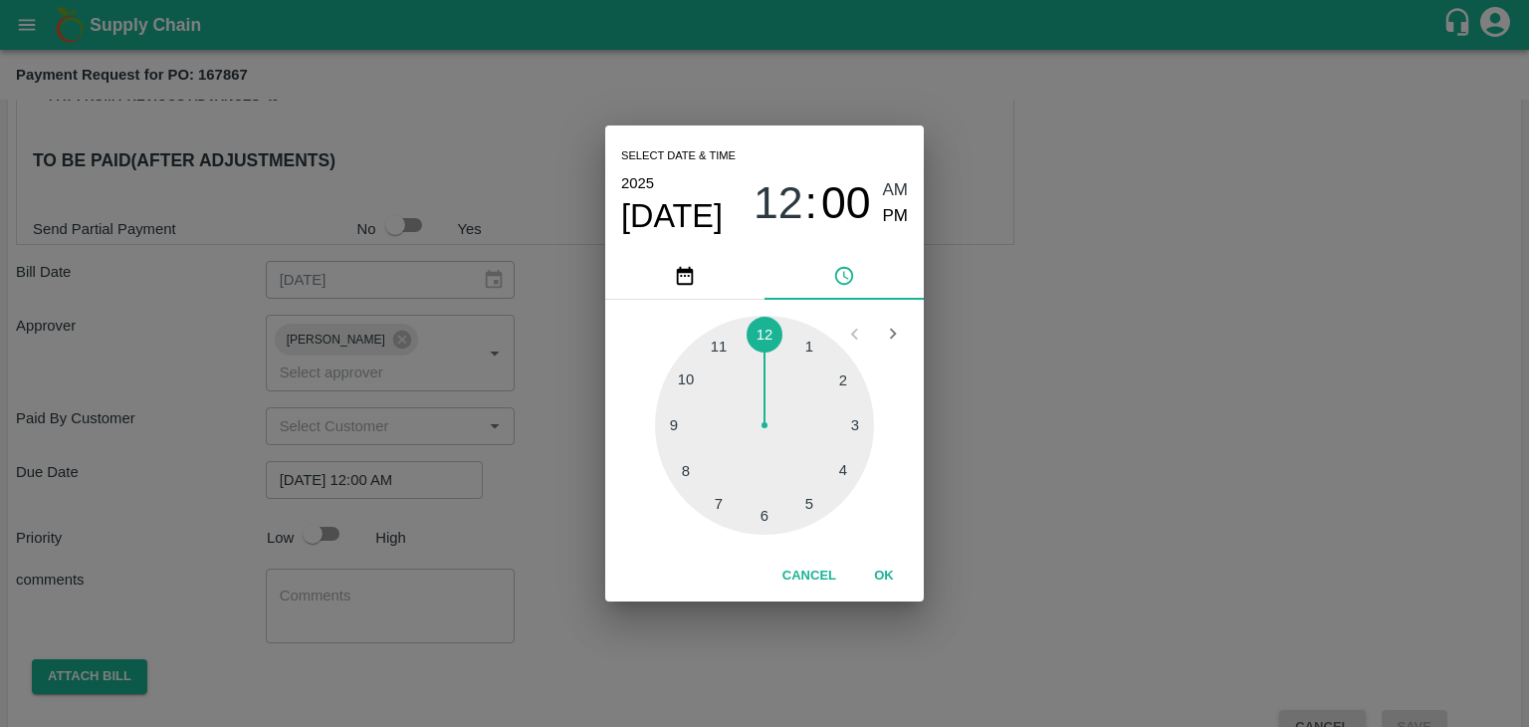
click at [864, 577] on button "OK" at bounding box center [884, 575] width 64 height 35
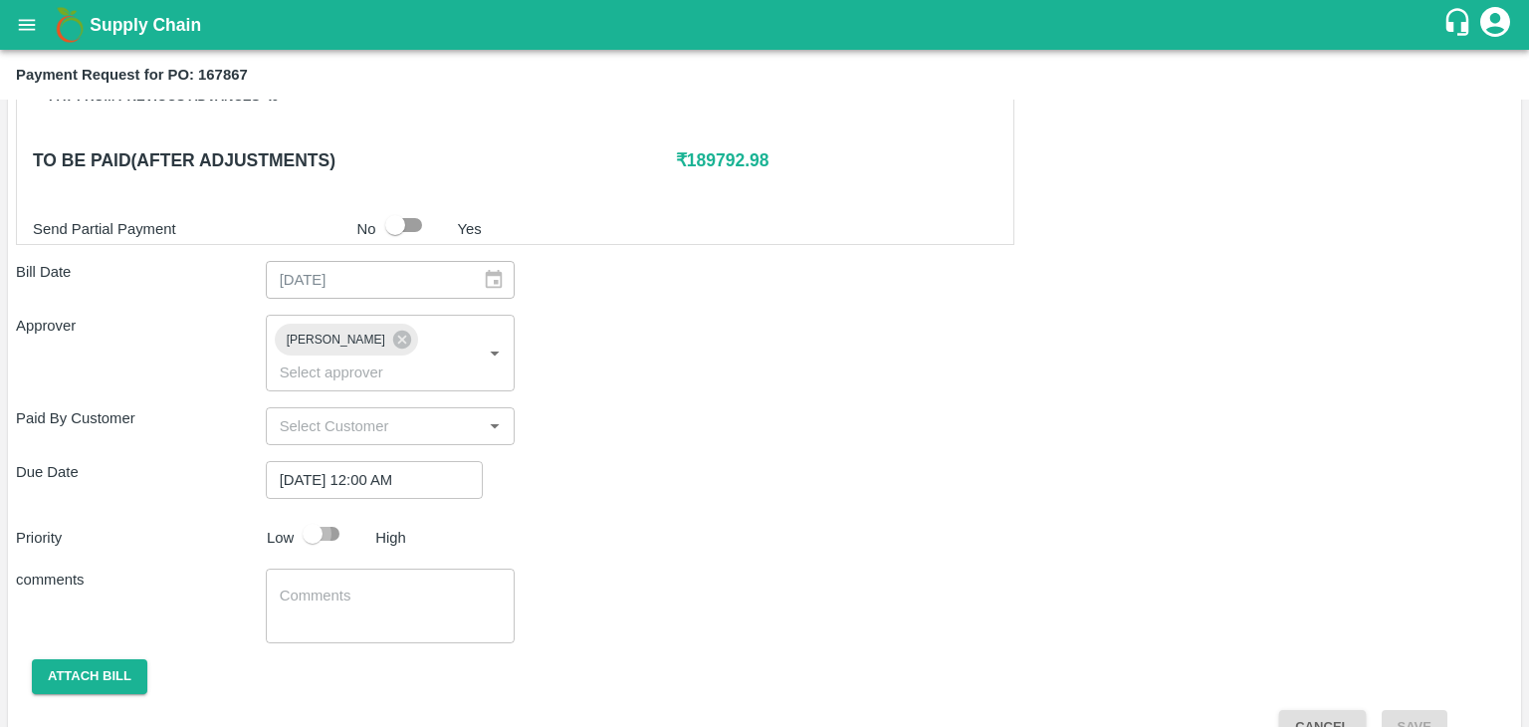
click at [319, 518] on input "checkbox" at bounding box center [312, 534] width 113 height 38
checkbox input "true"
click at [410, 594] on textarea at bounding box center [391, 606] width 222 height 42
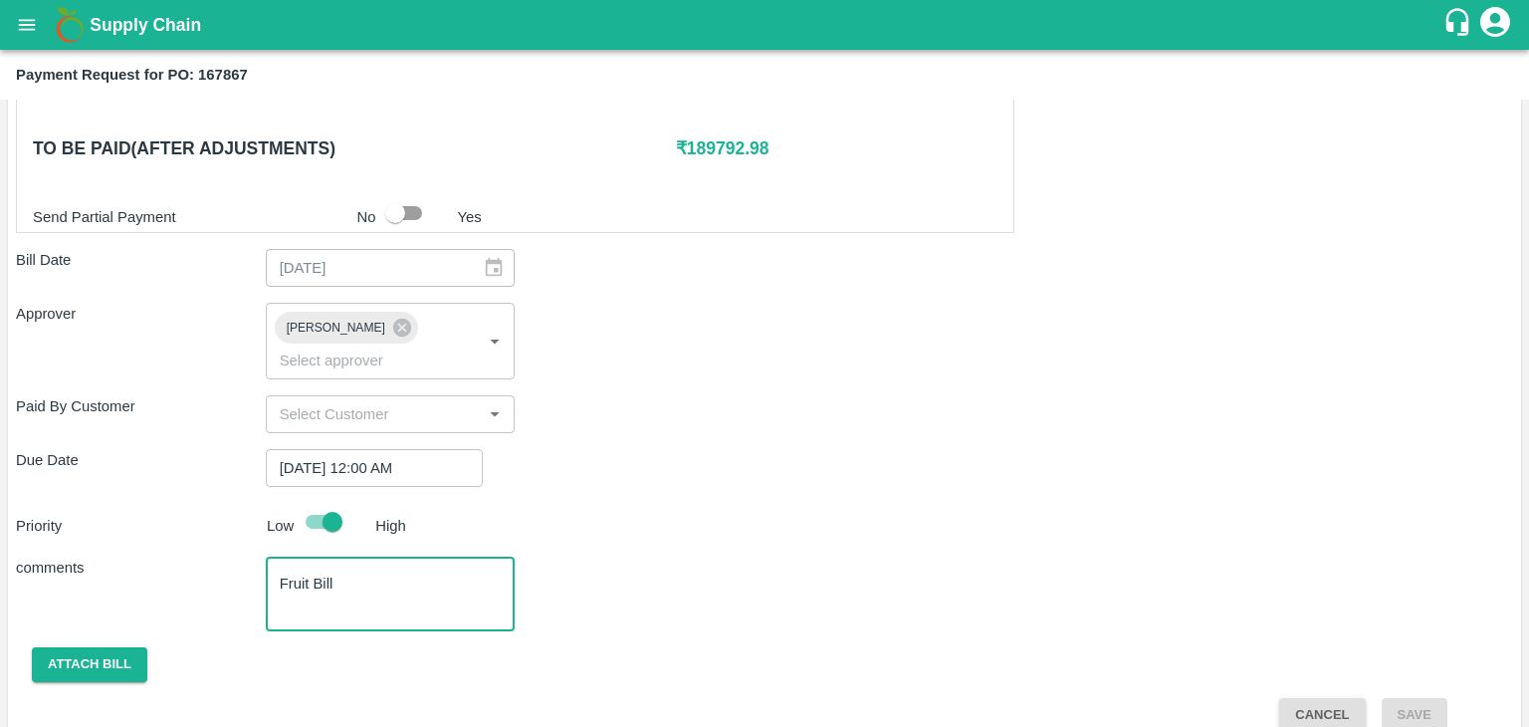
type textarea "Fruit Bill"
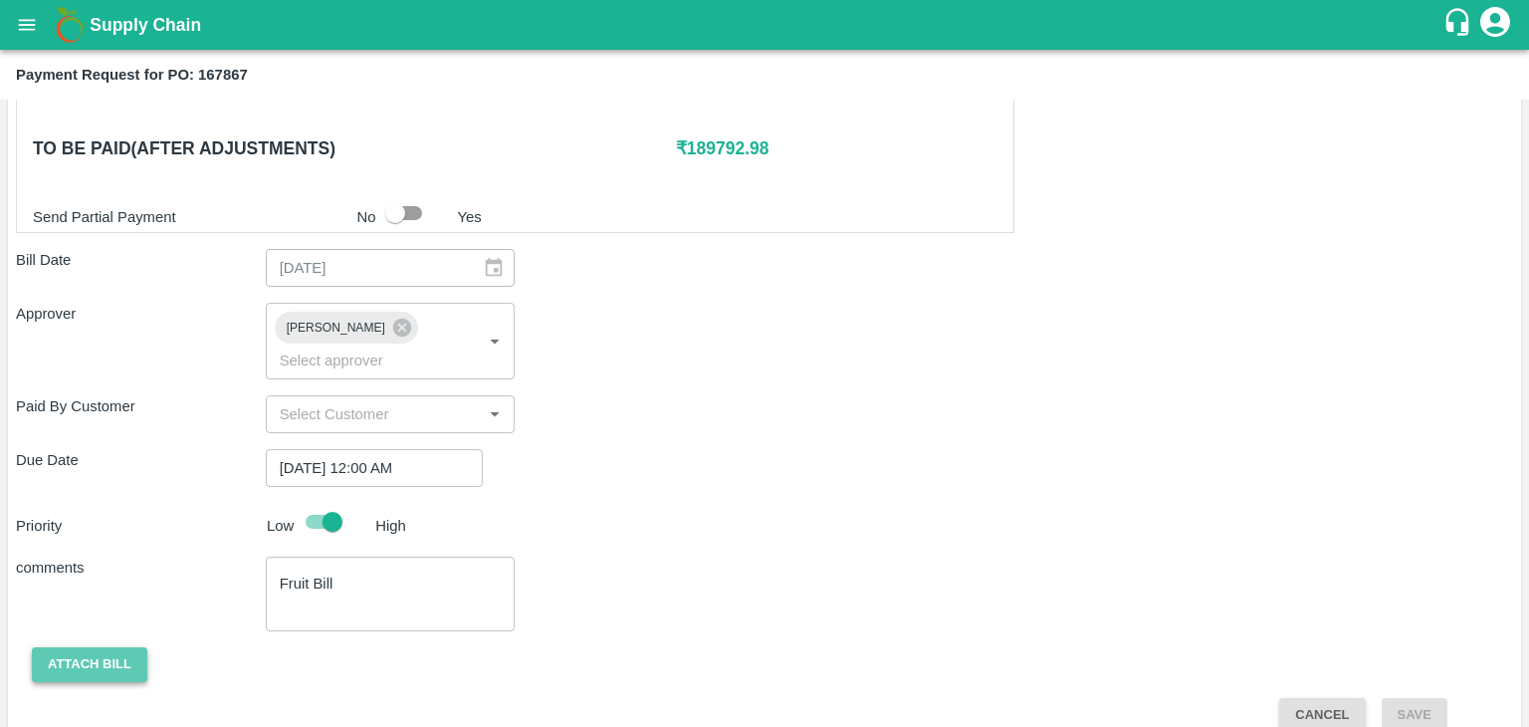
click at [84, 647] on button "Attach bill" at bounding box center [89, 664] width 115 height 35
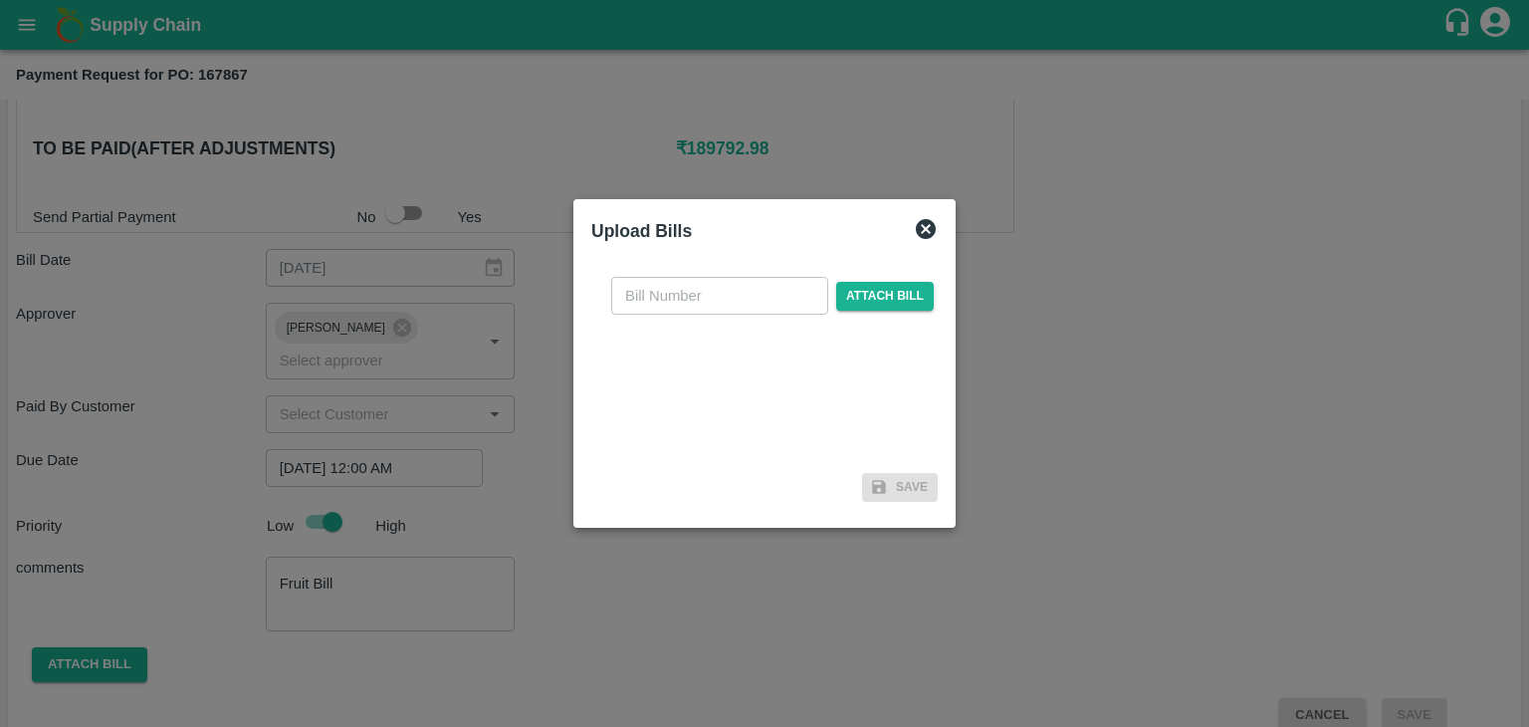
click at [729, 290] on input "text" at bounding box center [719, 296] width 217 height 38
type input "1187"
click at [900, 290] on span "Attach bill" at bounding box center [885, 296] width 98 height 29
click at [0, 0] on input "Attach bill" at bounding box center [0, 0] width 0 height 0
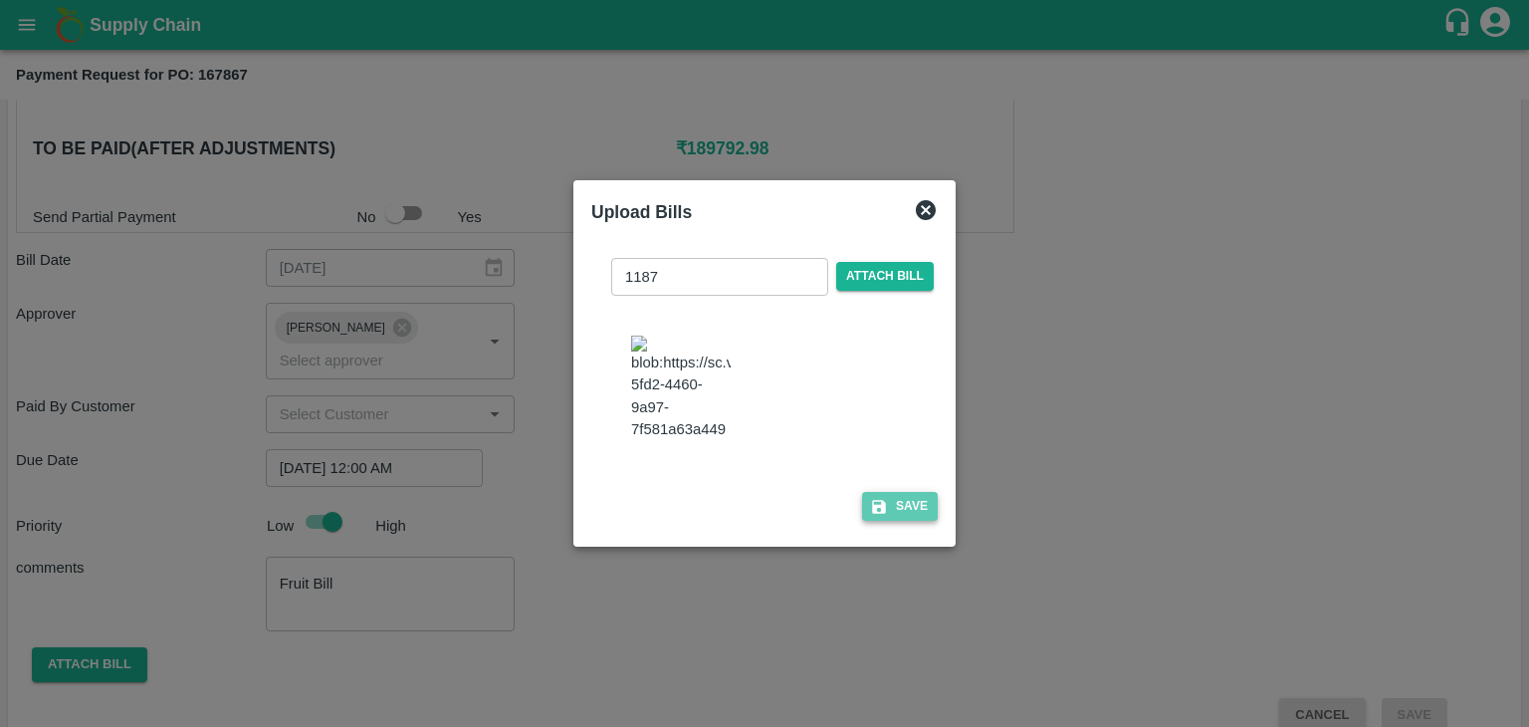
click at [915, 501] on button "Save" at bounding box center [900, 506] width 76 height 29
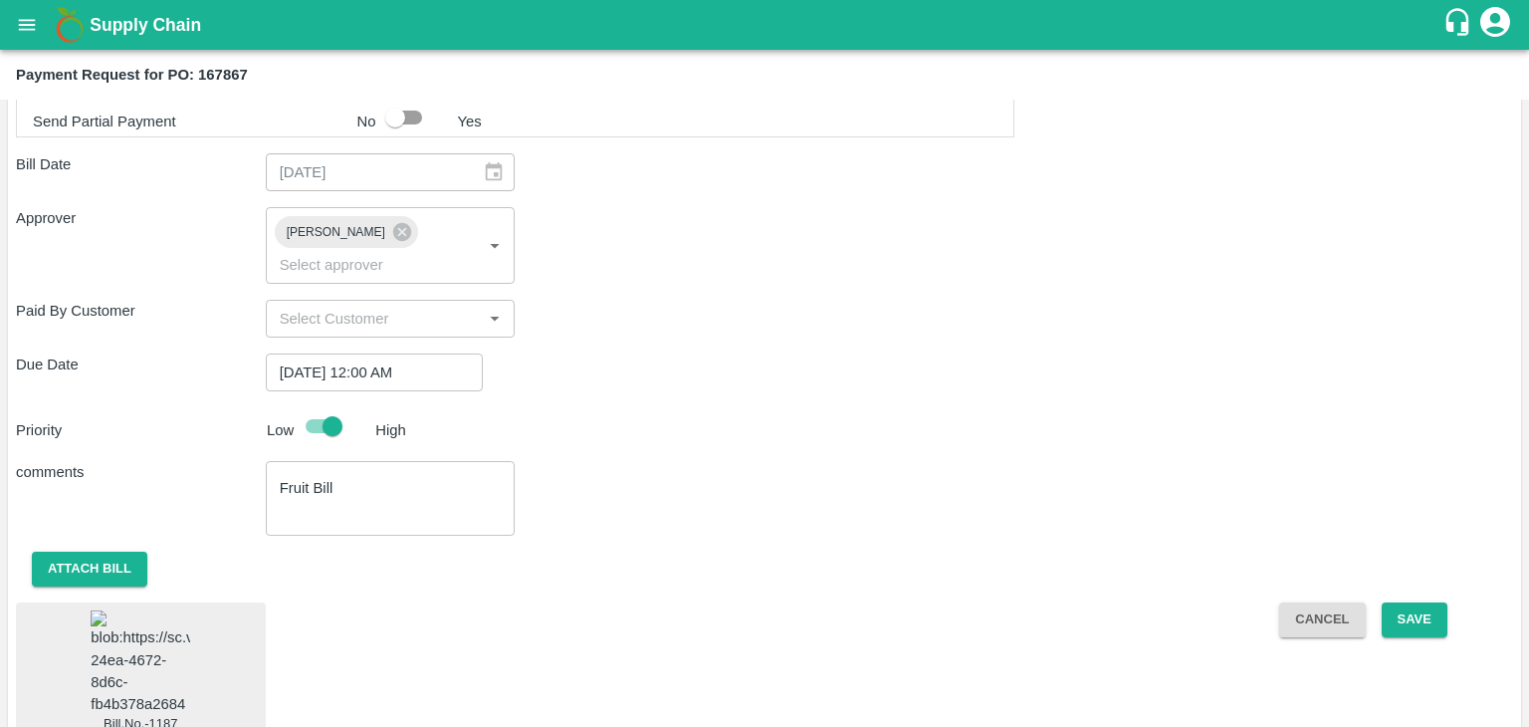
scroll to position [1082, 0]
click at [1417, 603] on button "Save" at bounding box center [1415, 620] width 66 height 35
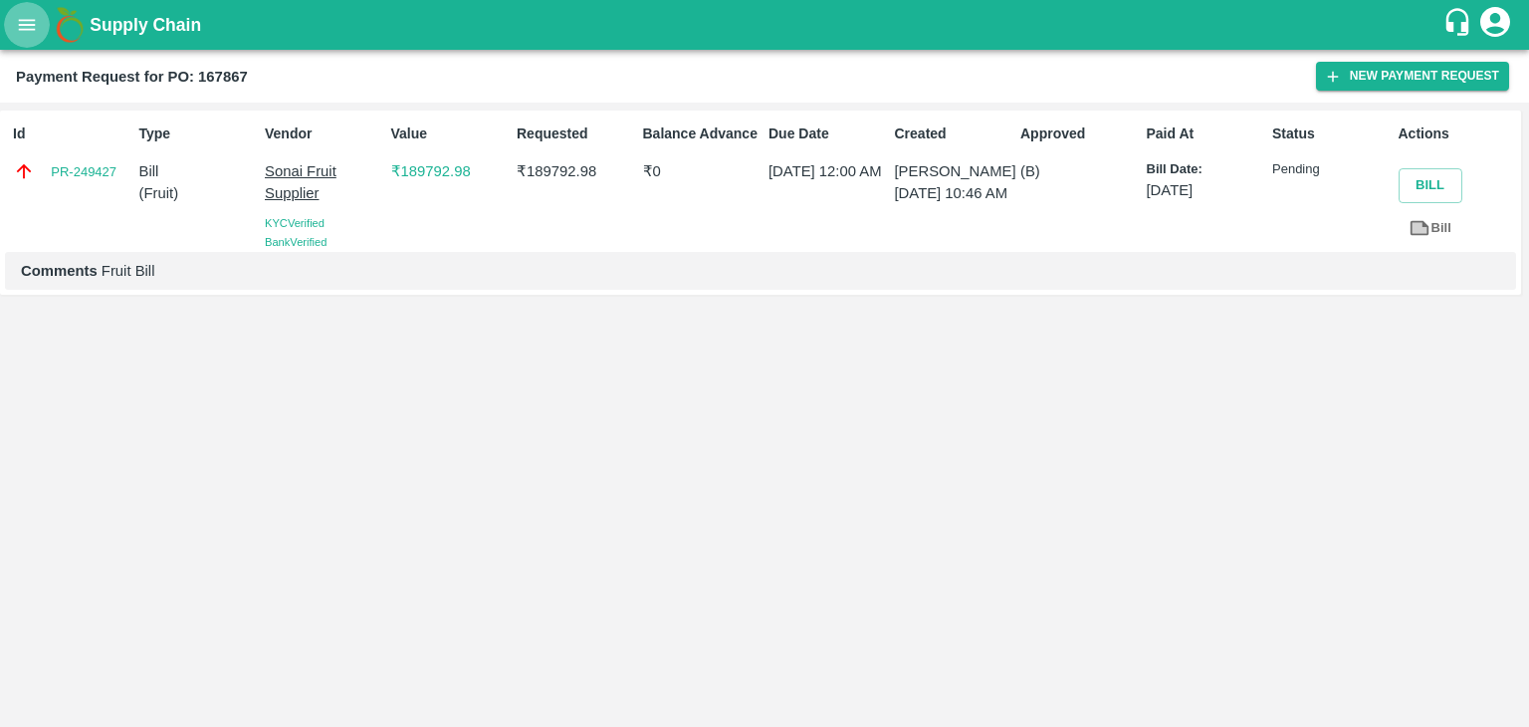
click at [28, 37] on button "open drawer" at bounding box center [27, 25] width 46 height 46
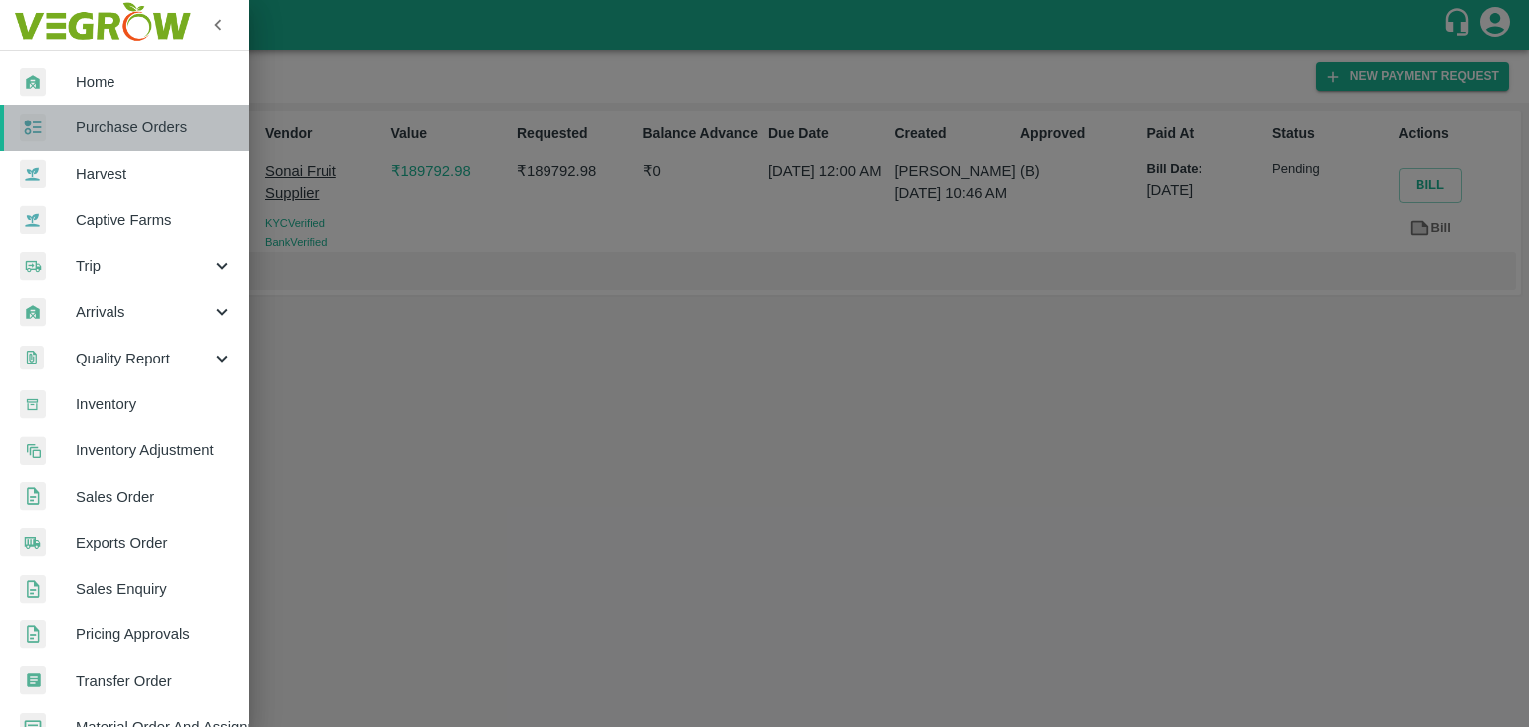
click at [167, 130] on span "Purchase Orders" at bounding box center [154, 127] width 157 height 22
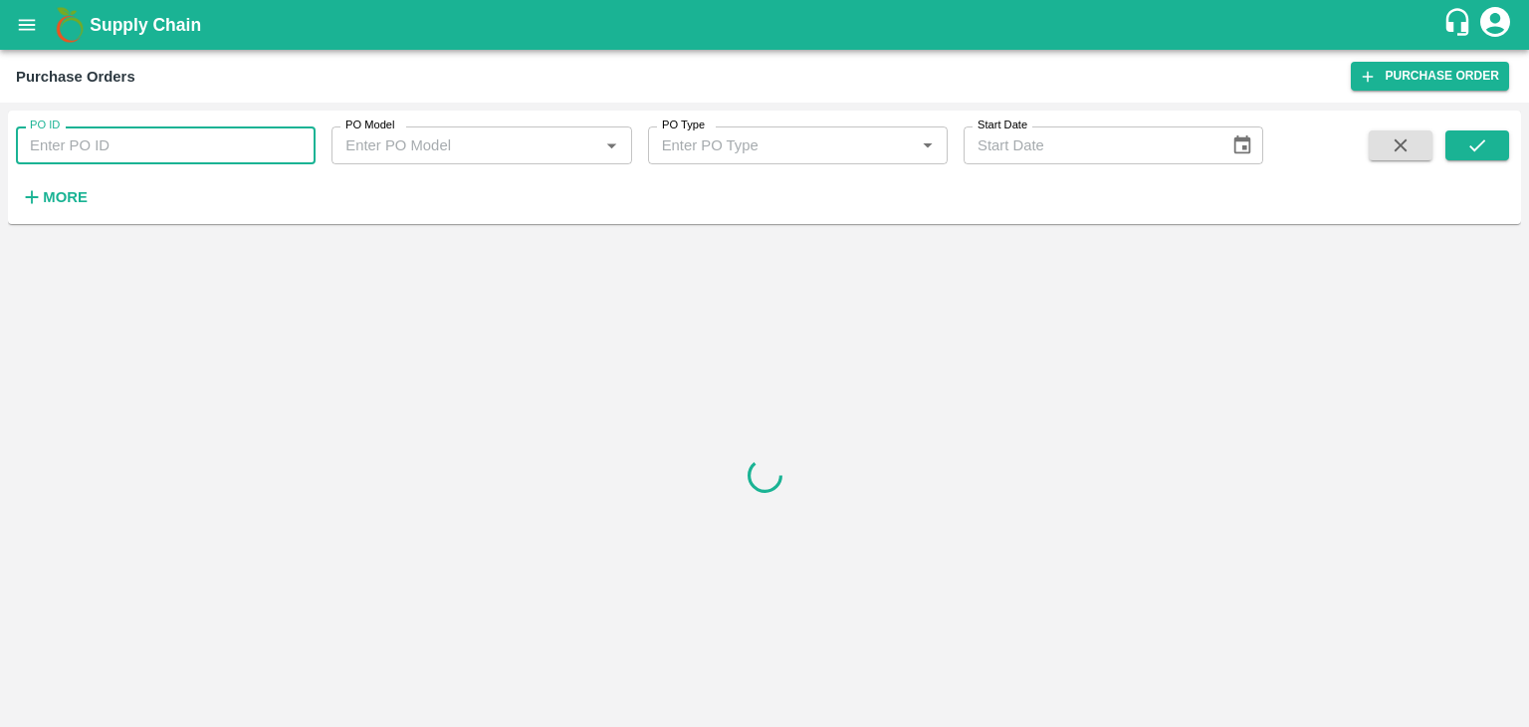
click at [216, 157] on input "PO ID" at bounding box center [166, 145] width 300 height 38
paste input "166820"
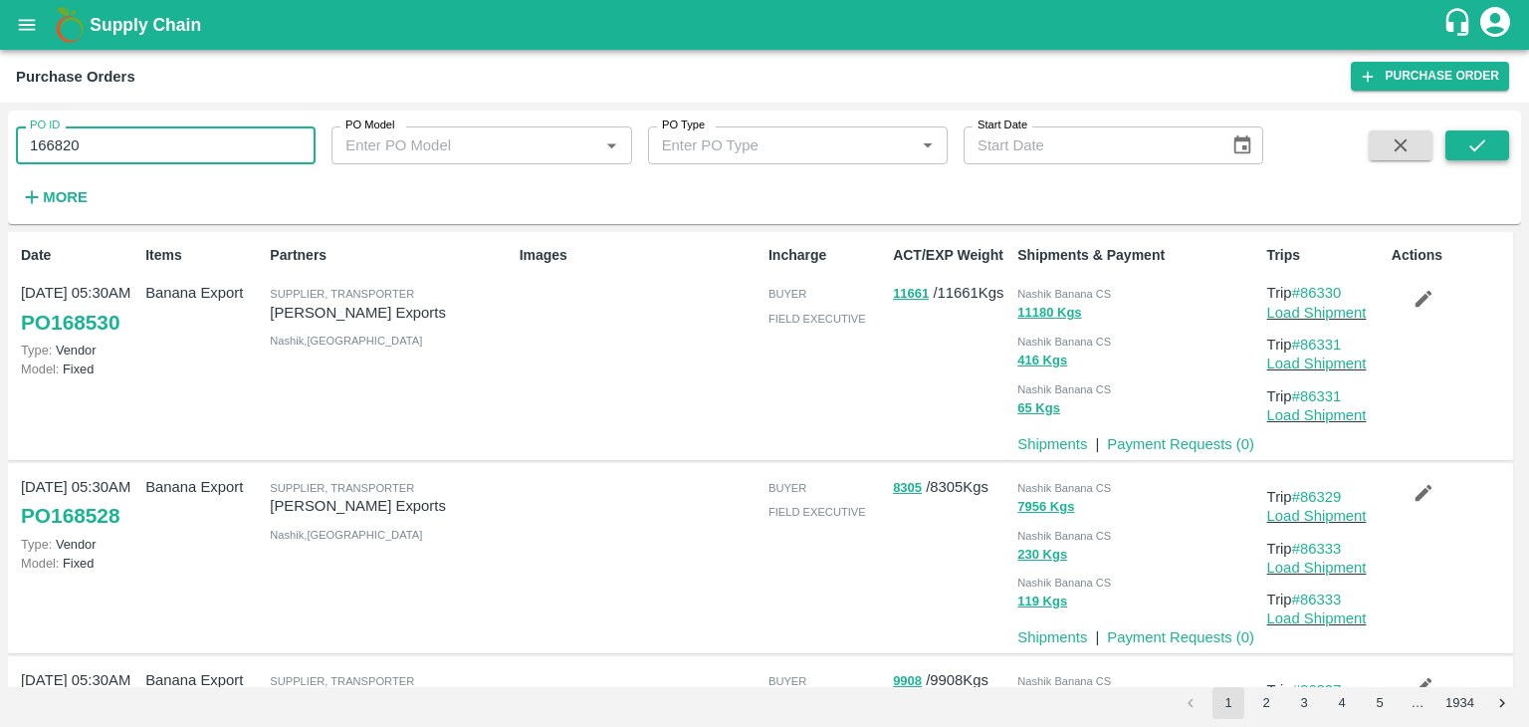
type input "166820"
click at [1467, 148] on icon "submit" at bounding box center [1477, 145] width 22 height 22
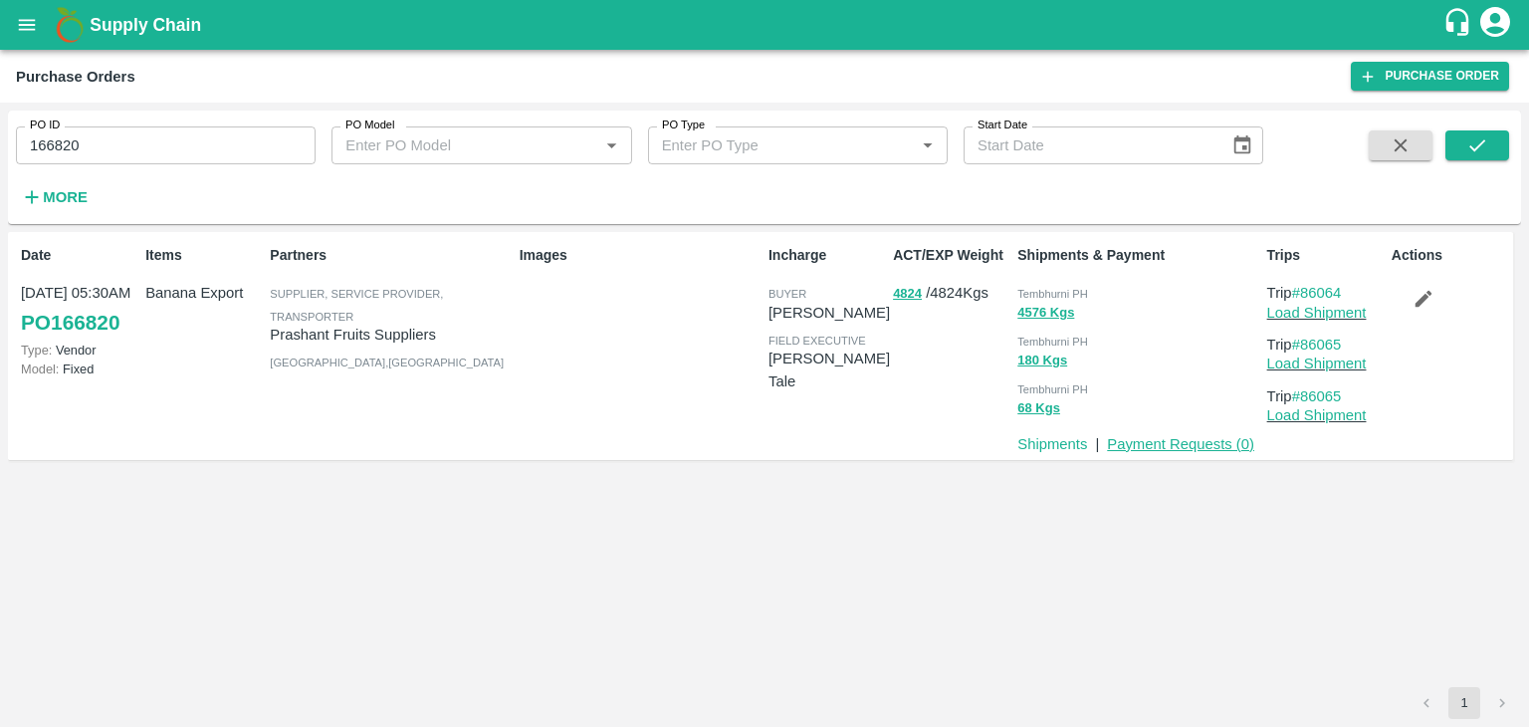
click at [1172, 450] on link "Payment Requests ( 0 )" at bounding box center [1180, 444] width 147 height 16
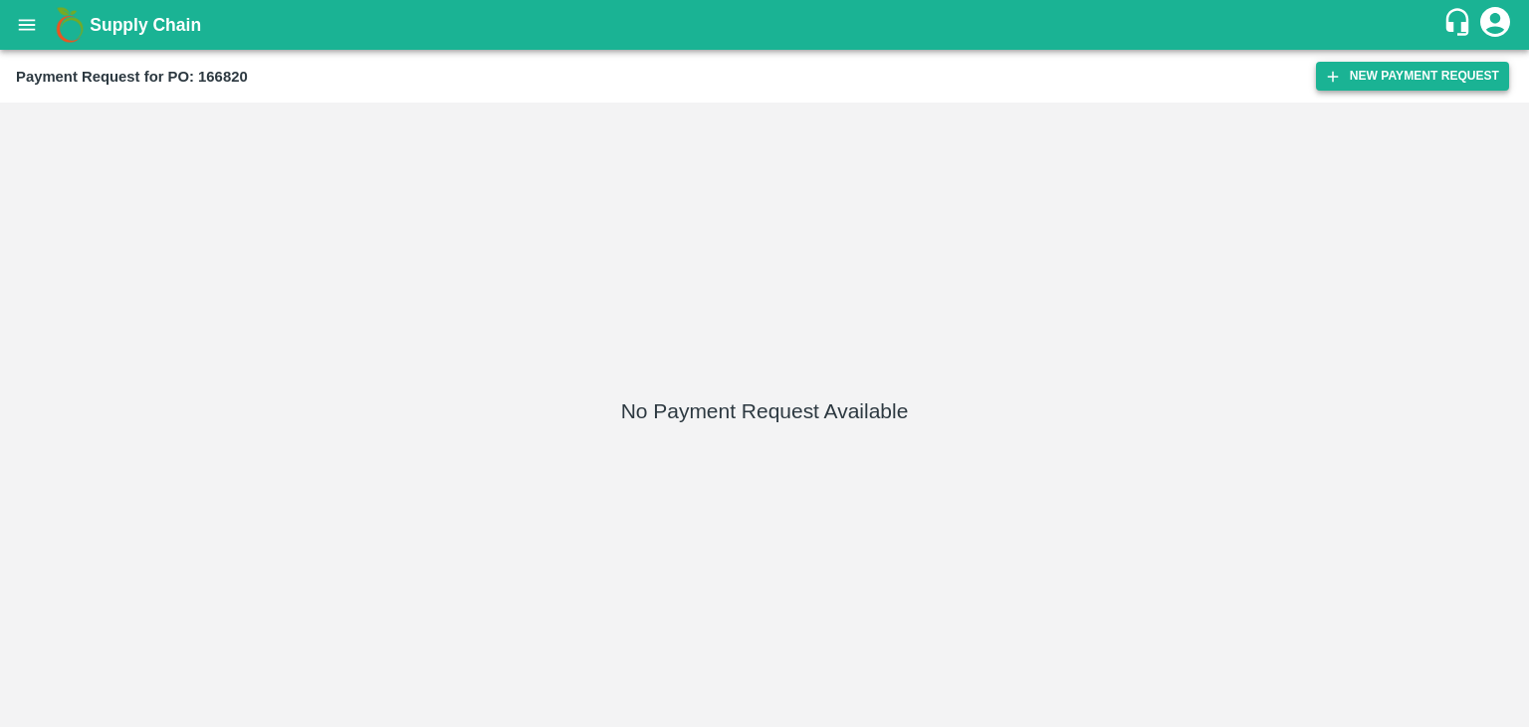
click at [1375, 65] on button "New Payment Request" at bounding box center [1412, 76] width 193 height 29
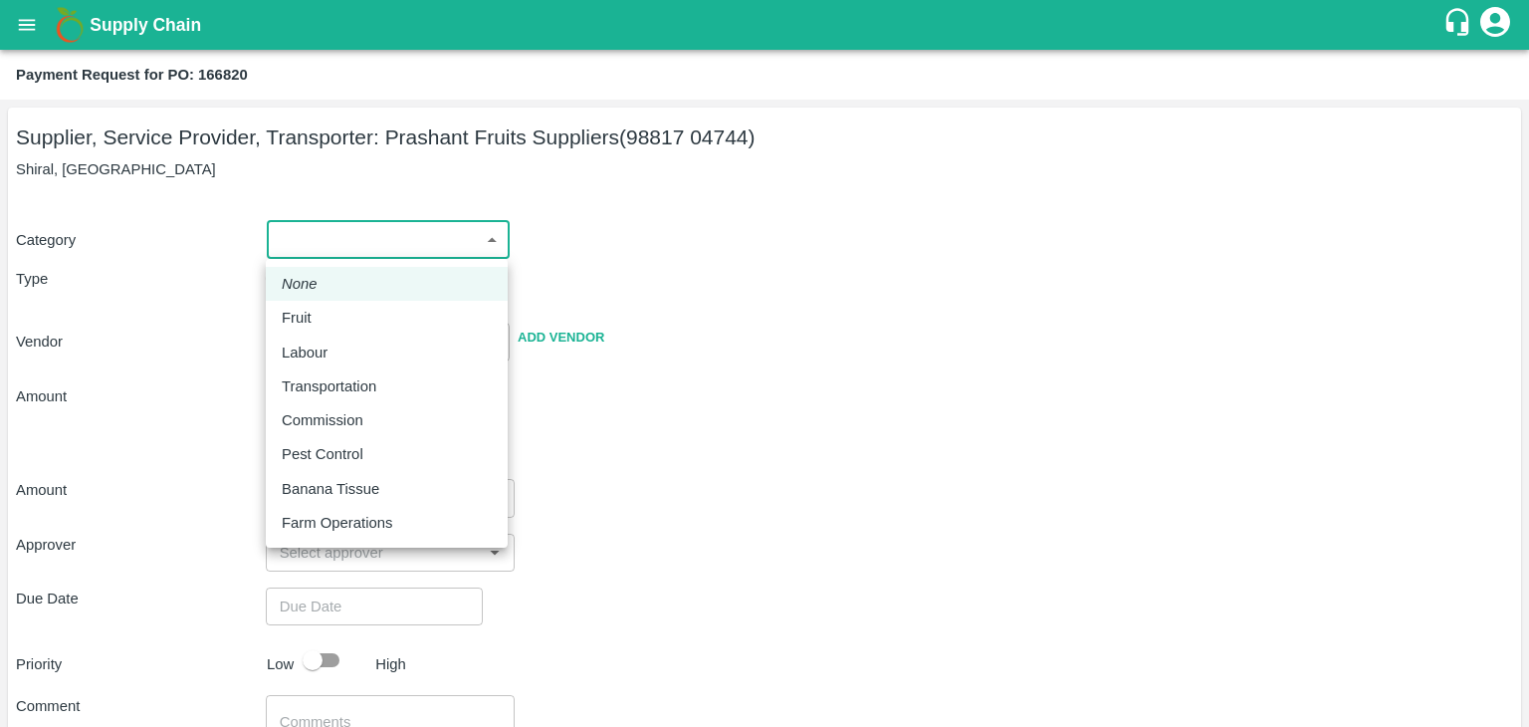
drag, startPoint x: 294, startPoint y: 232, endPoint x: 327, endPoint y: 320, distance: 93.9
click at [327, 320] on body "Supply Chain Payment Request for PO: 166820 Supplier, Service Provider, Transpo…" at bounding box center [764, 363] width 1529 height 727
click at [327, 320] on div "Fruit" at bounding box center [387, 318] width 210 height 22
type input "1"
type input "Prashant Fruits Suppliers - 98817 04744(Supplier, Service Provider, Transporter)"
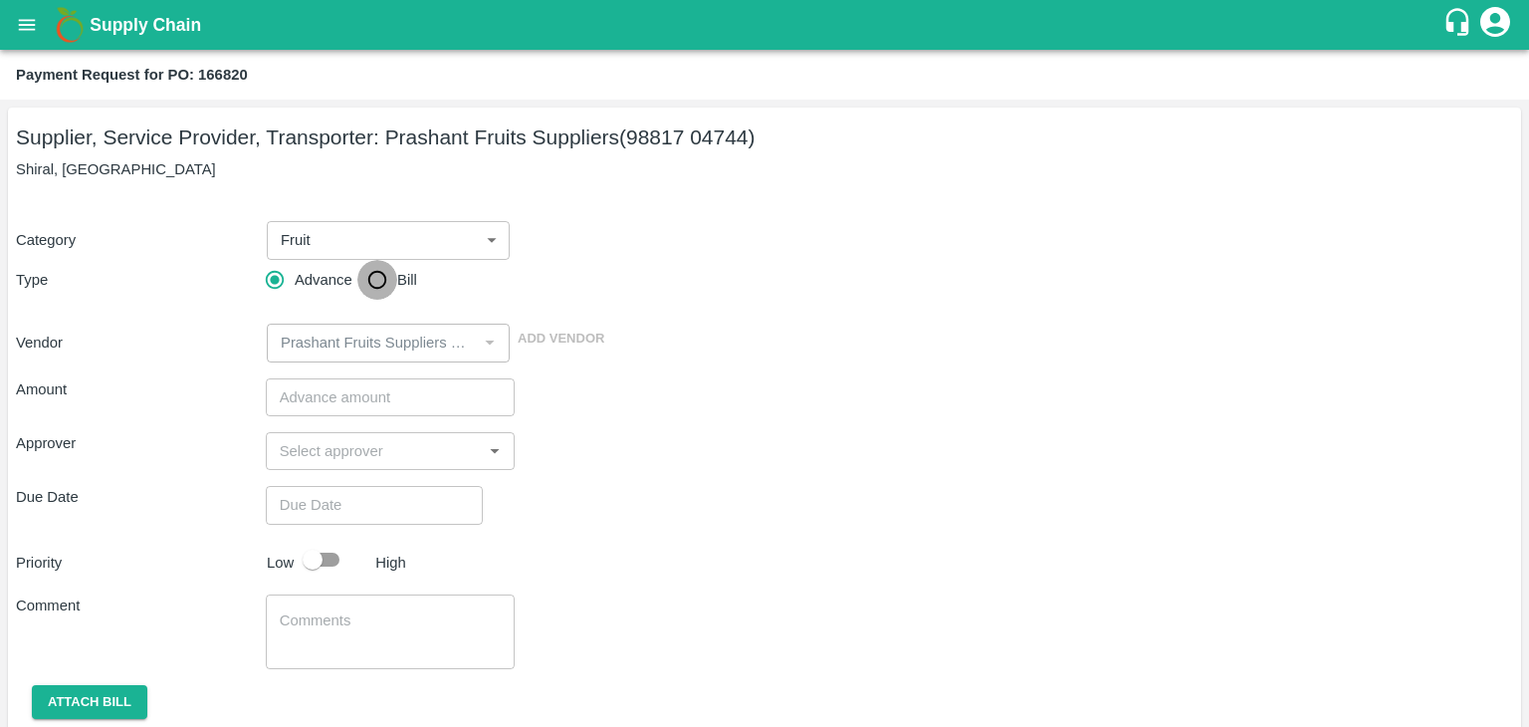
click at [378, 290] on input "Bill" at bounding box center [377, 280] width 40 height 40
radio input "true"
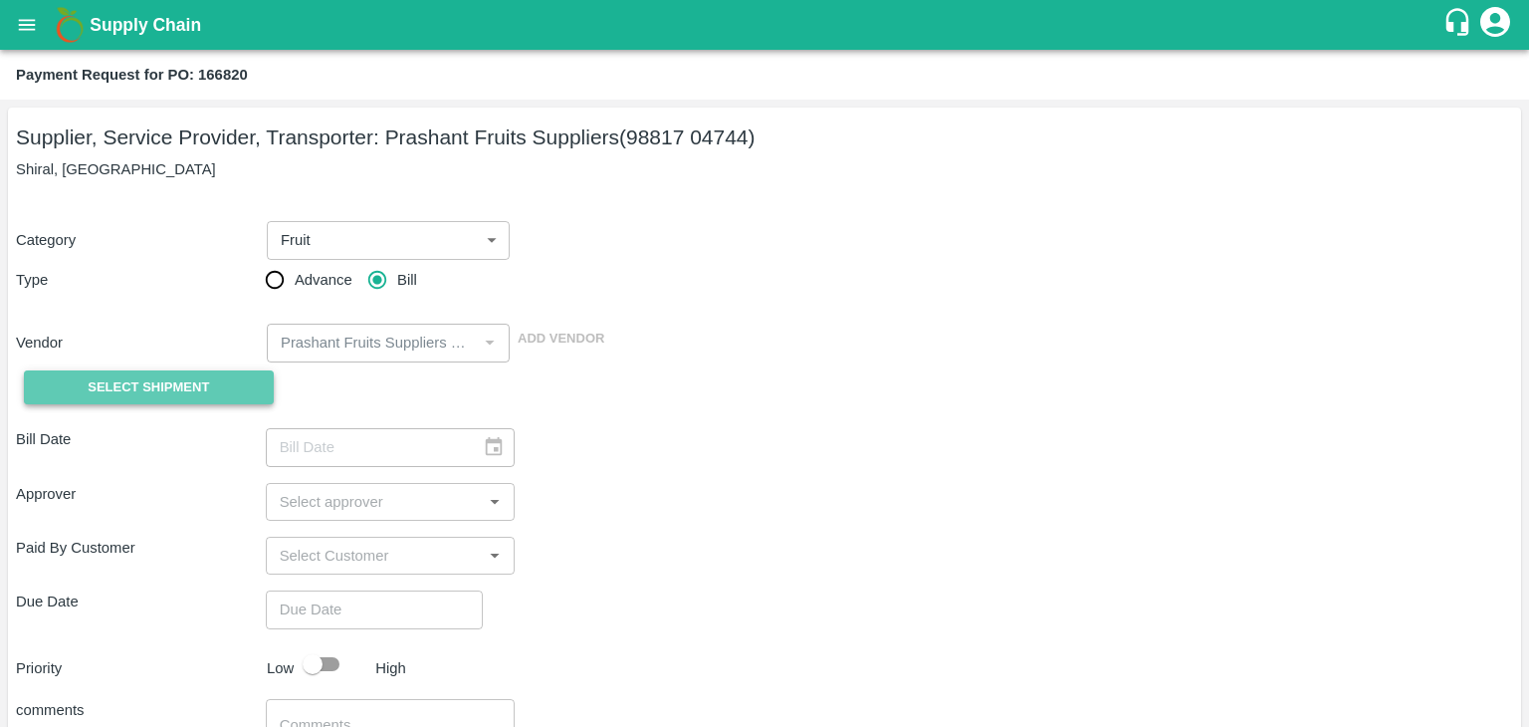
click at [200, 376] on span "Select Shipment" at bounding box center [148, 387] width 121 height 23
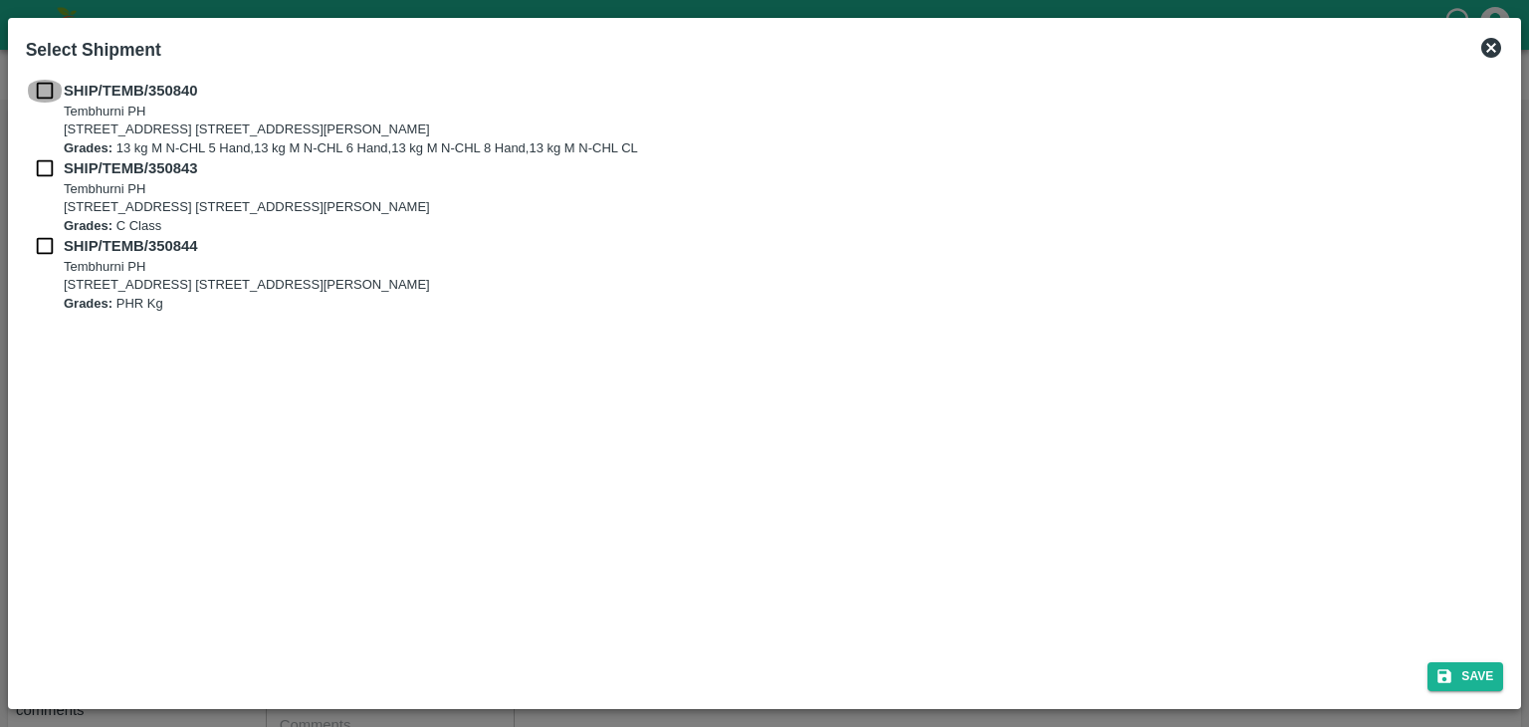
click at [31, 91] on input "checkbox" at bounding box center [45, 91] width 38 height 22
checkbox input "true"
click at [42, 170] on input "checkbox" at bounding box center [45, 168] width 38 height 22
checkbox input "true"
click at [47, 238] on input "checkbox" at bounding box center [45, 246] width 38 height 22
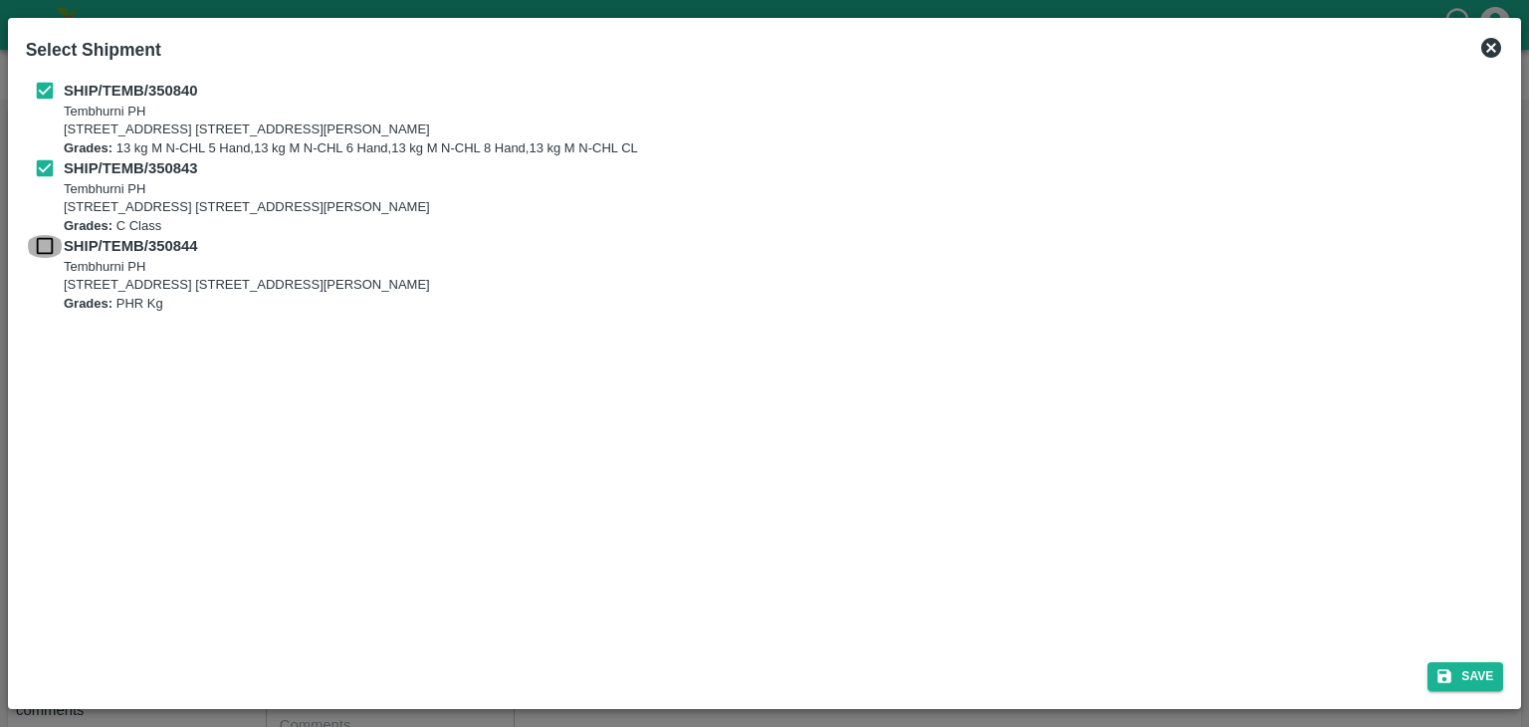
checkbox input "true"
click at [1486, 674] on button "Save" at bounding box center [1465, 676] width 76 height 29
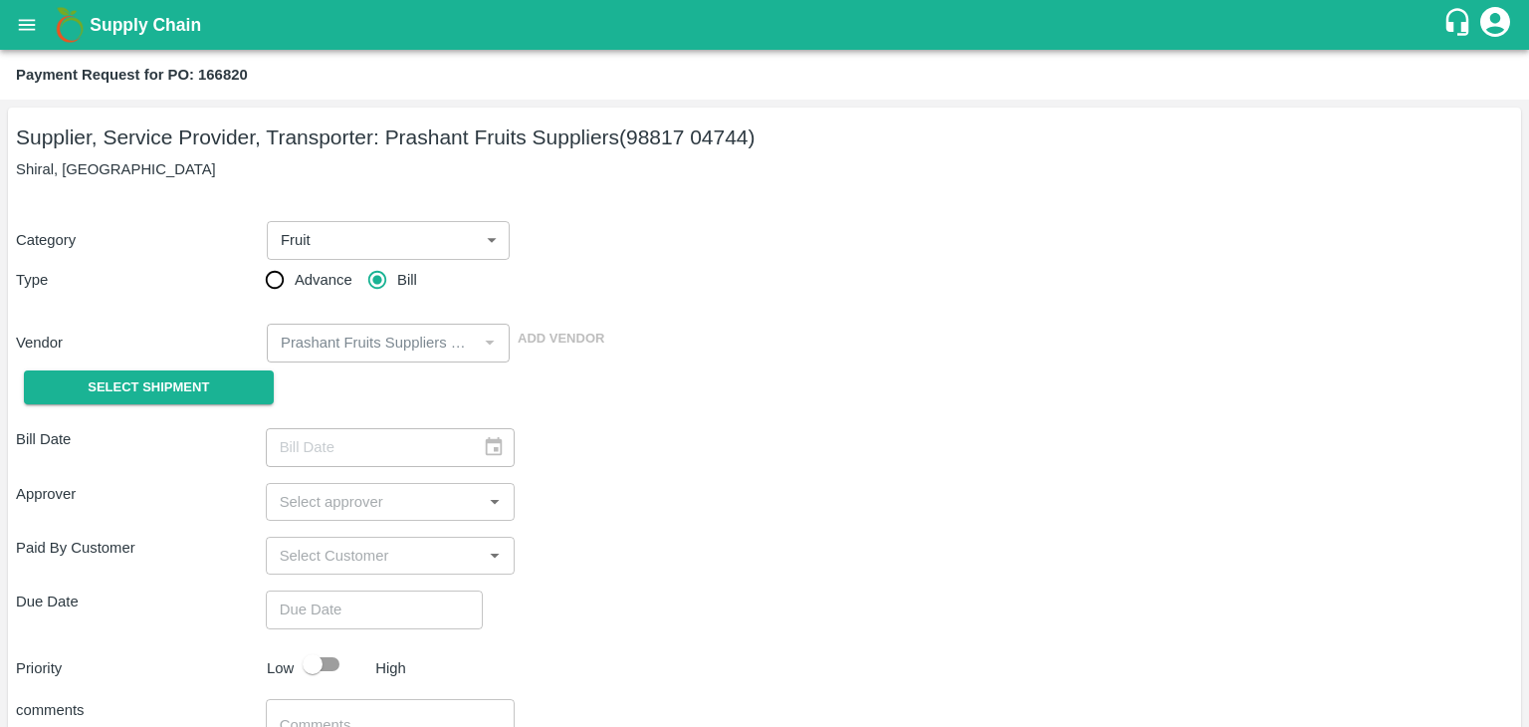
type input "[DATE]"
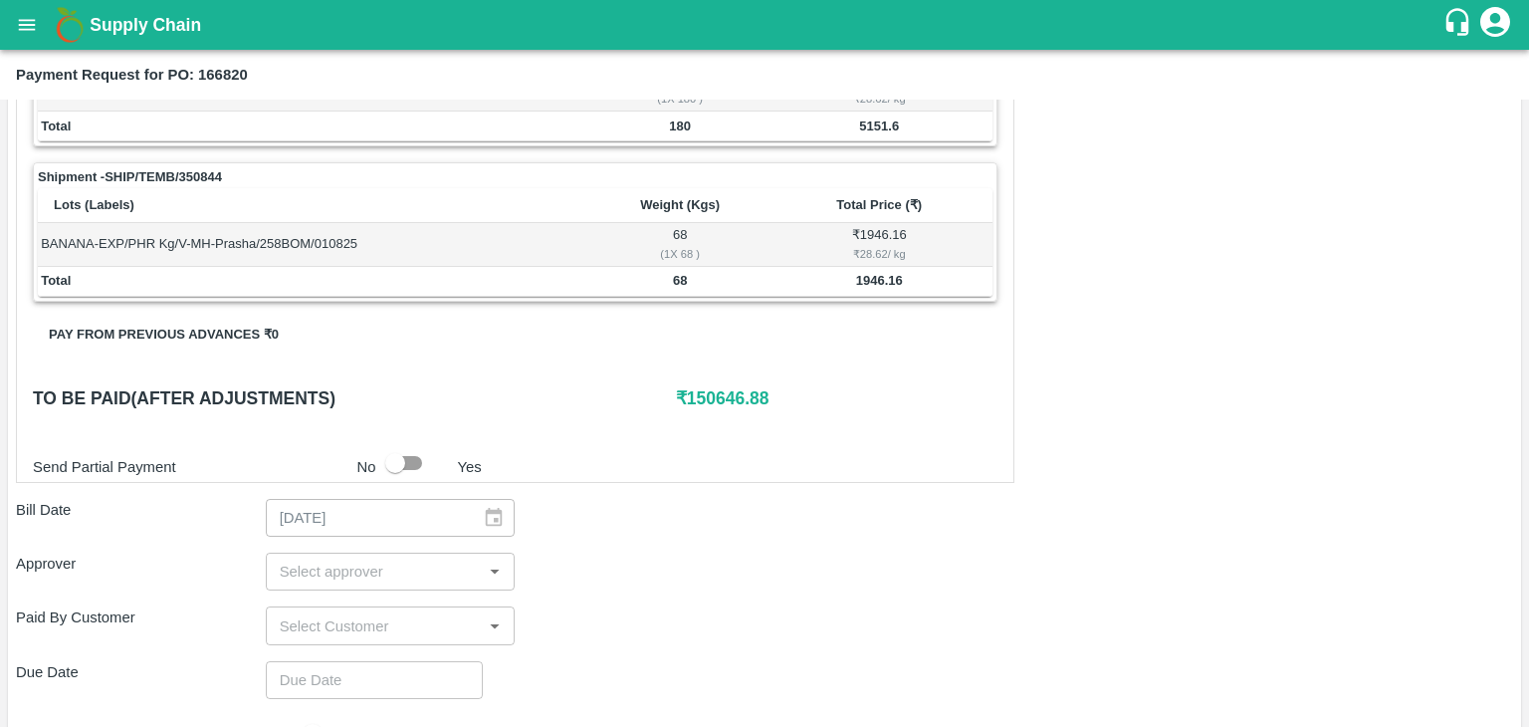
scroll to position [932, 0]
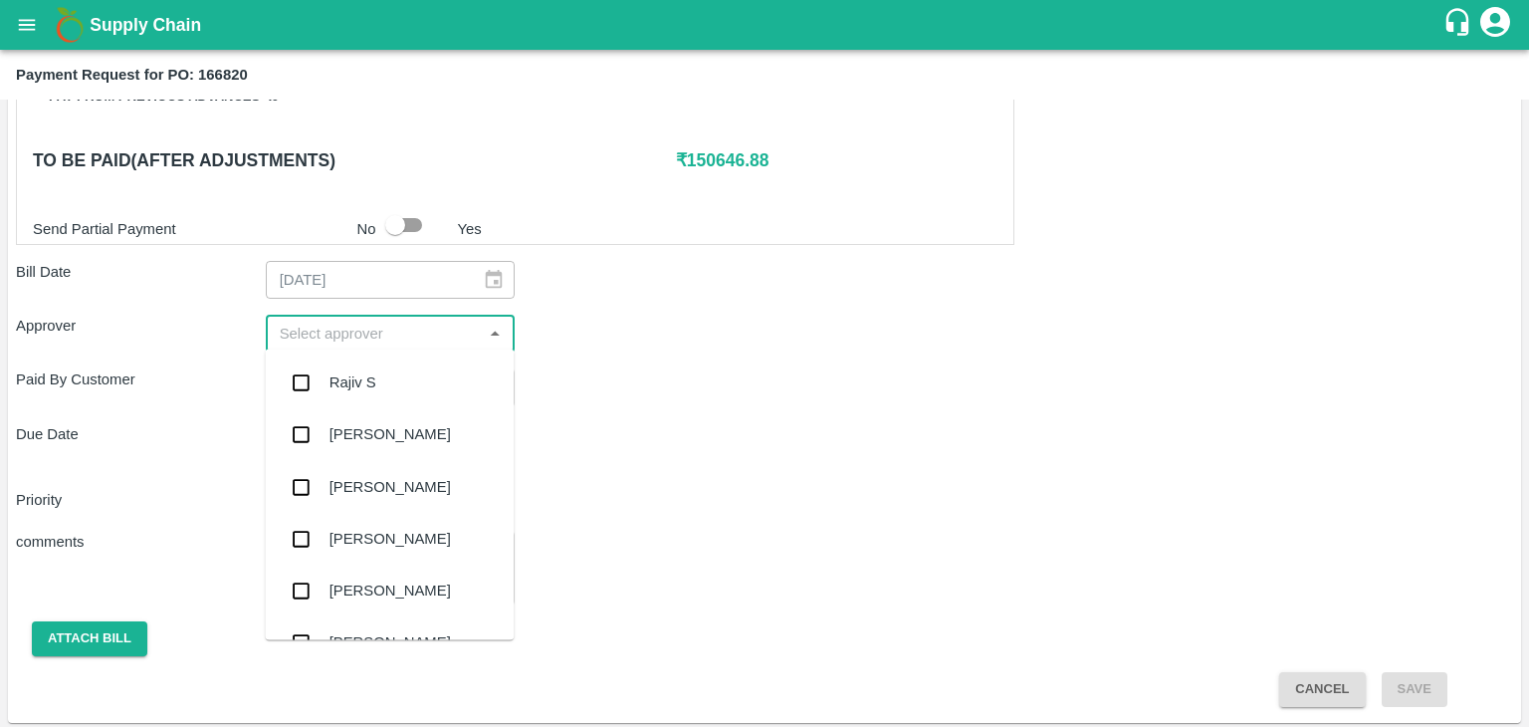
click at [317, 321] on input "input" at bounding box center [374, 334] width 205 height 26
type input "Ajit"
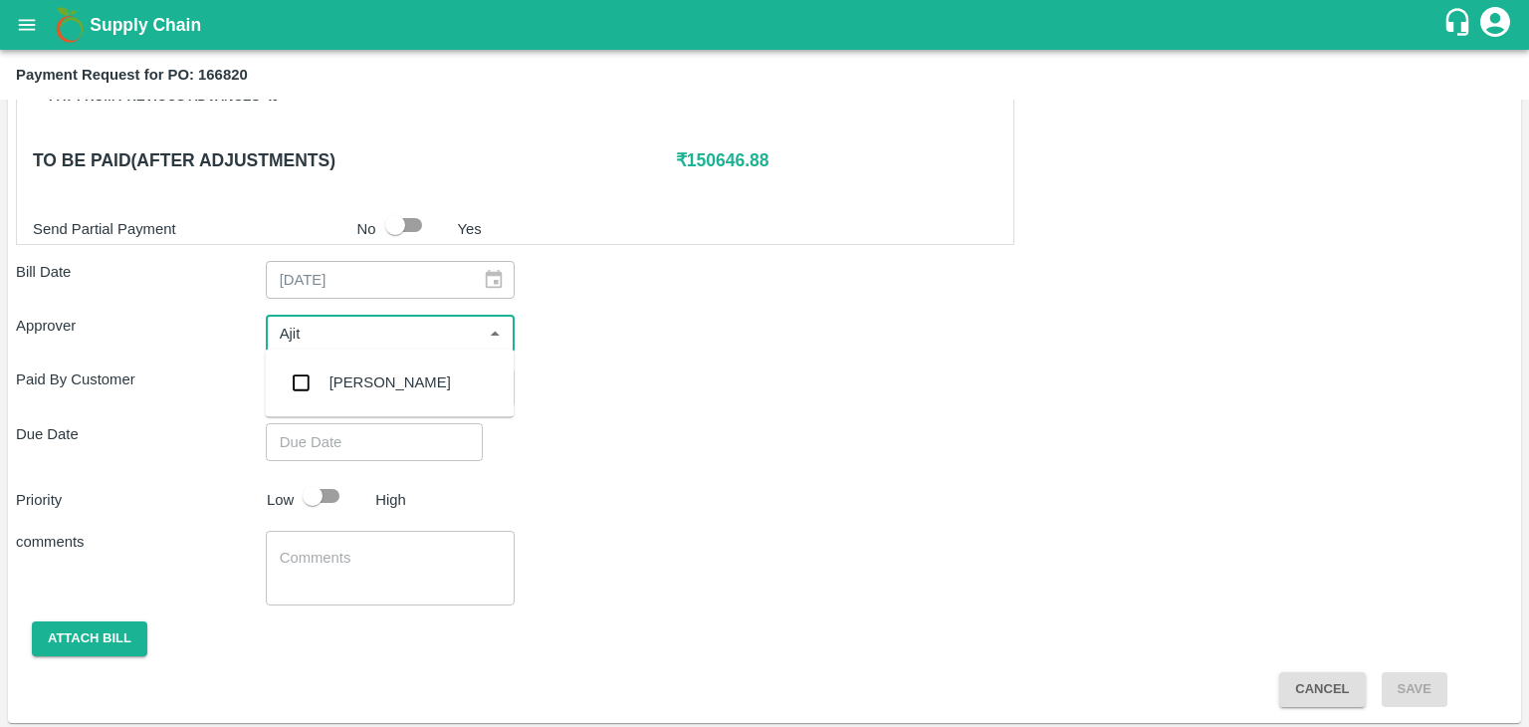
click at [354, 360] on div "[PERSON_NAME]" at bounding box center [389, 382] width 249 height 52
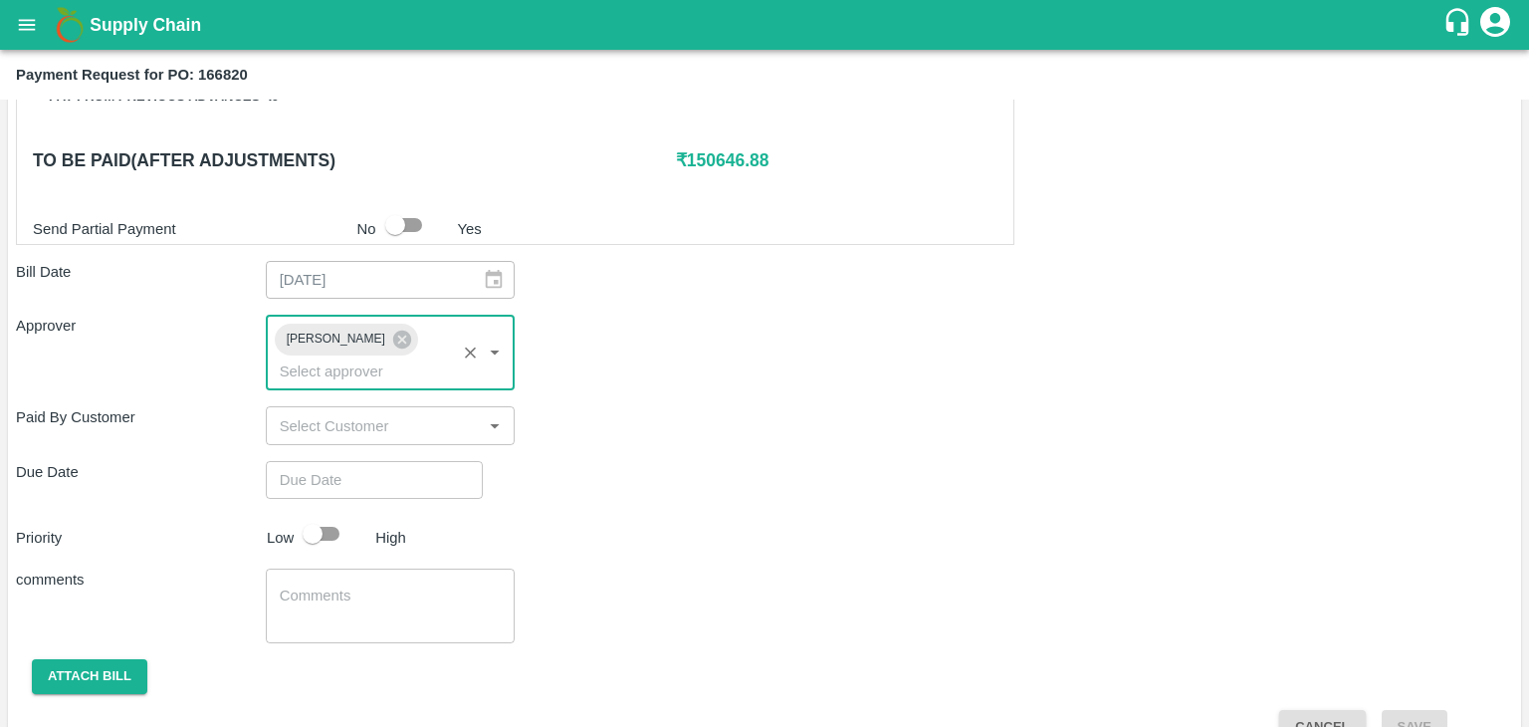
type input "DD/MM/YYYY hh:mm aa"
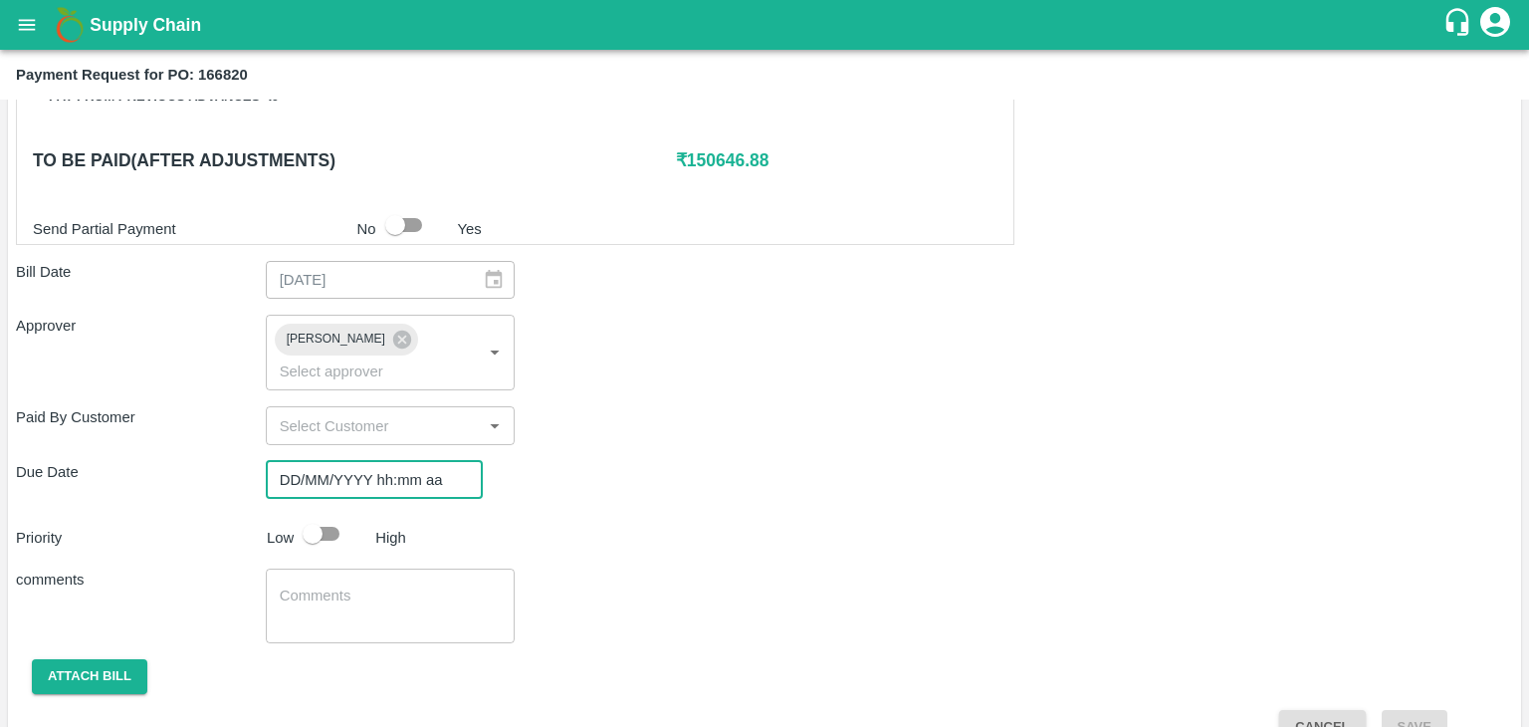
click at [402, 461] on input "DD/MM/YYYY hh:mm aa" at bounding box center [367, 480] width 203 height 38
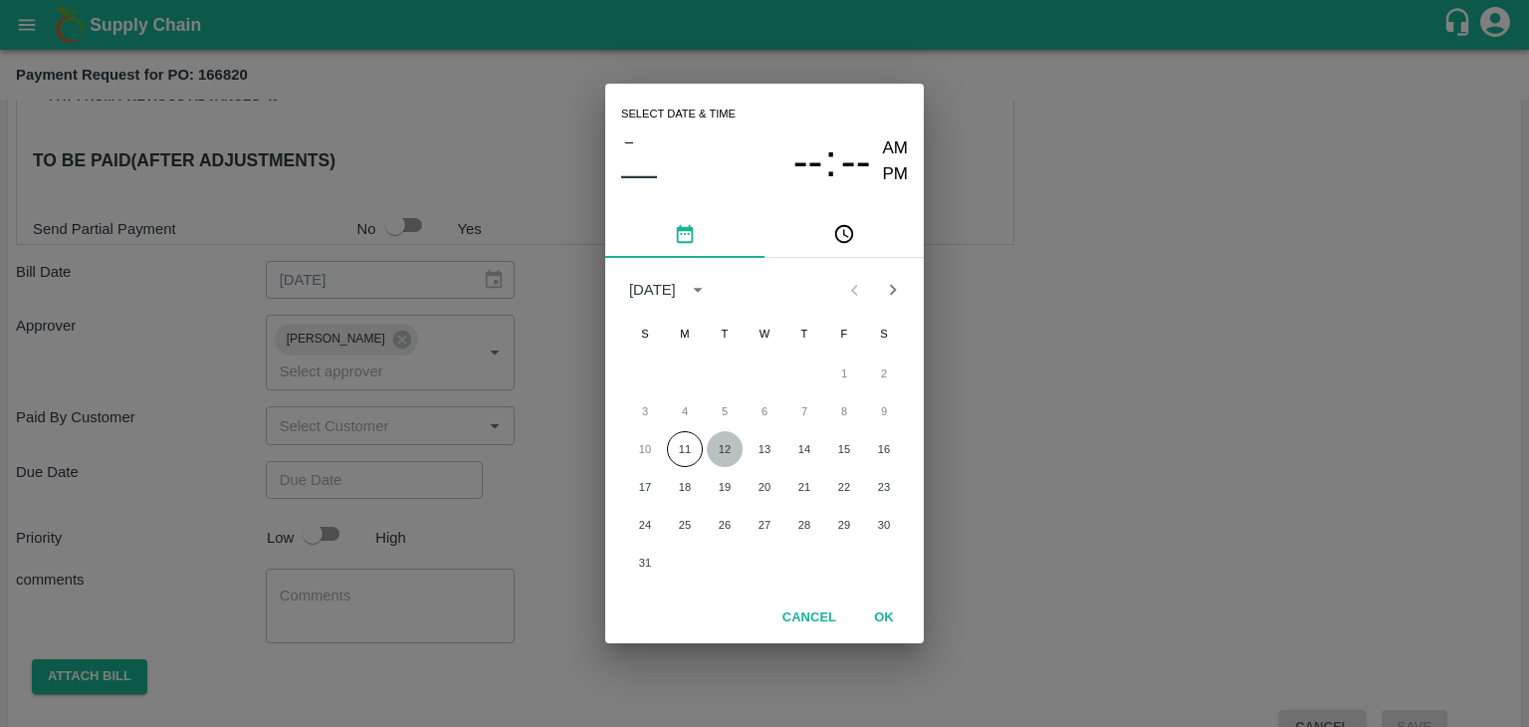
click at [726, 439] on button "12" at bounding box center [725, 449] width 36 height 36
type input "[DATE] 12:00 AM"
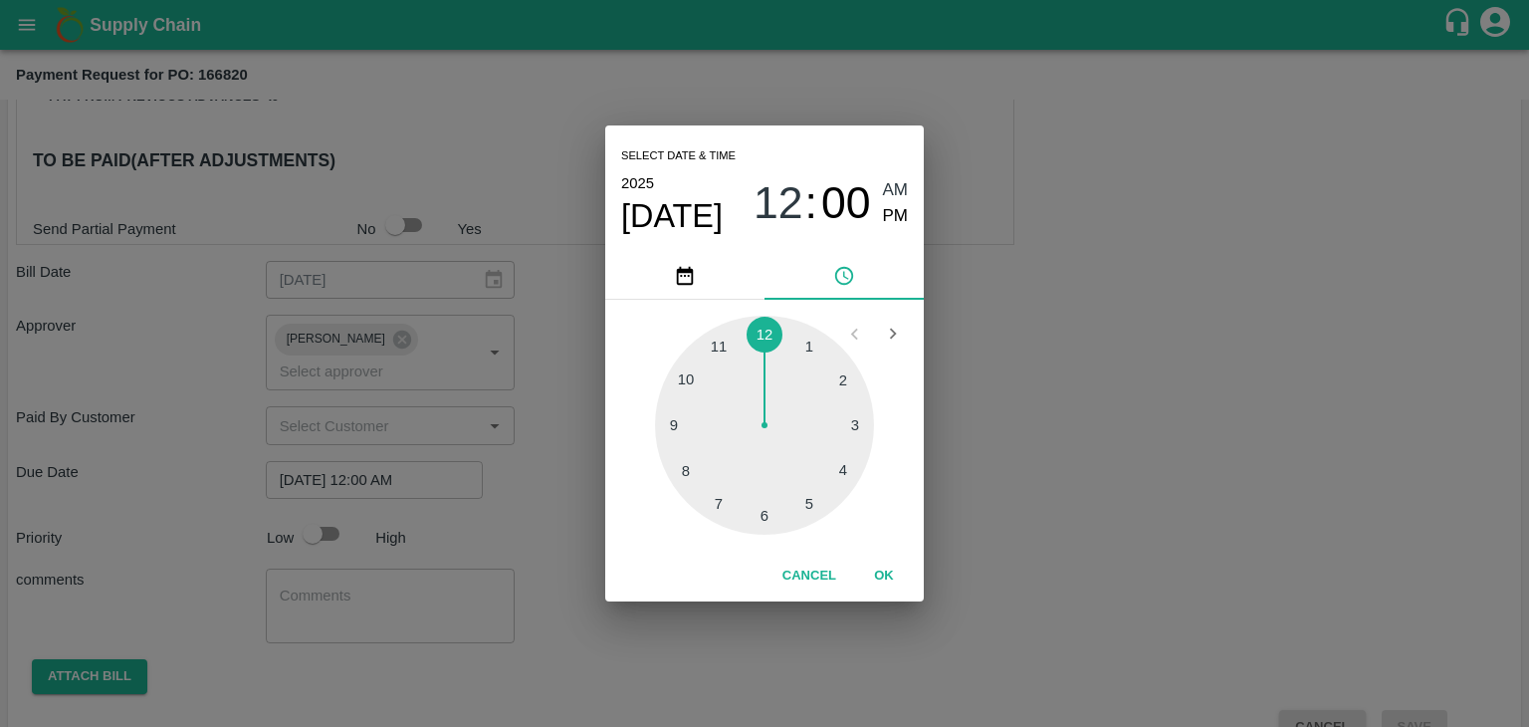
click at [918, 592] on div "Cancel OK" at bounding box center [764, 575] width 319 height 51
click at [891, 577] on button "OK" at bounding box center [884, 575] width 64 height 35
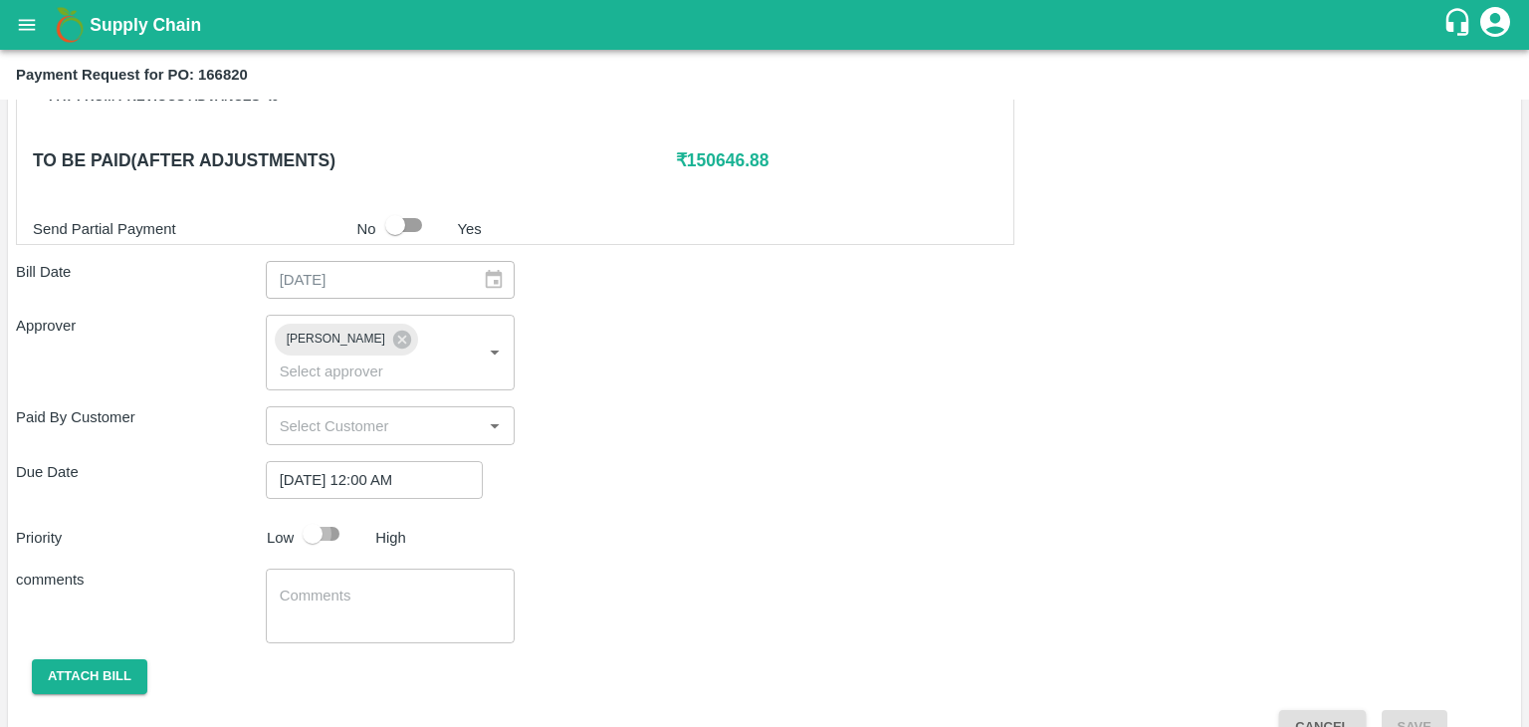
click at [337, 515] on input "checkbox" at bounding box center [312, 534] width 113 height 38
checkbox input "false"
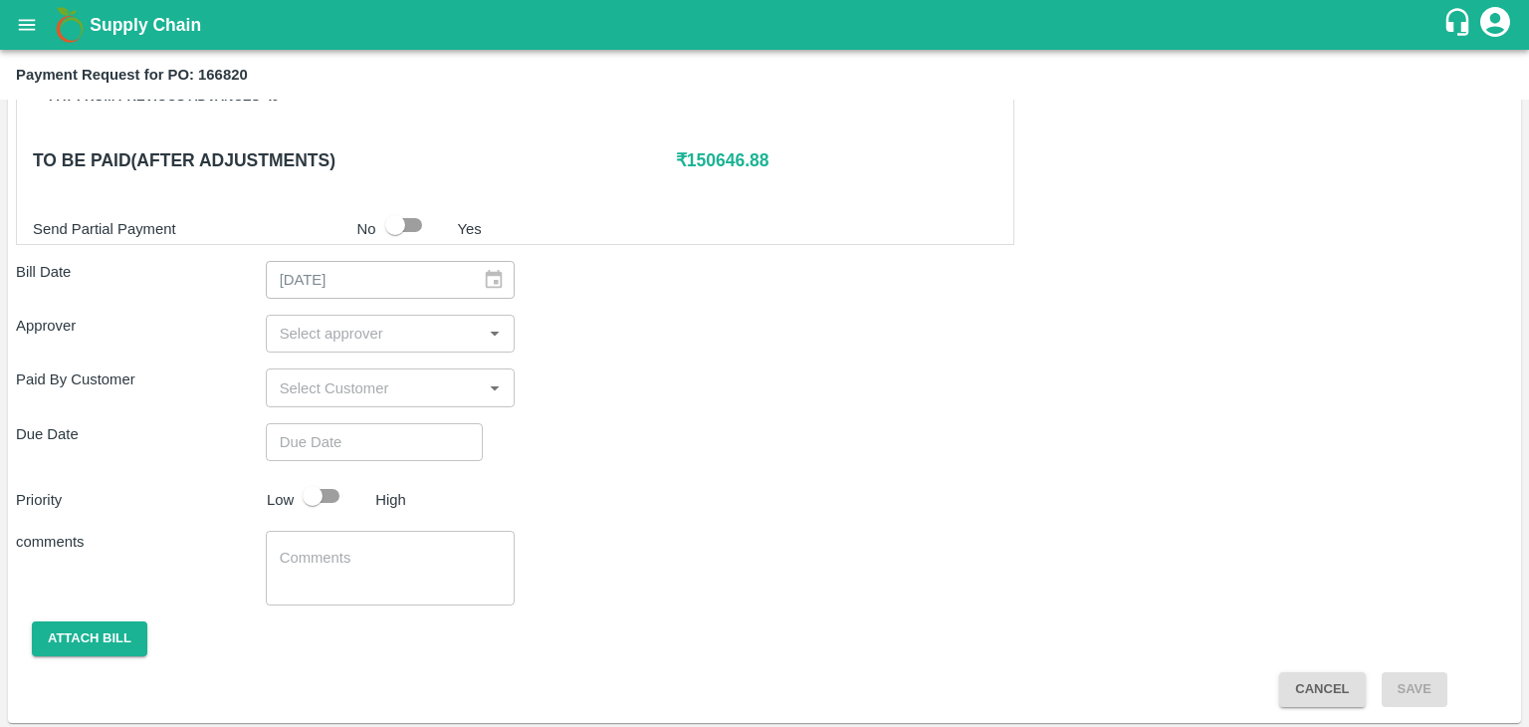
click at [364, 570] on textarea at bounding box center [391, 568] width 222 height 42
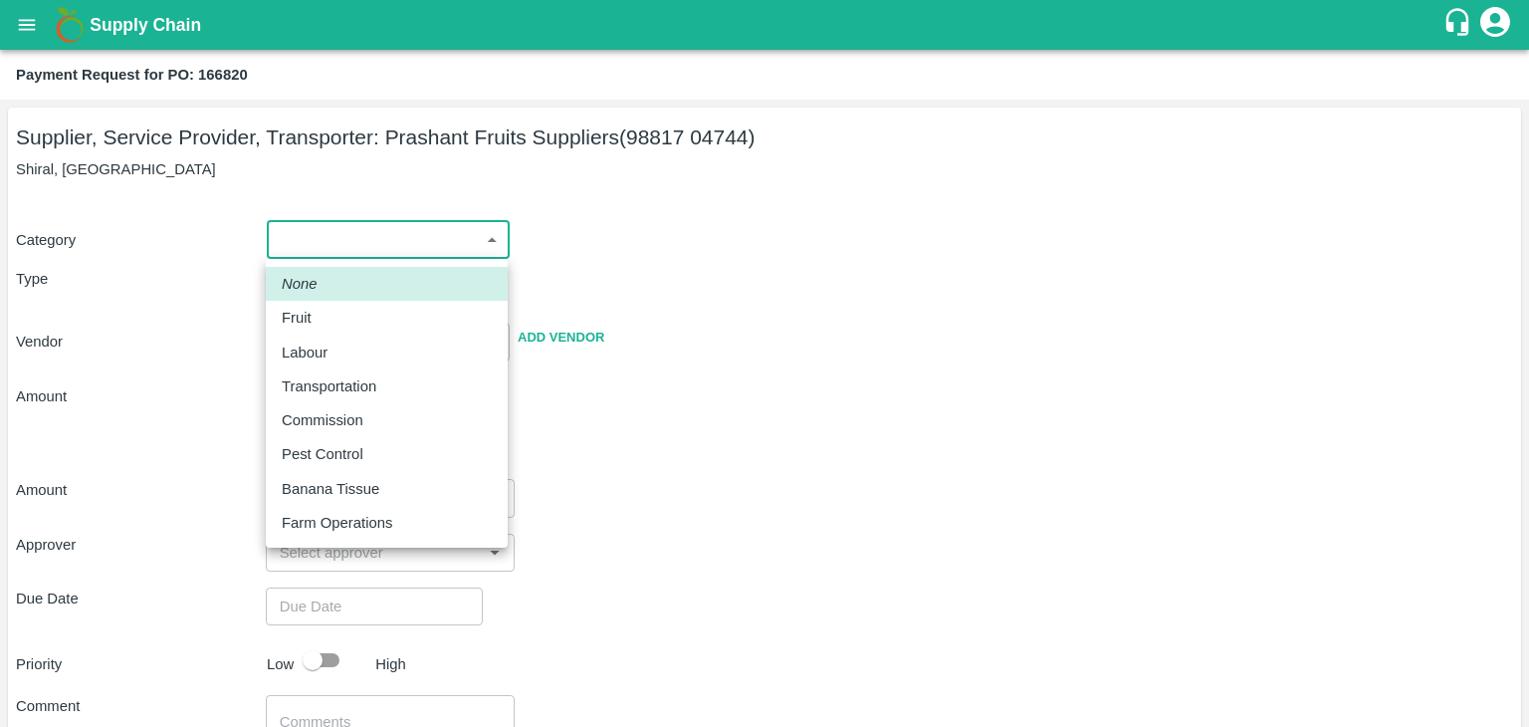
drag, startPoint x: 319, startPoint y: 249, endPoint x: 331, endPoint y: 327, distance: 79.7
click at [331, 327] on body "Supply Chain Payment Request for PO: 166820 Supplier, Service Provider, Transpo…" at bounding box center [764, 363] width 1529 height 727
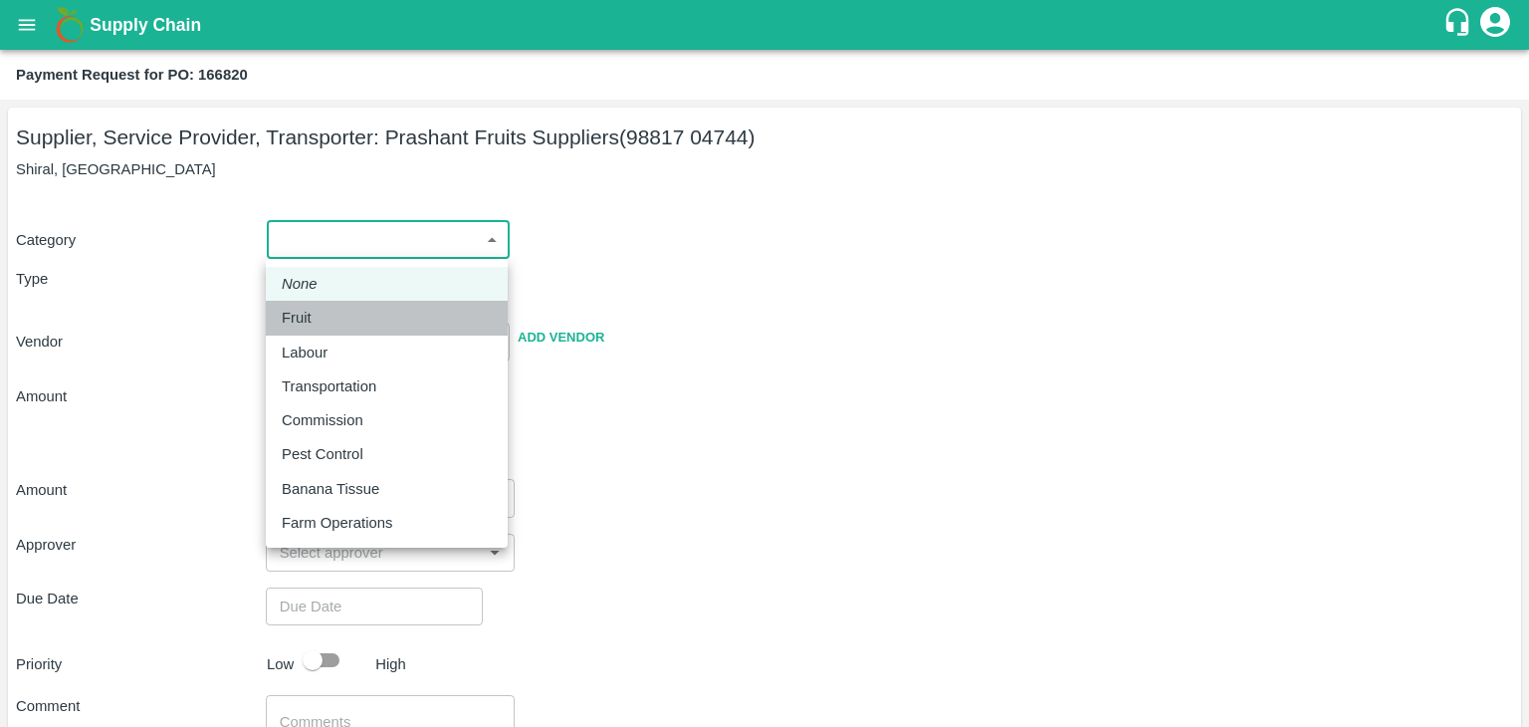
click at [331, 327] on div "Fruit" at bounding box center [387, 318] width 210 height 22
type input "1"
type input "Prashant Fruits Suppliers - 98817 04744(Supplier, Service Provider, Transporter)"
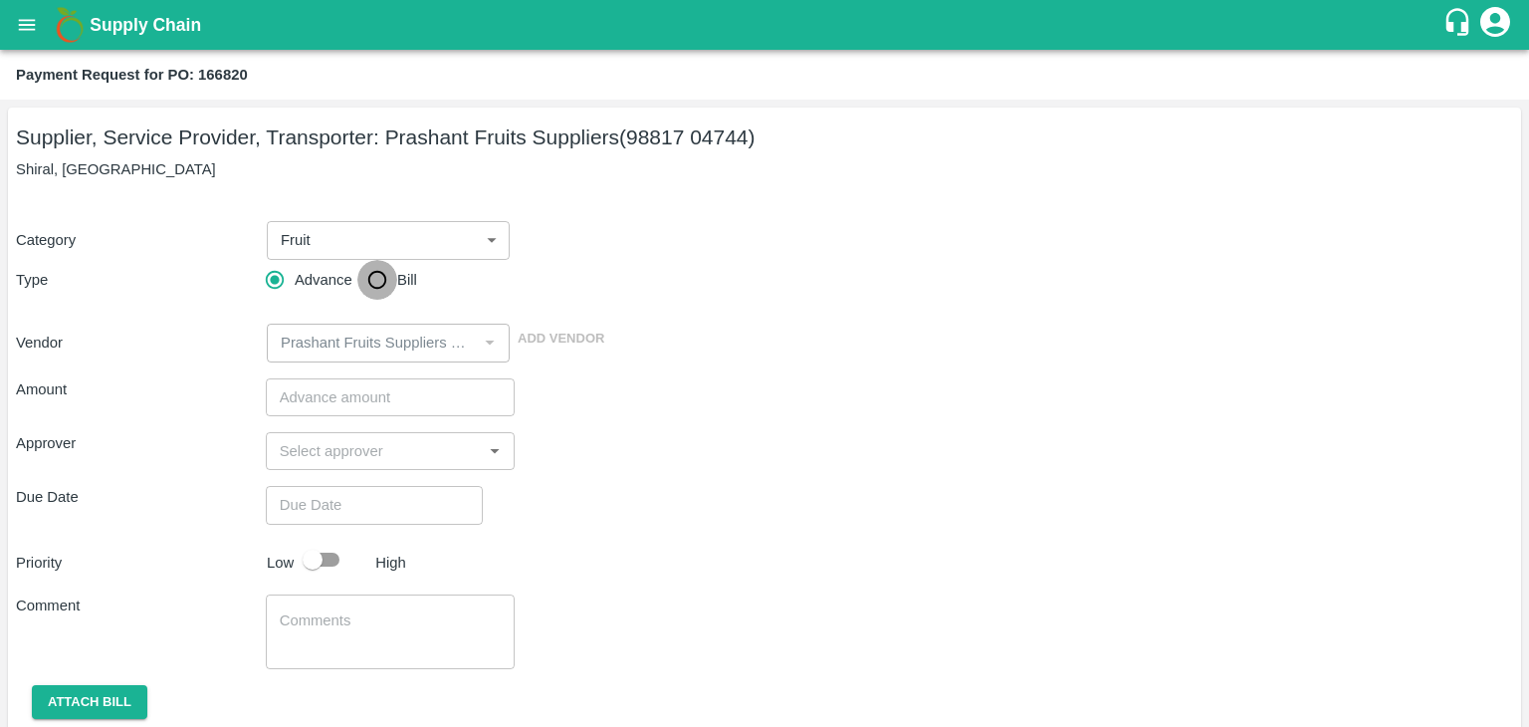
click at [370, 284] on input "Bill" at bounding box center [377, 280] width 40 height 40
radio input "true"
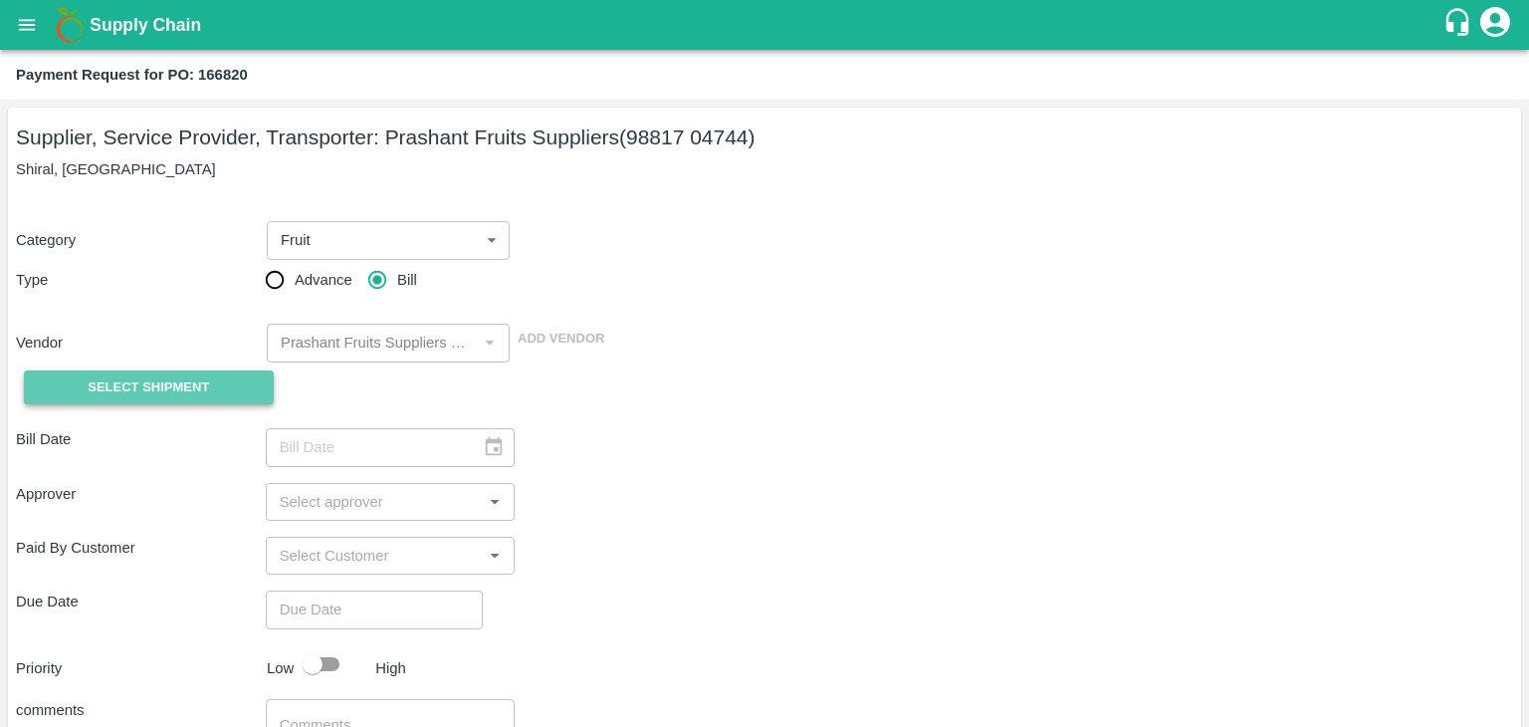
click at [193, 371] on button "Select Shipment" at bounding box center [149, 387] width 250 height 35
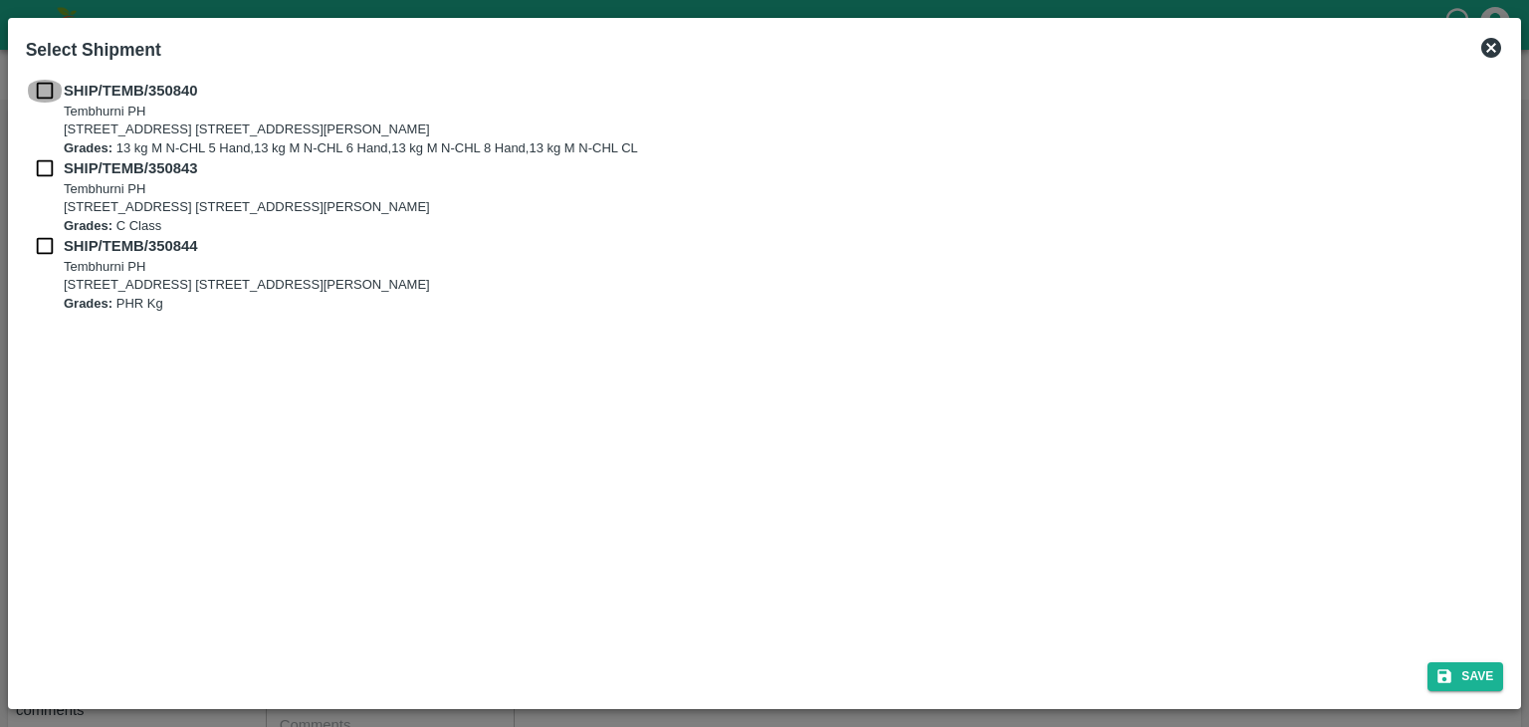
click at [33, 94] on input "checkbox" at bounding box center [45, 91] width 38 height 22
checkbox input "true"
click at [28, 166] on input "checkbox" at bounding box center [45, 168] width 38 height 22
checkbox input "true"
click at [41, 241] on input "checkbox" at bounding box center [45, 246] width 38 height 22
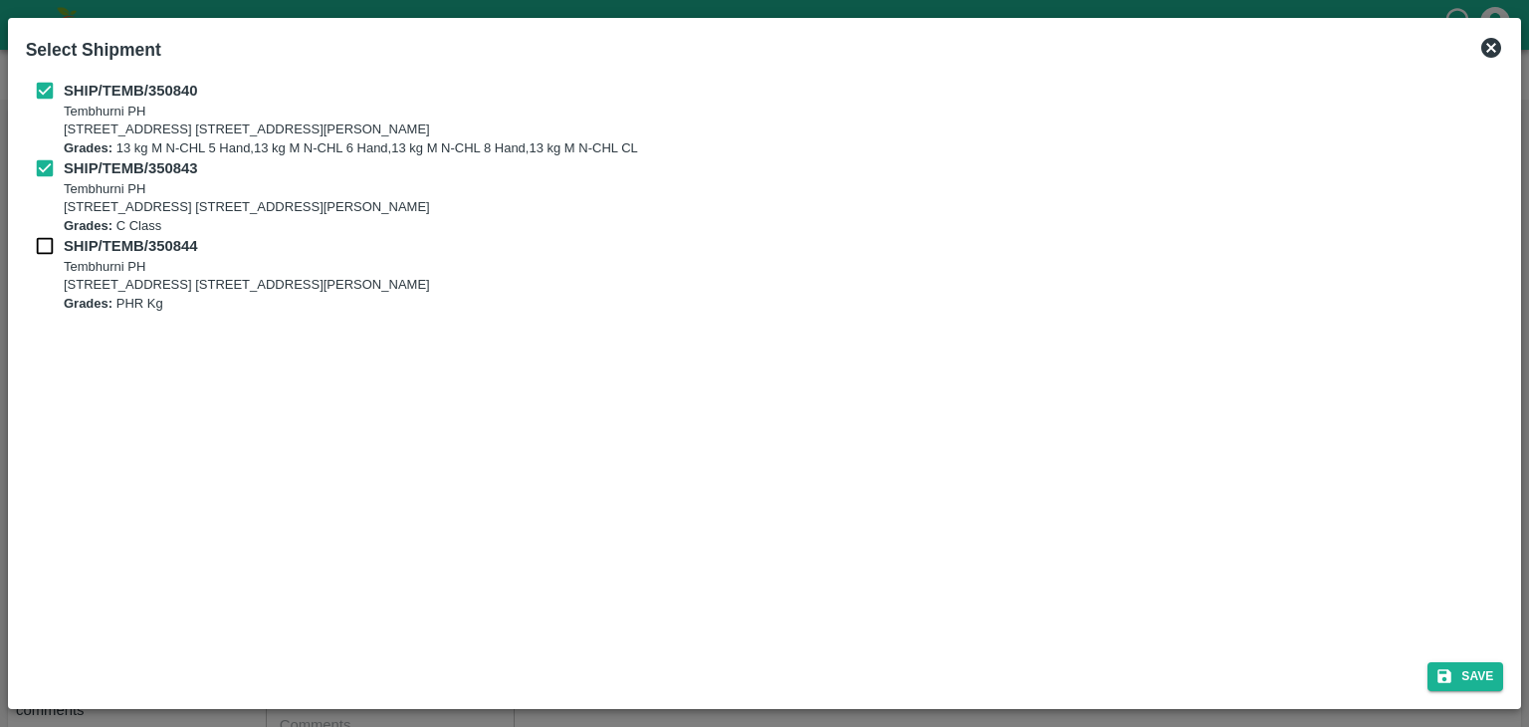
checkbox input "true"
drag, startPoint x: 1514, startPoint y: 679, endPoint x: 1485, endPoint y: 675, distance: 29.1
click at [1485, 675] on div "Select Shipment SHIP/TEMB/350840 Tembhurni PH Tembhurni PH 205, PLOT NO. E-5, Y…" at bounding box center [765, 363] width 1514 height 691
click at [1485, 675] on button "Save" at bounding box center [1465, 676] width 76 height 29
type input "[DATE]"
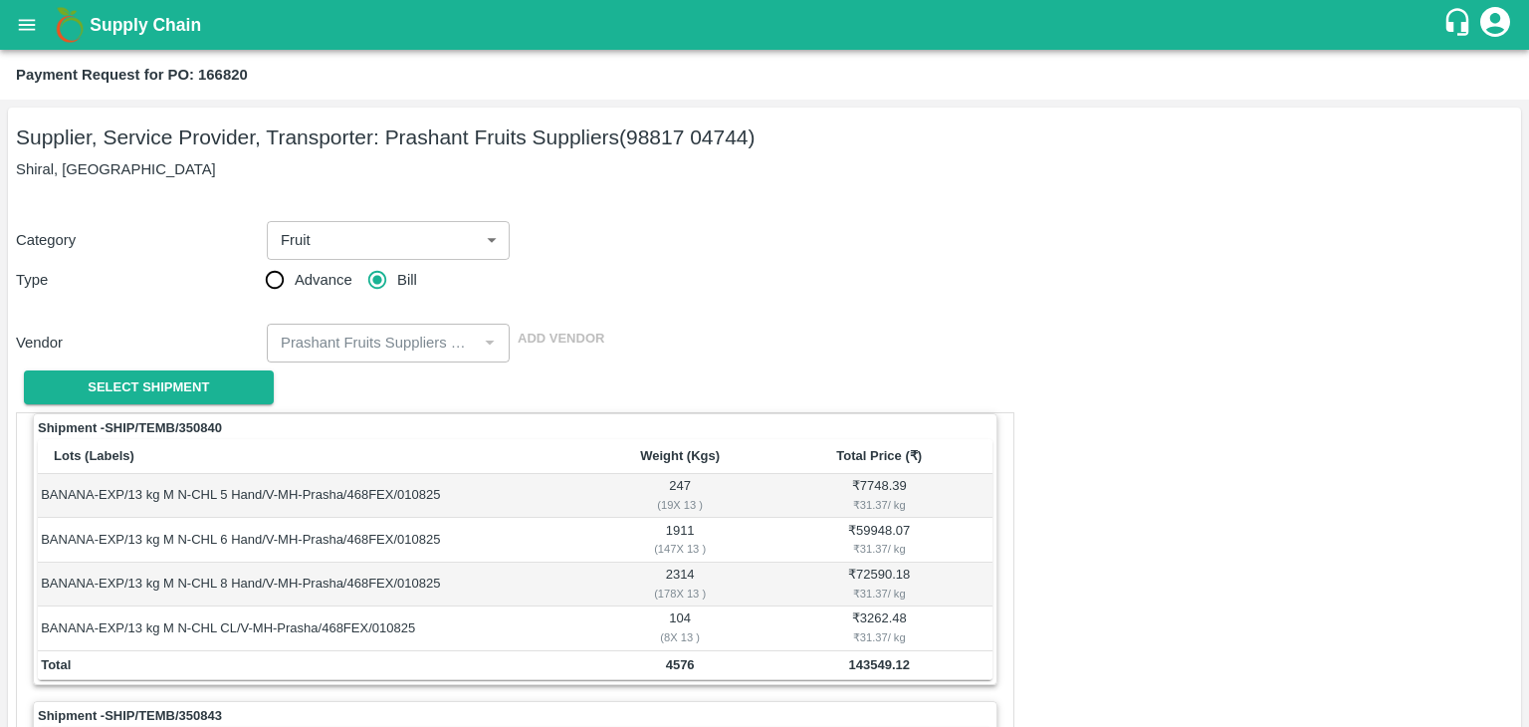
scroll to position [932, 0]
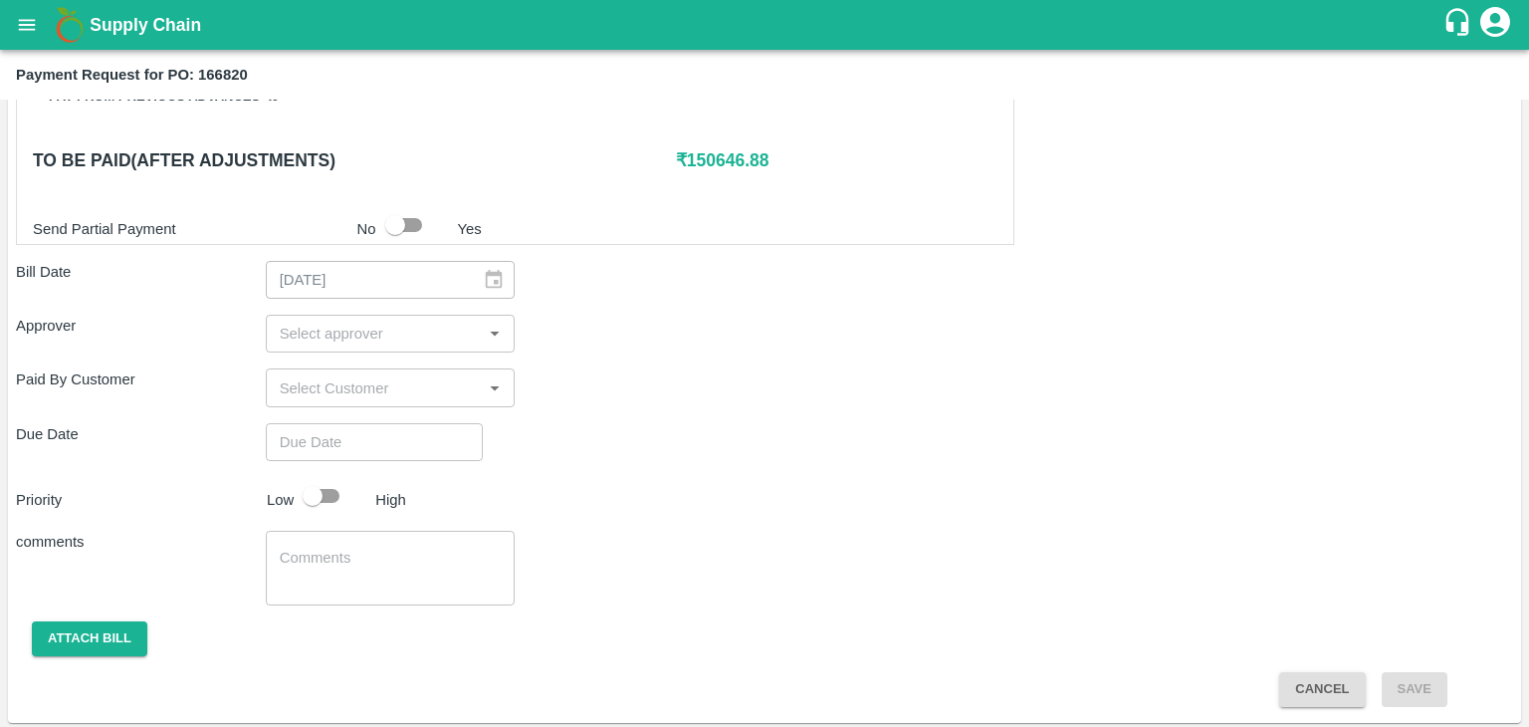
click at [398, 335] on input "input" at bounding box center [374, 334] width 205 height 26
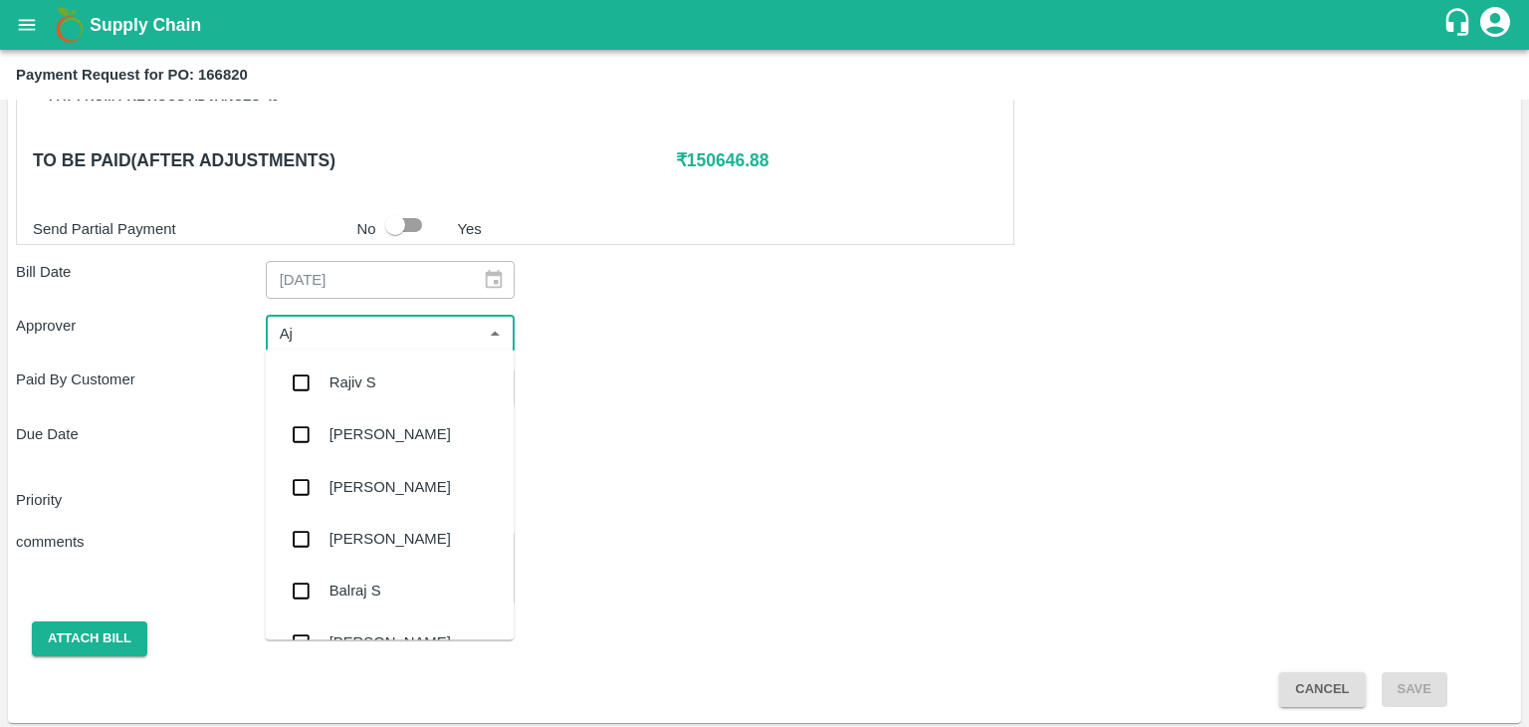
type input "Aji"
click at [380, 426] on div "[PERSON_NAME]" at bounding box center [389, 435] width 121 height 22
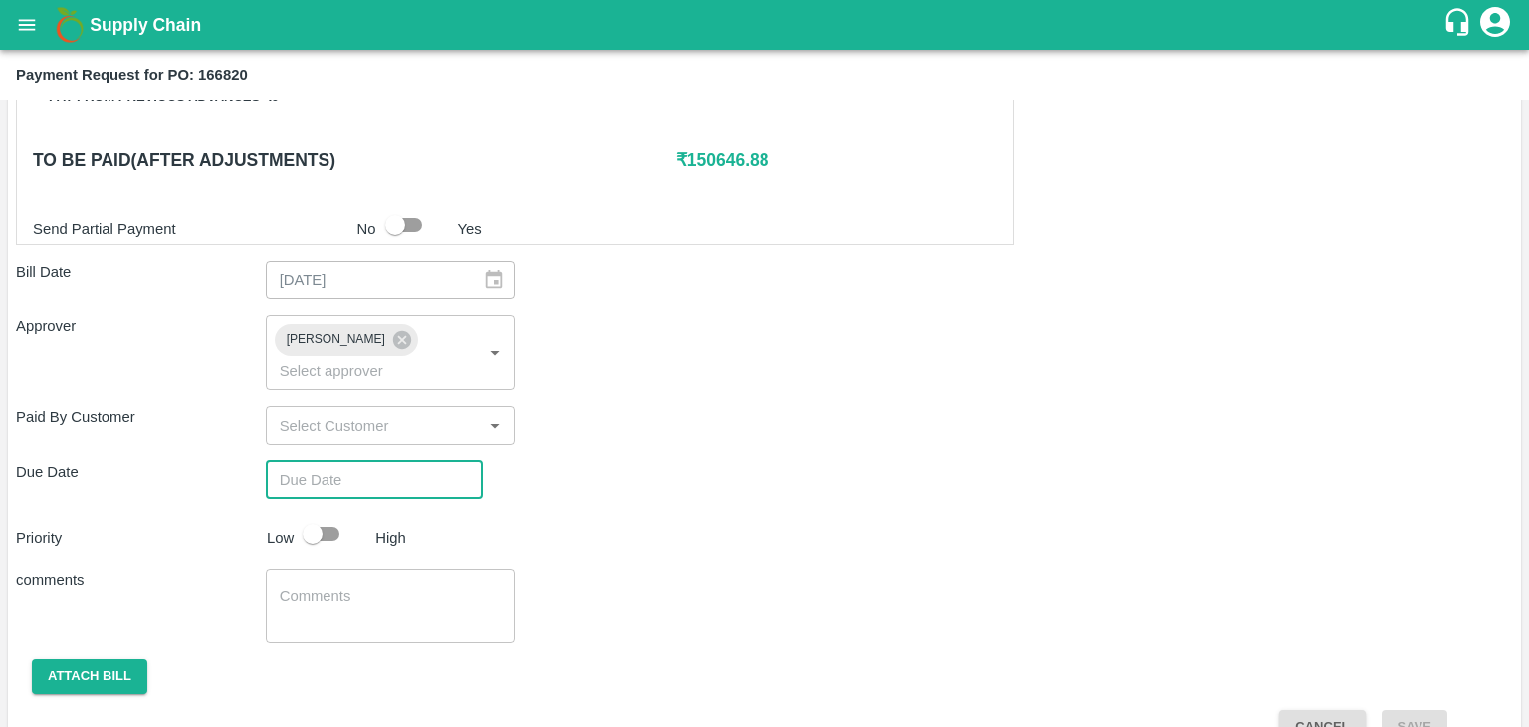
type input "DD/MM/YYYY hh:mm aa"
click at [398, 461] on input "DD/MM/YYYY hh:mm aa" at bounding box center [367, 480] width 203 height 38
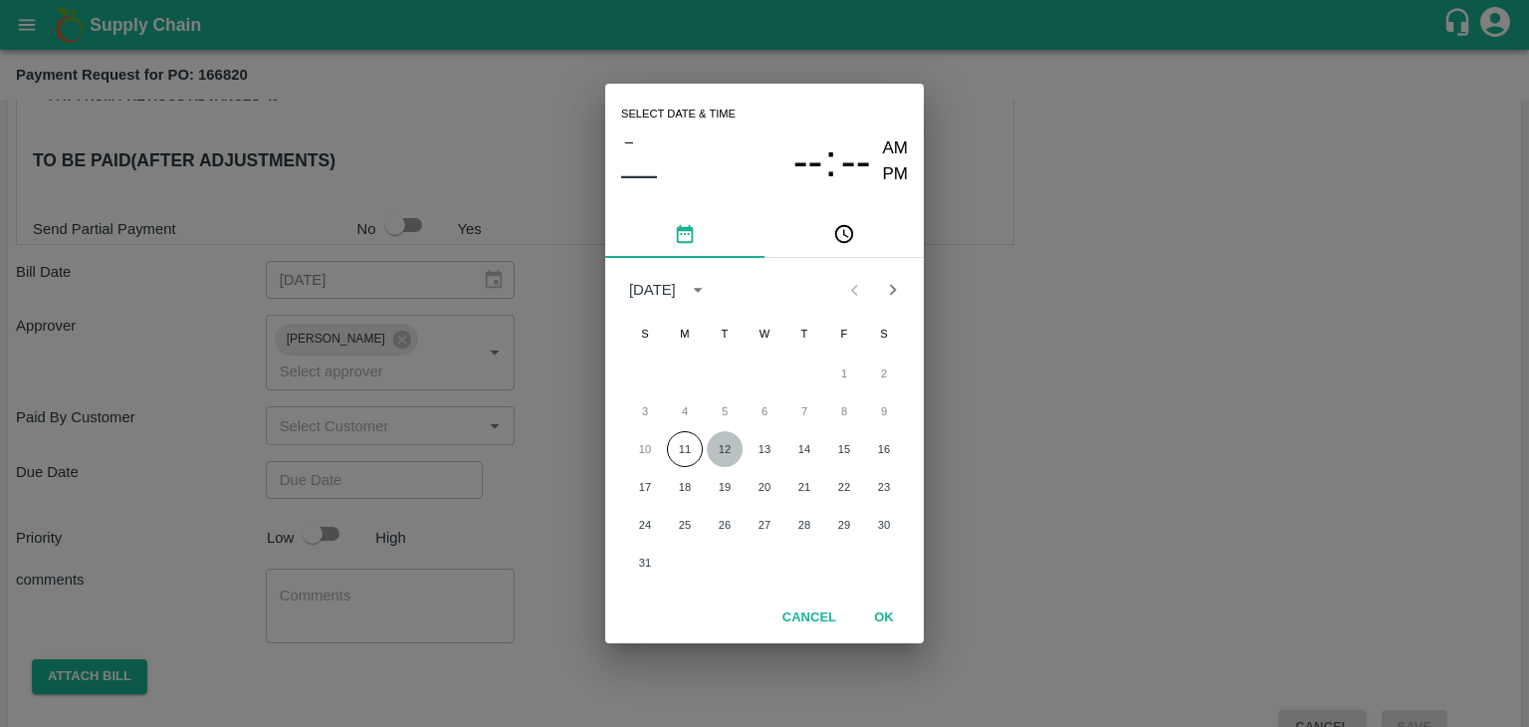
click at [722, 445] on button "12" at bounding box center [725, 449] width 36 height 36
type input "[DATE] 12:00 AM"
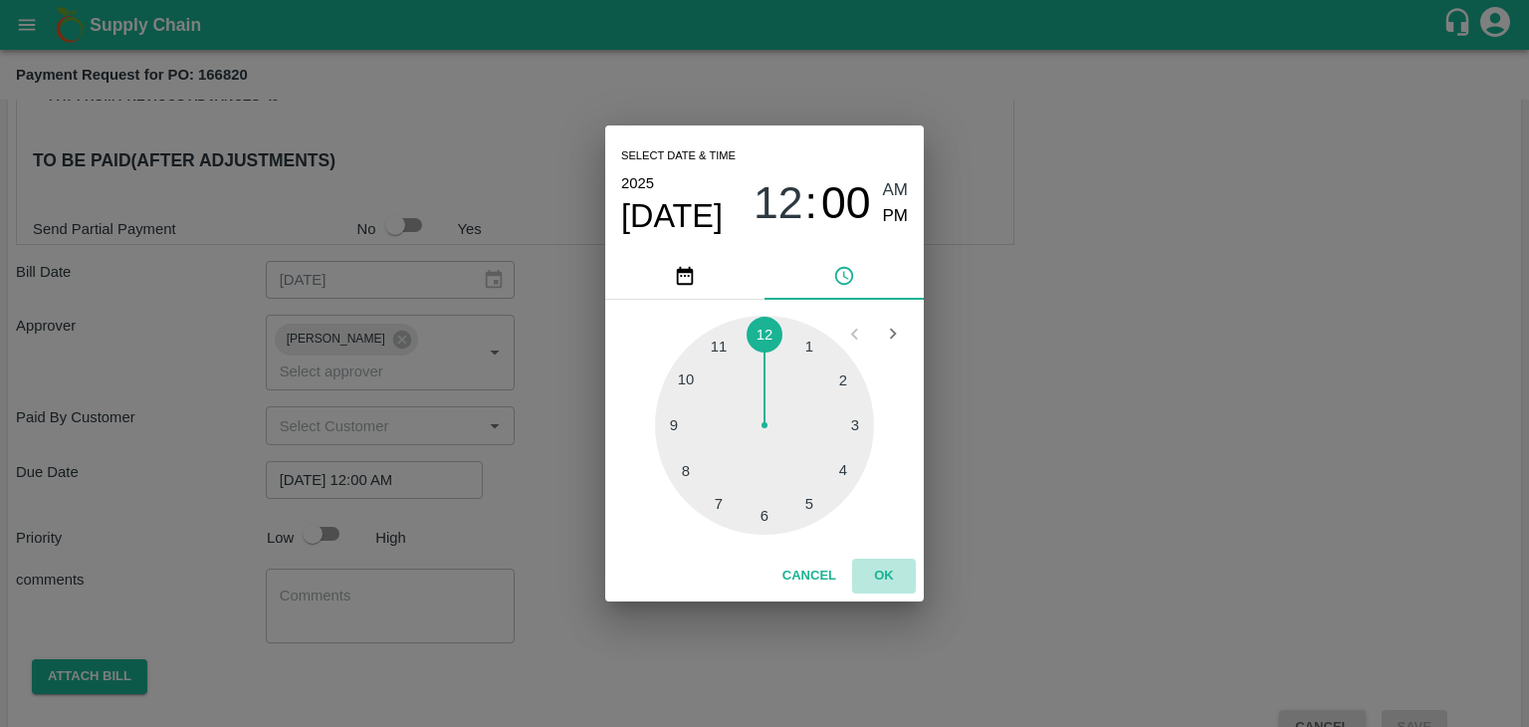
click at [890, 570] on button "OK" at bounding box center [884, 575] width 64 height 35
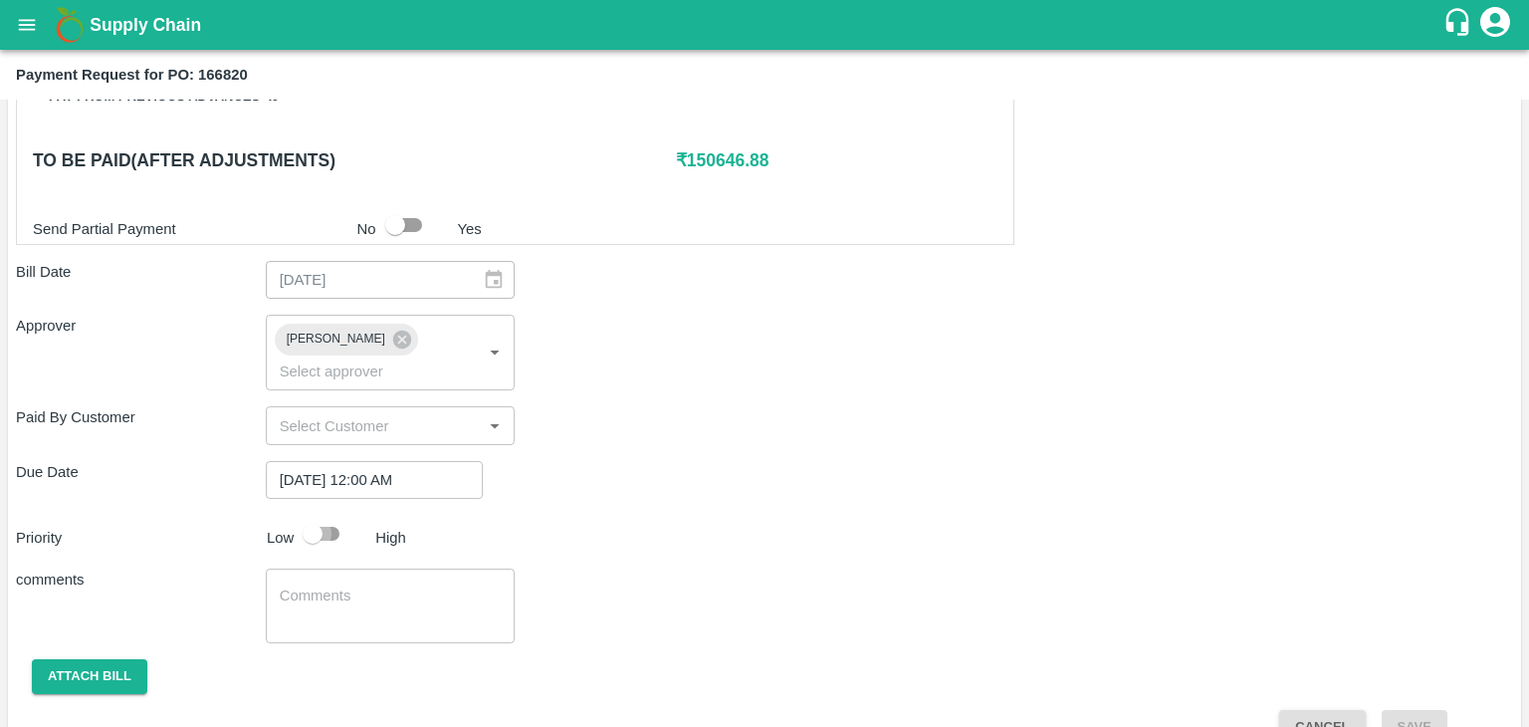
click at [310, 515] on input "checkbox" at bounding box center [312, 534] width 113 height 38
checkbox input "true"
click at [386, 585] on textarea at bounding box center [391, 606] width 222 height 42
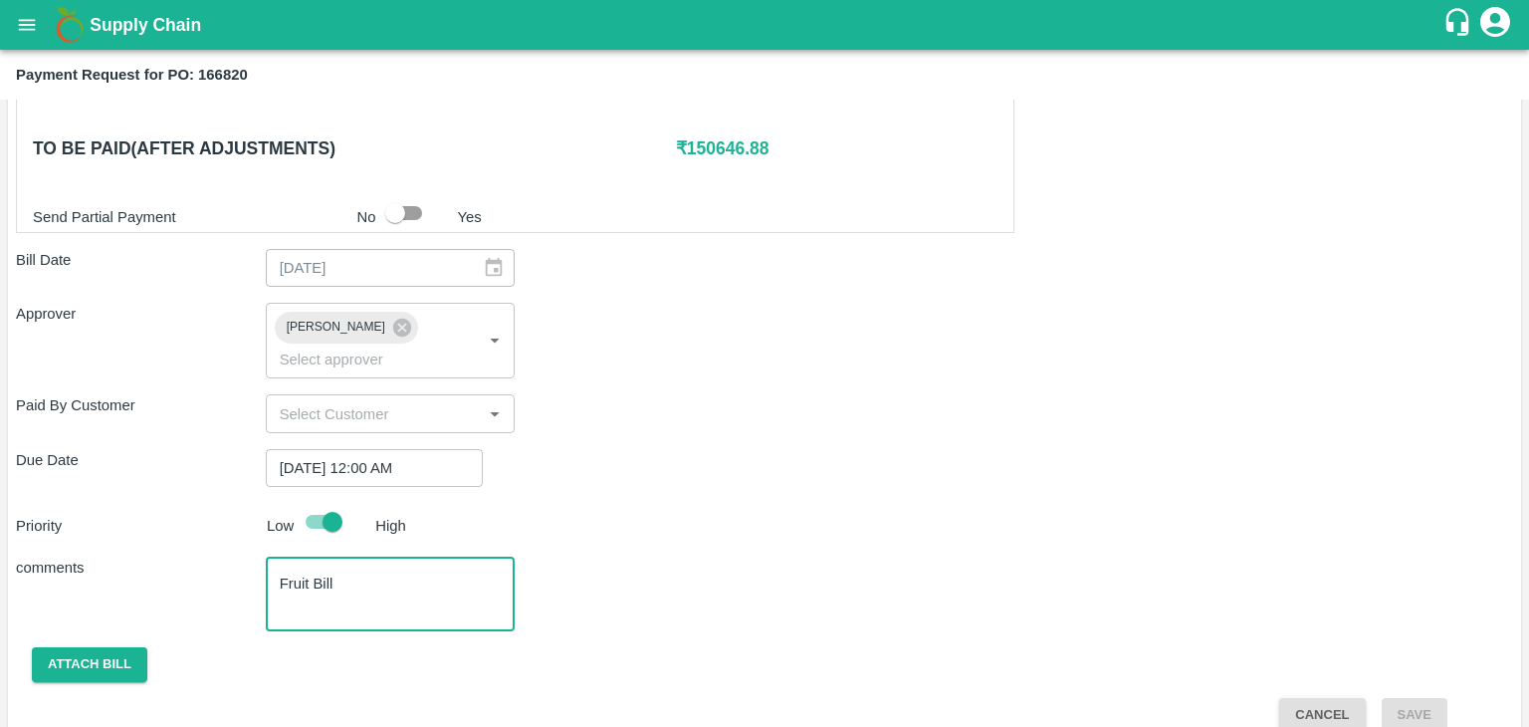
type textarea "Fruit Bill"
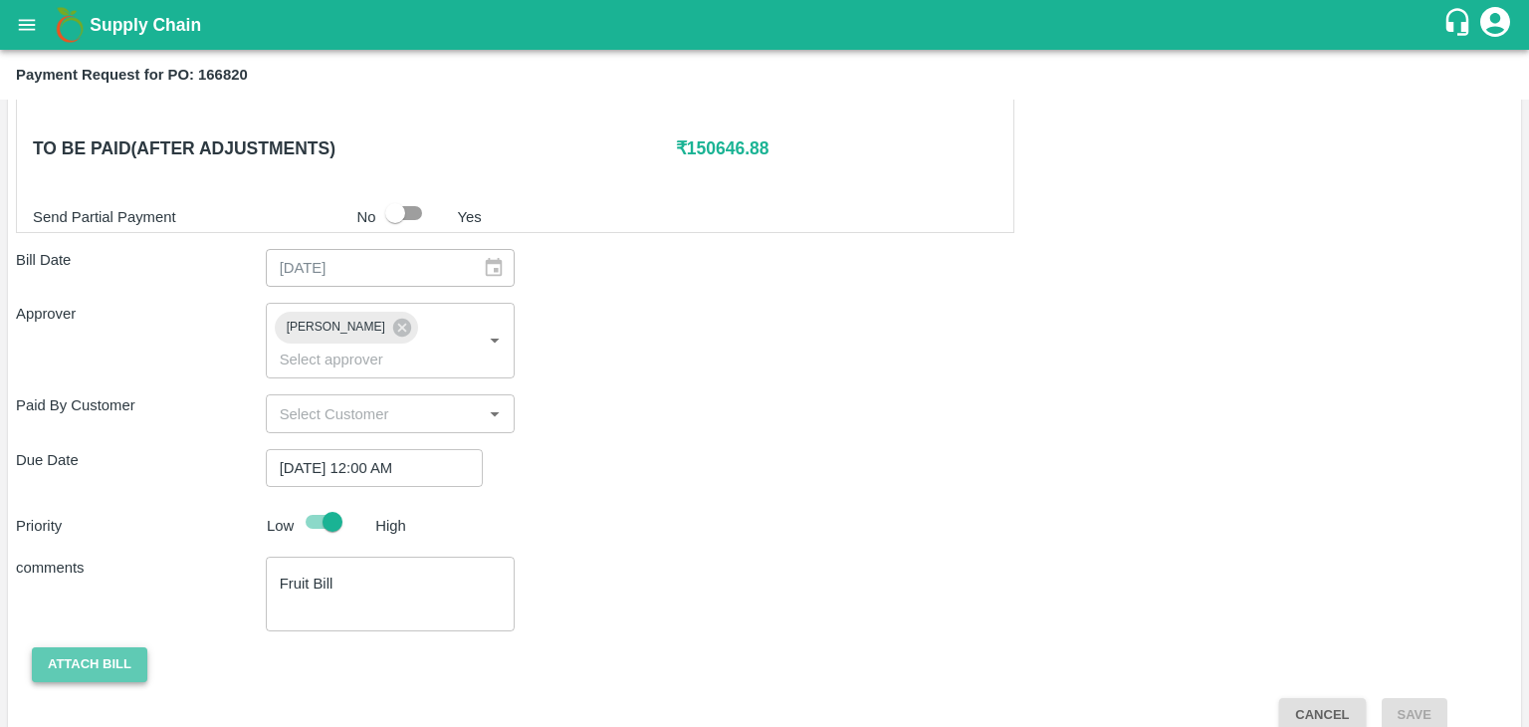
click at [106, 647] on button "Attach bill" at bounding box center [89, 664] width 115 height 35
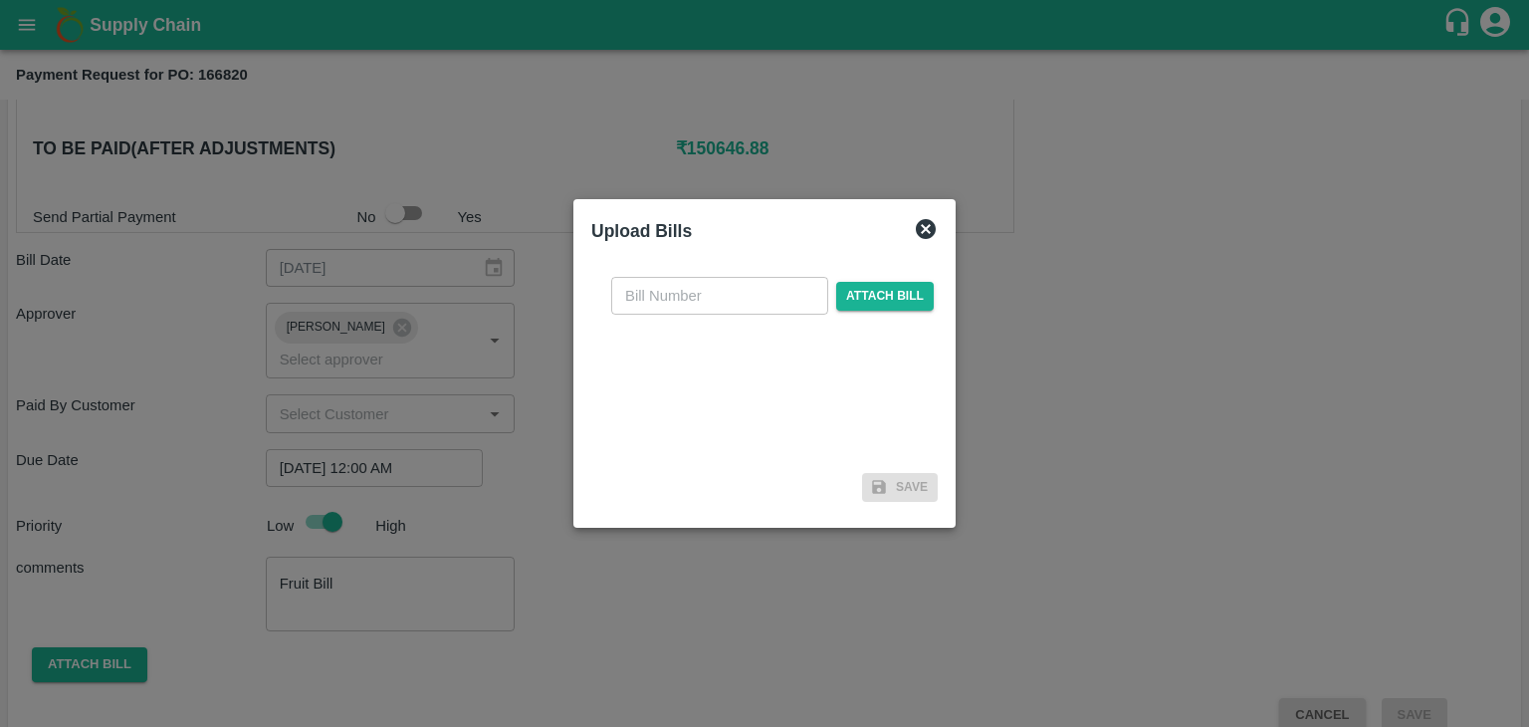
drag, startPoint x: 646, startPoint y: 320, endPoint x: 705, endPoint y: 288, distance: 66.8
click at [705, 288] on div "​ Attach bill" at bounding box center [764, 363] width 346 height 204
click at [705, 288] on input "text" at bounding box center [719, 296] width 217 height 38
type input "482"
click at [901, 292] on span "Attach bill" at bounding box center [885, 296] width 98 height 29
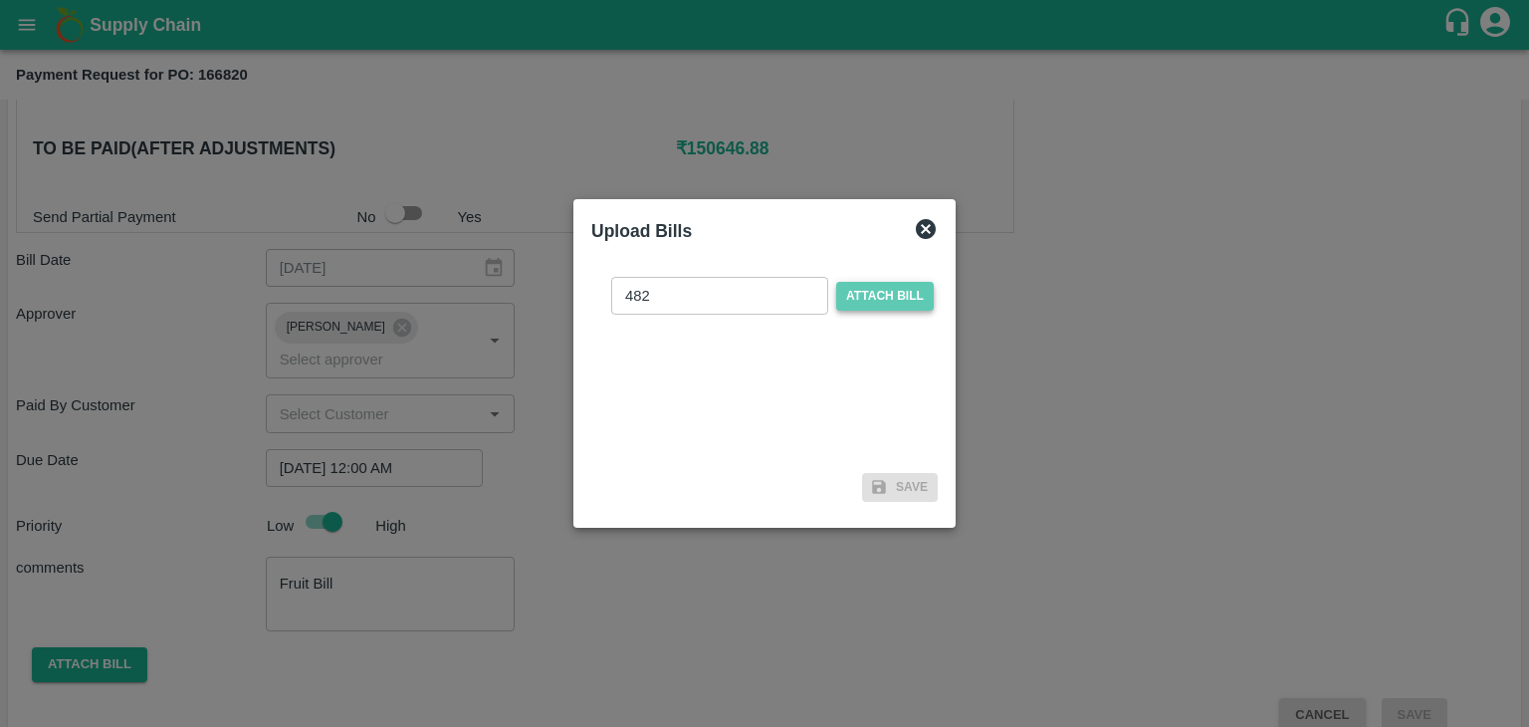
click at [0, 0] on input "Attach bill" at bounding box center [0, 0] width 0 height 0
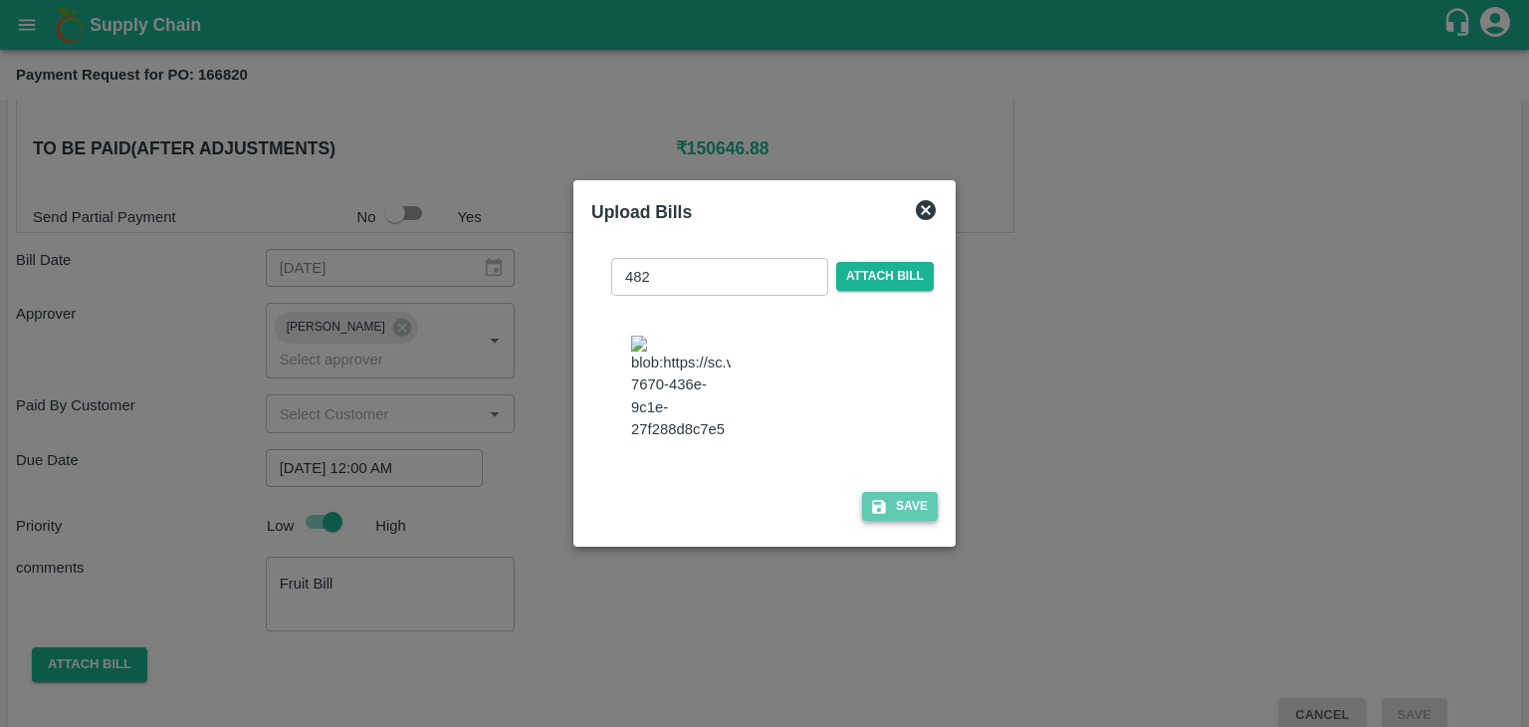
click at [916, 519] on button "Save" at bounding box center [900, 506] width 76 height 29
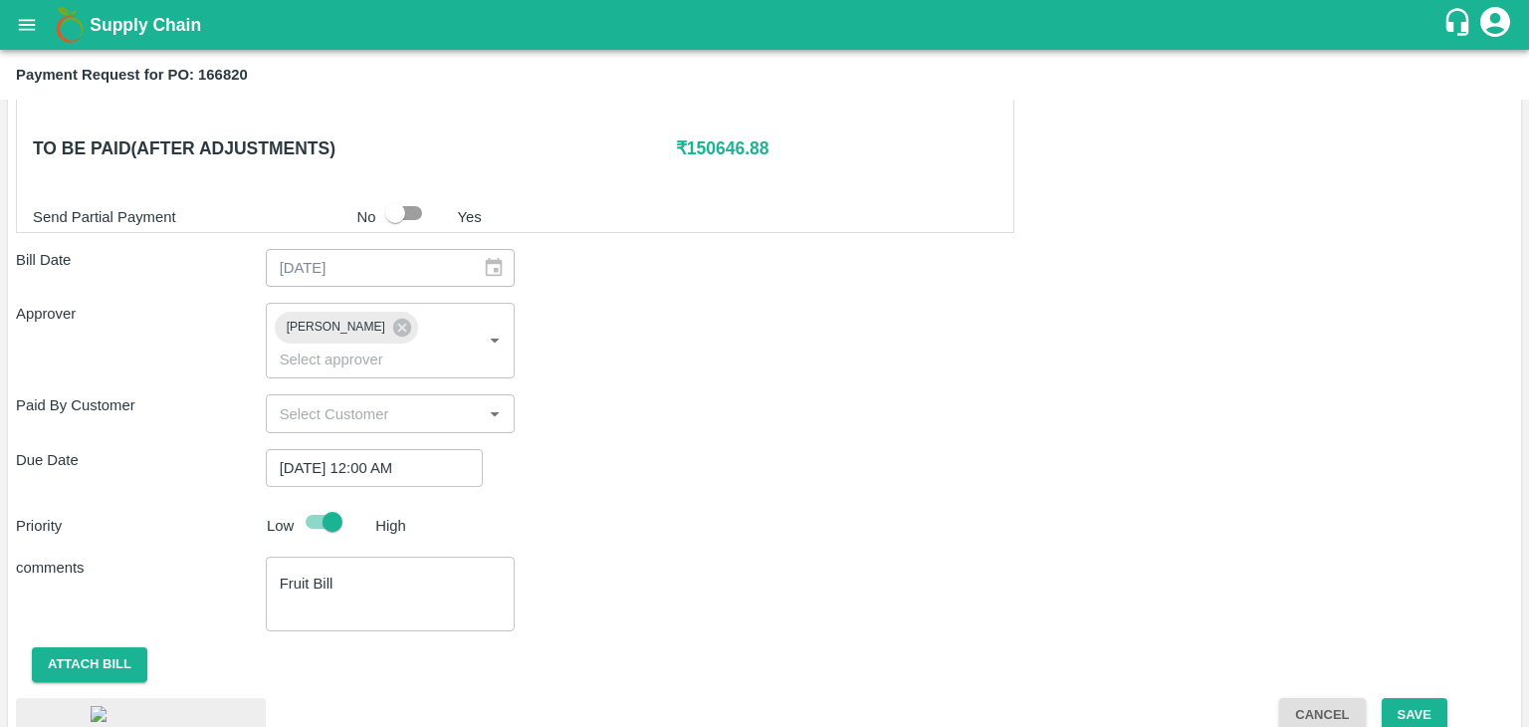
scroll to position [1058, 0]
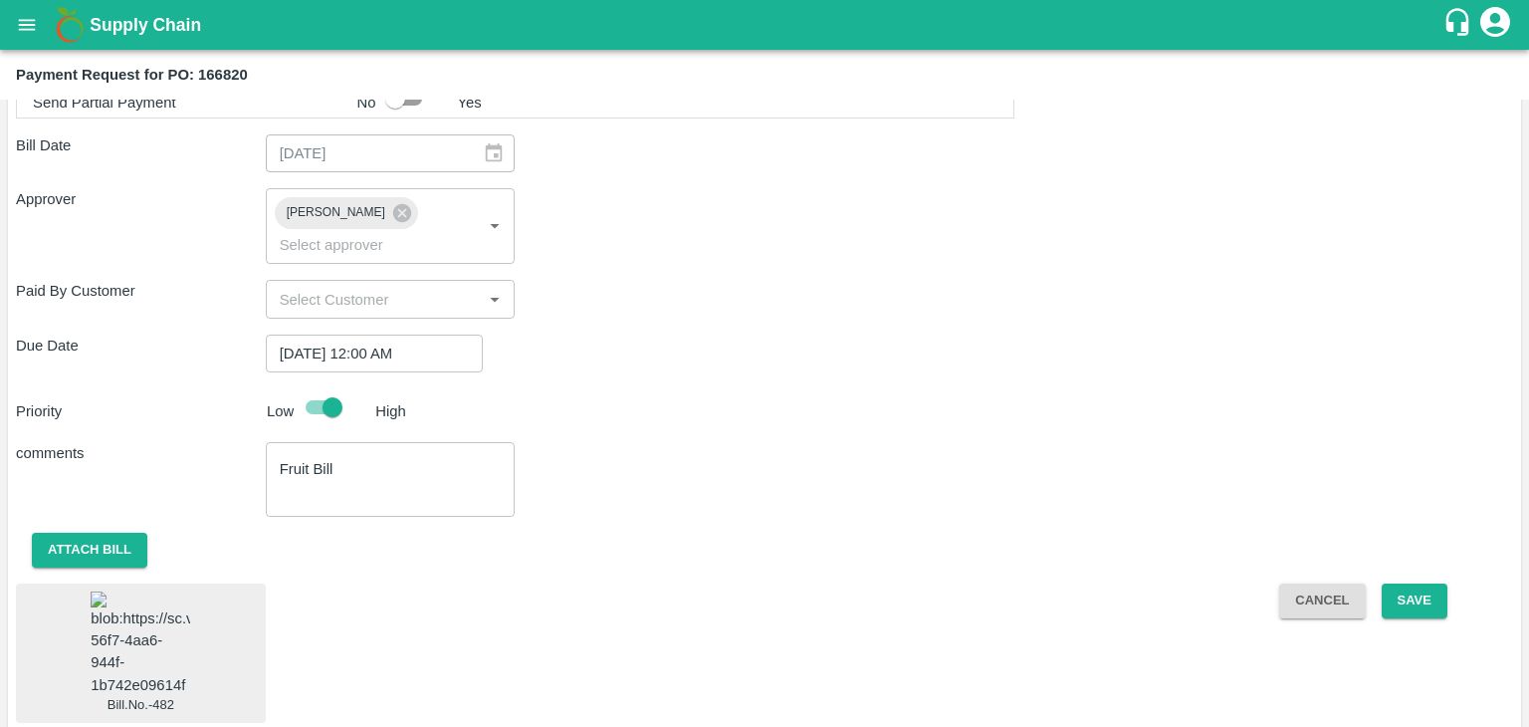
checkbox input "false"
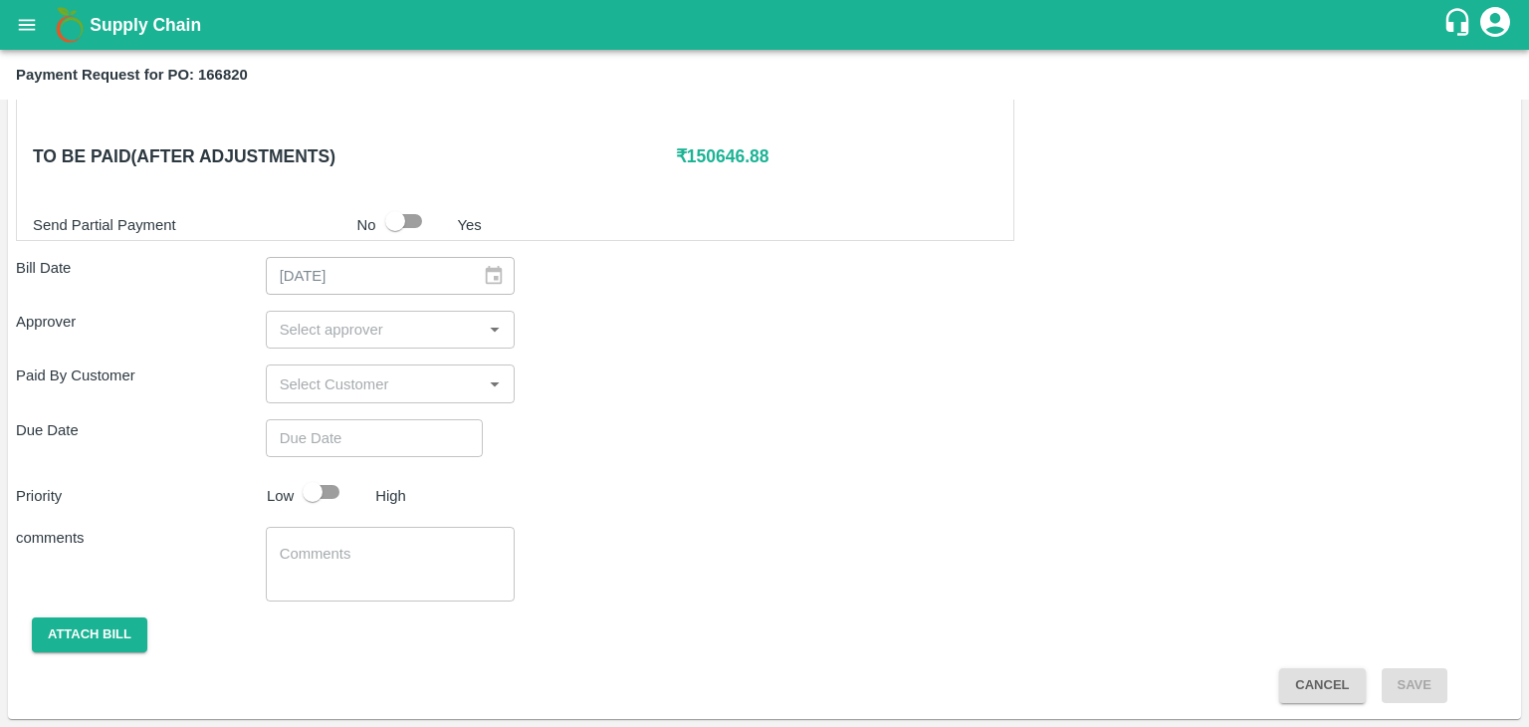
scroll to position [932, 0]
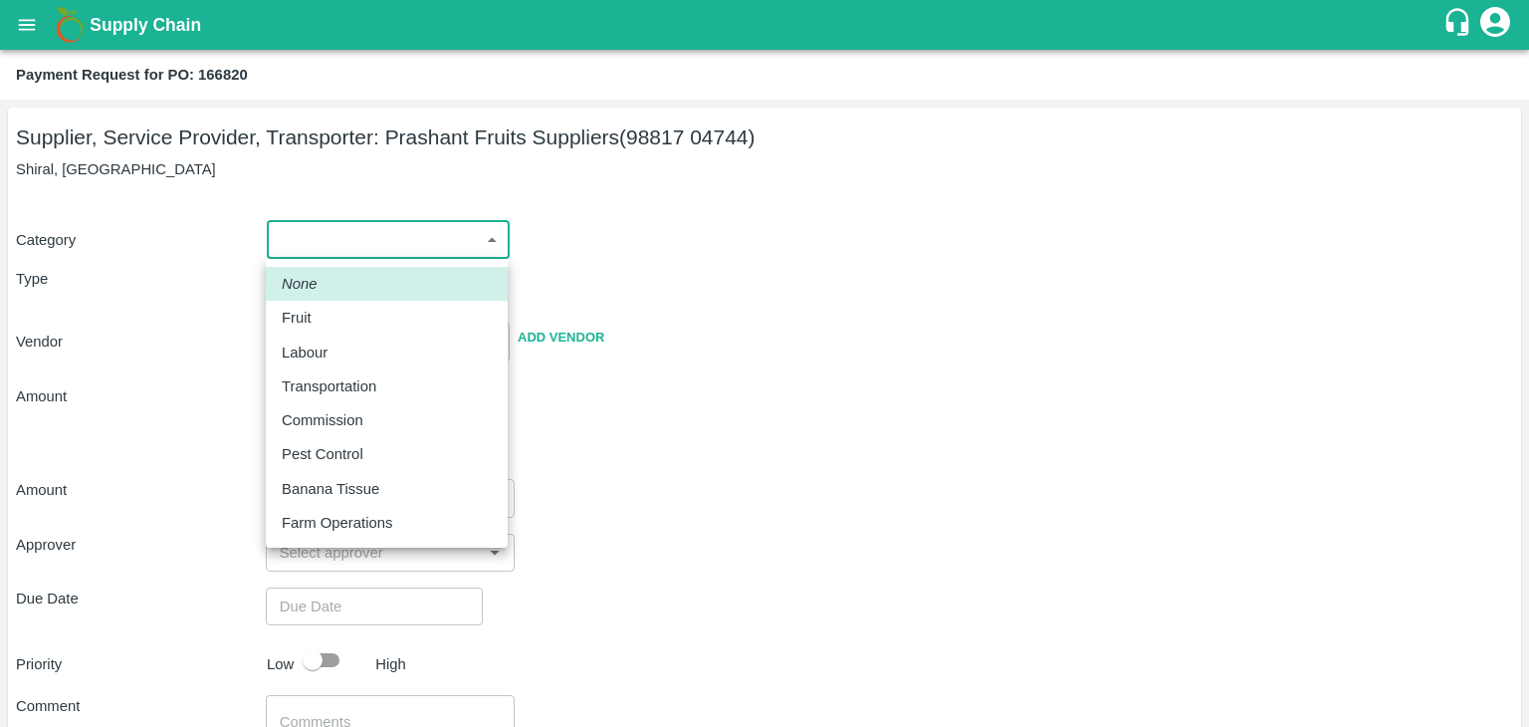
click at [281, 250] on body "Supply Chain Payment Request for PO: 166820 Supplier, Service Provider, Transpo…" at bounding box center [764, 363] width 1529 height 727
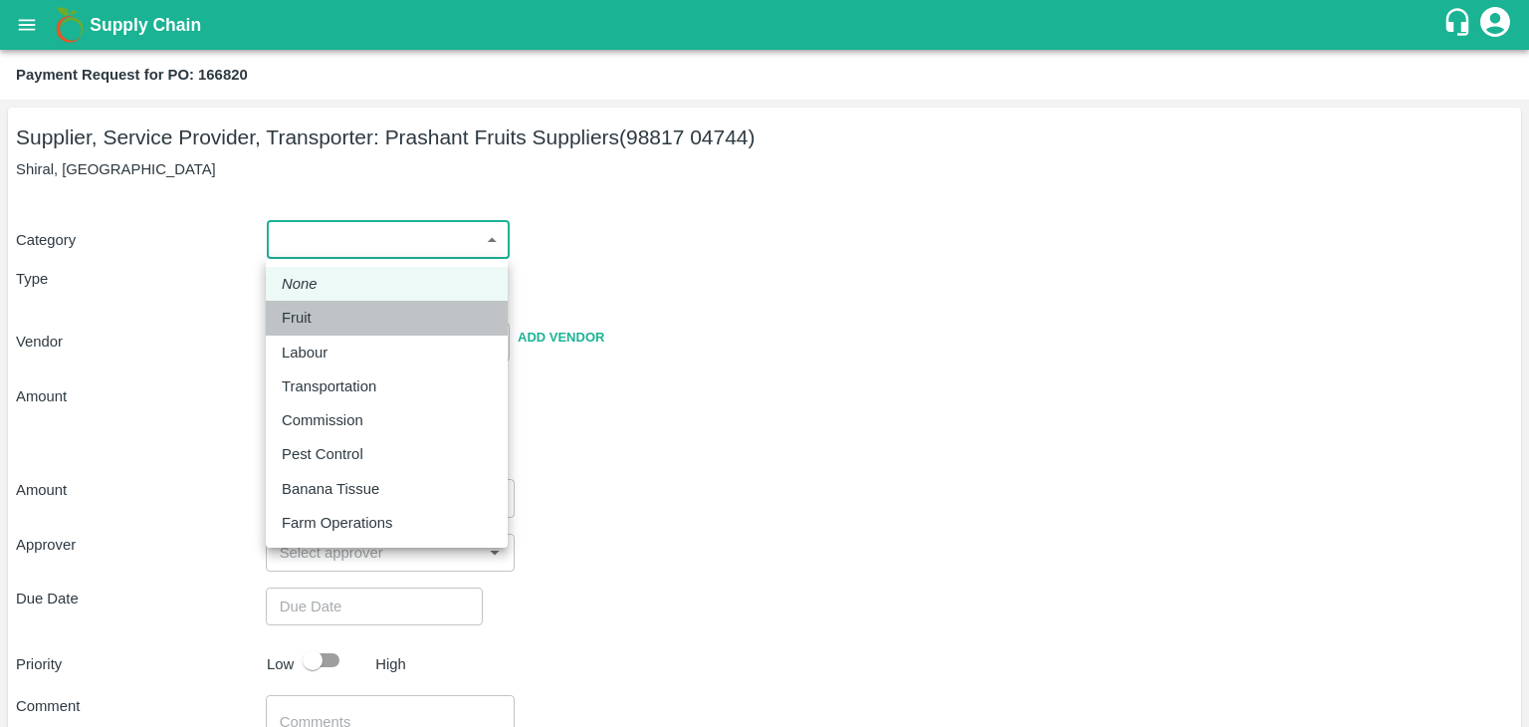
click at [334, 320] on div "Fruit" at bounding box center [387, 318] width 210 height 22
type input "1"
type input "Prashant Fruits Suppliers - 98817 04744(Supplier, Service Provider, Transporter)"
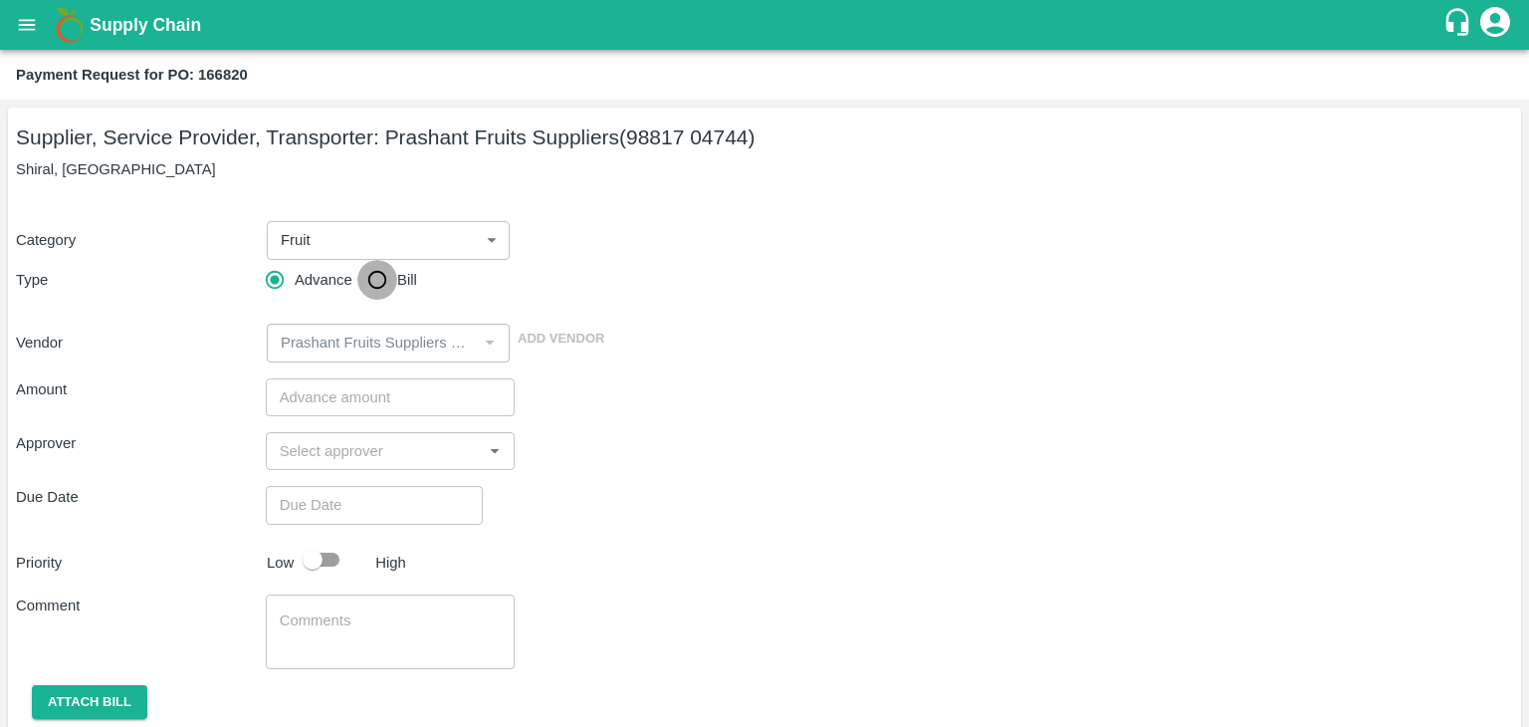
click at [363, 291] on input "Bill" at bounding box center [377, 280] width 40 height 40
radio input "true"
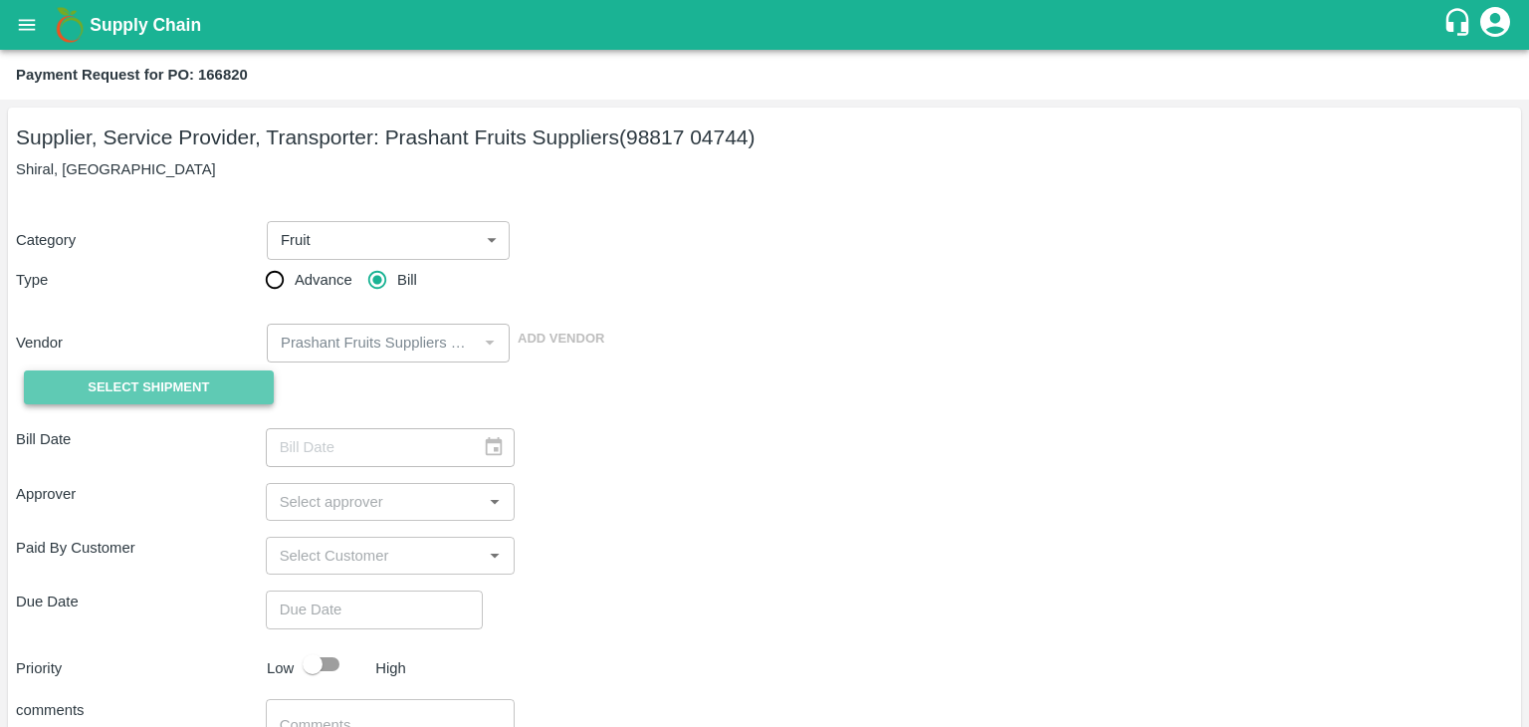
click at [151, 395] on span "Select Shipment" at bounding box center [148, 387] width 121 height 23
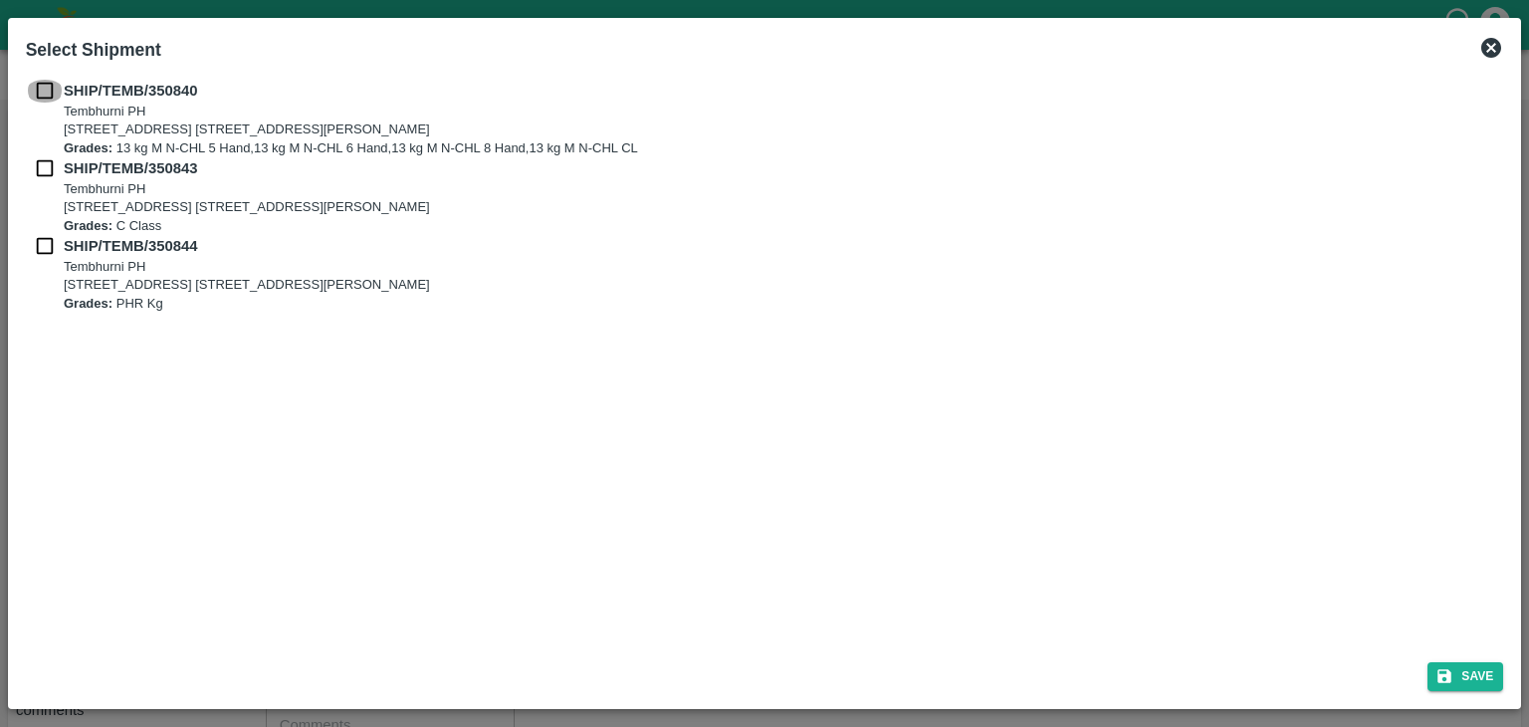
click at [48, 85] on input "checkbox" at bounding box center [45, 91] width 38 height 22
checkbox input "true"
click at [48, 159] on input "checkbox" at bounding box center [45, 168] width 38 height 22
checkbox input "true"
click at [46, 246] on input "checkbox" at bounding box center [45, 246] width 38 height 22
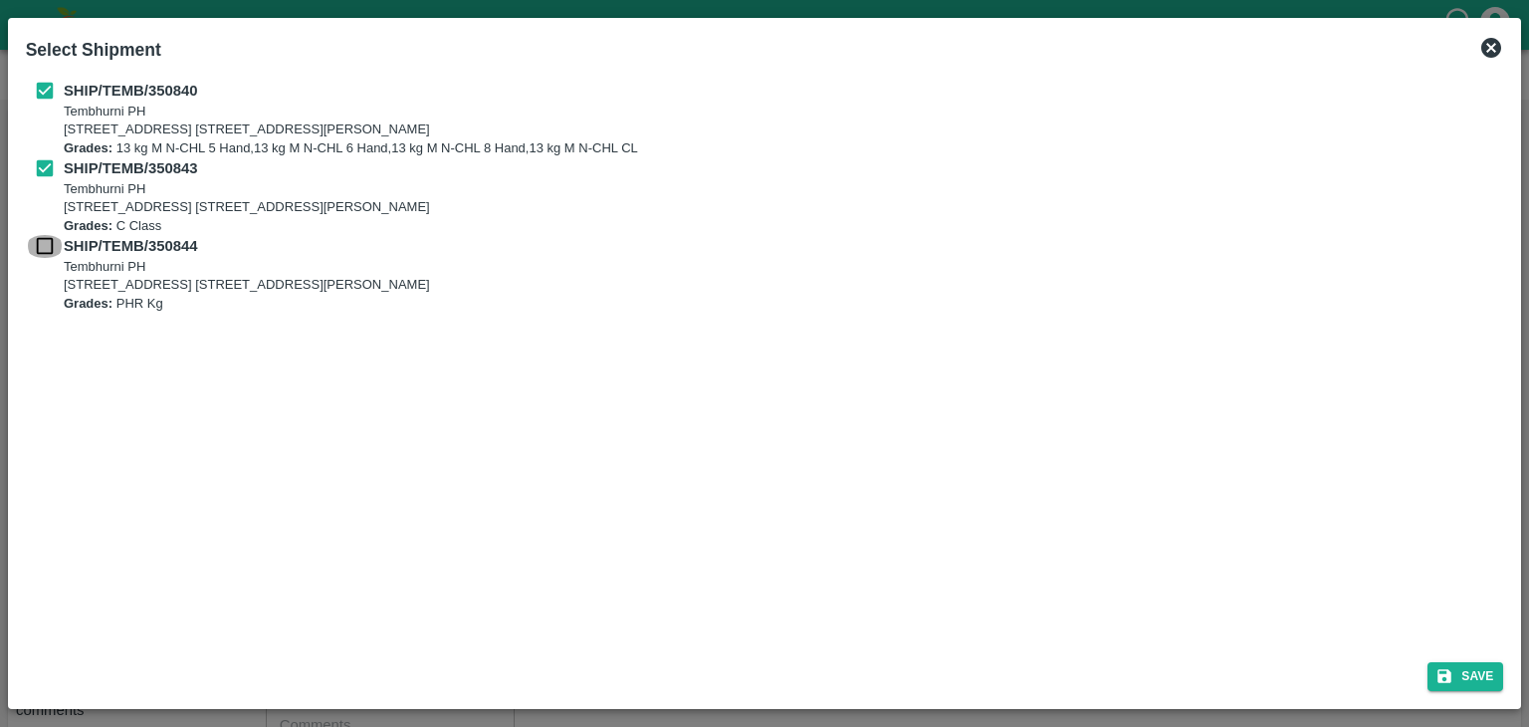
checkbox input "true"
click at [1485, 679] on button "Save" at bounding box center [1465, 676] width 76 height 29
type input "[DATE]"
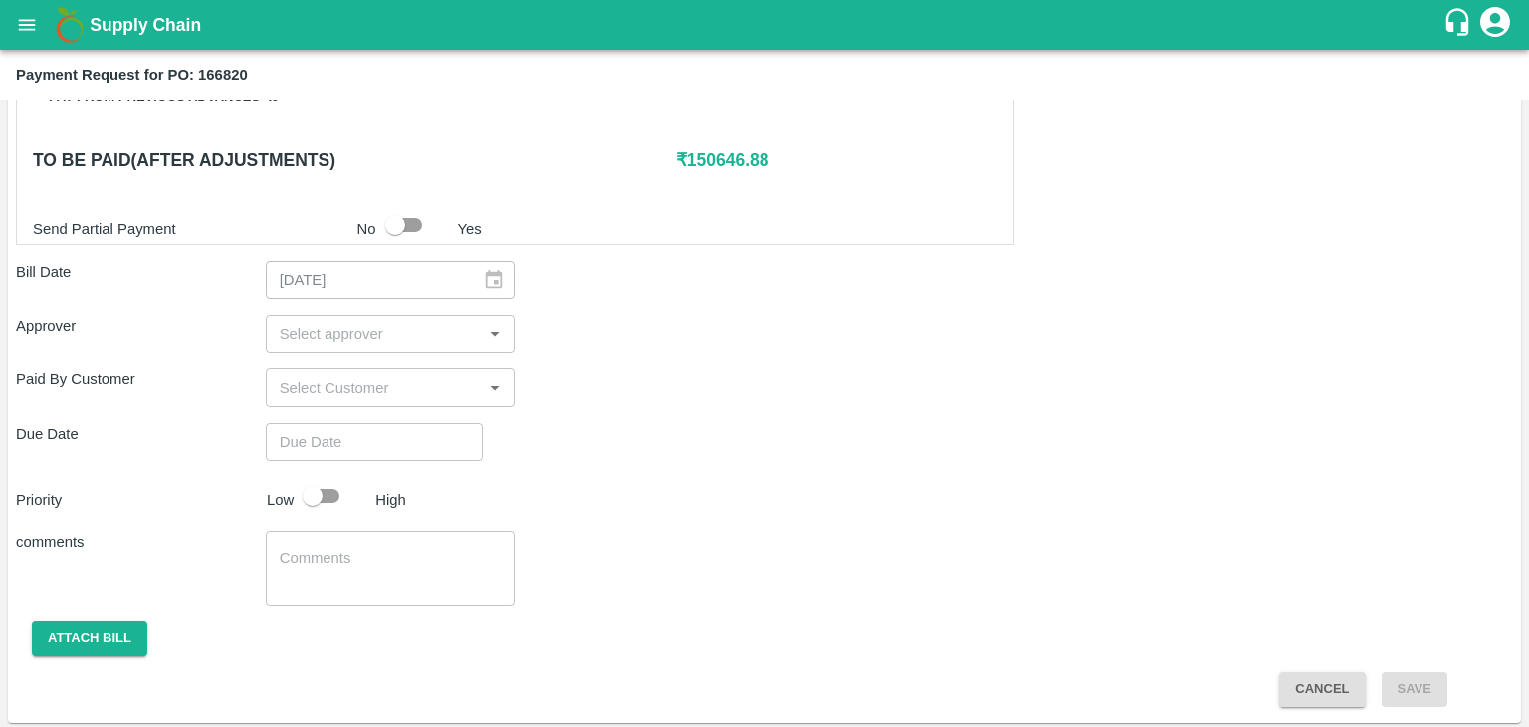
scroll to position [931, 0]
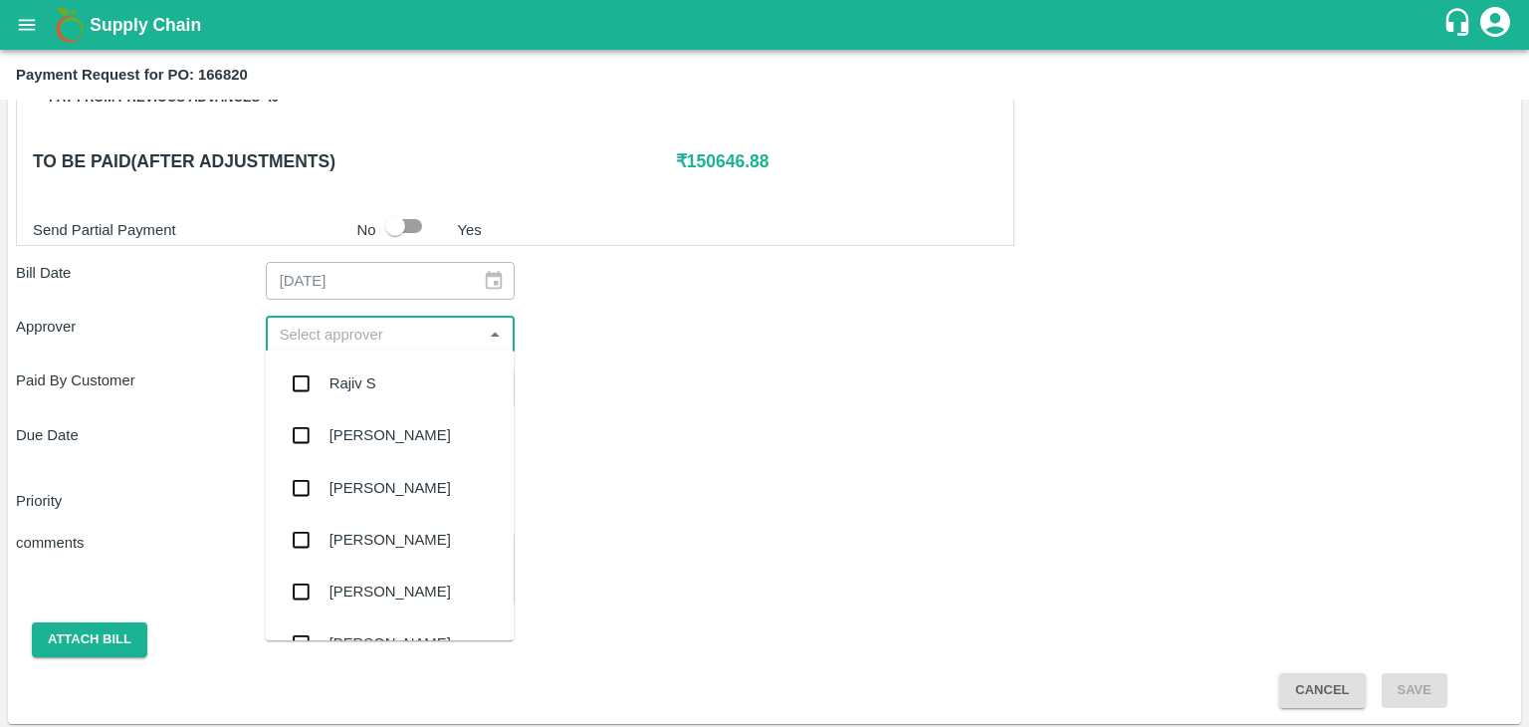
click at [339, 323] on input "input" at bounding box center [374, 335] width 205 height 26
type input "Ajit"
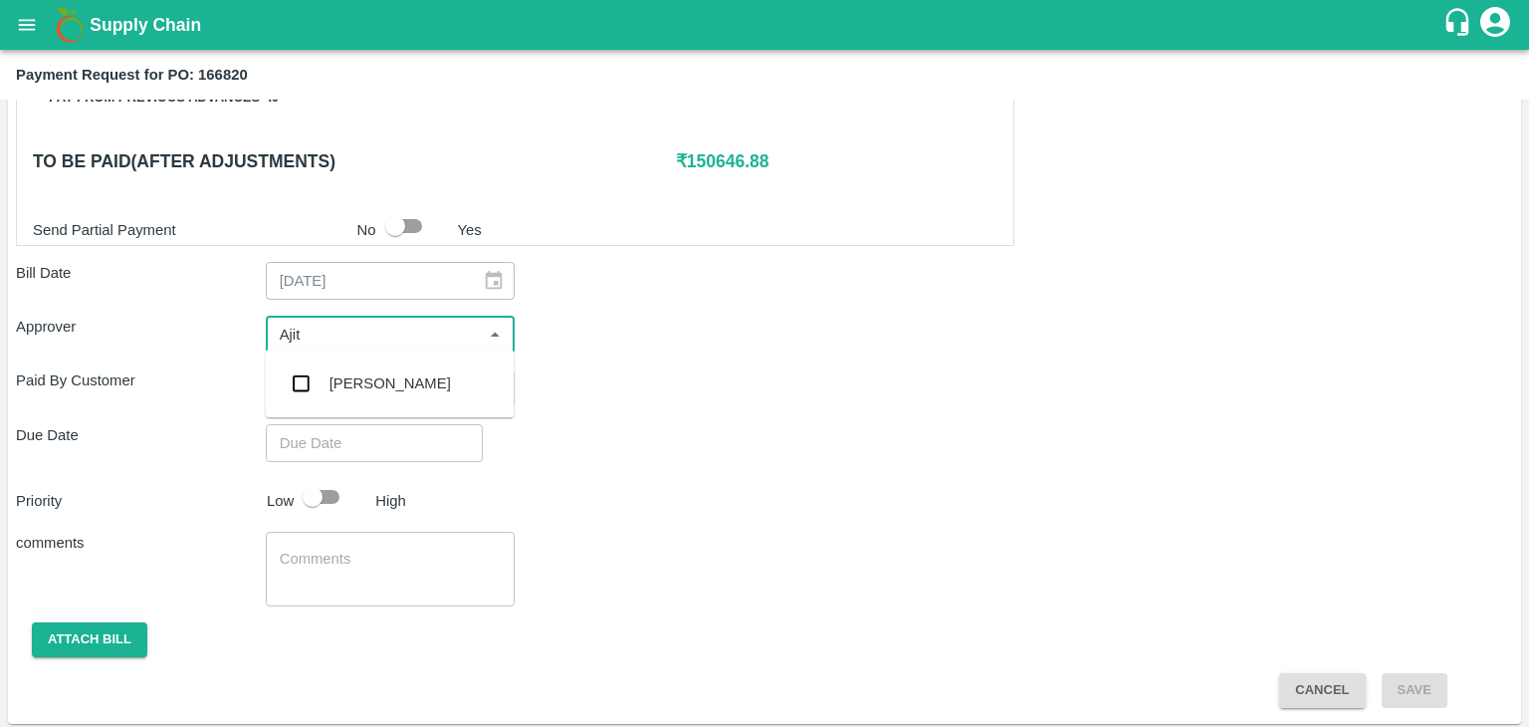
click at [383, 390] on div "[PERSON_NAME]" at bounding box center [389, 383] width 121 height 22
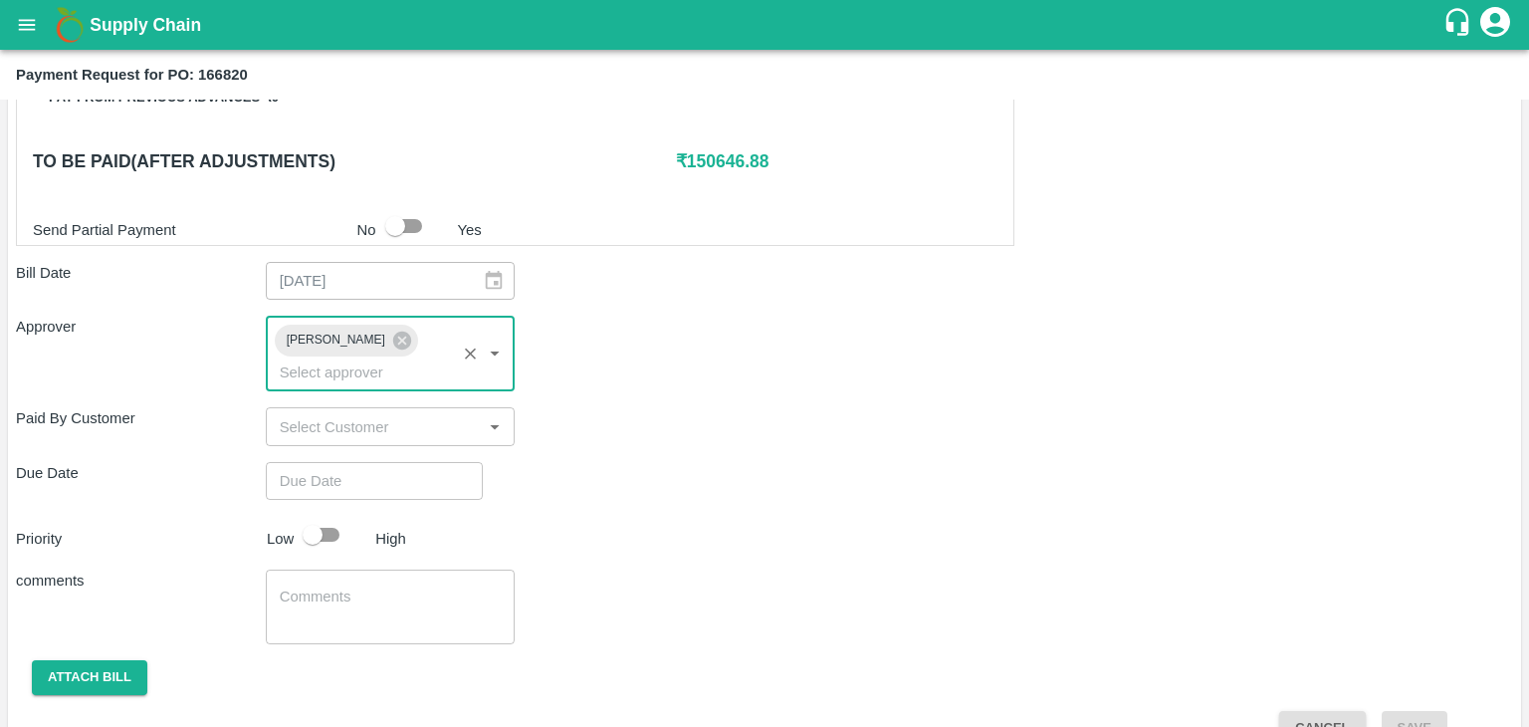
type input "DD/MM/YYYY hh:mm aa"
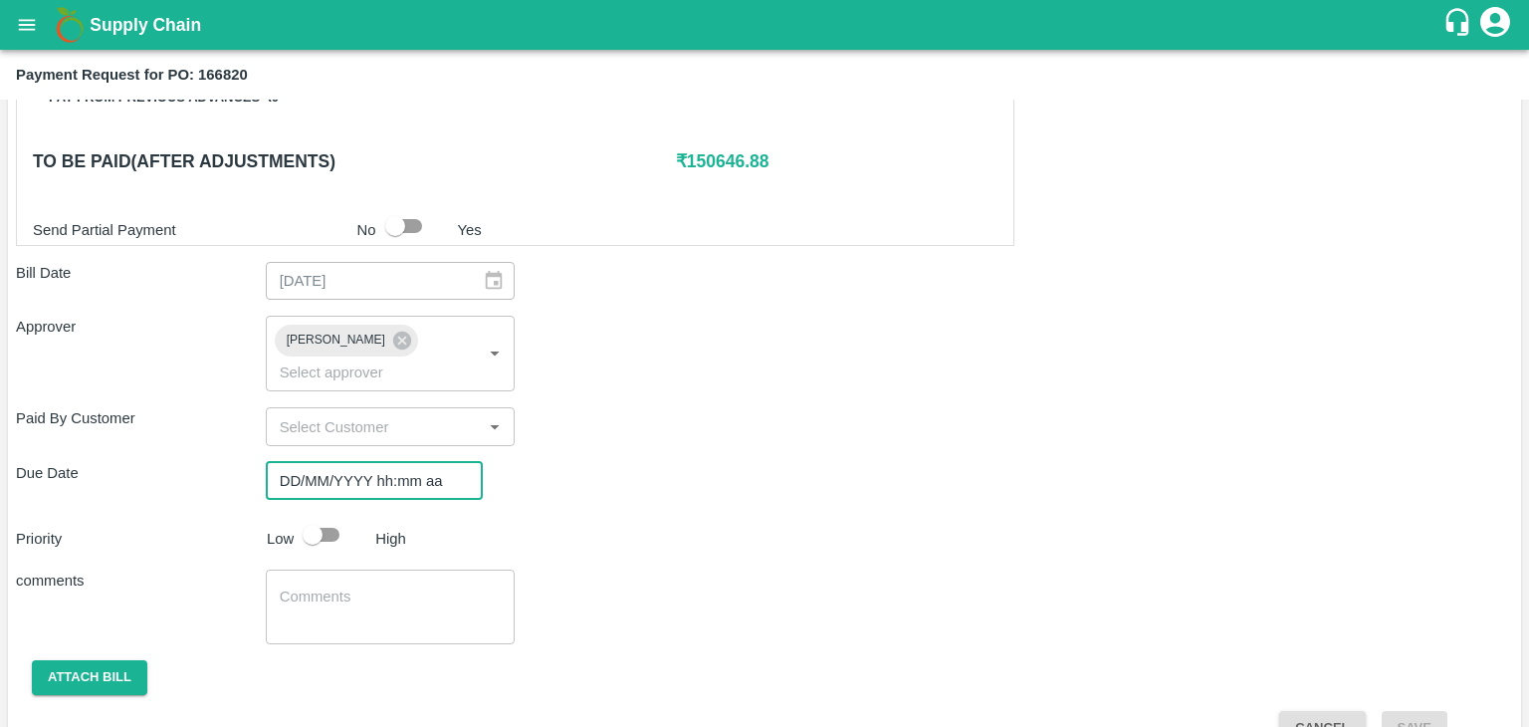
click at [415, 462] on input "DD/MM/YYYY hh:mm aa" at bounding box center [367, 481] width 203 height 38
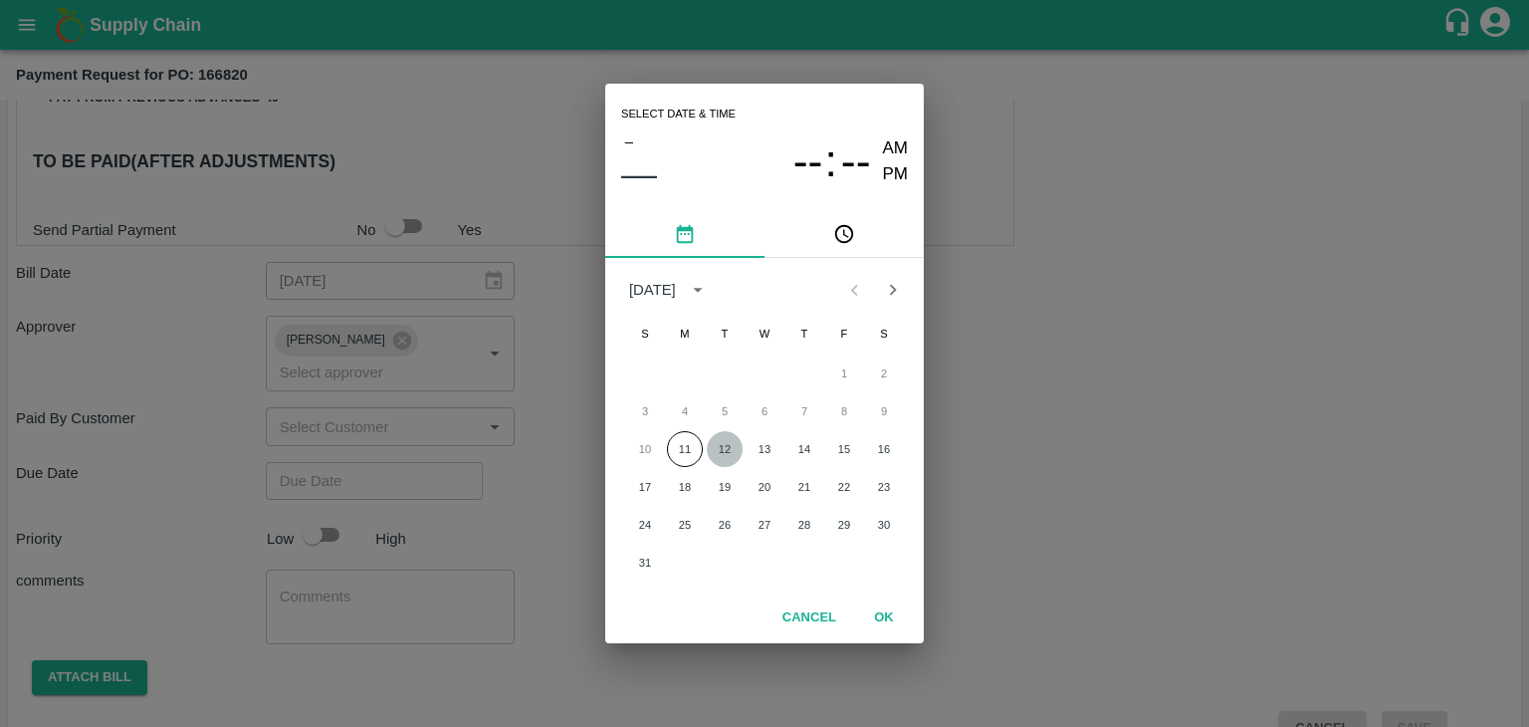
click at [721, 448] on button "12" at bounding box center [725, 449] width 36 height 36
type input "[DATE] 12:00 AM"
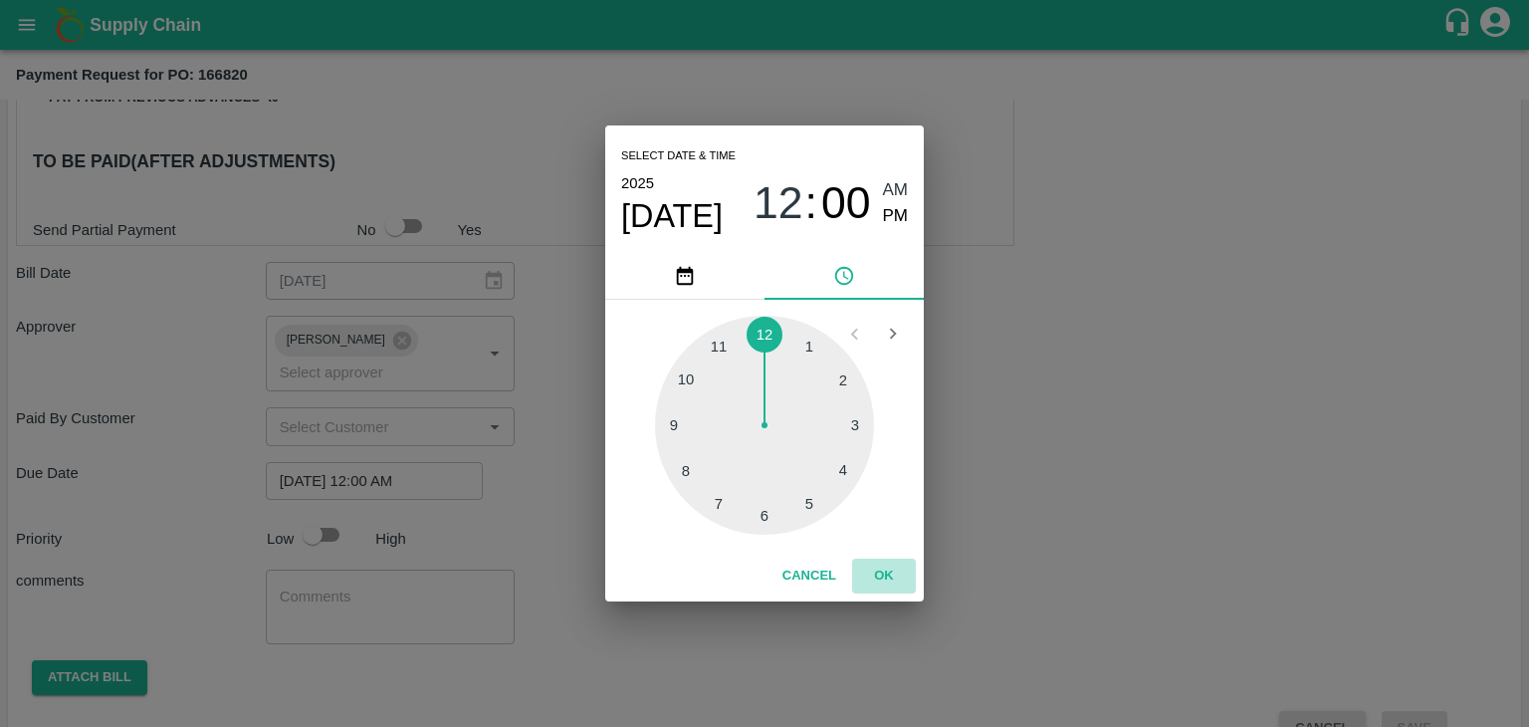
click at [888, 574] on button "OK" at bounding box center [884, 575] width 64 height 35
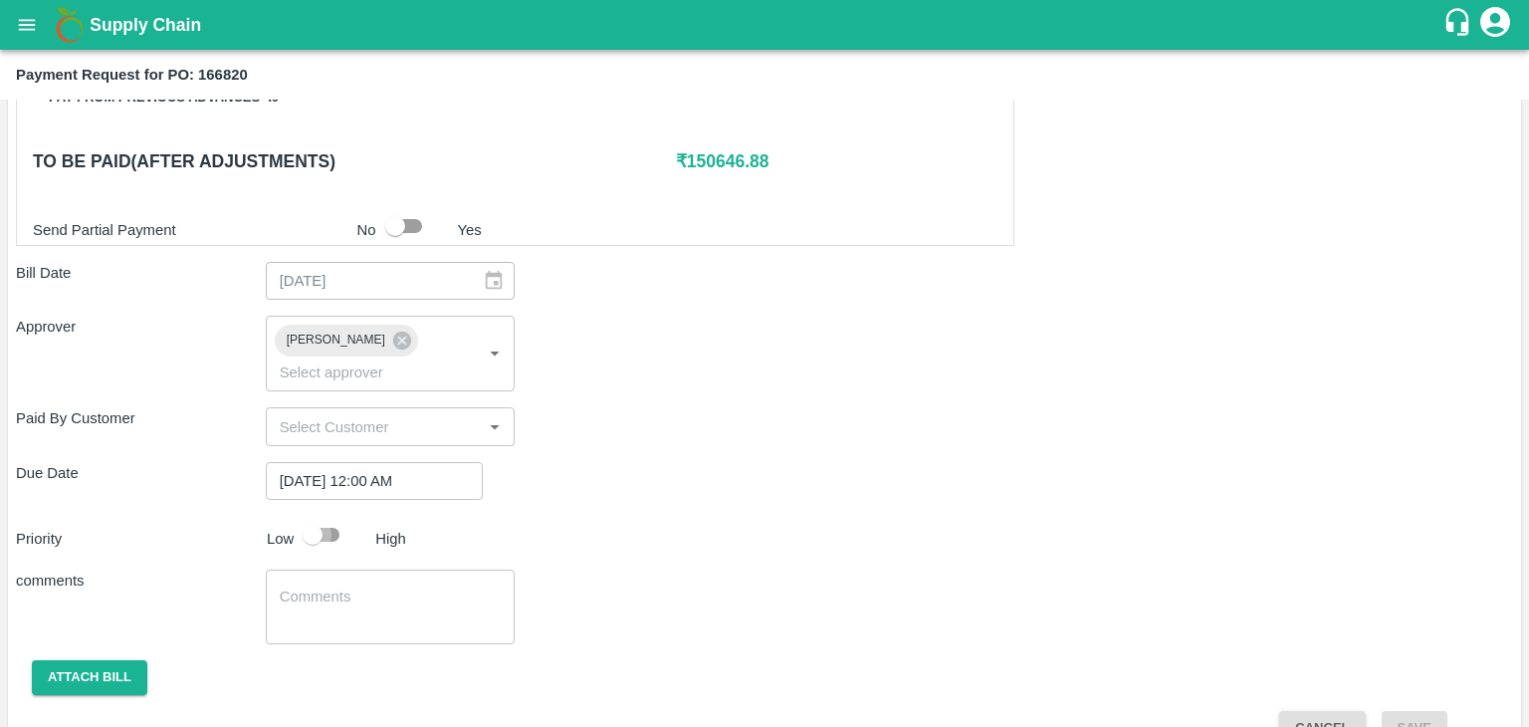
click at [324, 516] on input "checkbox" at bounding box center [312, 535] width 113 height 38
checkbox input "true"
click at [366, 586] on textarea at bounding box center [391, 607] width 222 height 42
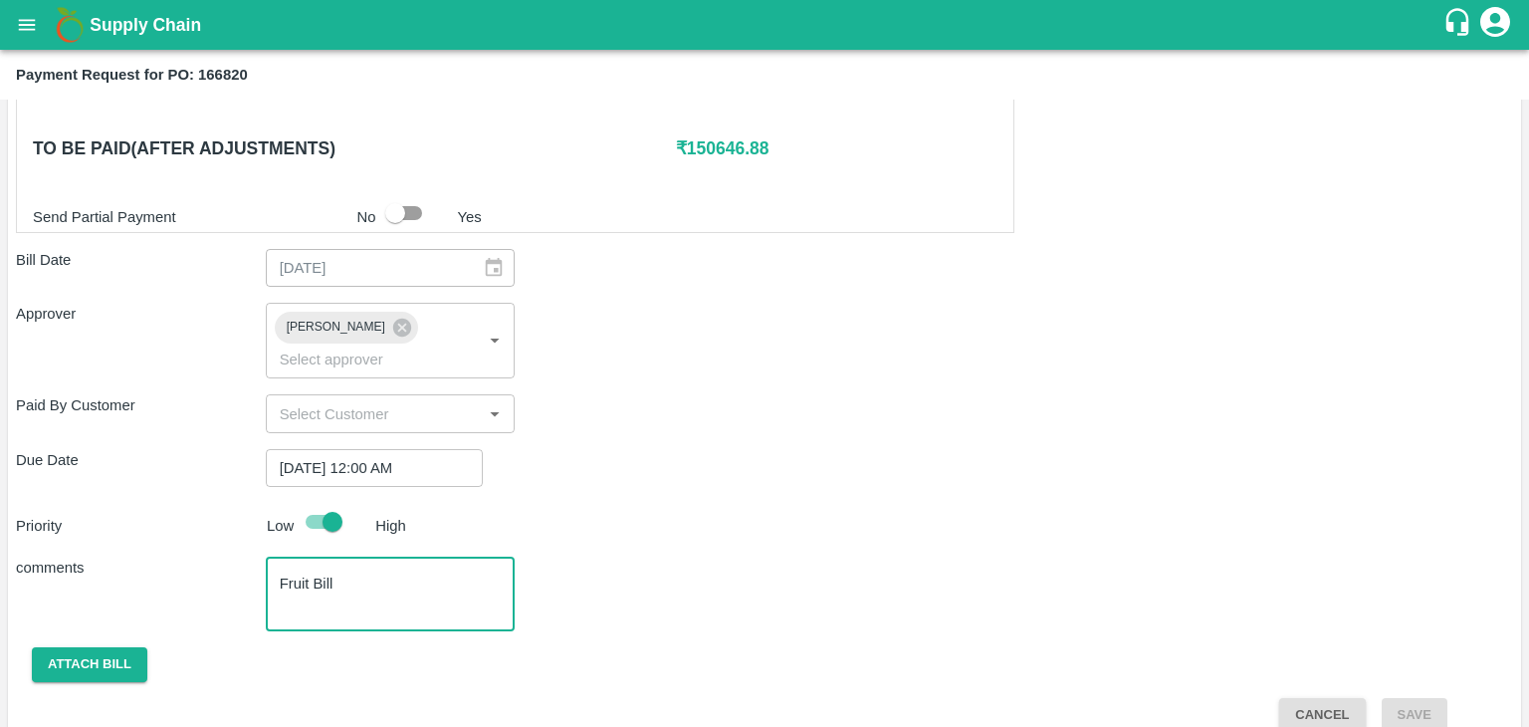
type textarea "Fruit Bill"
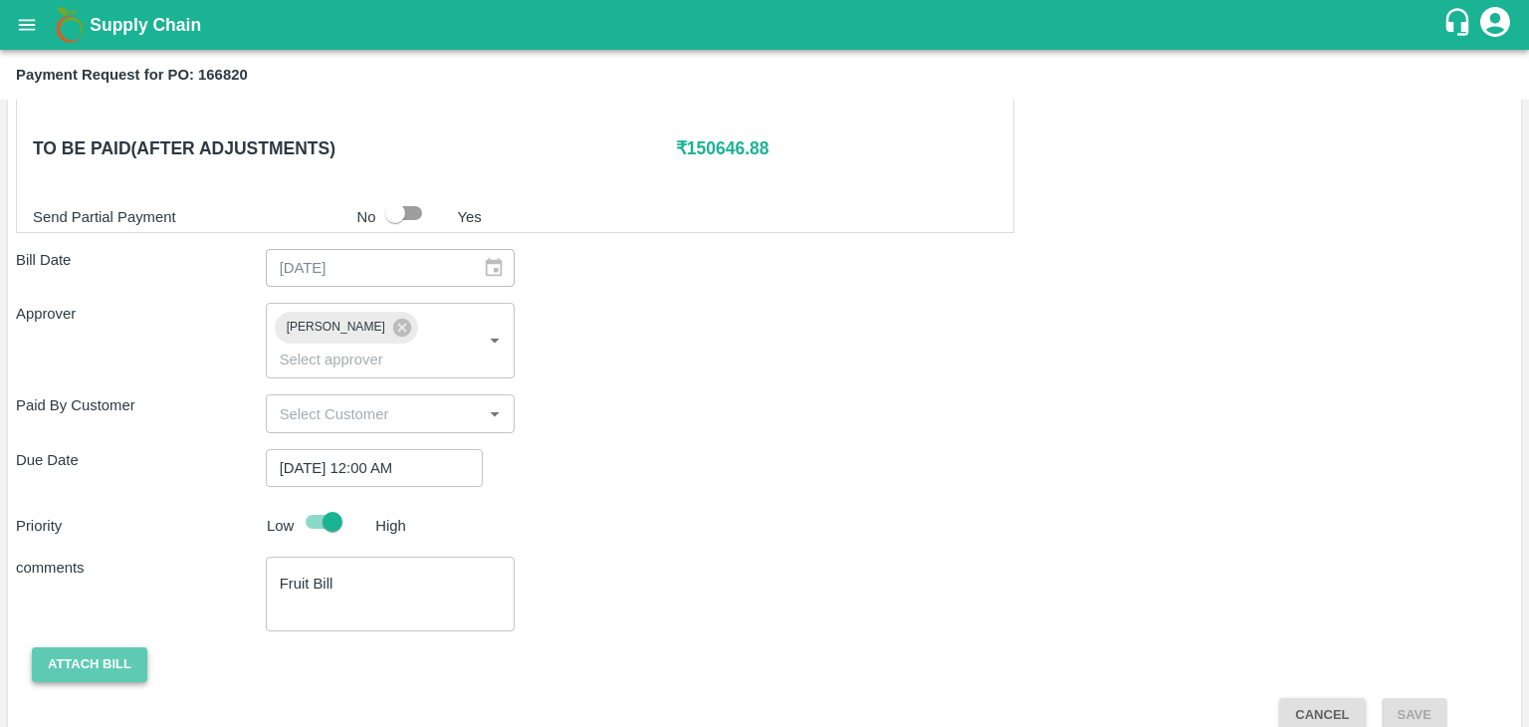
click at [119, 647] on button "Attach bill" at bounding box center [89, 664] width 115 height 35
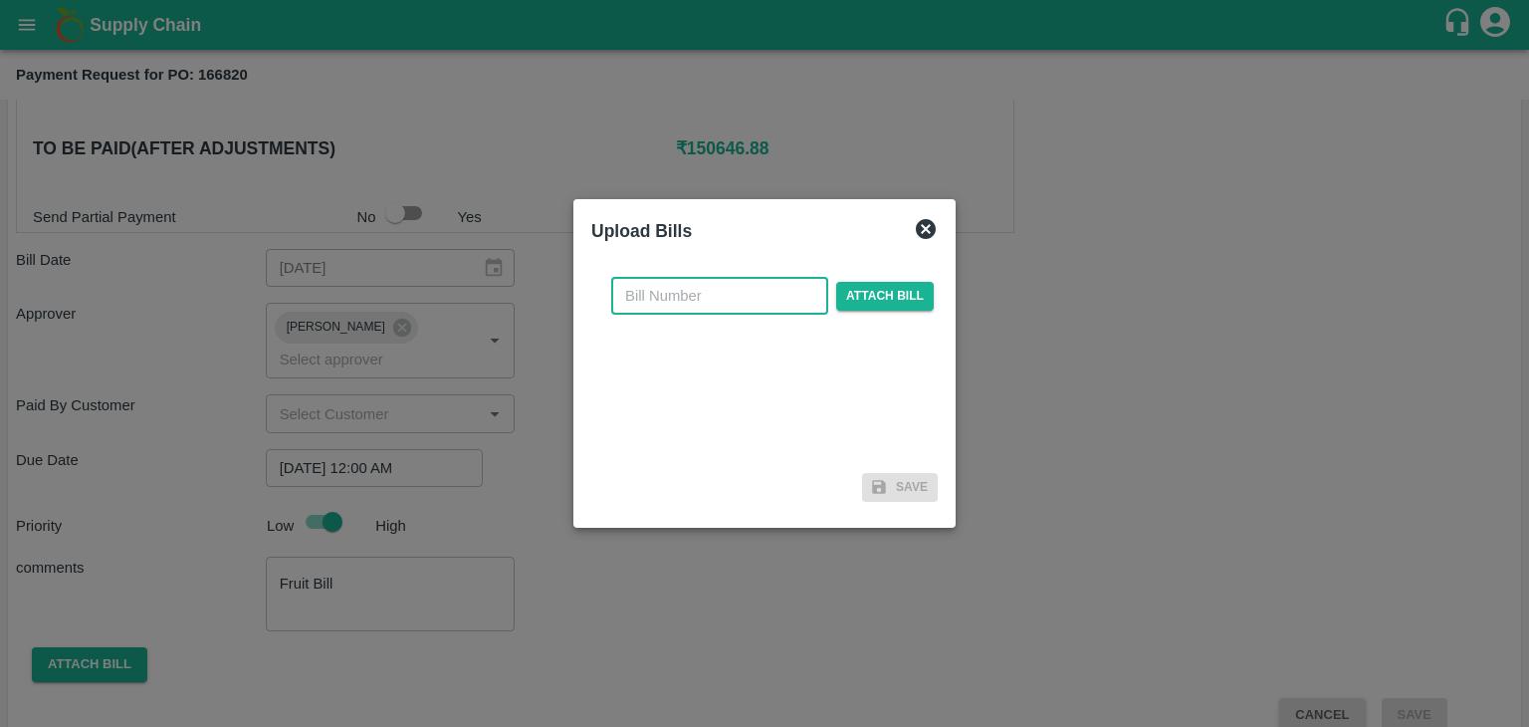
click at [705, 294] on input "text" at bounding box center [719, 296] width 217 height 38
type input "482"
click at [882, 283] on span "Attach bill" at bounding box center [885, 296] width 98 height 29
click at [0, 0] on input "Attach bill" at bounding box center [0, 0] width 0 height 0
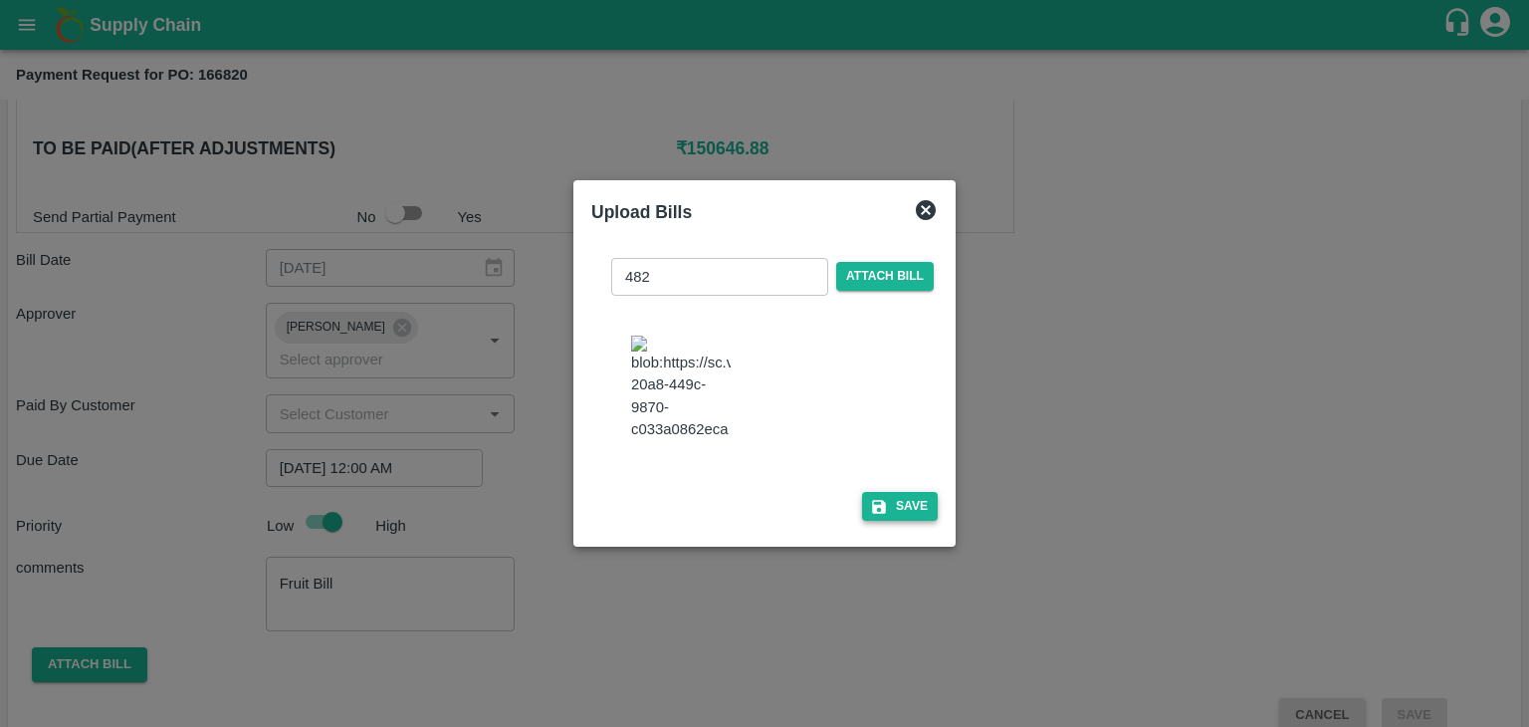
click at [922, 515] on button "Save" at bounding box center [900, 506] width 76 height 29
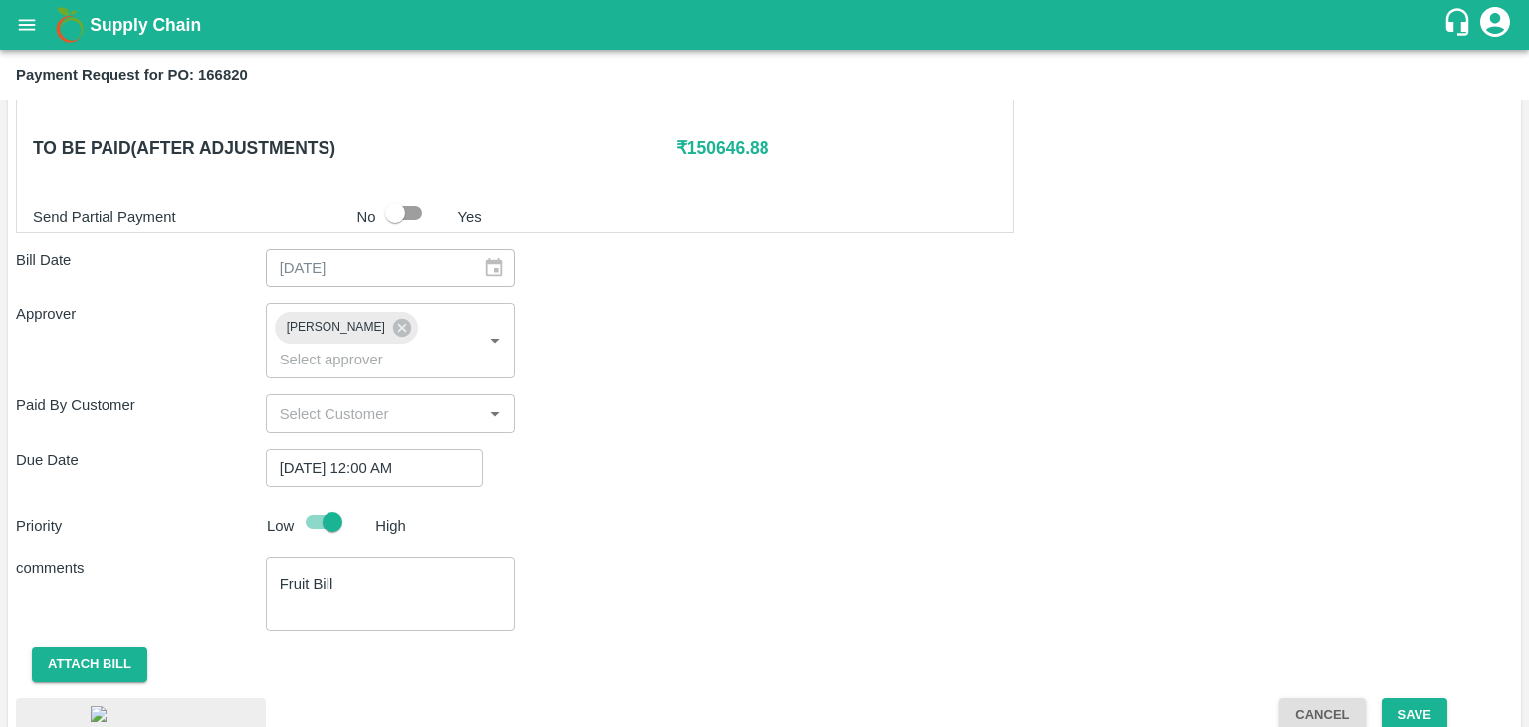
scroll to position [1058, 0]
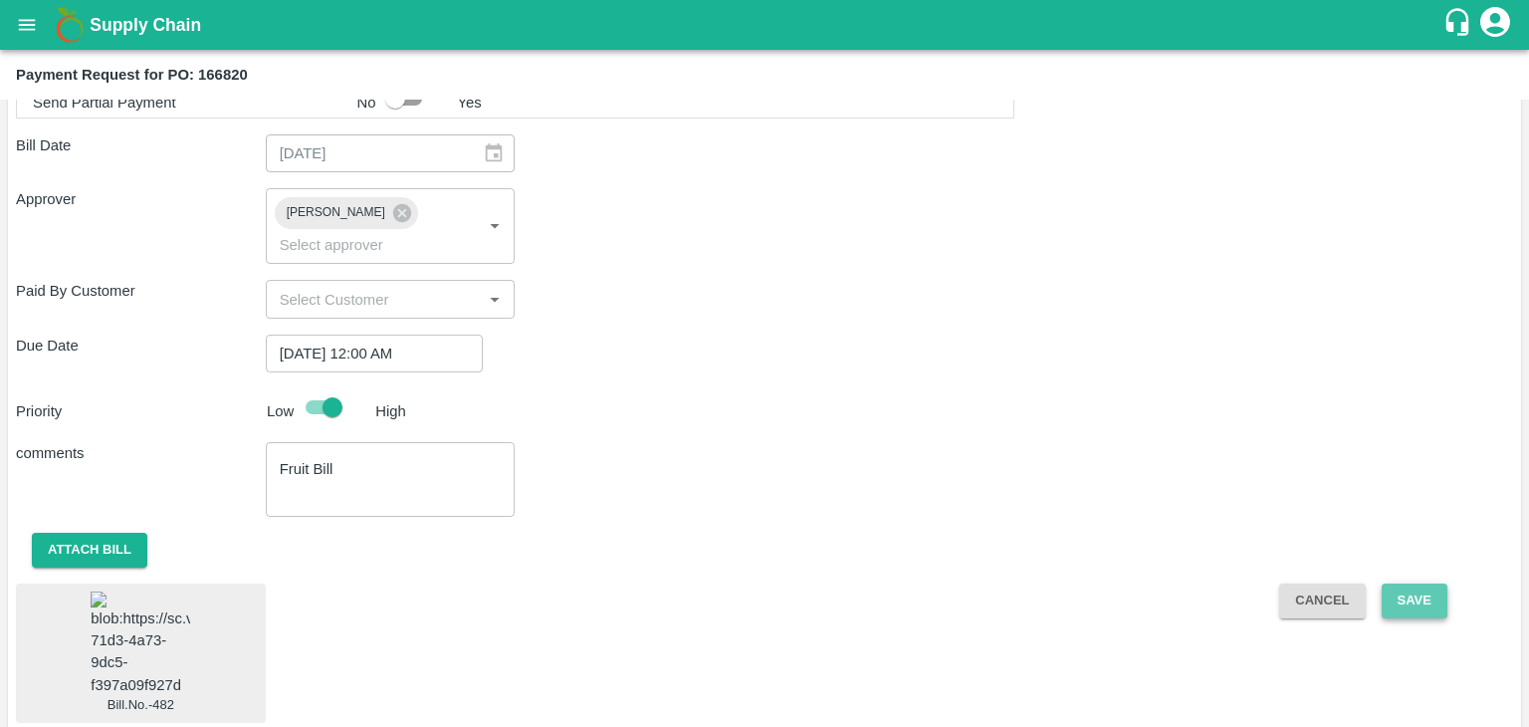
click at [1403, 583] on button "Save" at bounding box center [1415, 600] width 66 height 35
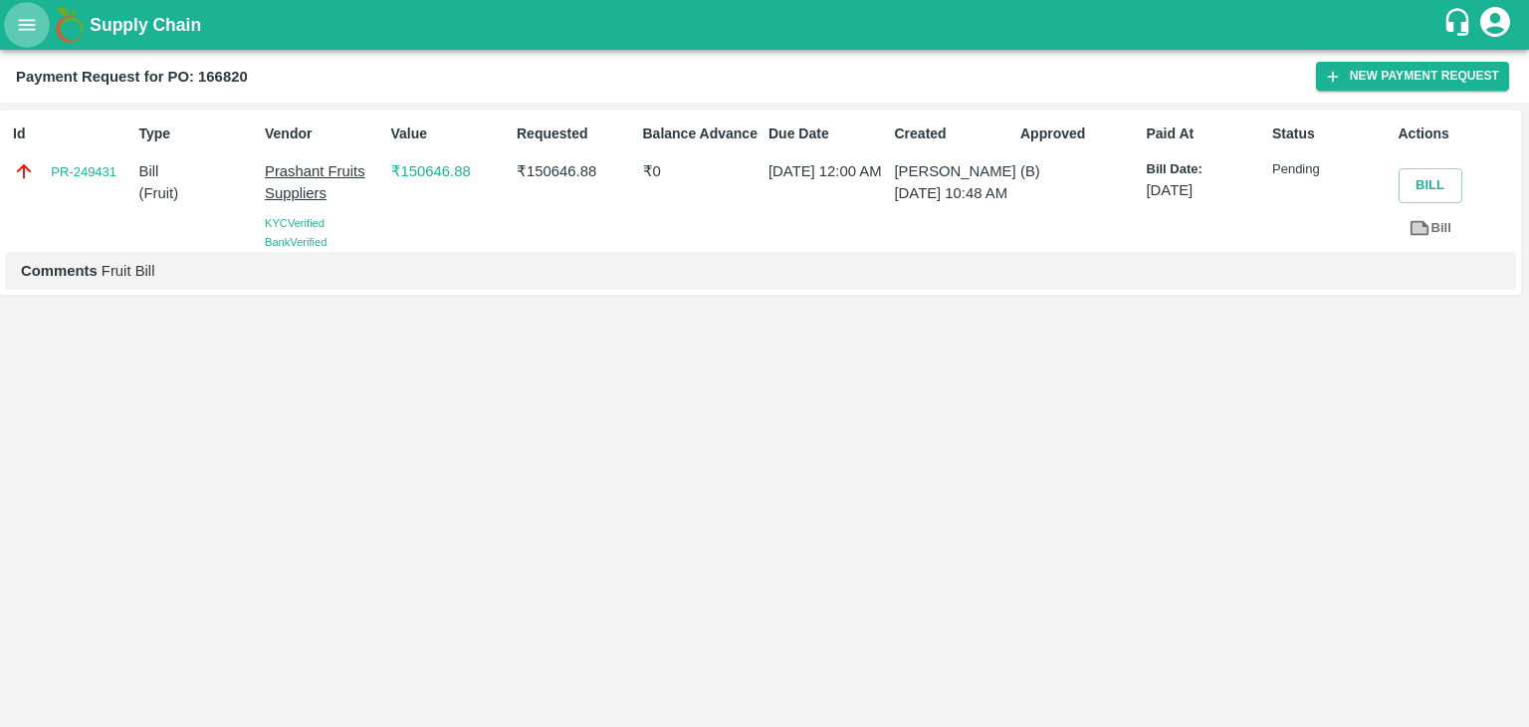
click at [19, 34] on icon "open drawer" at bounding box center [27, 25] width 22 height 22
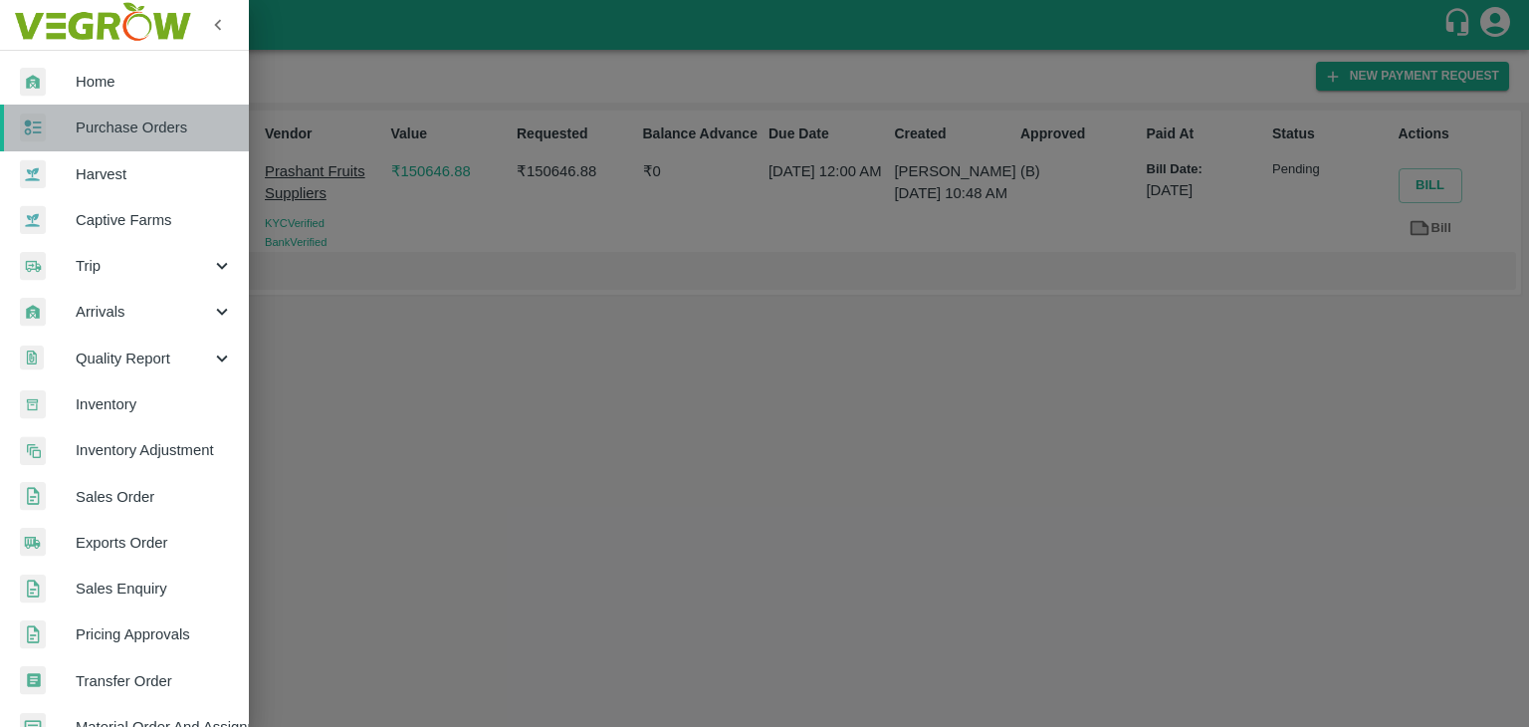
click at [134, 120] on span "Purchase Orders" at bounding box center [154, 127] width 157 height 22
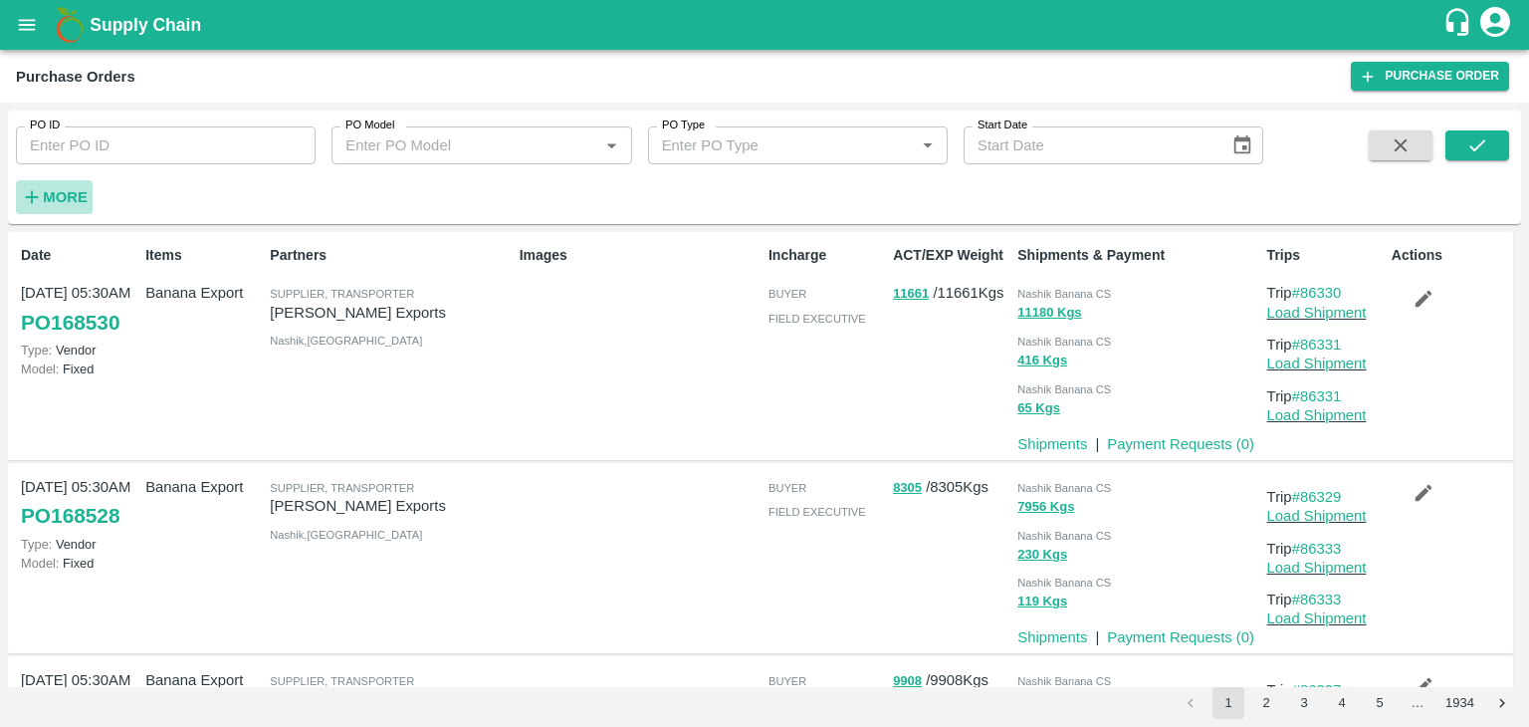
click at [58, 196] on strong "More" at bounding box center [65, 197] width 45 height 16
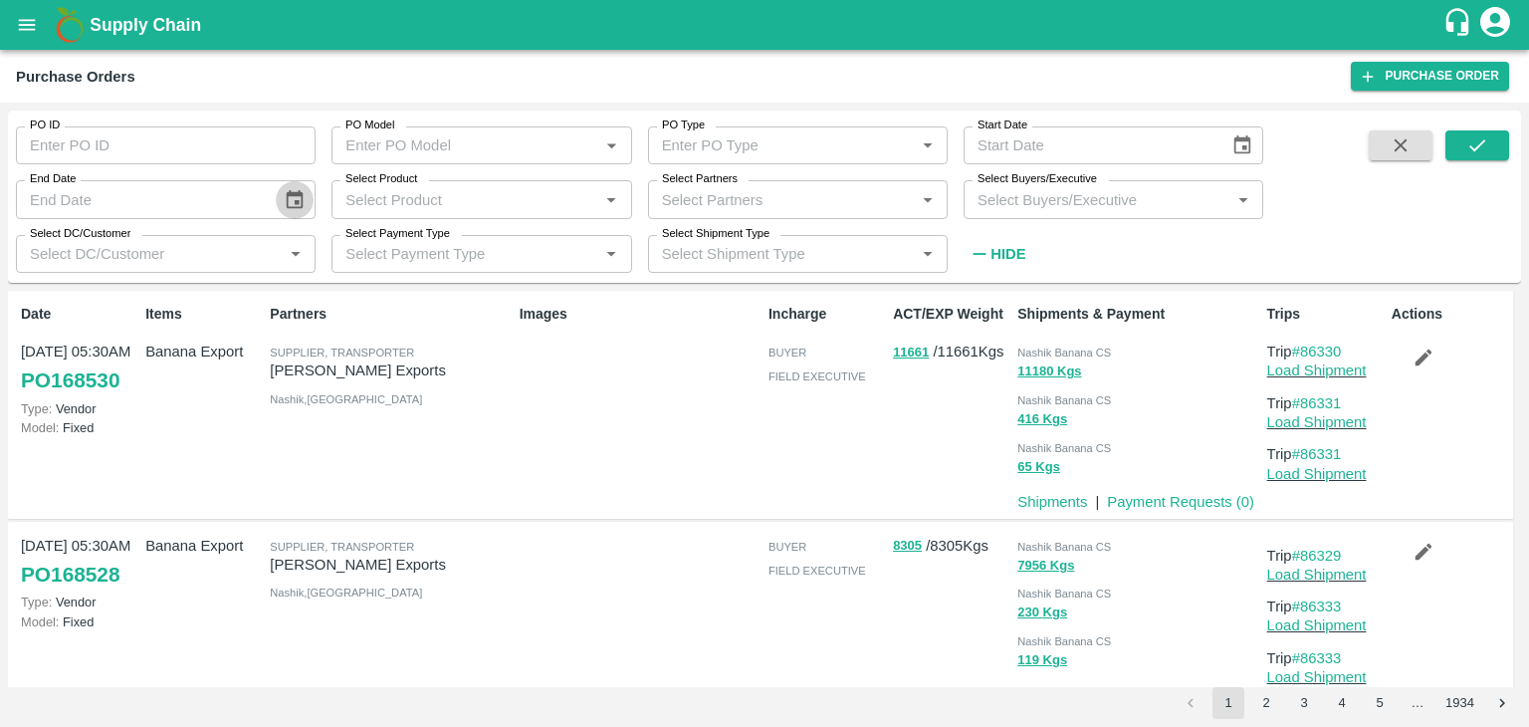
click at [284, 192] on icon "Choose date" at bounding box center [295, 200] width 22 height 22
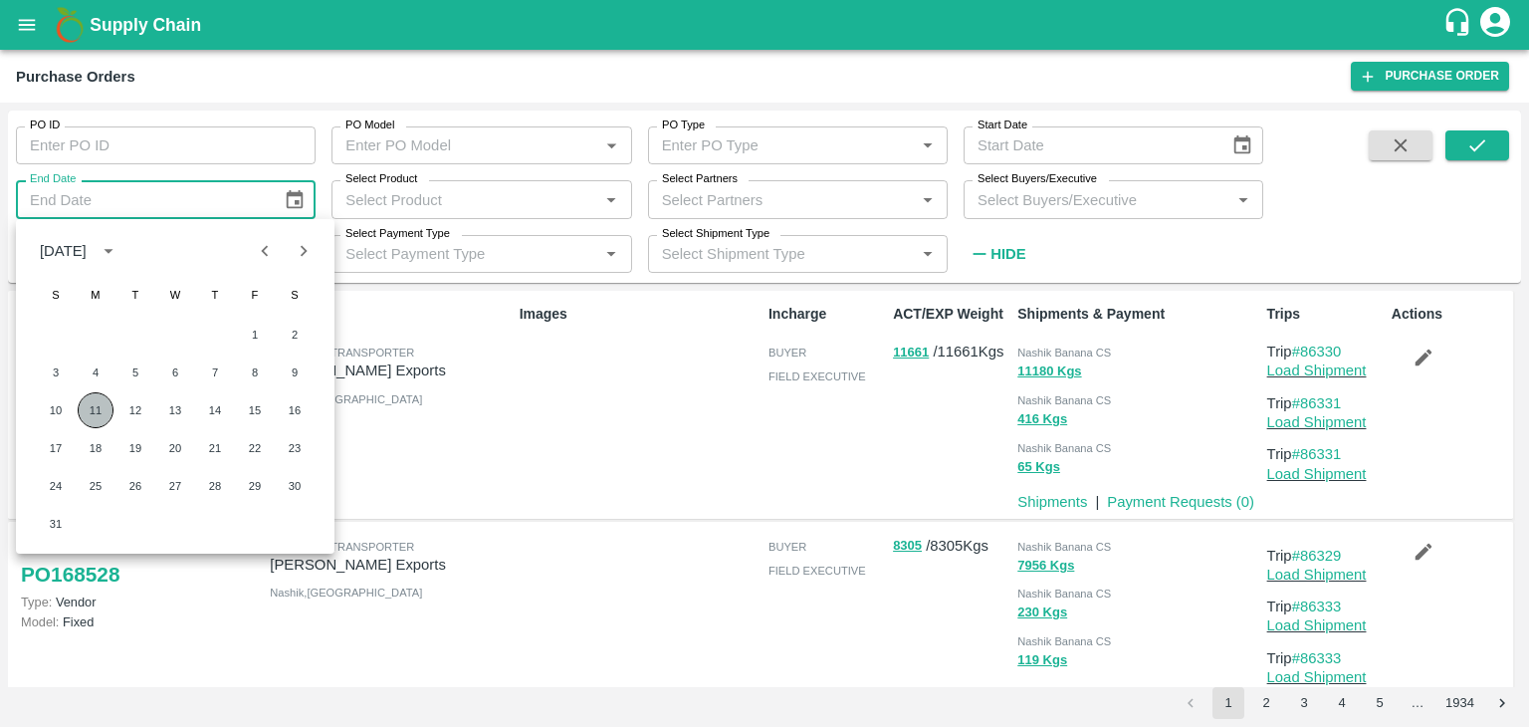
click at [90, 417] on button "11" at bounding box center [96, 410] width 36 height 36
type input "[DATE]"
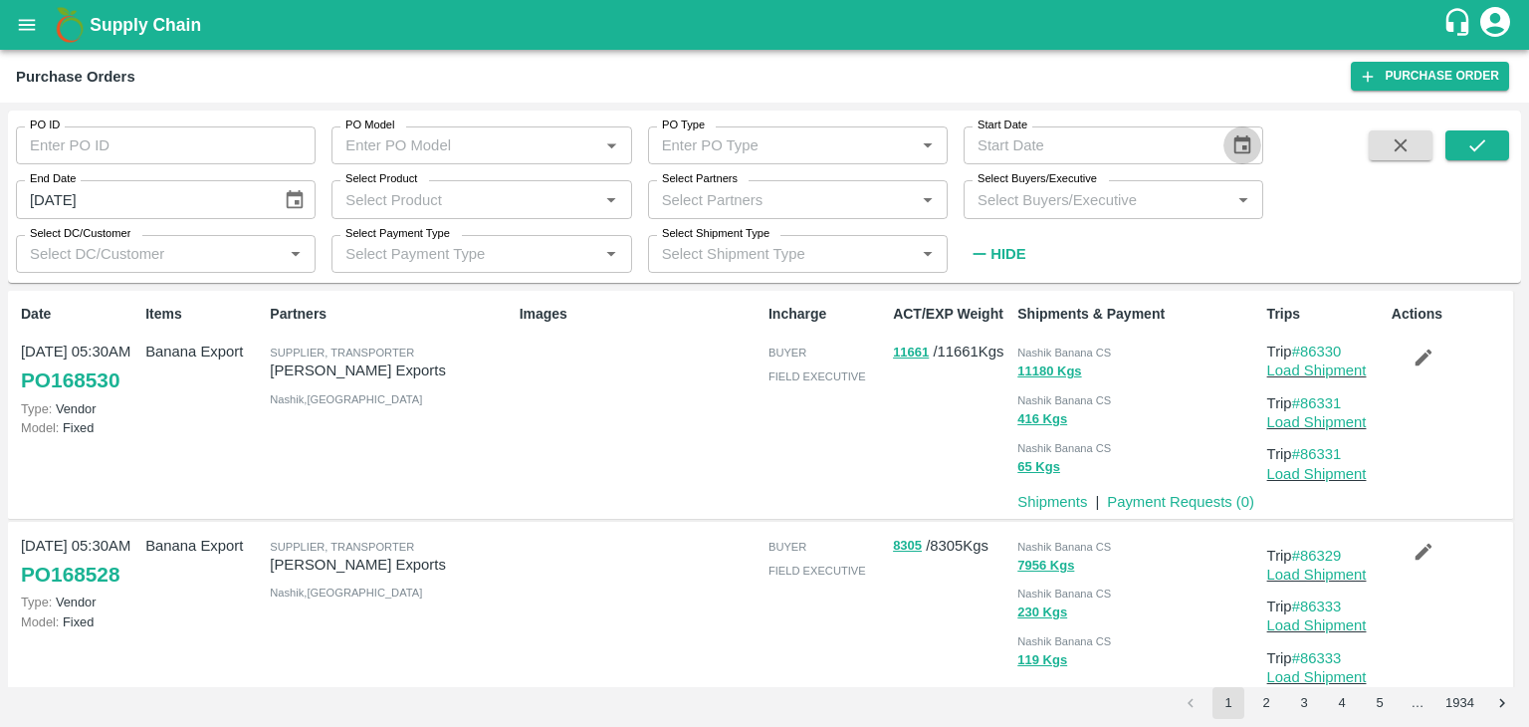
click at [1244, 141] on icon "Choose date" at bounding box center [1242, 145] width 22 height 22
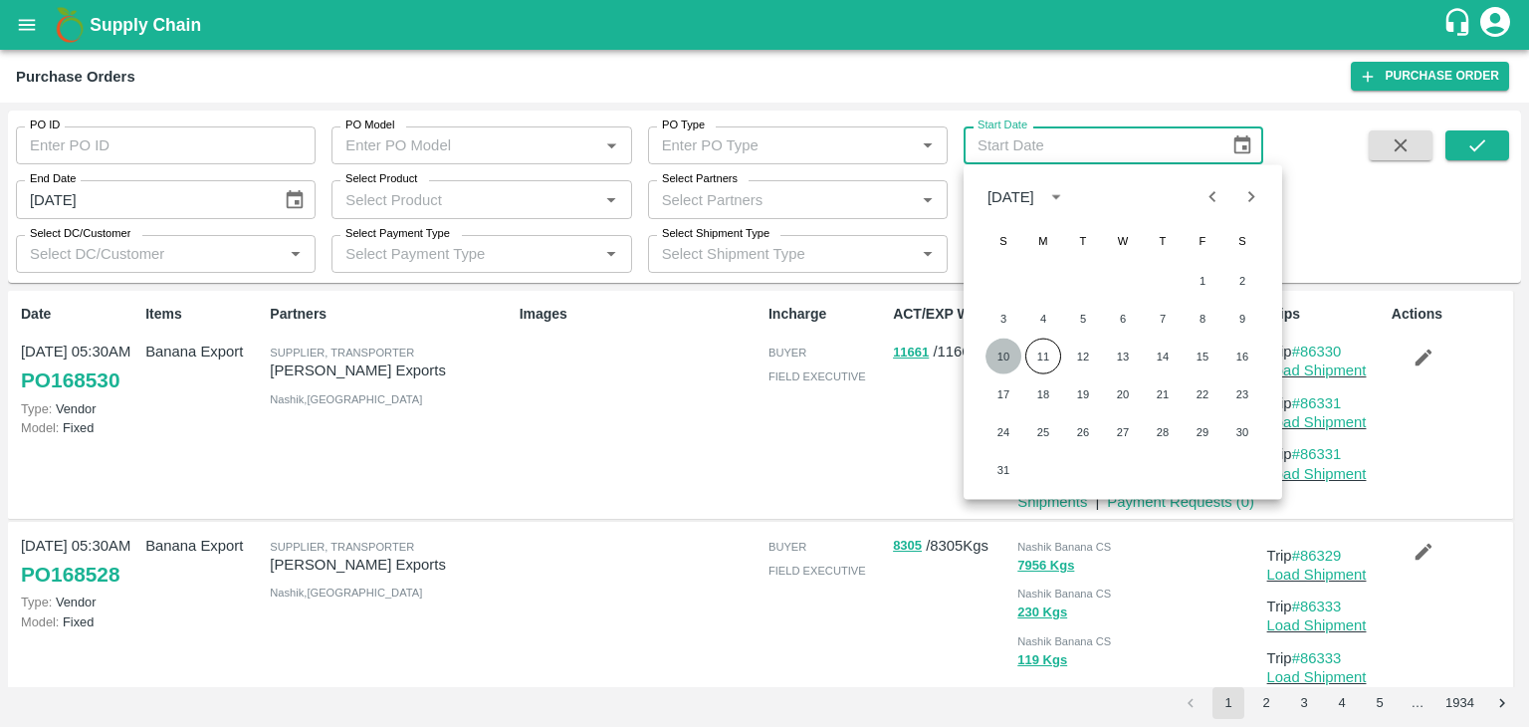
click at [1001, 353] on button "10" at bounding box center [1003, 356] width 36 height 36
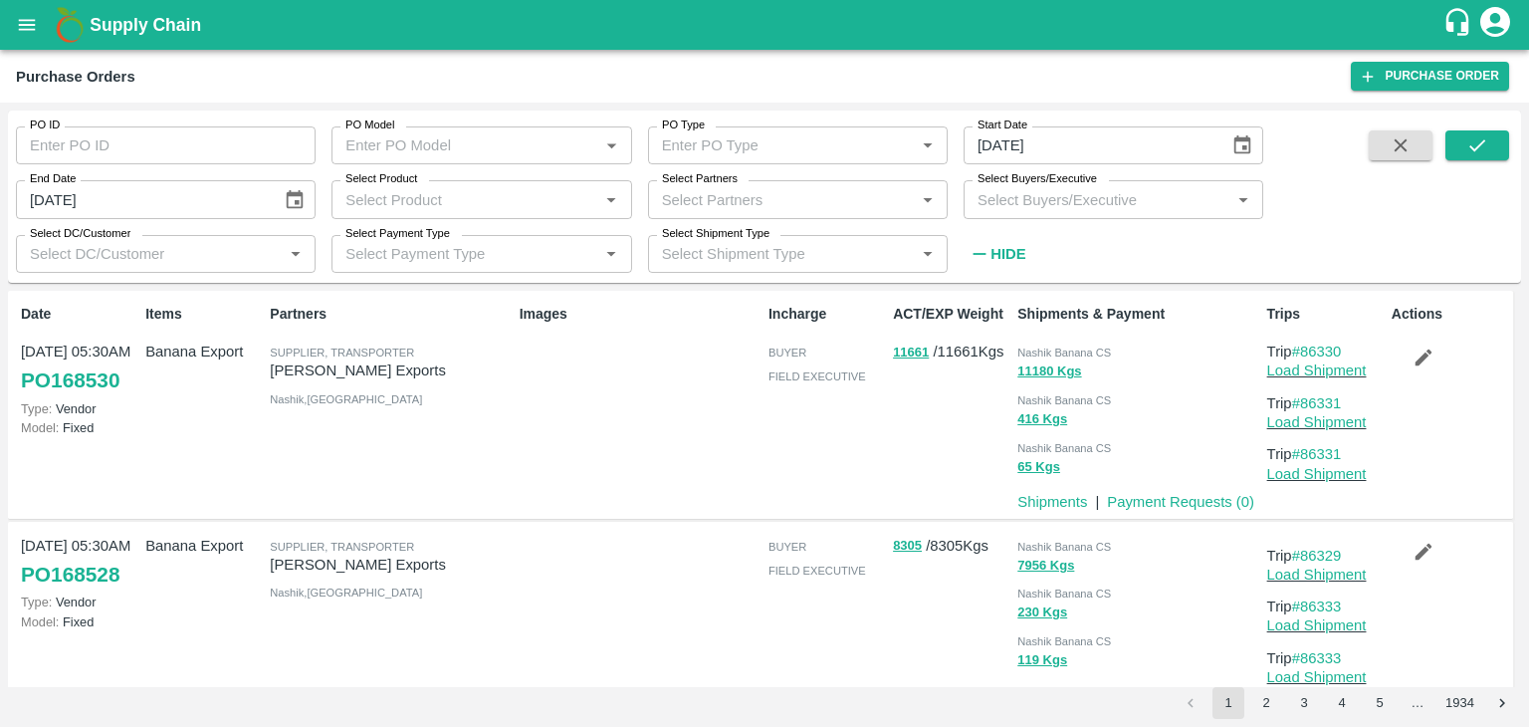
type input "[DATE]"
click at [1474, 140] on icon "submit" at bounding box center [1477, 145] width 22 height 22
